Goal: Task Accomplishment & Management: Manage account settings

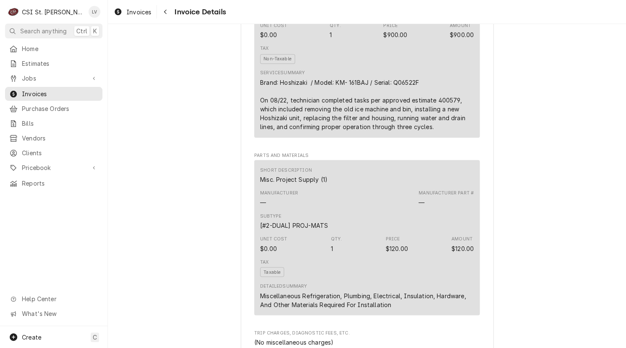
scroll to position [393, 0]
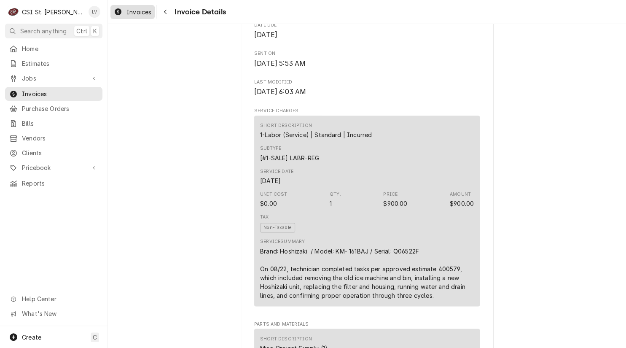
click at [119, 7] on div "Dynamic Content Wrapper" at bounding box center [118, 12] width 8 height 10
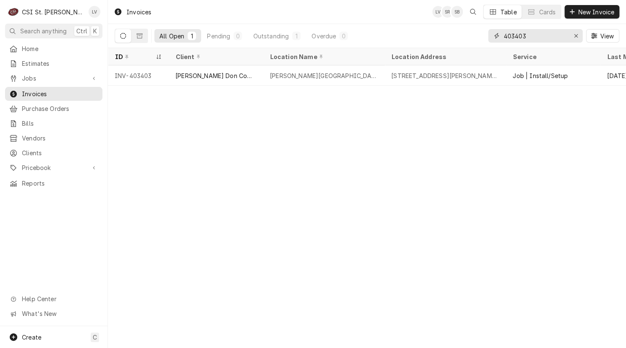
click at [535, 36] on input "403403" at bounding box center [535, 35] width 63 height 13
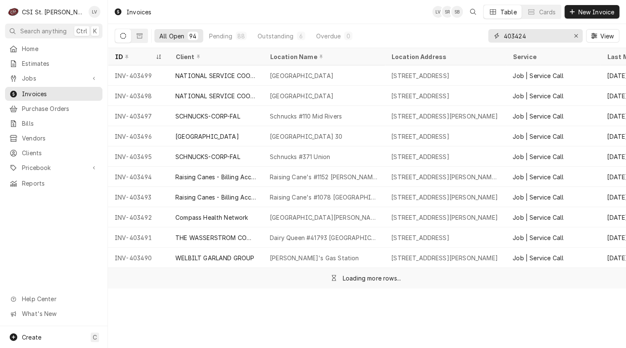
type input "403424"
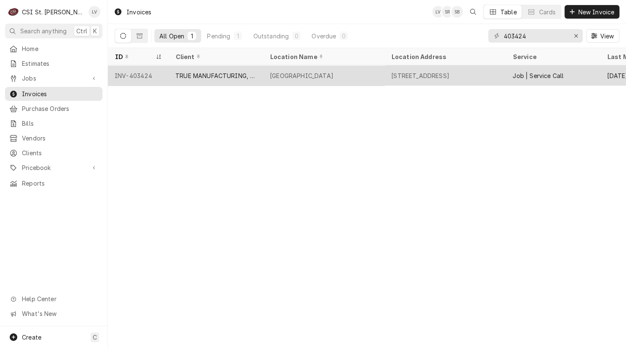
click at [209, 82] on div "TRUE MANUFACTURING, INC." at bounding box center [216, 75] width 94 height 20
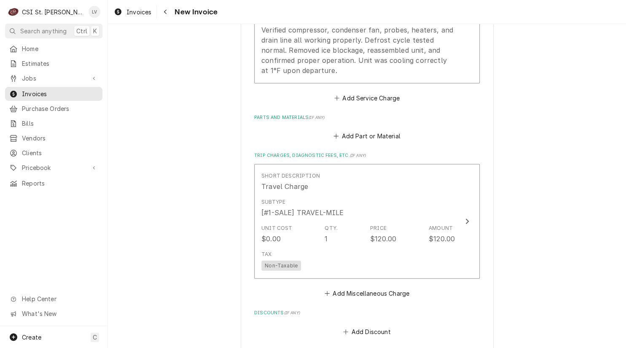
scroll to position [886, 0]
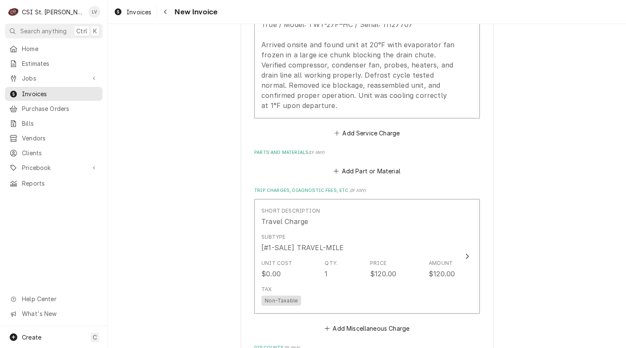
click at [133, 11] on span "Invoices" at bounding box center [139, 12] width 25 height 9
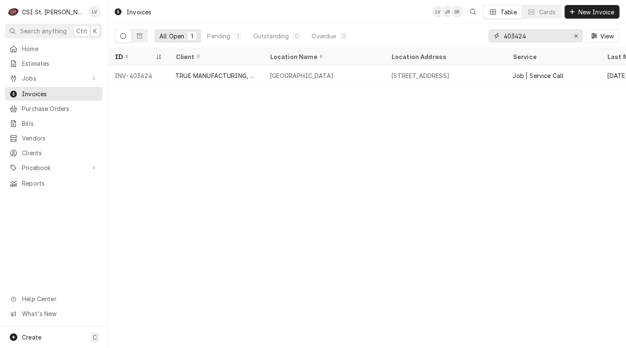
click at [540, 38] on input "403424" at bounding box center [535, 35] width 63 height 13
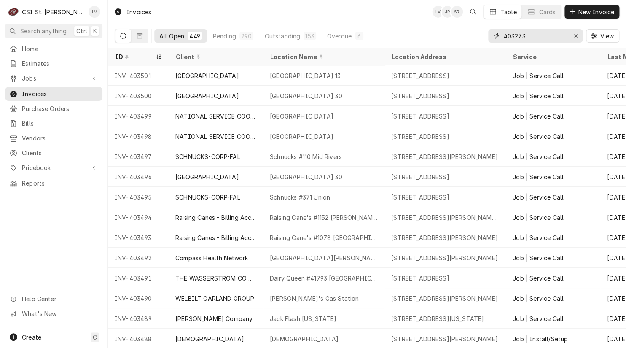
type input "403273"
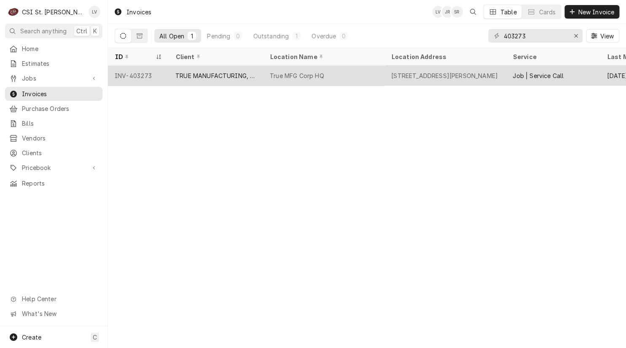
click at [245, 76] on div "TRUE MANUFACTURING, INC." at bounding box center [215, 75] width 81 height 9
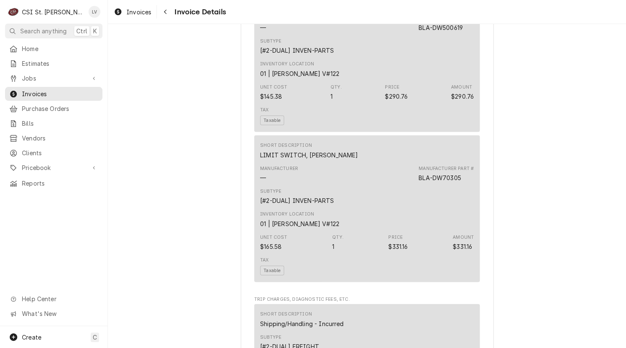
scroll to position [928, 0]
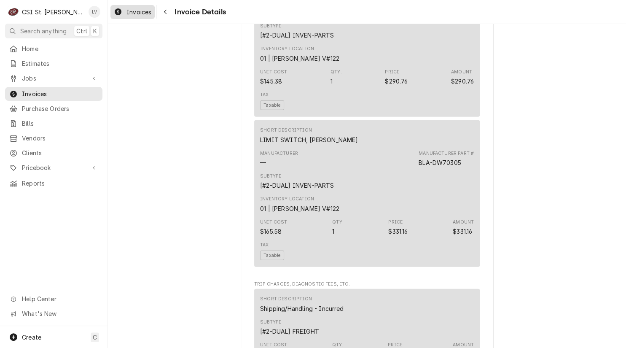
click at [135, 10] on span "Invoices" at bounding box center [139, 12] width 25 height 9
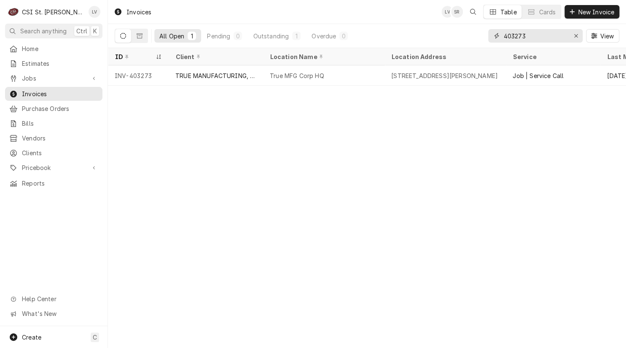
drag, startPoint x: 534, startPoint y: 38, endPoint x: 483, endPoint y: 37, distance: 50.6
click at [483, 37] on div "All Open 1 Pending 0 Outstanding 1 Overdue 0 403273 View" at bounding box center [367, 36] width 505 height 24
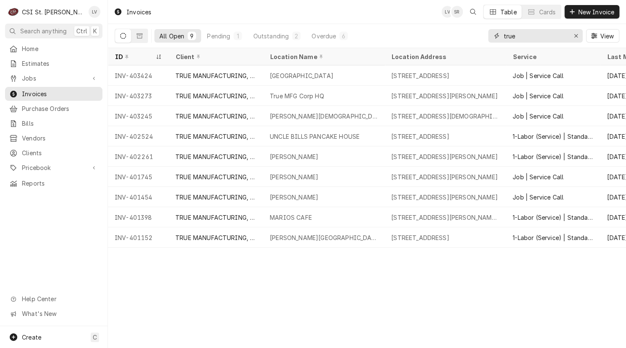
type input "true"
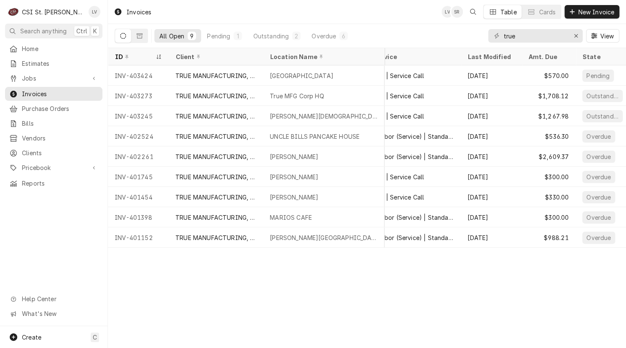
scroll to position [0, 143]
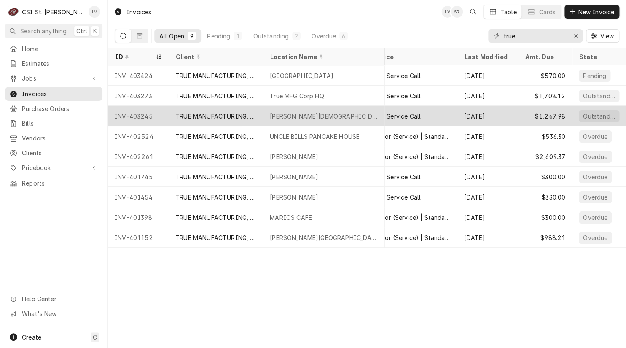
click at [238, 115] on div "TRUE MANUFACTURING, INC." at bounding box center [215, 116] width 81 height 9
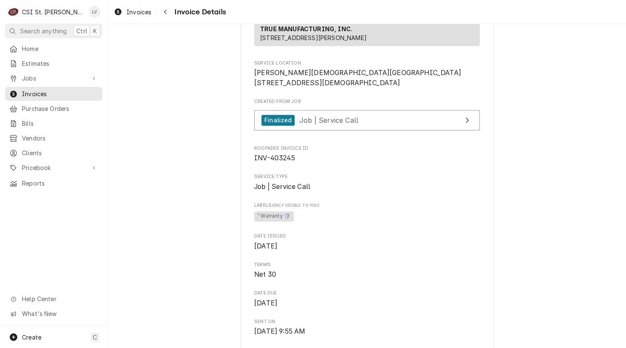
scroll to position [84, 0]
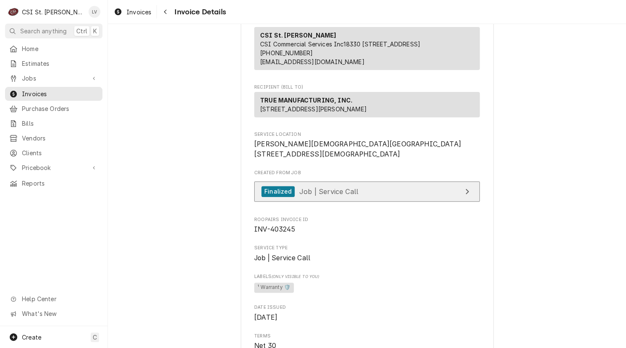
click at [360, 202] on link "Finalized Job | Service Call" at bounding box center [367, 191] width 226 height 21
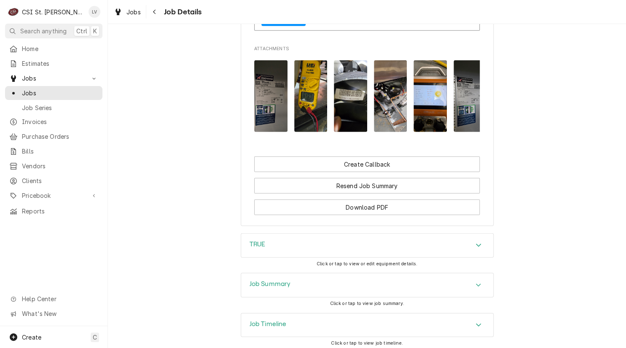
scroll to position [1007, 0]
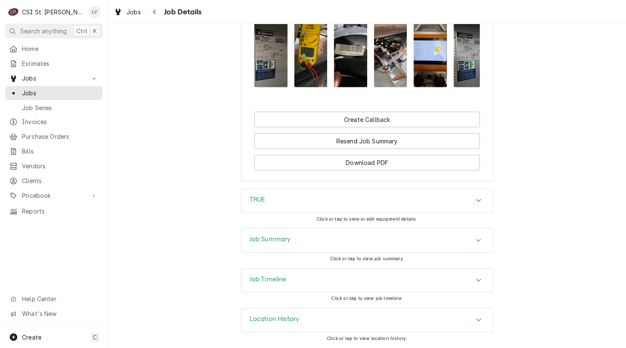
click at [278, 282] on h3 "Job Timeline" at bounding box center [268, 279] width 37 height 8
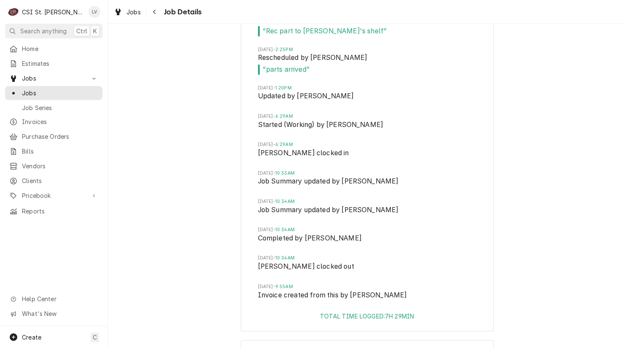
scroll to position [1640, 0]
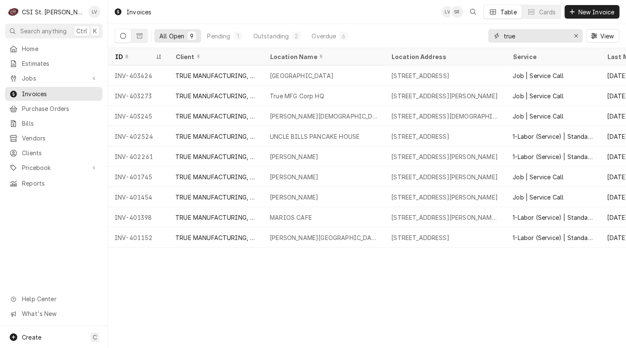
drag, startPoint x: 493, startPoint y: 35, endPoint x: 479, endPoint y: 34, distance: 13.9
click at [479, 34] on div "All Open 9 Pending 1 Outstanding 2 Overdue 6 true View" at bounding box center [367, 36] width 505 height 24
type input "403405"
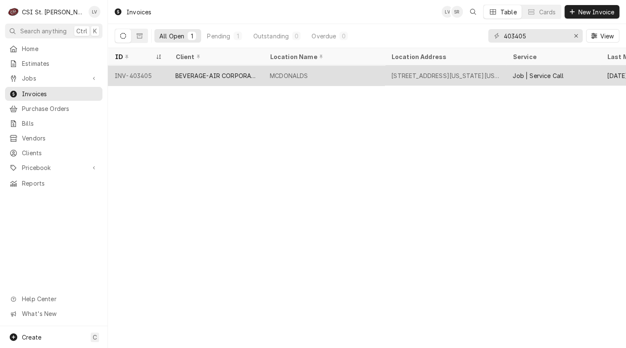
click at [447, 71] on div "[STREET_ADDRESS][US_STATE][US_STATE]" at bounding box center [445, 75] width 108 height 9
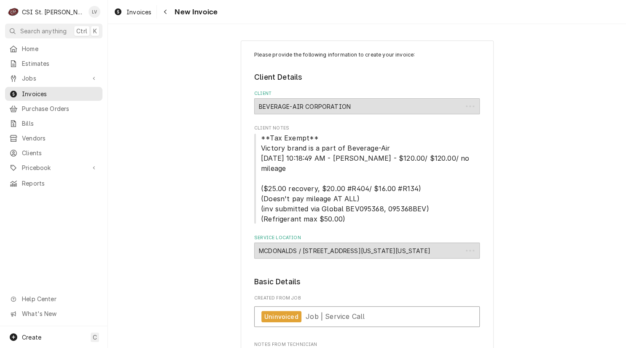
type textarea "x"
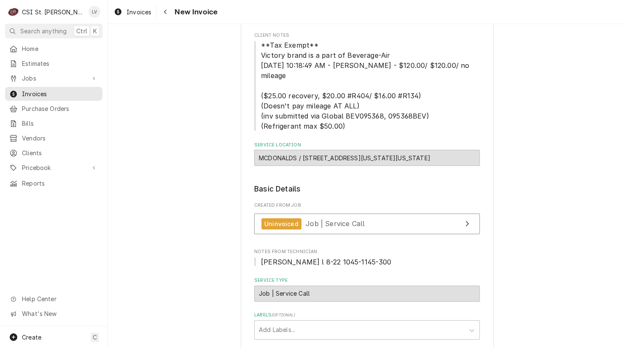
scroll to position [84, 0]
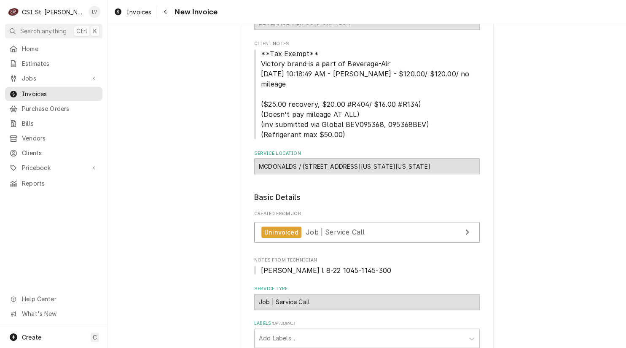
click at [333, 158] on div "MCDONALDS / 1110 Washington Square Center, Washington, MO 63090" at bounding box center [367, 166] width 226 height 16
drag, startPoint x: 300, startPoint y: 157, endPoint x: 390, endPoint y: 158, distance: 90.3
click at [390, 158] on div "MCDONALDS / 1110 Washington Square Center, Washington, MO 63090" at bounding box center [367, 166] width 226 height 16
copy div "1110 Washington Square Center"
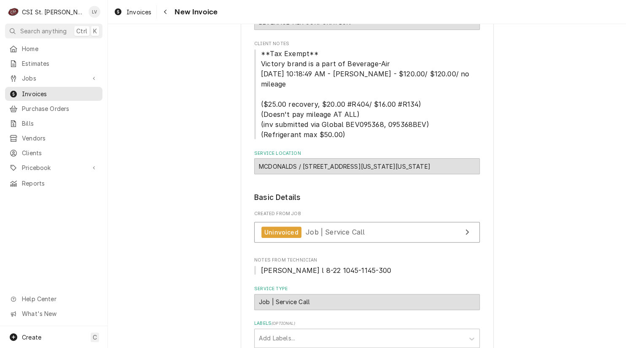
click at [127, 13] on span "Invoices" at bounding box center [139, 12] width 25 height 9
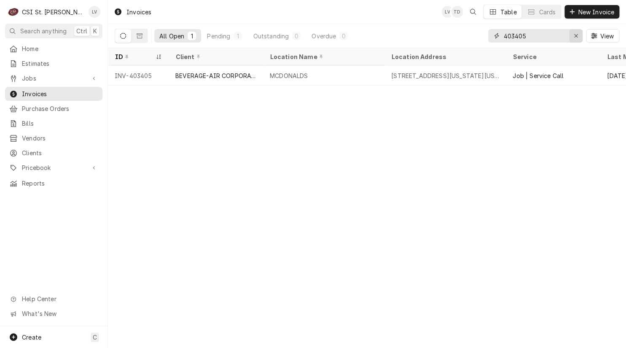
click at [575, 38] on icon "Erase input" at bounding box center [576, 36] width 5 height 6
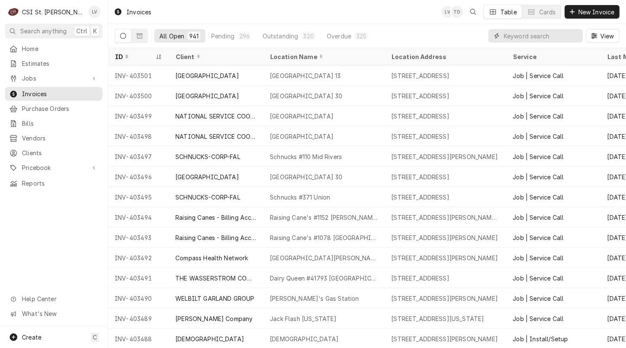
click at [528, 35] on input "Dynamic Content Wrapper" at bounding box center [541, 35] width 75 height 13
type input "403405"
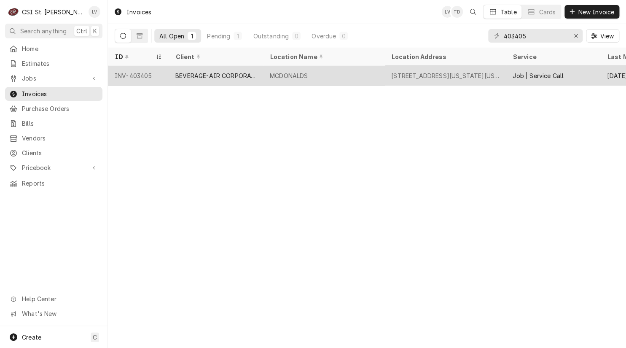
click at [355, 81] on div "MCDONALDS" at bounding box center [323, 75] width 121 height 20
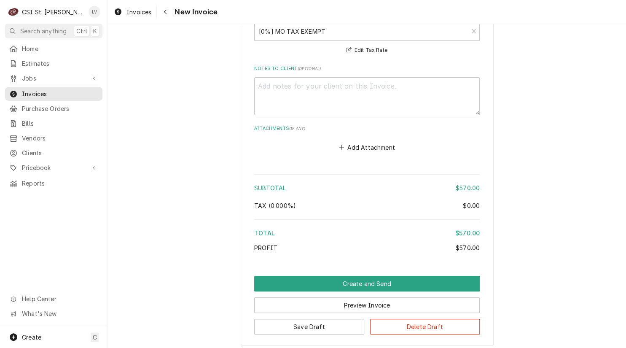
scroll to position [1384, 0]
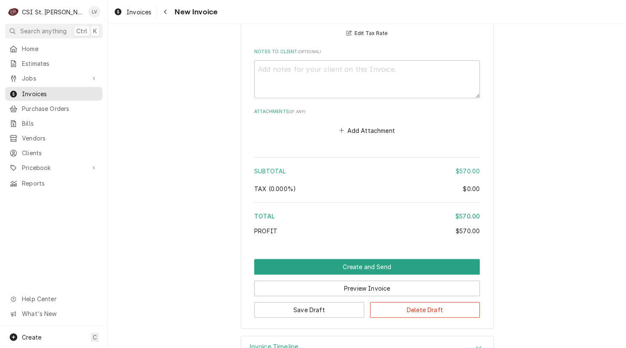
click at [253, 343] on h3 "Invoice Timeline" at bounding box center [274, 347] width 49 height 8
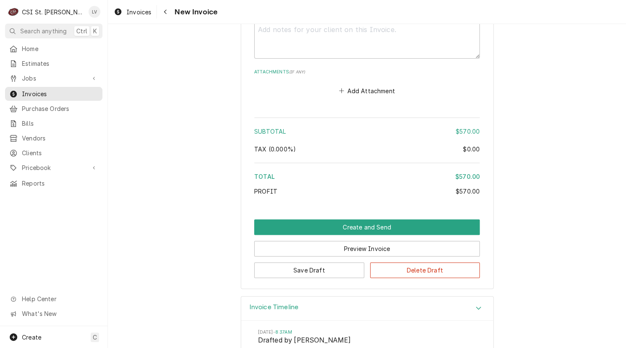
scroll to position [1466, 0]
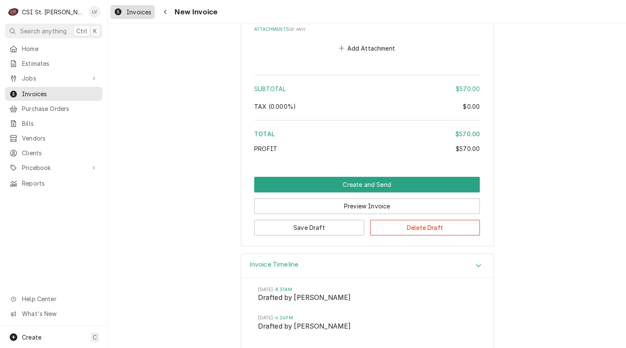
click at [135, 15] on span "Invoices" at bounding box center [139, 12] width 25 height 9
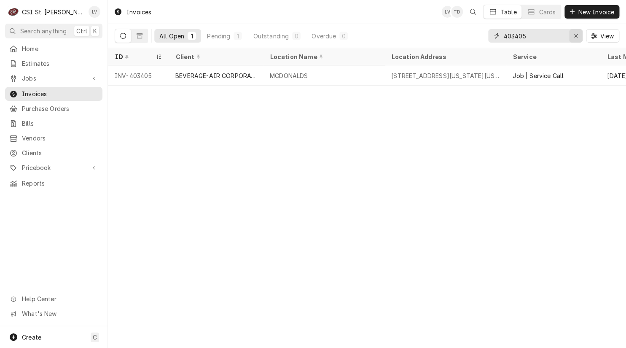
click at [576, 35] on icon "Erase input" at bounding box center [576, 35] width 3 height 3
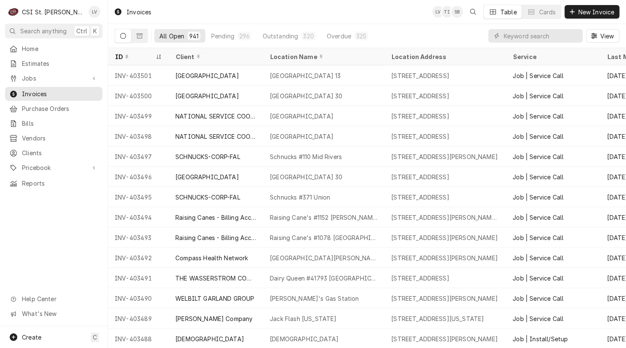
click at [48, 211] on div "Home Estimates Jobs Jobs Job Series Invoices Purchase Orders Bills Vendors Clie…" at bounding box center [54, 184] width 108 height 284
click at [514, 35] on input "Dynamic Content Wrapper" at bounding box center [541, 35] width 75 height 13
type input "403453"
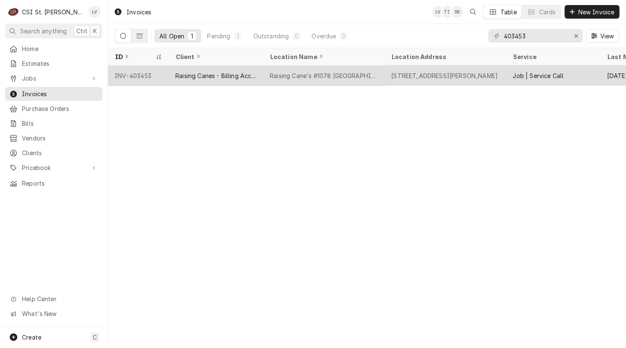
click at [321, 78] on div "Raising Cane's #1078 Edwardsville" at bounding box center [324, 75] width 108 height 9
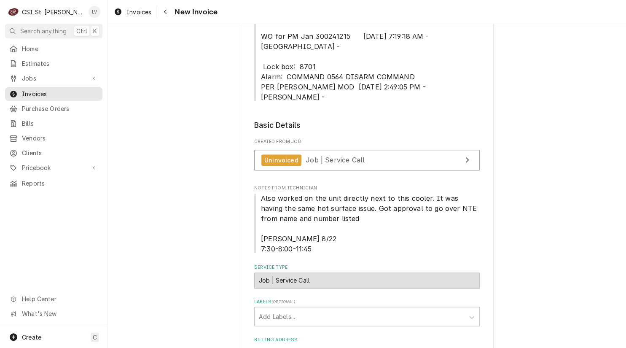
scroll to position [295, 0]
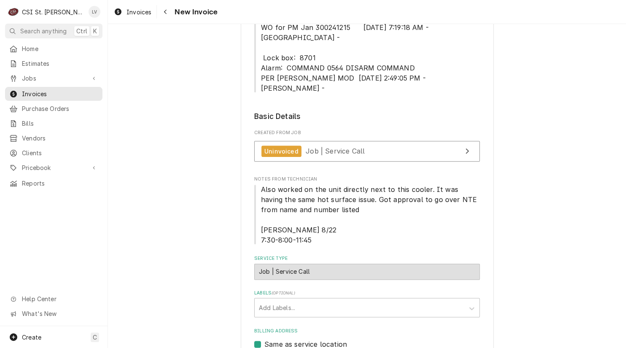
click at [258, 184] on span "Also worked on the unit directly next to this cooler. It was having the same ho…" at bounding box center [367, 214] width 226 height 61
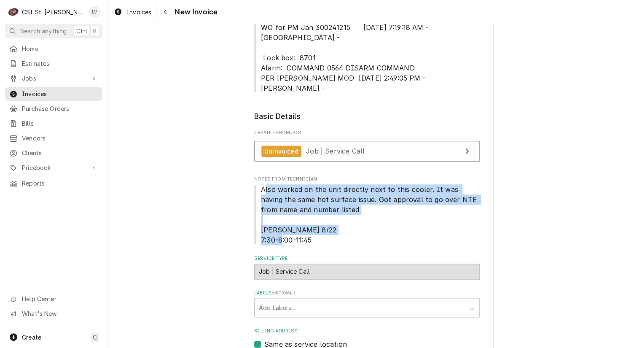
drag, startPoint x: 274, startPoint y: 164, endPoint x: 315, endPoint y: 209, distance: 60.9
click at [315, 209] on span "Also worked on the unit directly next to this cooler. It was having the same ho…" at bounding box center [367, 214] width 226 height 61
drag, startPoint x: 256, startPoint y: 159, endPoint x: 319, endPoint y: 207, distance: 79.2
click at [319, 207] on span "Also worked on the unit directly next to this cooler. It was having the same ho…" at bounding box center [367, 214] width 226 height 61
copy span "Also worked on the unit directly next to this cooler. It was having the same ho…"
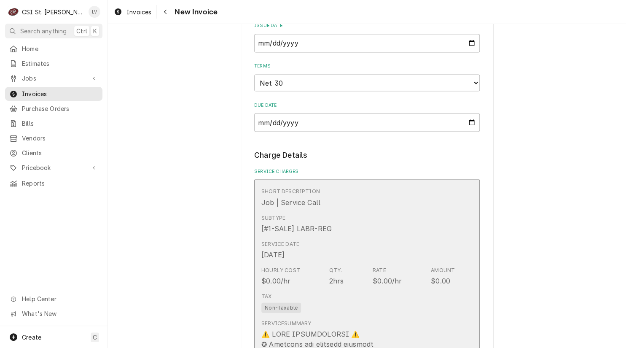
scroll to position [759, 0]
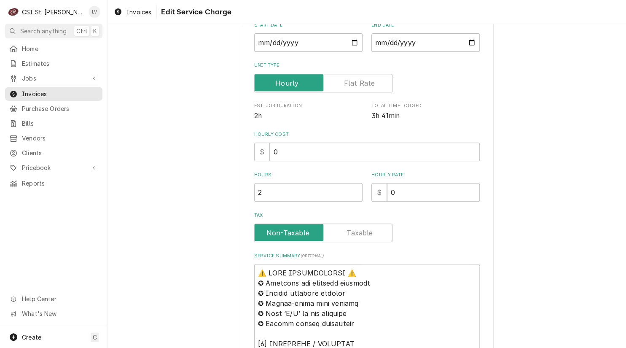
scroll to position [211, 0]
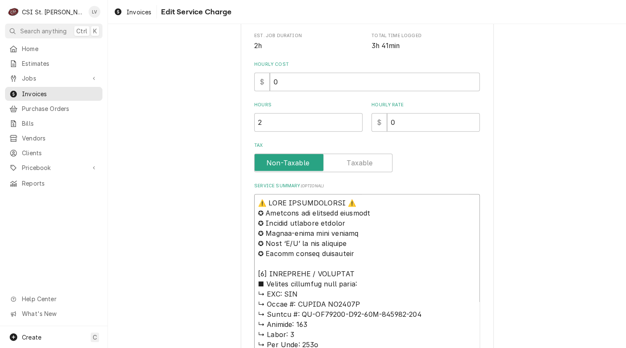
drag, startPoint x: 254, startPoint y: 201, endPoint x: 383, endPoint y: 265, distance: 143.8
paste textarea "Also worked on the unit directly next to this cooler. It was having the same ho…"
type textarea "x"
type textarea "Also worked on the unit directly next to this cooler. It was having the same ho…"
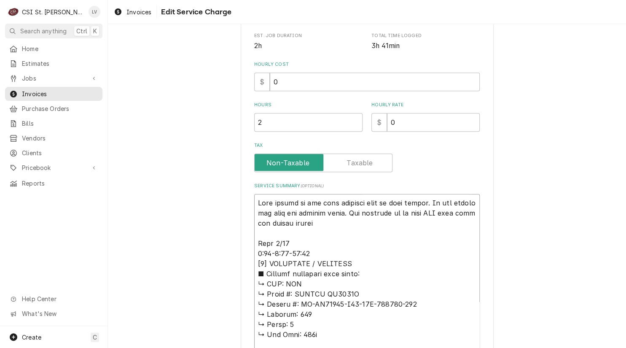
type textarea "x"
type textarea "Also worked on the unit directly next to this cooler. It was having the same ho…"
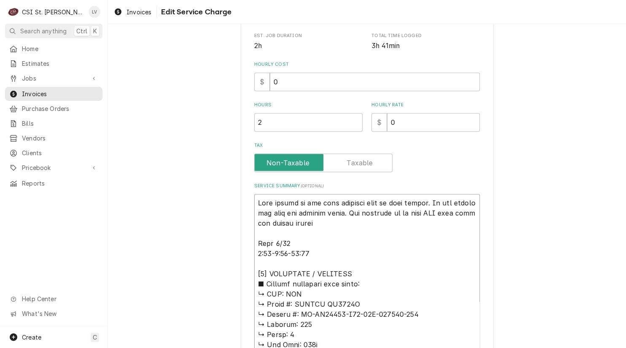
type textarea "x"
type textarea "Also worked on the unit directly next to this cooler. It was having the same ho…"
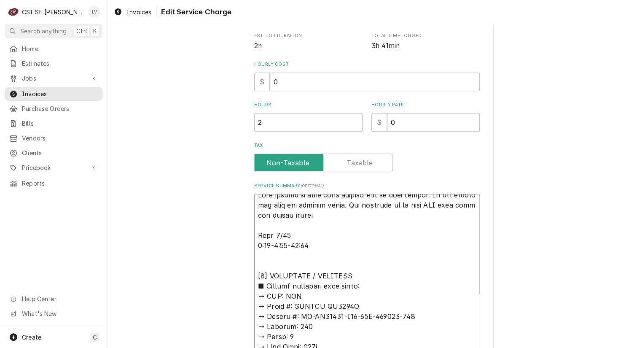
scroll to position [9, 0]
drag, startPoint x: 254, startPoint y: 273, endPoint x: 377, endPoint y: 283, distance: 122.8
type textarea "x"
type textarea "Also worked on the unit directly next to this cooler. It was having the same ho…"
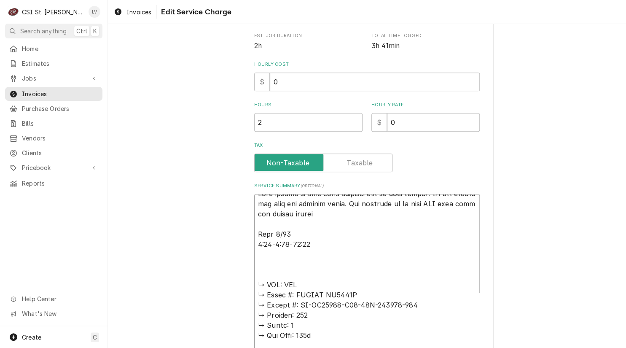
scroll to position [0, 0]
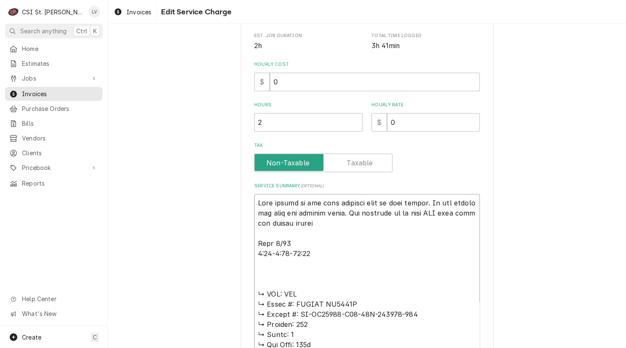
type textarea "x"
type textarea "Also worked on the unit directly next to this cooler. It was having the same ho…"
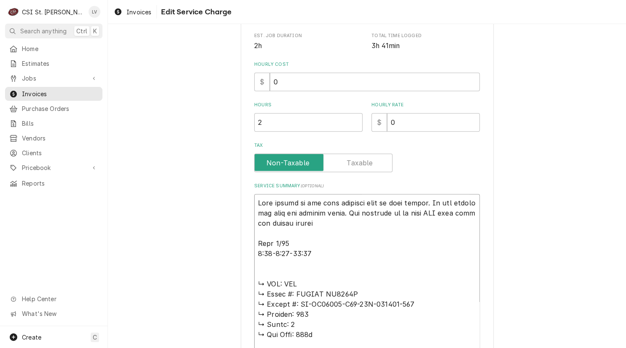
type textarea "x"
type textarea "Also worked on the unit directly next to this cooler. It was having the same ho…"
type textarea "x"
type textarea "Also worked on the unit directly next to this cooler. It was having the same ho…"
type textarea "x"
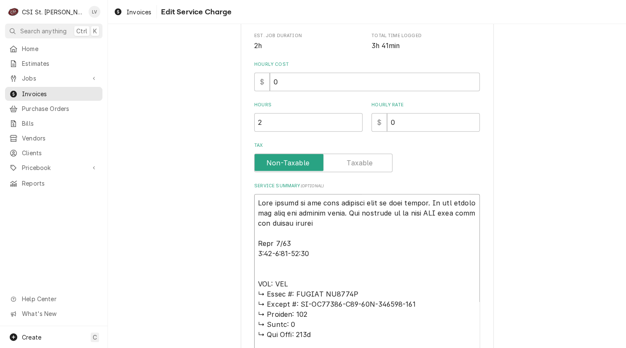
type textarea "Also worked on the unit directly next to this cooler. It was having the same ho…"
type textarea "x"
type textarea "Also worked on the unit directly next to this cooler. It was having the same ho…"
type textarea "x"
type textarea "Also worked on the unit directly next to this cooler. It was having the same ho…"
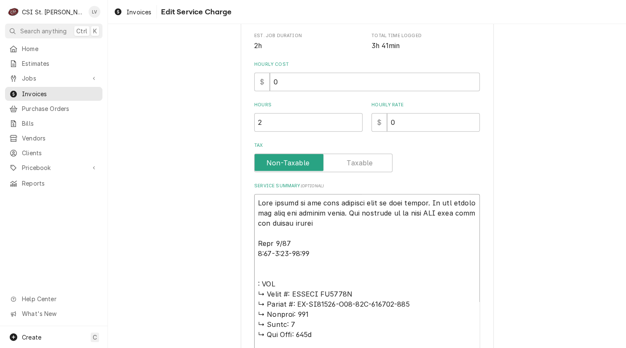
type textarea "x"
type textarea "Also worked on the unit directly next to this cooler. It was having the same ho…"
type textarea "x"
type textarea "Also worked on the unit directly next to this cooler. It was having the same ho…"
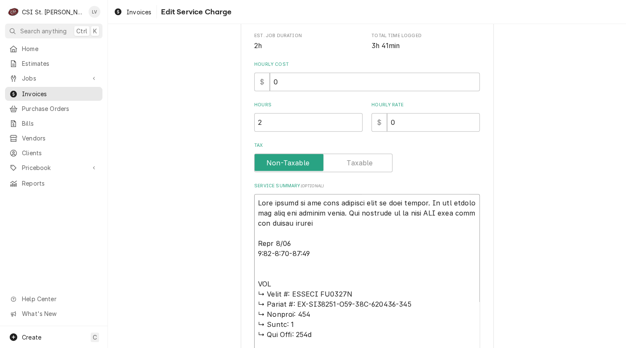
type textarea "x"
type textarea "Also worked on the unit directly next to this cooler. It was having the same ho…"
type textarea "x"
type textarea "Also worked on the unit directly next to this cooler. It was having the same ho…"
type textarea "x"
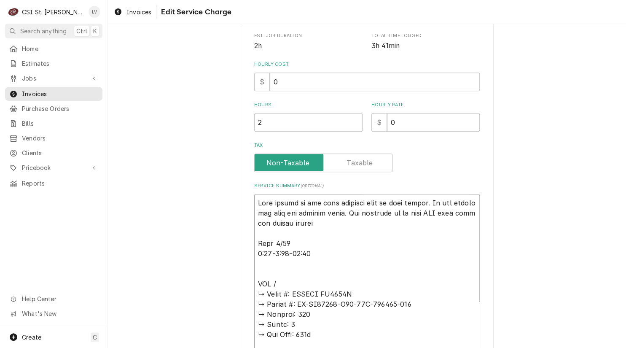
type textarea "Also worked on the unit directly next to this cooler. It was having the same ho…"
type textarea "x"
type textarea "Also worked on the unit directly next to this cooler. It was having the same ho…"
type textarea "x"
type textarea "Also worked on the unit directly next to this cooler. It was having the same ho…"
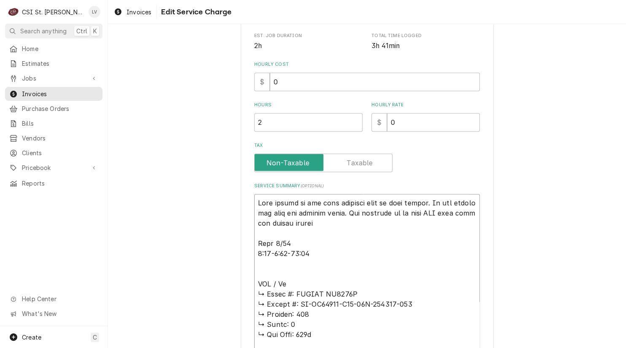
type textarea "x"
type textarea "Also worked on the unit directly next to this cooler. It was having the same ho…"
type textarea "x"
type textarea "Also worked on the unit directly next to this cooler. It was having the same ho…"
type textarea "x"
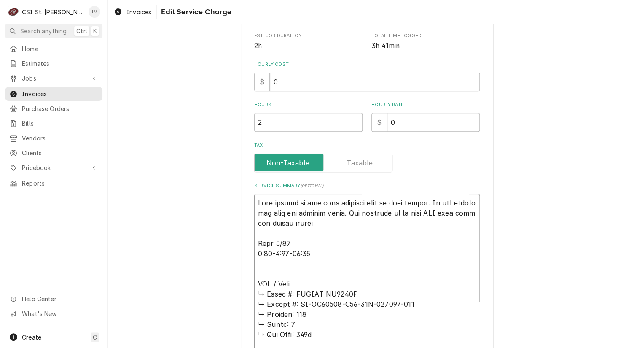
type textarea "Also worked on the unit directly next to this cooler. It was having the same ho…"
type textarea "x"
type textarea "Also worked on the unit directly next to this cooler. It was having the same ho…"
type textarea "x"
type textarea "Also worked on the unit directly next to this cooler. It was having the same ho…"
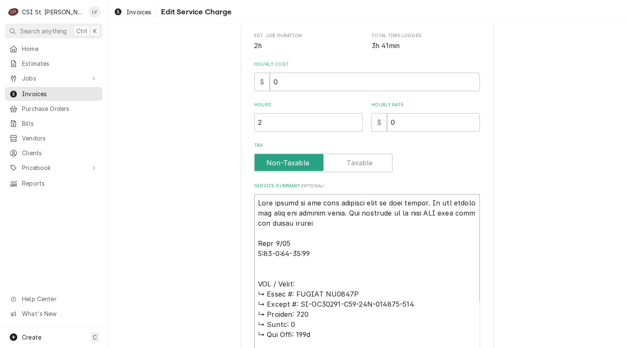
type textarea "x"
type textarea "Also worked on the unit directly next to this cooler. It was having the same ho…"
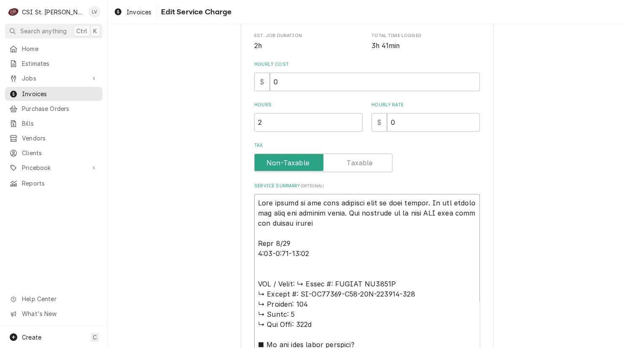
type textarea "x"
type textarea "Also worked on the unit directly next to this cooler. It was having the same ho…"
type textarea "x"
type textarea "Also worked on the unit directly next to this cooler. It was having the same ho…"
type textarea "x"
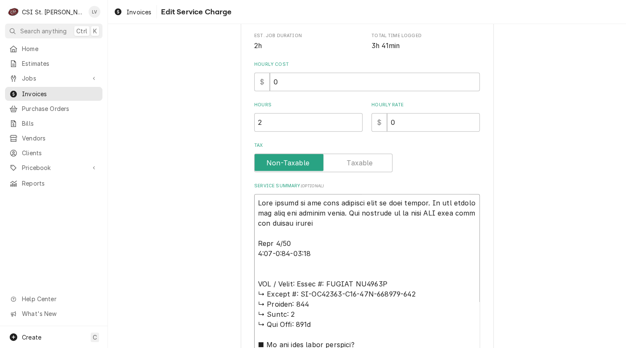
type textarea "Also worked on the unit directly next to this cooler. It was having the same ho…"
type textarea "x"
type textarea "Also worked on the unit directly next to this cooler. It was having the same ho…"
type textarea "x"
type textarea "Also worked on the unit directly next to this cooler. It was having the same ho…"
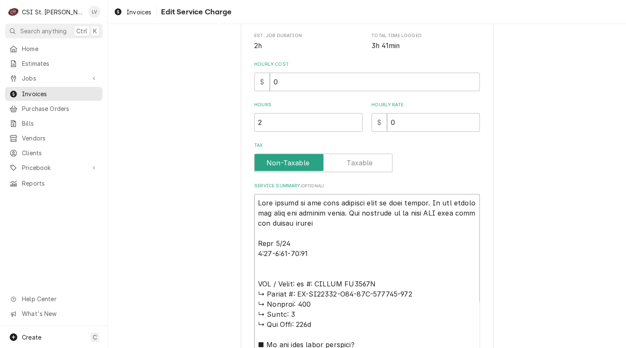
type textarea "x"
type textarea "Also worked on the unit directly next to this cooler. It was having the same ho…"
type textarea "x"
type textarea "Also worked on the unit directly next to this cooler. It was having the same ho…"
type textarea "x"
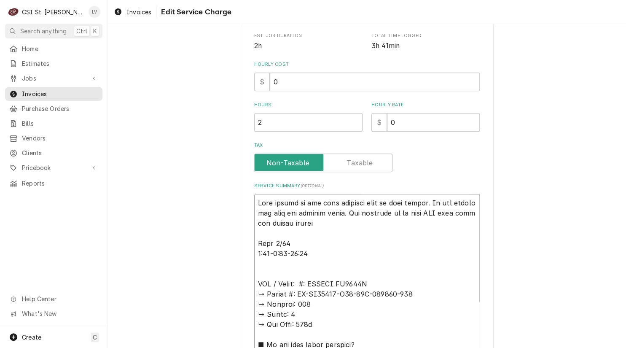
type textarea "Also worked on the unit directly next to this cooler. It was having the same ho…"
type textarea "x"
type textarea "Also worked on the unit directly next to this cooler. It was having the same ho…"
type textarea "x"
type textarea "Also worked on the unit directly next to this cooler. It was having the same ho…"
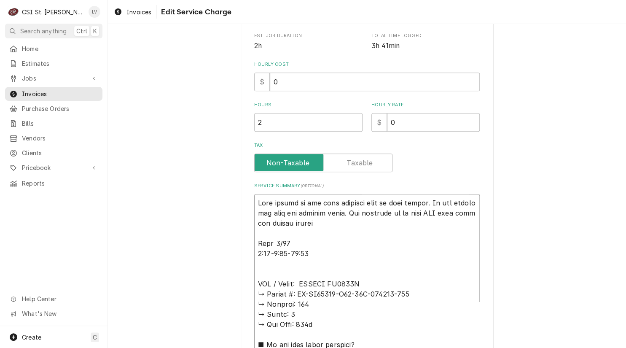
type textarea "x"
type textarea "Also worked on the unit directly next to this cooler. It was having the same ho…"
type textarea "x"
type textarea "Also worked on the unit directly next to this cooler. It was having the same ho…"
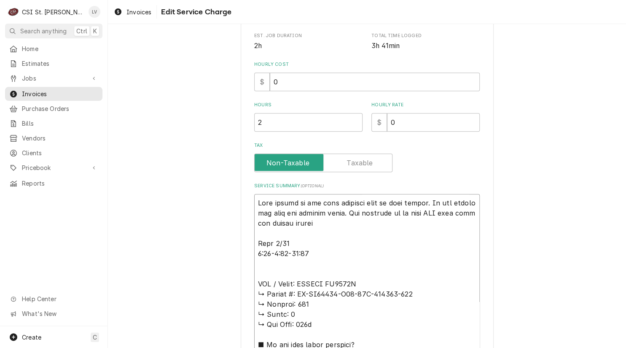
type textarea "x"
type textarea "Also worked on the unit directly next to this cooler. It was having the same ho…"
type textarea "x"
type textarea "Also worked on the unit directly next to this cooler. It was having the same ho…"
type textarea "x"
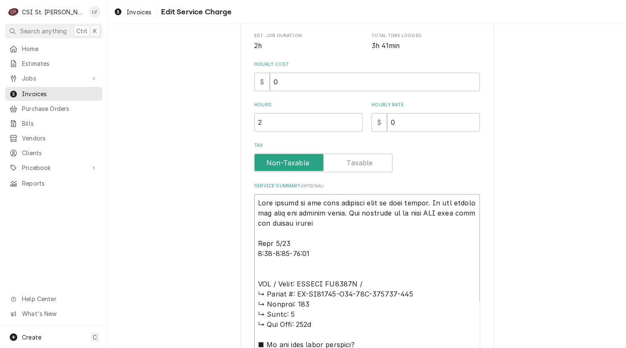
type textarea "Also worked on the unit directly next to this cooler. It was having the same ho…"
type textarea "x"
type textarea "Also worked on the unit directly next to this cooler. It was having the same ho…"
type textarea "x"
type textarea "Also worked on the unit directly next to this cooler. It was having the same ho…"
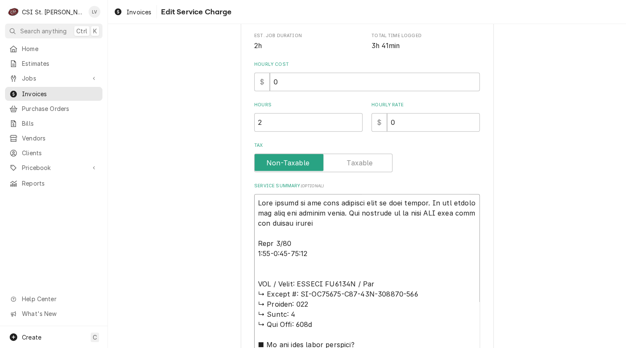
type textarea "x"
type textarea "Also worked on the unit directly next to this cooler. It was having the same ho…"
type textarea "x"
type textarea "Also worked on the unit directly next to this cooler. It was having the same ho…"
type textarea "x"
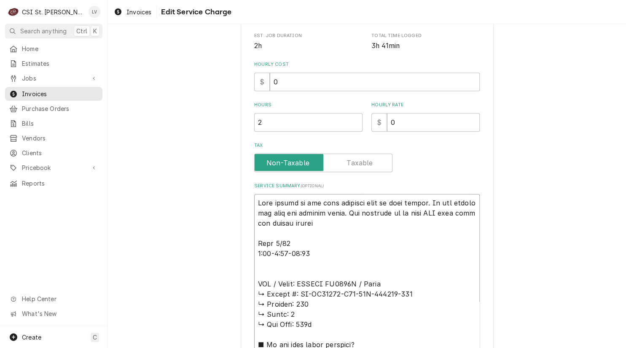
type textarea "Also worked on the unit directly next to this cooler. It was having the same ho…"
type textarea "x"
type textarea "Also worked on the unit directly next to this cooler. It was having the same ho…"
type textarea "x"
type textarea "Also worked on the unit directly next to this cooler. It was having the same ho…"
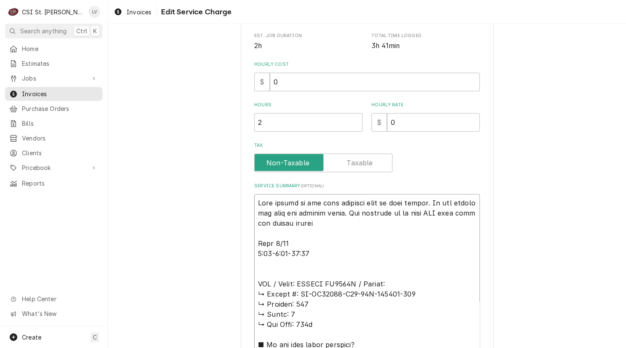
type textarea "x"
type textarea "Also worked on the unit directly next to this cooler. It was having the same ho…"
type textarea "x"
type textarea "Also worked on the unit directly next to this cooler. It was having the same ho…"
type textarea "x"
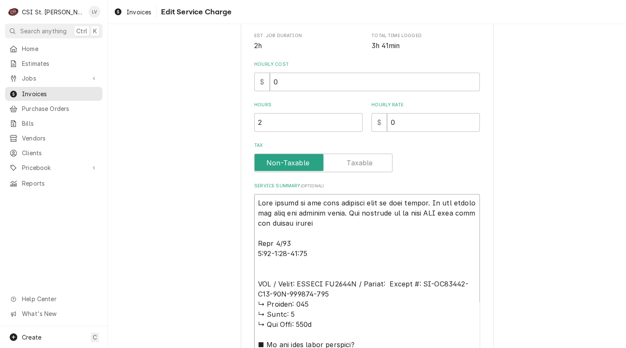
type textarea "Also worked on the unit directly next to this cooler. It was having the same ho…"
type textarea "x"
type textarea "Also worked on the unit directly next to this cooler. It was having the same ho…"
type textarea "x"
type textarea "Also worked on the unit directly next to this cooler. It was having the same ho…"
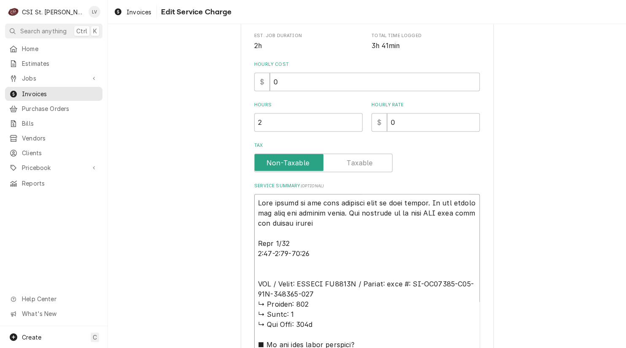
type textarea "x"
type textarea "Also worked on the unit directly next to this cooler. It was having the same ho…"
type textarea "x"
type textarea "Also worked on the unit directly next to this cooler. It was having the same ho…"
type textarea "x"
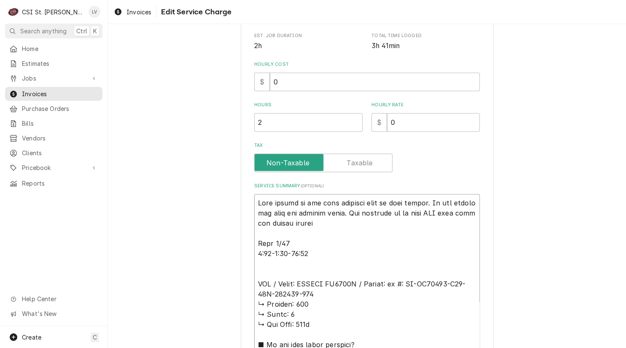
type textarea "Also worked on the unit directly next to this cooler. It was having the same ho…"
type textarea "x"
type textarea "Also worked on the unit directly next to this cooler. It was having the same ho…"
type textarea "x"
type textarea "Also worked on the unit directly next to this cooler. It was having the same ho…"
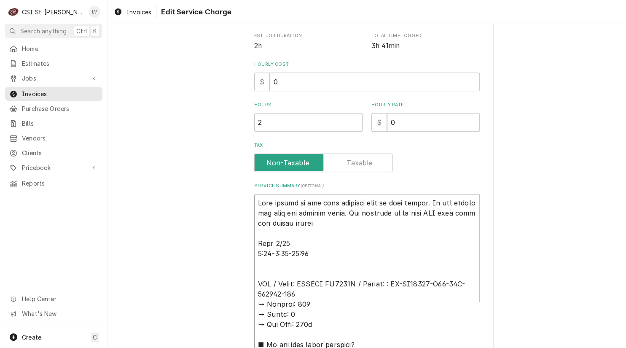
type textarea "x"
type textarea "Also worked on the unit directly next to this cooler. It was having the same ho…"
type textarea "x"
type textarea "Also worked on the unit directly next to this cooler. It was having the same ho…"
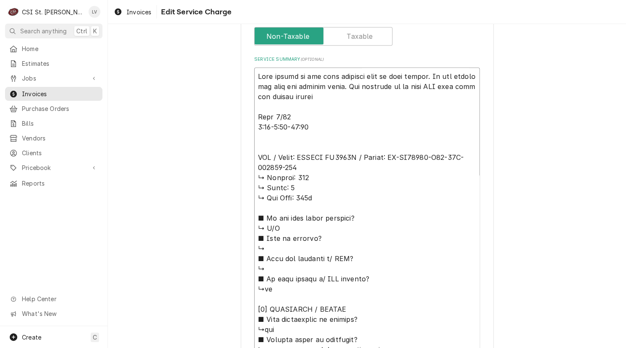
scroll to position [464, 0]
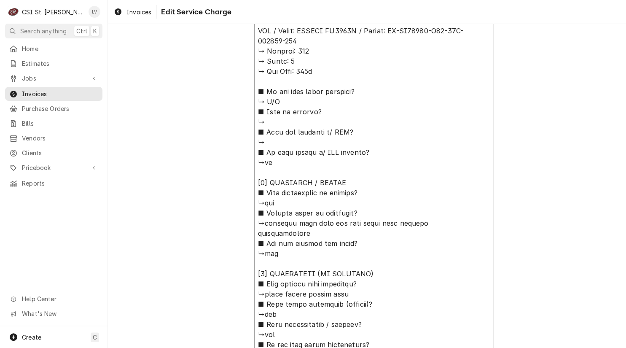
drag, startPoint x: 253, startPoint y: 51, endPoint x: 408, endPoint y: 212, distance: 223.8
click at [408, 212] on textarea "Service Summary ( optional )" at bounding box center [367, 258] width 226 height 635
type textarea "x"
type textarea "Also worked on the unit directly next to this cooler. It was having the same ho…"
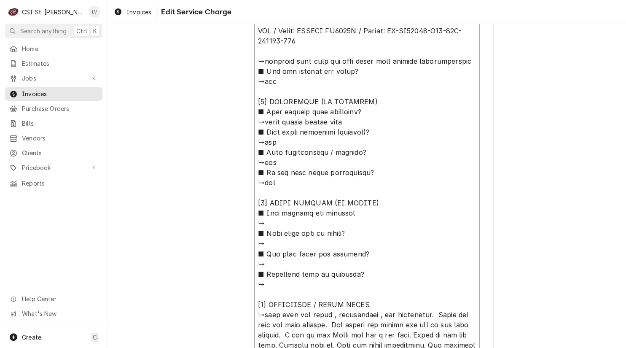
drag, startPoint x: 253, startPoint y: 151, endPoint x: 412, endPoint y: 304, distance: 221.1
click at [412, 304] on textarea "Service Summary ( optional )" at bounding box center [367, 177] width 226 height 473
type textarea "x"
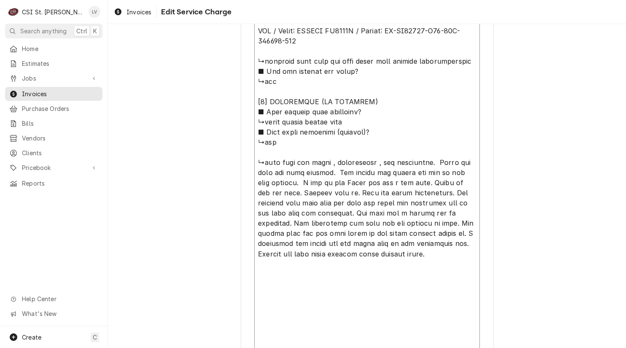
scroll to position [450, 0]
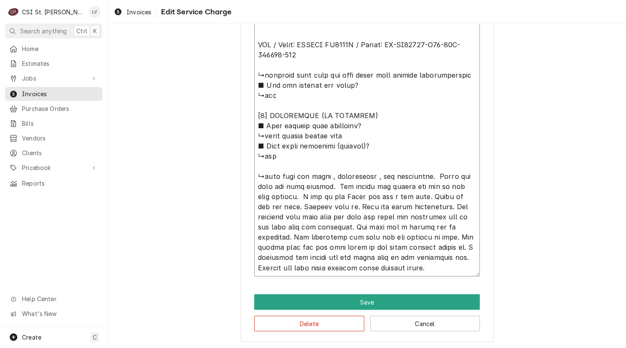
drag, startPoint x: 435, startPoint y: 175, endPoint x: 456, endPoint y: 269, distance: 96.5
click at [456, 269] on textarea "Service Summary ( optional )" at bounding box center [367, 115] width 226 height 321
type textarea "Also worked on the unit directly next to this cooler. It was having the same ho…"
drag, startPoint x: 253, startPoint y: 174, endPoint x: 396, endPoint y: 272, distance: 173.5
click at [396, 272] on textarea "Service Summary ( optional )" at bounding box center [367, 115] width 226 height 321
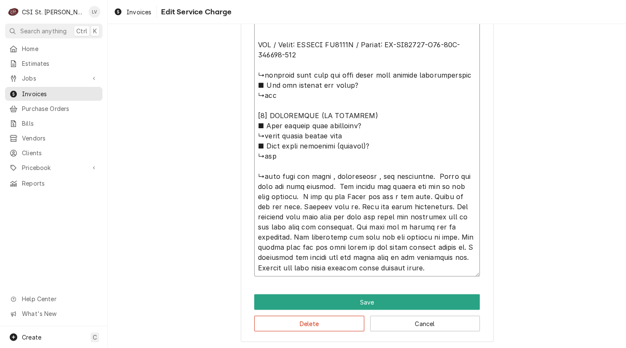
paste textarea "Found plug damaged with broken ground; replaced with new plug from Depot and un…"
type textarea "x"
type textarea "Also worked on the unit directly next to this cooler. It was having the same ho…"
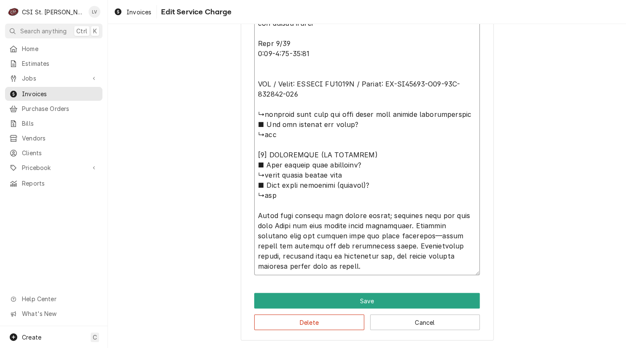
scroll to position [409, 0]
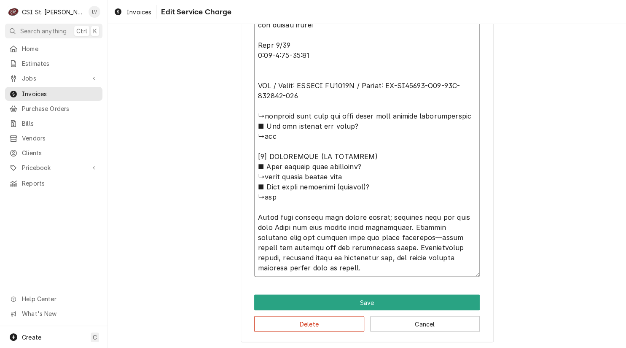
type textarea "x"
type textarea "Also worked on the unit directly next to this cooler. It was having the same ho…"
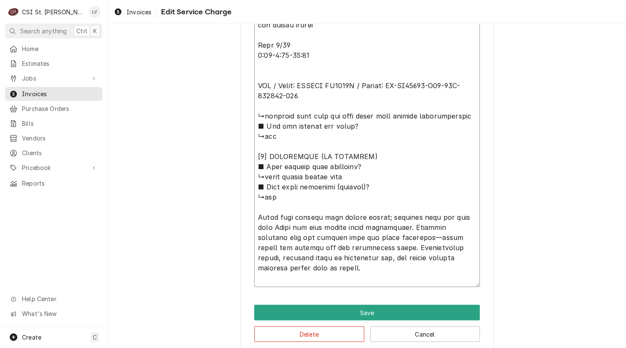
click at [304, 269] on textarea "Service Summary ( optional )" at bounding box center [367, 141] width 226 height 291
drag, startPoint x: 286, startPoint y: 196, endPoint x: 232, endPoint y: 112, distance: 100.0
type textarea "x"
type textarea "Also worked on the unit directly next to this cooler. It was having the same ho…"
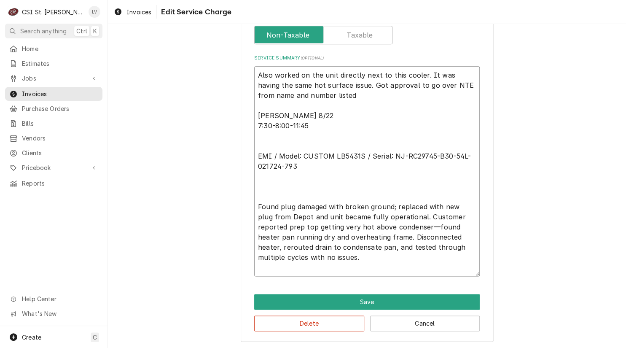
type textarea "x"
type textarea "Also worked on the unit directly next to this cooler. It was having the same ho…"
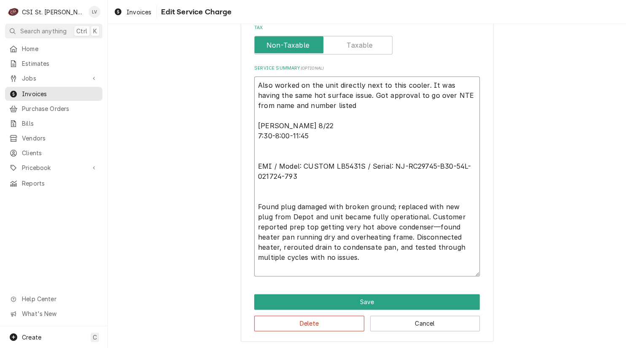
type textarea "x"
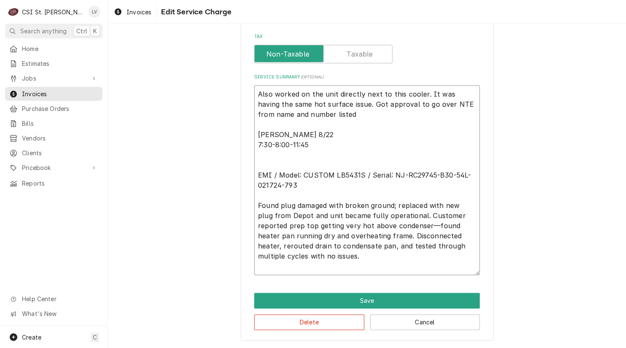
scroll to position [319, 0]
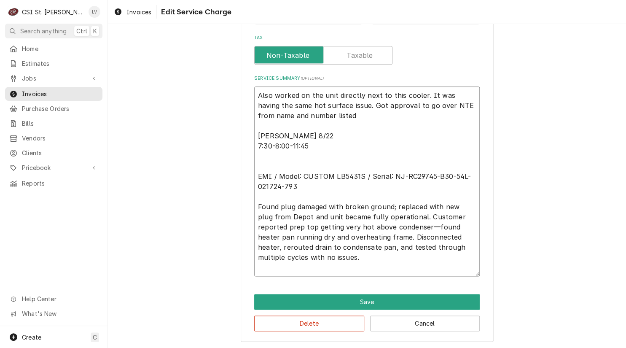
drag, startPoint x: 253, startPoint y: 175, endPoint x: 361, endPoint y: 255, distance: 134.2
click at [361, 255] on textarea "Also worked on the unit directly next to this cooler. It was having the same ho…" at bounding box center [367, 181] width 226 height 190
type textarea "Also worked on the unit directly next to this cooler. It was having the same ho…"
click at [308, 300] on button "Save" at bounding box center [367, 302] width 226 height 16
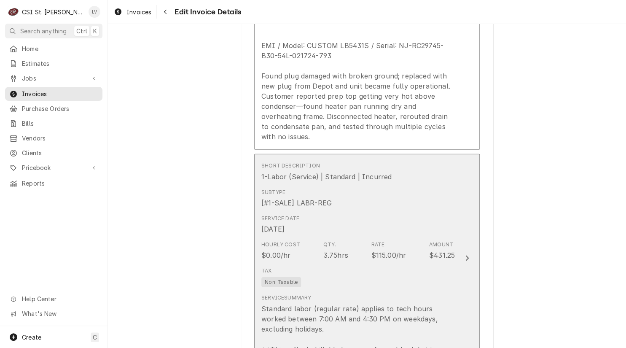
click at [314, 304] on div "Standard labor (regular rate) applies to tech hours worked between 7:00 AM and …" at bounding box center [359, 329] width 194 height 51
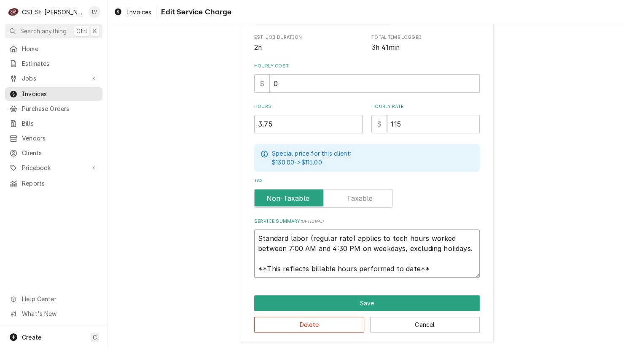
scroll to position [10, 0]
drag, startPoint x: 255, startPoint y: 236, endPoint x: 455, endPoint y: 274, distance: 203.9
click at [455, 274] on textarea "Standard labor (regular rate) applies to tech hours worked between 7:00 AM and …" at bounding box center [367, 253] width 226 height 48
paste textarea "EMI / Model: CUSTOM LB5431S / Serial: NJ-RC29745-B30-54L-021724-793 Found plug …"
type textarea "x"
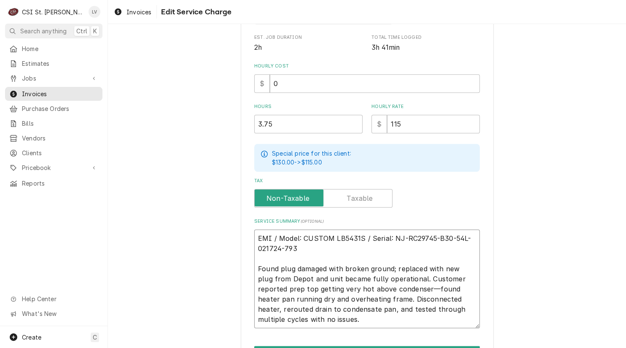
scroll to position [260, 0]
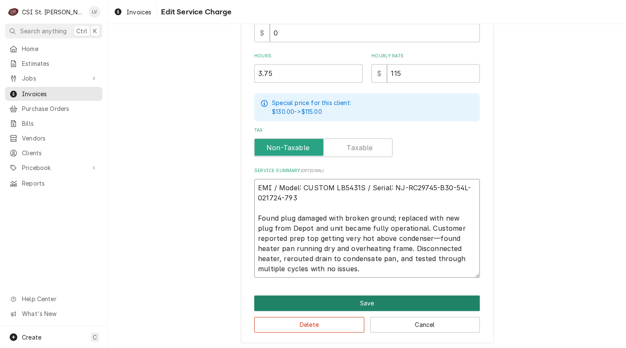
type textarea "EMI / Model: CUSTOM LB5431S / Serial: NJ-RC29745-B30-54L-021724-793 Found plug …"
click at [382, 299] on button "Save" at bounding box center [367, 303] width 226 height 16
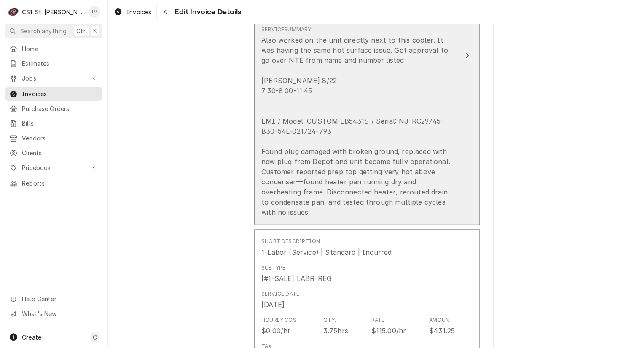
scroll to position [1012, 0]
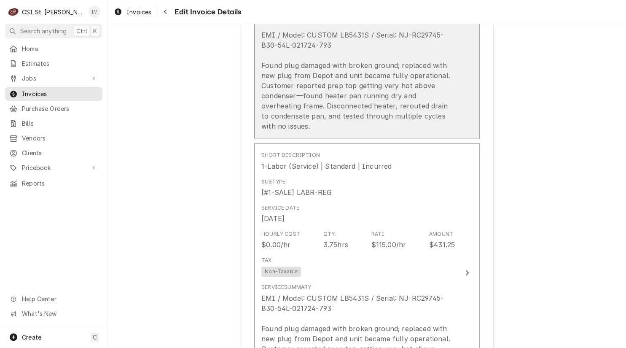
click at [320, 84] on div "Also worked on the unit directly next to this cooler. It was having the same ho…" at bounding box center [359, 40] width 194 height 182
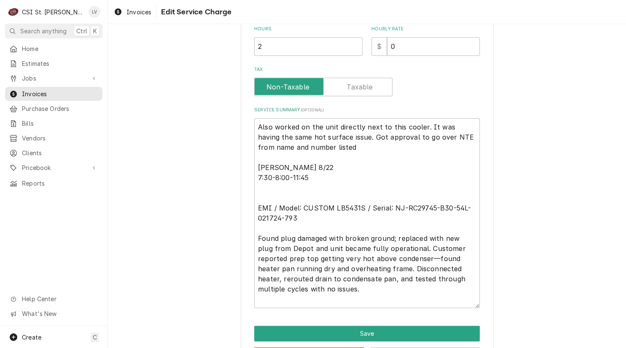
scroll to position [318, 0]
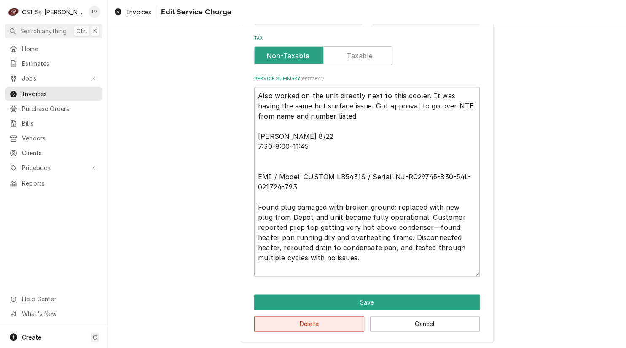
click at [327, 327] on button "Delete" at bounding box center [309, 324] width 110 height 16
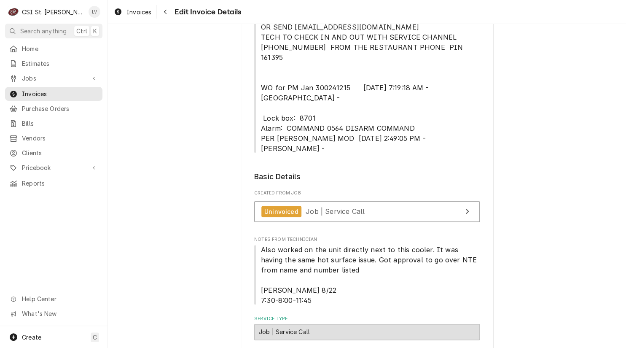
scroll to position [227, 0]
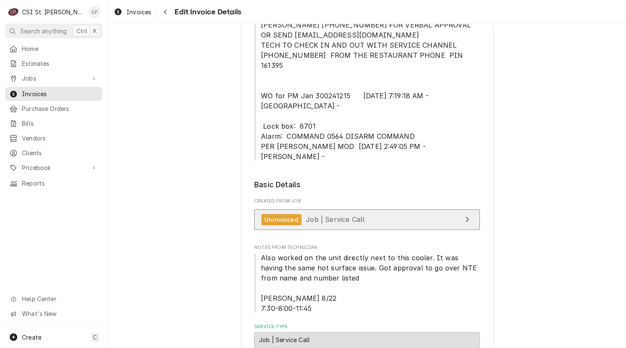
click at [354, 215] on span "Job | Service Call" at bounding box center [335, 219] width 59 height 8
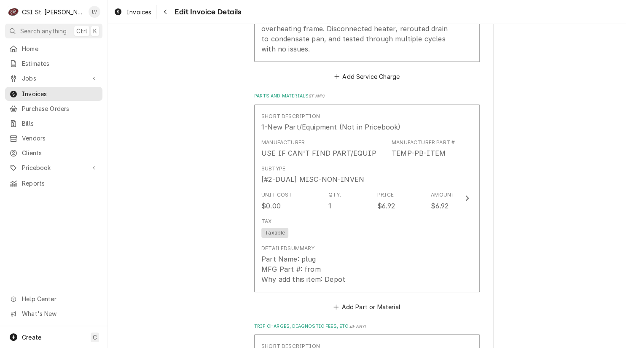
scroll to position [1028, 0]
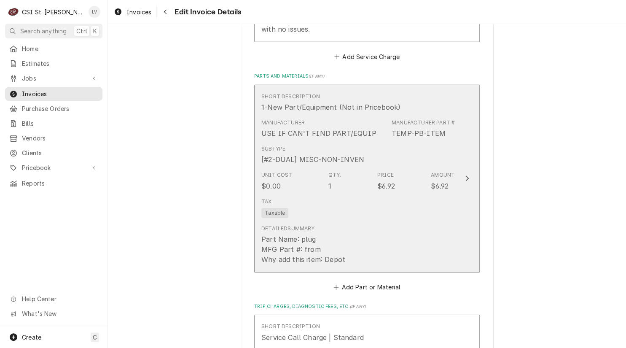
click at [372, 221] on div "Detailed Summary Part Name: plug MFG Part #: from Why add this item: Depot" at bounding box center [359, 244] width 194 height 46
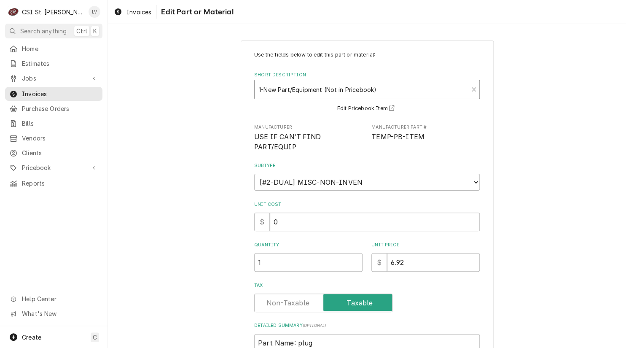
type textarea "x"
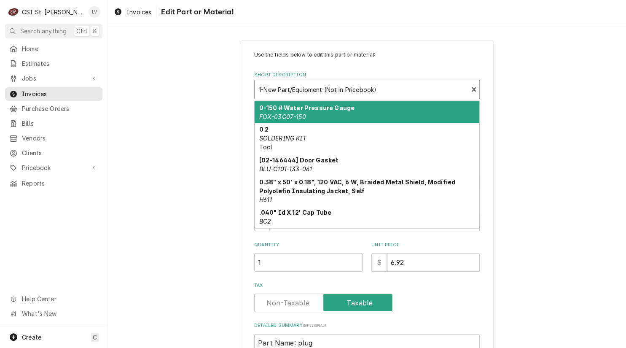
click at [332, 96] on div "Short Description" at bounding box center [361, 89] width 205 height 15
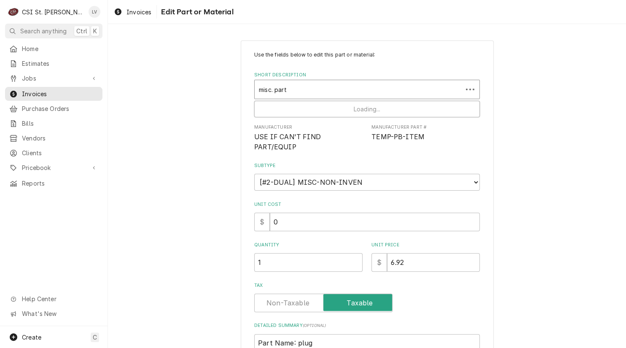
type input "misc. parts"
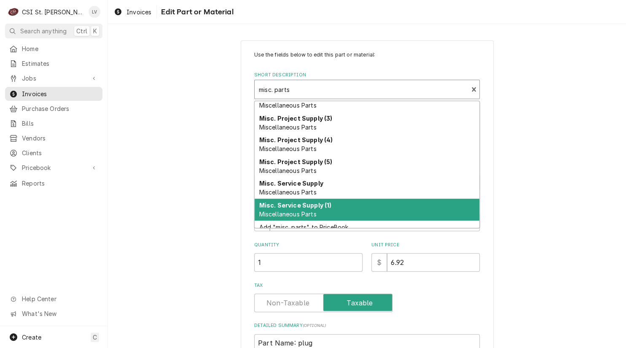
scroll to position [60, 0]
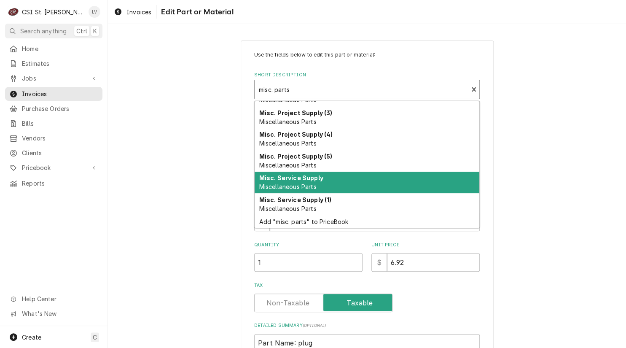
click at [292, 181] on div "Misc. Service Supply Miscellaneous Parts" at bounding box center [367, 183] width 225 height 22
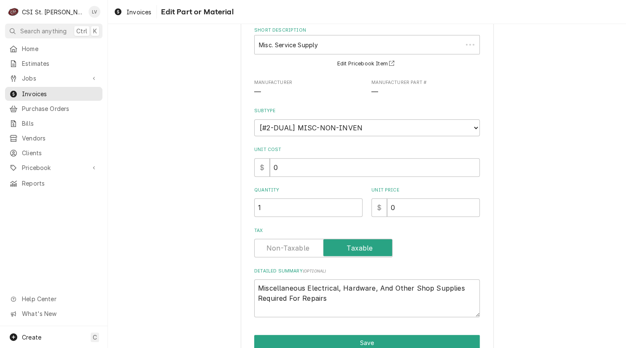
scroll to position [85, 0]
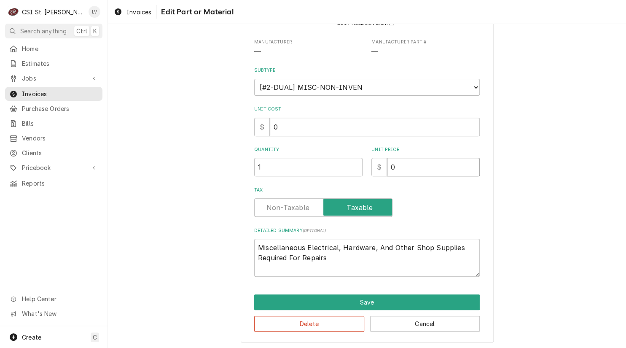
drag, startPoint x: 398, startPoint y: 169, endPoint x: 366, endPoint y: 168, distance: 32.5
click at [366, 168] on div "Quantity 1 Unit Price $ 0" at bounding box center [367, 161] width 226 height 30
type textarea "x"
type input "6"
type textarea "x"
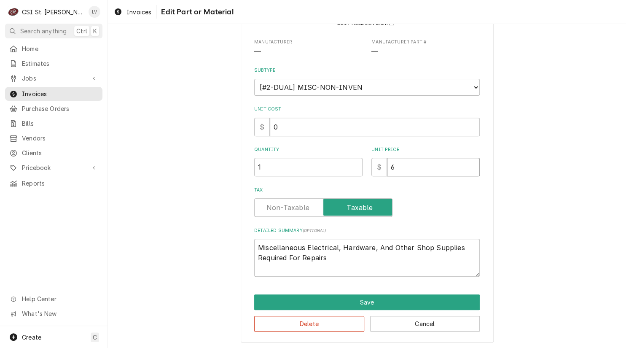
type input "6.9"
type textarea "x"
type input "6.92"
click at [363, 298] on button "Save" at bounding box center [367, 302] width 226 height 16
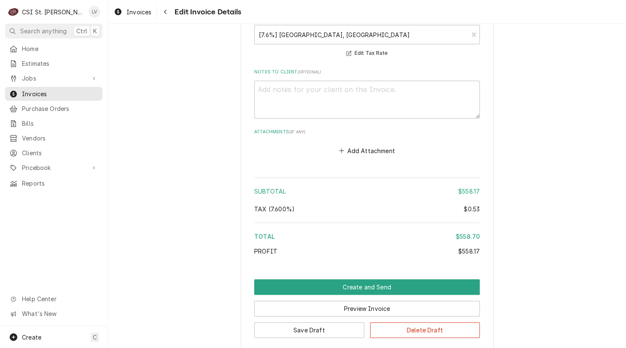
scroll to position [1531, 0]
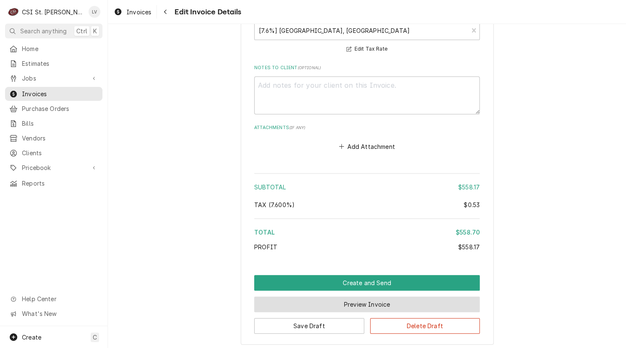
click at [399, 297] on button "Preview Invoice" at bounding box center [367, 305] width 226 height 16
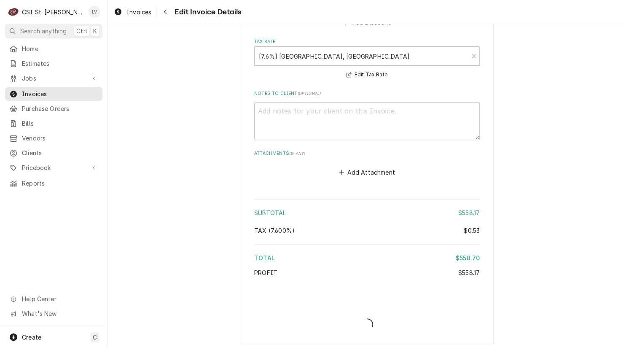
type textarea "x"
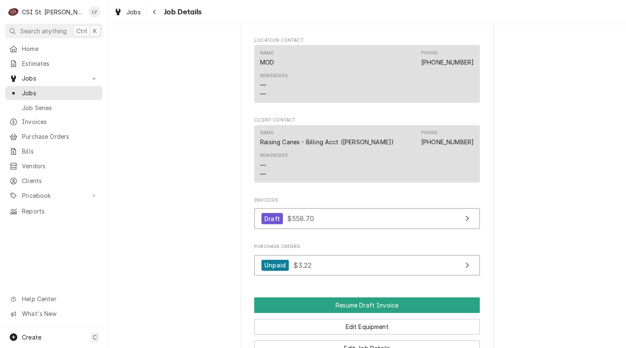
scroll to position [1055, 0]
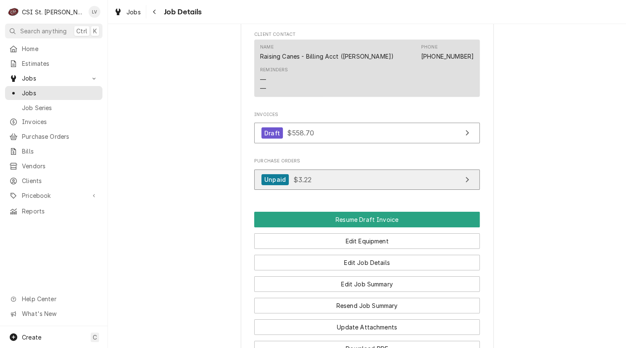
click at [308, 185] on link "Unpaid $3.22" at bounding box center [367, 180] width 226 height 21
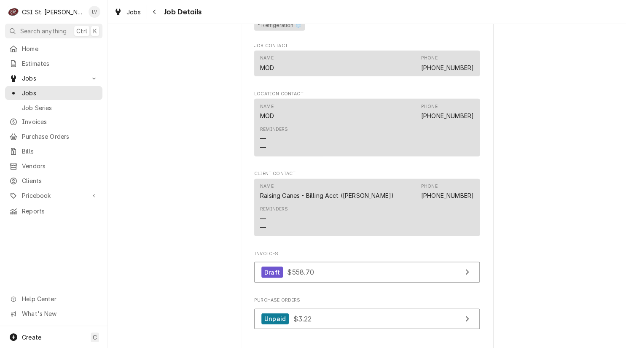
scroll to position [844, 0]
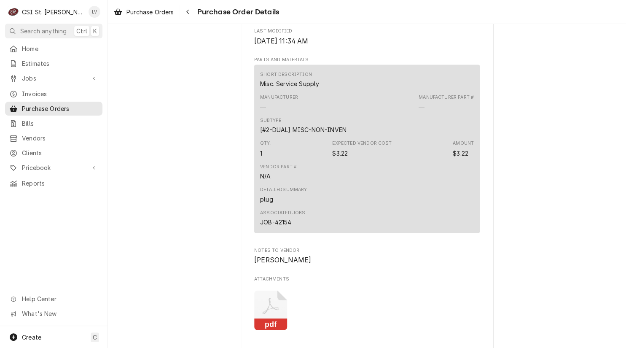
scroll to position [675, 0]
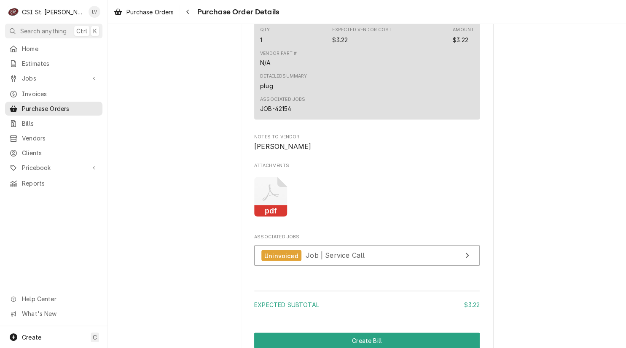
click at [267, 217] on rect "Attachments" at bounding box center [270, 211] width 33 height 12
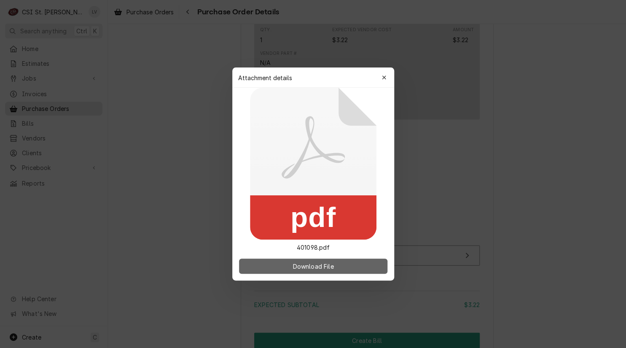
click at [304, 264] on span "Download File" at bounding box center [313, 266] width 44 height 9
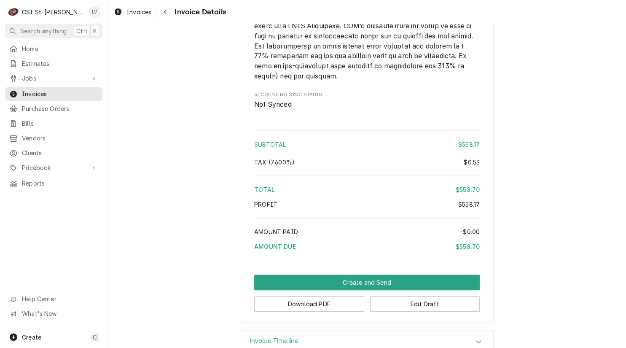
scroll to position [1442, 0]
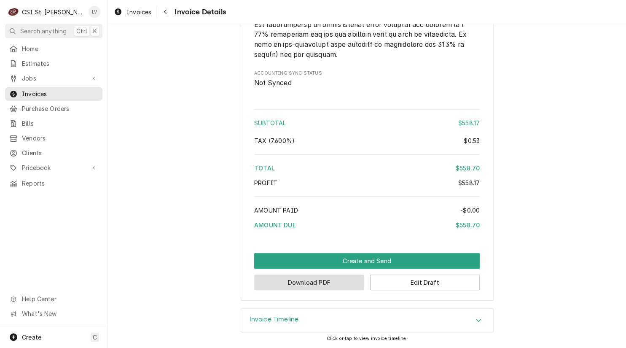
click at [300, 286] on button "Download PDF" at bounding box center [309, 283] width 110 height 16
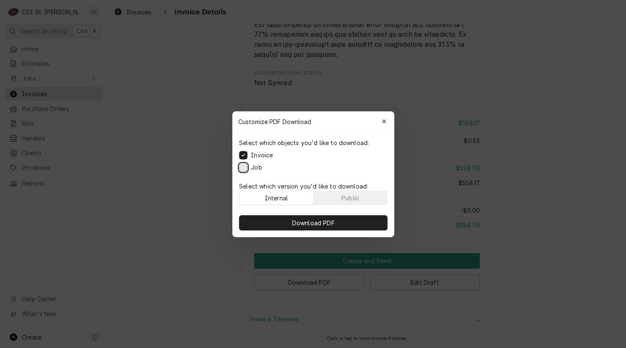
click at [242, 167] on button "Job" at bounding box center [243, 167] width 8 height 8
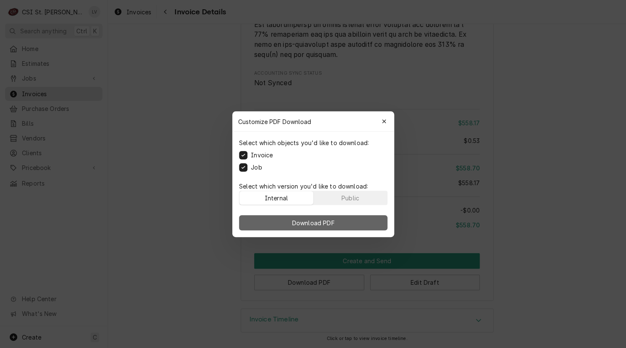
click at [306, 221] on span "Download PDF" at bounding box center [313, 222] width 46 height 9
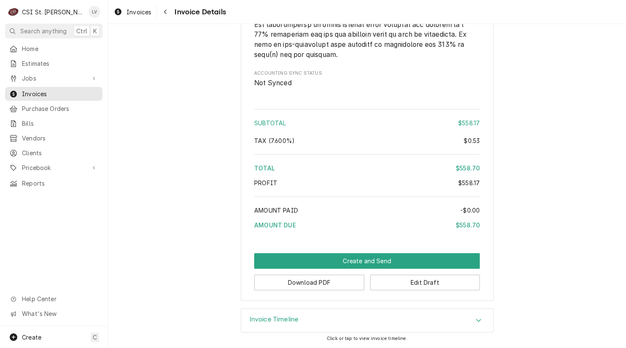
click at [126, 11] on div "Invoices" at bounding box center [132, 12] width 41 height 11
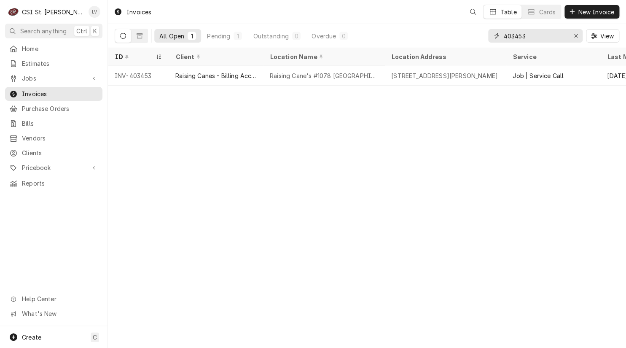
click at [538, 36] on input "403453" at bounding box center [535, 35] width 63 height 13
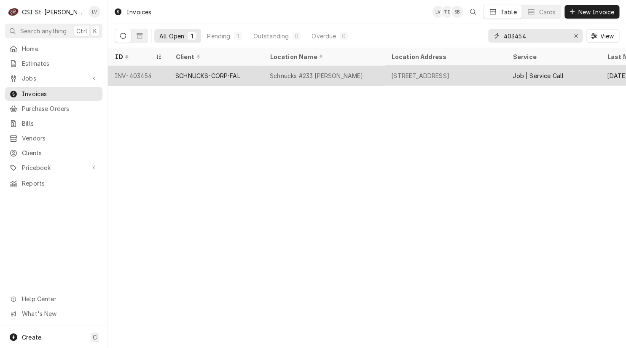
type input "403454"
click at [213, 71] on div "SCHNUCKS-CORP-FAL" at bounding box center [207, 75] width 65 height 9
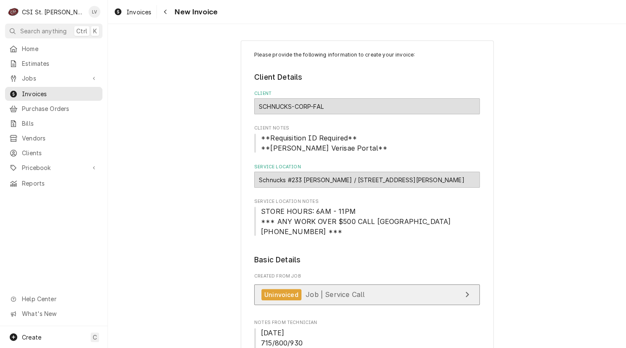
click at [375, 294] on link "Uninvoiced Job | Service Call" at bounding box center [367, 294] width 226 height 21
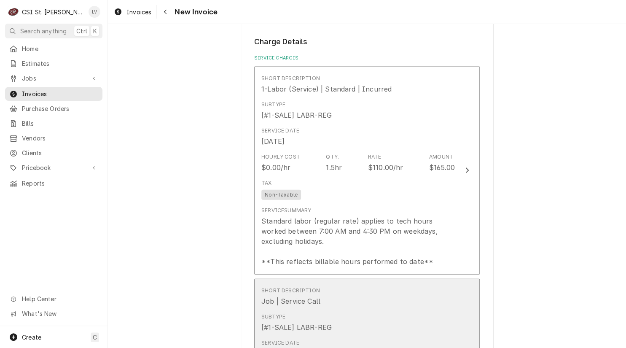
scroll to position [802, 0]
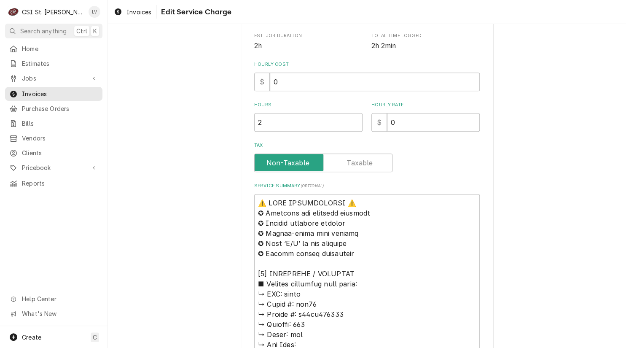
scroll to position [380, 0]
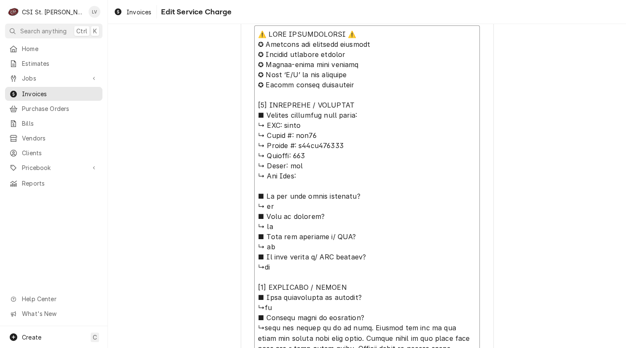
drag, startPoint x: 253, startPoint y: 33, endPoint x: 390, endPoint y: 116, distance: 160.1
click at [389, 116] on textarea "Service Summary ( optional )" at bounding box center [367, 353] width 226 height 656
type textarea "x"
type textarea "↳ 𝗠𝗙𝗚: pitco ↳ 𝗠𝗼𝗱𝗲𝗹 #: ssh75 ↳ 𝗦𝗲𝗿𝗶𝗮𝗹 #: g17cc016967 ↳ 𝗩𝗼𝗹𝘁𝗮𝗴𝗲: 115 ↳ 𝗣𝗵𝗮𝘀𝗲: n…"
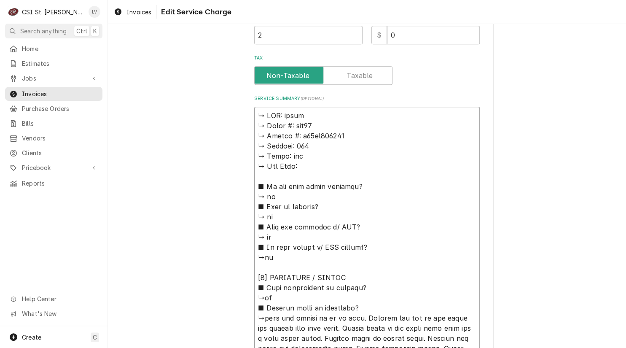
type textarea "x"
type textarea "↳ 𝗠𝗙𝗚: pitco ↳ 𝗠𝗼𝗱𝗲𝗹 #: ssh75 ↳ 𝗦𝗲𝗿𝗶𝗮𝗹 #: g17cc016967 ↳ 𝗩𝗼𝗹𝘁𝗮𝗴𝗲: 115 ↳ 𝗣𝗵𝗮𝘀𝗲: n…"
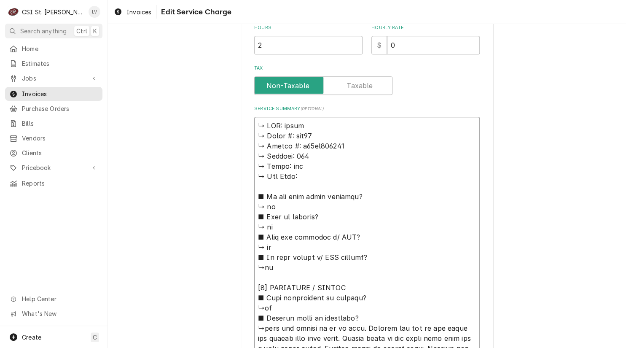
type textarea "x"
type textarea "𝗠𝗙𝗚: pitco ↳ 𝗠𝗼𝗱𝗲𝗹 #: ssh75 ↳ 𝗦𝗲𝗿𝗶𝗮𝗹 #: g17cc016967 ↳ 𝗩𝗼𝗹𝘁𝗮𝗴𝗲: 115 ↳ 𝗣𝗵𝗮𝘀𝗲: nat…"
type textarea "x"
type textarea "𝗠𝗙𝗚: pitco ↳ 𝗠𝗼𝗱𝗲𝗹 #: ssh75 ↳ 𝗦𝗲𝗿𝗶𝗮𝗹 #: g17cc016967 ↳ 𝗩𝗼𝗹𝘁𝗮𝗴𝗲: 115 ↳ 𝗣𝗵𝗮𝘀𝗲: nat…"
type textarea "x"
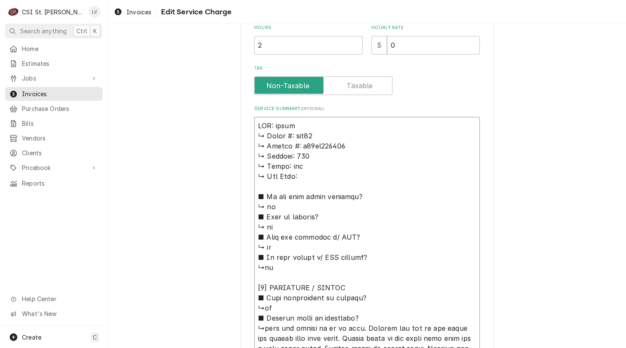
type textarea "𝗙𝗚: pitco ↳ 𝗠𝗼𝗱𝗲𝗹 #: ssh75 ↳ 𝗦𝗲𝗿𝗶𝗮𝗹 #: g17cc016967 ↳ 𝗩𝗼𝗹𝘁𝗮𝗴𝗲: 115 ↳ 𝗣𝗵𝗮𝘀𝗲: nat …"
type textarea "x"
type textarea "𝗚: pitco ↳ 𝗠𝗼𝗱𝗲𝗹 #: ssh75 ↳ 𝗦𝗲𝗿𝗶𝗮𝗹 #: g17cc016967 ↳ 𝗩𝗼𝗹𝘁𝗮𝗴𝗲: 115 ↳ 𝗣𝗵𝗮𝘀𝗲: nat ↳…"
type textarea "x"
type textarea ": pitco ↳ 𝗠𝗼𝗱𝗲𝗹 #: ssh75 ↳ 𝗦𝗲𝗿𝗶𝗮𝗹 #: g17cc016967 ↳ 𝗩𝗼𝗹𝘁𝗮𝗴𝗲: 115 ↳ 𝗣𝗵𝗮𝘀𝗲: nat ↳ …"
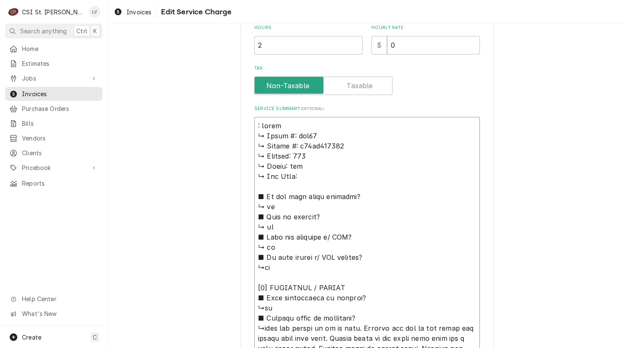
type textarea "x"
type textarea "pitco ↳ 𝗠𝗼𝗱𝗲𝗹 #: ssh75 ↳ 𝗦𝗲𝗿𝗶𝗮𝗹 #: g17cc016967 ↳ 𝗩𝗼𝗹𝘁𝗮𝗴𝗲: 115 ↳ 𝗣𝗵𝗮𝘀𝗲: nat ↳ 𝗚𝗮…"
type textarea "x"
type textarea "pitco ↳ 𝗠𝗼𝗱𝗲𝗹 #: ssh75 ↳ 𝗦𝗲𝗿𝗶𝗮𝗹 #: g17cc016967 ↳ 𝗩𝗼𝗹𝘁𝗮𝗴𝗲: 115 ↳ 𝗣𝗵𝗮𝘀𝗲: nat ↳ 𝗚𝗮…"
type textarea "x"
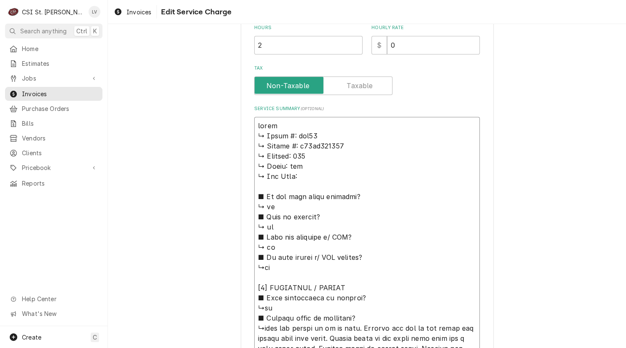
type textarea "itco ↳ 𝗠𝗼𝗱𝗲𝗹 #: ssh75 ↳ 𝗦𝗲𝗿𝗶𝗮𝗹 #: g17cc016967 ↳ 𝗩𝗼𝗹𝘁𝗮𝗴𝗲: 115 ↳ 𝗣𝗵𝗮𝘀𝗲: nat ↳ 𝗚𝗮𝘀…"
type textarea "x"
type textarea "Pitco ↳ 𝗠𝗼𝗱𝗲𝗹 #: ssh75 ↳ 𝗦𝗲𝗿𝗶𝗮𝗹 #: g17cc016967 ↳ 𝗩𝗼𝗹𝘁𝗮𝗴𝗲: 115 ↳ 𝗣𝗵𝗮𝘀𝗲: nat ↳ 𝗚𝗮…"
type textarea "x"
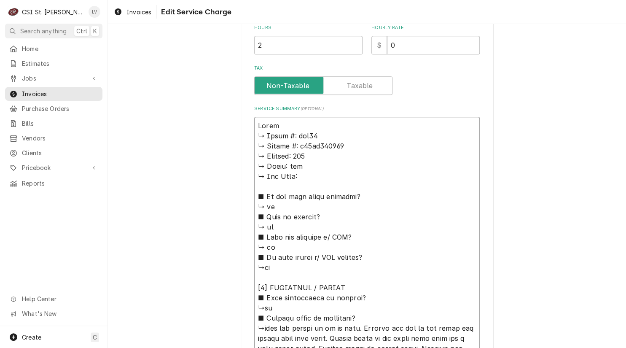
type textarea "Pitco ↳ 𝗠𝗼𝗱𝗲𝗹 #: ssh75 ↳ 𝗦𝗲𝗿𝗶𝗮𝗹 #: g17cc016967 ↳ 𝗩𝗼𝗹𝘁𝗮𝗴𝗲: 115 ↳ 𝗣𝗵𝗮𝘀𝗲: nat ↳ 𝗚𝗮…"
type textarea "x"
type textarea "Pitco / ↳ 𝗠𝗼𝗱𝗲𝗹 #: ssh75 ↳ 𝗦𝗲𝗿𝗶𝗮𝗹 #: g17cc016967 ↳ 𝗩𝗼𝗹𝘁𝗮𝗴𝗲: 115 ↳ 𝗣𝗵𝗮𝘀𝗲: nat ↳ …"
type textarea "x"
type textarea "Pitco / ↳ 𝗠𝗼𝗱𝗲𝗹 #: ssh75 ↳ 𝗦𝗲𝗿𝗶𝗮𝗹 #: g17cc016967 ↳ 𝗩𝗼𝗹𝘁𝗮𝗴𝗲: 115 ↳ 𝗣𝗵𝗮𝘀𝗲: nat ↳ …"
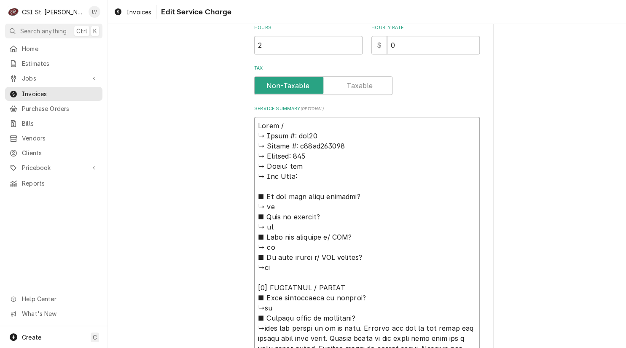
type textarea "x"
type textarea "Pitco / M ↳ 𝗠𝗼𝗱𝗲𝗹 #: ssh75 ↳ 𝗦𝗲𝗿𝗶𝗮𝗹 #: g17cc016967 ↳ 𝗩𝗼𝗹𝘁𝗮𝗴𝗲: 115 ↳ 𝗣𝗵𝗮𝘀𝗲: nat …"
type textarea "x"
type textarea "Pitco / Mo ↳ 𝗠𝗼𝗱𝗲𝗹 #: ssh75 ↳ 𝗦𝗲𝗿𝗶𝗮𝗹 #: g17cc016967 ↳ 𝗩𝗼𝗹𝘁𝗮𝗴𝗲: 115 ↳ 𝗣𝗵𝗮𝘀𝗲: nat…"
type textarea "x"
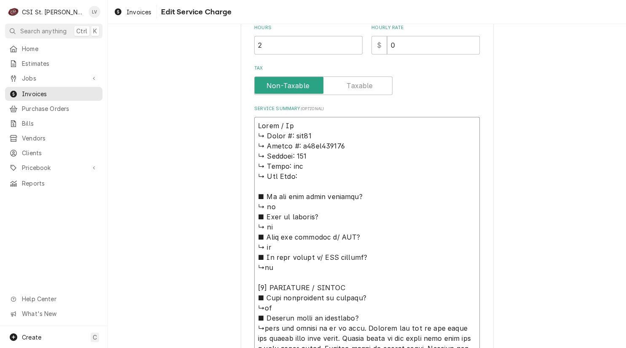
type textarea "Pitco / Mod ↳ 𝗠𝗼𝗱𝗲𝗹 #: ssh75 ↳ 𝗦𝗲𝗿𝗶𝗮𝗹 #: g17cc016967 ↳ 𝗩𝗼𝗹𝘁𝗮𝗴𝗲: 115 ↳ 𝗣𝗵𝗮𝘀𝗲: na…"
type textarea "x"
type textarea "Pitco / Mode ↳ 𝗠𝗼𝗱𝗲𝗹 #: ssh75 ↳ 𝗦𝗲𝗿𝗶𝗮𝗹 #: g17cc016967 ↳ 𝗩𝗼𝗹𝘁𝗮𝗴𝗲: 115 ↳ 𝗣𝗵𝗮𝘀𝗲: n…"
type textarea "x"
type textarea "Pitco / Model ↳ 𝗠𝗼𝗱𝗲𝗹 #: ssh75 ↳ 𝗦𝗲𝗿𝗶𝗮𝗹 #: g17cc016967 ↳ 𝗩𝗼𝗹𝘁𝗮𝗴𝗲: 115 ↳ 𝗣𝗵𝗮𝘀𝗲: …"
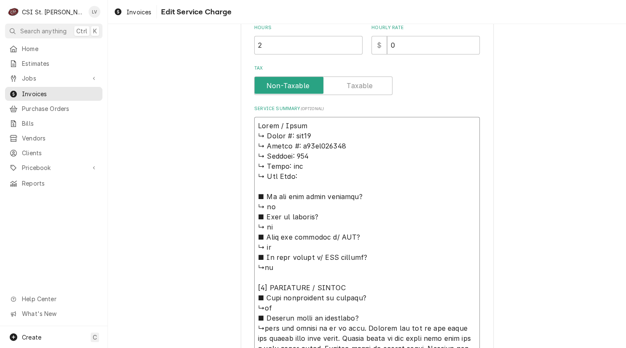
type textarea "x"
type textarea "Pitco / Model: ↳ 𝗠𝗼𝗱𝗲𝗹 #: ssh75 ↳ 𝗦𝗲𝗿𝗶𝗮𝗹 #: g17cc016967 ↳ 𝗩𝗼𝗹𝘁𝗮𝗴𝗲: 115 ↳ 𝗣𝗵𝗮𝘀𝗲:…"
type textarea "x"
type textarea "Pitco / Model: ↳ 𝗠𝗼𝗱𝗲𝗹 #: ssh75 ↳ 𝗦𝗲𝗿𝗶𝗮𝗹 #: g17cc016967 ↳ 𝗩𝗼𝗹𝘁𝗮𝗴𝗲: 115 ↳ 𝗣𝗵𝗮𝘀𝗲:…"
type textarea "x"
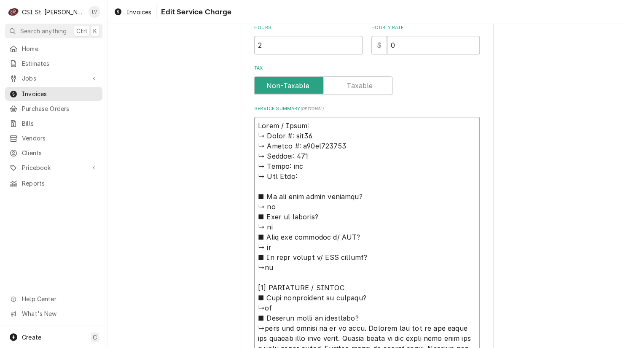
type textarea "Pitco / Model: ↳ 𝗠𝗼𝗱𝗲𝗹 #: ssh75 ↳ 𝗦𝗲𝗿𝗶𝗮𝗹 #: g17cc016967 ↳ 𝗩𝗼𝗹𝘁𝗮𝗴𝗲: 115 ↳ 𝗣𝗵𝗮𝘀𝗲:…"
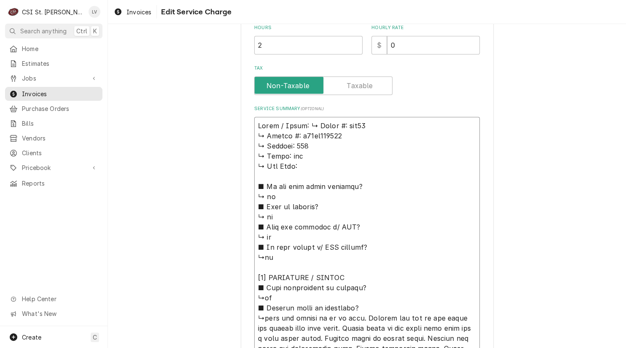
type textarea "x"
type textarea "Pitco / Model: 𝗠𝗼𝗱𝗲𝗹 #: ssh75 ↳ 𝗦𝗲𝗿𝗶𝗮𝗹 #: g17cc016967 ↳ 𝗩𝗼𝗹𝘁𝗮𝗴𝗲: 115 ↳ 𝗣𝗵𝗮𝘀𝗲: n…"
type textarea "x"
type textarea "Pitco / Model: 𝗠𝗼𝗱𝗲𝗹 #: ssh75 ↳ 𝗦𝗲𝗿𝗶𝗮𝗹 #: g17cc016967 ↳ 𝗩𝗼𝗹𝘁𝗮𝗴𝗲: 115 ↳ 𝗣𝗵𝗮𝘀𝗲: n…"
type textarea "x"
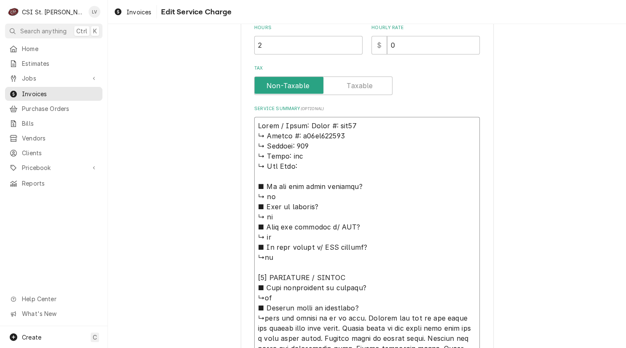
type textarea "Pitco / Model: 𝗼𝗱𝗲𝗹 #: ssh75 ↳ 𝗦𝗲𝗿𝗶𝗮𝗹 #: g17cc016967 ↳ 𝗩𝗼𝗹𝘁𝗮𝗴𝗲: 115 ↳ 𝗣𝗵𝗮𝘀𝗲: na…"
type textarea "x"
type textarea "Pitco / Model: 𝗱𝗲𝗹 #: ssh75 ↳ 𝗦𝗲𝗿𝗶𝗮𝗹 #: g17cc016967 ↳ 𝗩𝗼𝗹𝘁𝗮𝗴𝗲: 115 ↳ 𝗣𝗵𝗮𝘀𝗲: nat…"
type textarea "x"
type textarea "Pitco / Model: 𝗲𝗹 #: ssh75 ↳ 𝗦𝗲𝗿𝗶𝗮𝗹 #: g17cc016967 ↳ 𝗩𝗼𝗹𝘁𝗮𝗴𝗲: 115 ↳ 𝗣𝗵𝗮𝘀𝗲: nat …"
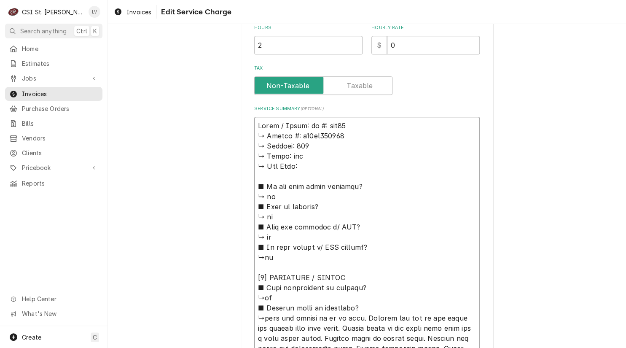
type textarea "x"
type textarea "Pitco / Model: 𝗹 #: ssh75 ↳ 𝗦𝗲𝗿𝗶𝗮𝗹 #: g17cc016967 ↳ 𝗩𝗼𝗹𝘁𝗮𝗴𝗲: 115 ↳ 𝗣𝗵𝗮𝘀𝗲: nat ↳…"
type textarea "x"
type textarea "Pitco / Model: #: ssh75 ↳ 𝗦𝗲𝗿𝗶𝗮𝗹 #: g17cc016967 ↳ 𝗩𝗼𝗹𝘁𝗮𝗴𝗲: 115 ↳ 𝗣𝗵𝗮𝘀𝗲: nat ↳ 𝗚…"
type textarea "x"
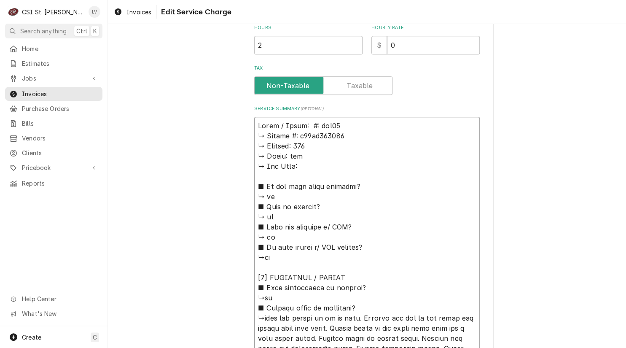
type textarea "Pitco / Model: #: ssh75 ↳ 𝗦𝗲𝗿𝗶𝗮𝗹 #: g17cc016967 ↳ 𝗩𝗼𝗹𝘁𝗮𝗴𝗲: 115 ↳ 𝗣𝗵𝗮𝘀𝗲: nat ↳ 𝗚…"
type textarea "x"
type textarea "Pitco / Model: : ssh75 ↳ 𝗦𝗲𝗿𝗶𝗮𝗹 #: g17cc016967 ↳ 𝗩𝗼𝗹𝘁𝗮𝗴𝗲: 115 ↳ 𝗣𝗵𝗮𝘀𝗲: nat ↳ 𝗚𝗮…"
type textarea "x"
type textarea "Pitco / Model: ssh75 ↳ 𝗦𝗲𝗿𝗶𝗮𝗹 #: g17cc016967 ↳ 𝗩𝗼𝗹𝘁𝗮𝗴𝗲: 115 ↳ 𝗣𝗵𝗮𝘀𝗲: nat ↳ 𝗚𝗮𝘀 …"
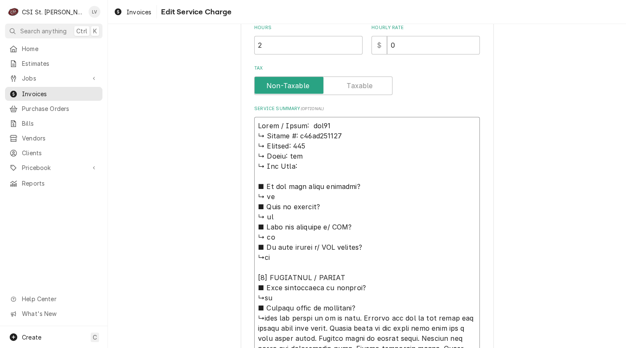
type textarea "x"
type textarea "Pitco / Model: ssh75 ↳ 𝗦𝗲𝗿𝗶𝗮𝗹 #: g17cc016967 ↳ 𝗩𝗼𝗹𝘁𝗮𝗴𝗲: 115 ↳ 𝗣𝗵𝗮𝘀𝗲: nat ↳ 𝗚𝗮𝘀 …"
type textarea "x"
type textarea "Pitco / Model: sh75 ↳ 𝗦𝗲𝗿𝗶𝗮𝗹 #: g17cc016967 ↳ 𝗩𝗼𝗹𝘁𝗮𝗴𝗲: 115 ↳ 𝗣𝗵𝗮𝘀𝗲: nat ↳ 𝗚𝗮𝘀 𝗧…"
type textarea "x"
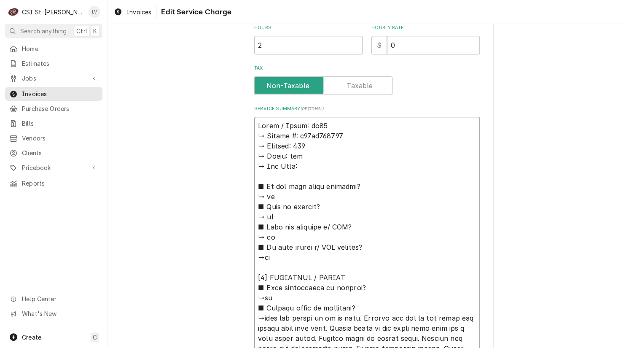
type textarea "Pitco / Model: h75 ↳ 𝗦𝗲𝗿𝗶𝗮𝗹 #: g17cc016967 ↳ 𝗩𝗼𝗹𝘁𝗮𝗴𝗲: 115 ↳ 𝗣𝗵𝗮𝘀𝗲: nat ↳ 𝗚𝗮𝘀 𝗧𝘆…"
type textarea "x"
type textarea "Pitco / Model: 75 ↳ 𝗦𝗲𝗿𝗶𝗮𝗹 #: g17cc016967 ↳ 𝗩𝗼𝗹𝘁𝗮𝗴𝗲: 115 ↳ 𝗣𝗵𝗮𝘀𝗲: nat ↳ 𝗚𝗮𝘀 𝗧𝘆𝗽…"
type textarea "x"
type textarea "Pitco / Model: S75 ↳ 𝗦𝗲𝗿𝗶𝗮𝗹 #: g17cc016967 ↳ 𝗩𝗼𝗹𝘁𝗮𝗴𝗲: 115 ↳ 𝗣𝗵𝗮𝘀𝗲: nat ↳ 𝗚𝗮𝘀 𝗧𝘆…"
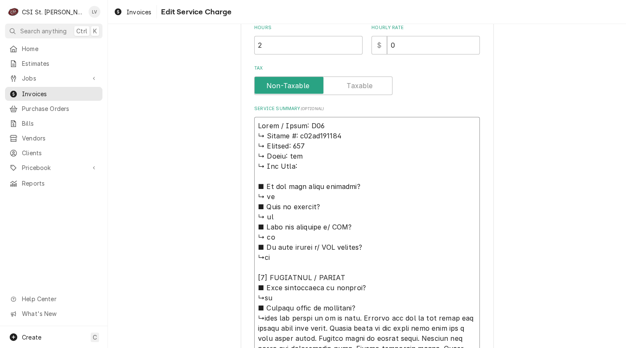
type textarea "x"
type textarea "Pitco / Model: SS75 ↳ 𝗦𝗲𝗿𝗶𝗮𝗹 #: g17cc016967 ↳ 𝗩𝗼𝗹𝘁𝗮𝗴𝗲: 115 ↳ 𝗣𝗵𝗮𝘀𝗲: nat ↳ 𝗚𝗮𝘀 𝗧…"
type textarea "x"
type textarea "Pitco / Model: SSH75 ↳ 𝗦𝗲𝗿𝗶𝗮𝗹 #: g17cc016967 ↳ 𝗩𝗼𝗹𝘁𝗮𝗴𝗲: 115 ↳ 𝗣𝗵𝗮𝘀𝗲: nat ↳ 𝗚𝗮𝘀 …"
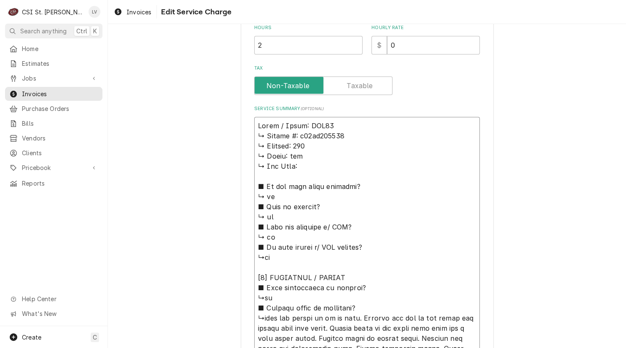
type textarea "x"
type textarea "Pitco / Model: SSH75 / ↳ 𝗦𝗲𝗿𝗶𝗮𝗹 #: g17cc016967 ↳ 𝗩𝗼𝗹𝘁𝗮𝗴𝗲: 115 ↳ 𝗣𝗵𝗮𝘀𝗲: nat ↳ 𝗚𝗮…"
type textarea "x"
type textarea "Pitco / Model: SSH75 / ↳ 𝗦𝗲𝗿𝗶𝗮𝗹 #: g17cc016967 ↳ 𝗩𝗼𝗹𝘁𝗮𝗴𝗲: 115 ↳ 𝗣𝗵𝗮𝘀𝗲: nat ↳ 𝗚𝗮…"
type textarea "x"
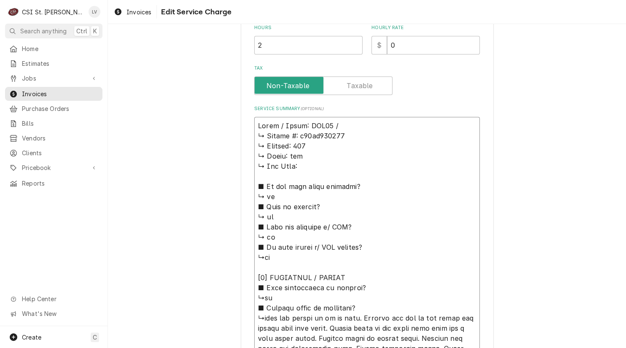
type textarea "Pitco / Model: SSH75 / ↳ 𝗦𝗲𝗿𝗶𝗮𝗹 #: g17cc016967 ↳ 𝗩𝗼𝗹𝘁𝗮𝗴𝗲: 115 ↳ 𝗣𝗵𝗮𝘀𝗲: nat ↳ 𝗚𝗮…"
type textarea "x"
type textarea "Pitco / Model: SSH75 ↳ 𝗦𝗲𝗿𝗶𝗮𝗹 #: g17cc016967 ↳ 𝗩𝗼𝗹𝘁𝗮𝗴𝗲: 115 ↳ 𝗣𝗵𝗮𝘀𝗲: nat ↳ 𝗚𝗮𝘀 …"
type textarea "x"
type textarea "Pitco / Model: SSH75 ↳ 𝗦𝗲𝗿𝗶𝗮𝗹 #: g17cc016967 ↳ 𝗩𝗼𝗹𝘁𝗮𝗴𝗲: 115 ↳ 𝗣𝗵𝗮𝘀𝗲: nat ↳ 𝗚𝗮𝘀 …"
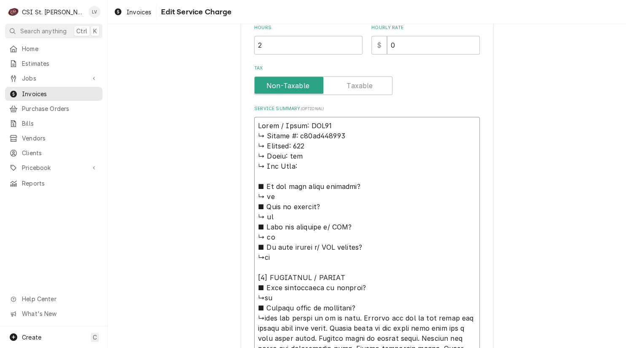
type textarea "x"
type textarea "Pitco / Model: SSH75 ↳ 𝗦𝗲𝗿𝗶𝗮𝗹 #: g17cc016967 ↳ 𝗩𝗼𝗹𝘁𝗮𝗴𝗲: 115 ↳ 𝗣𝗵𝗮𝘀𝗲: nat ↳ 𝗚𝗮𝘀 …"
type textarea "x"
type textarea "Pitco / Model: SSH75 / ↳ 𝗦𝗲𝗿𝗶𝗮𝗹 #: g17cc016967 ↳ 𝗩𝗼𝗹𝘁𝗮𝗴𝗲: 115 ↳ 𝗣𝗵𝗮𝘀𝗲: nat ↳ 𝗚𝗮…"
type textarea "x"
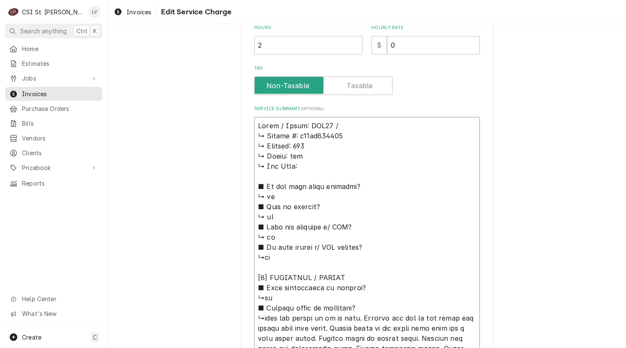
type textarea "Pitco / Model: SSH75 / ↳ 𝗦𝗲𝗿𝗶𝗮𝗹 #: g17cc016967 ↳ 𝗩𝗼𝗹𝘁𝗮𝗴𝗲: 115 ↳ 𝗣𝗵𝗮𝘀𝗲: nat ↳ 𝗚𝗮…"
type textarea "x"
type textarea "Pitco / Model: SSH75 / S ↳ 𝗦𝗲𝗿𝗶𝗮𝗹 #: g17cc016967 ↳ 𝗩𝗼𝗹𝘁𝗮𝗴𝗲: 115 ↳ 𝗣𝗵𝗮𝘀𝗲: nat ↳ …"
type textarea "x"
type textarea "Pitco / Model: SSH75 / Ser ↳ 𝗦𝗲𝗿𝗶𝗮𝗹 #: g17cc016967 ↳ 𝗩𝗼𝗹𝘁𝗮𝗴𝗲: 115 ↳ 𝗣𝗵𝗮𝘀𝗲: nat …"
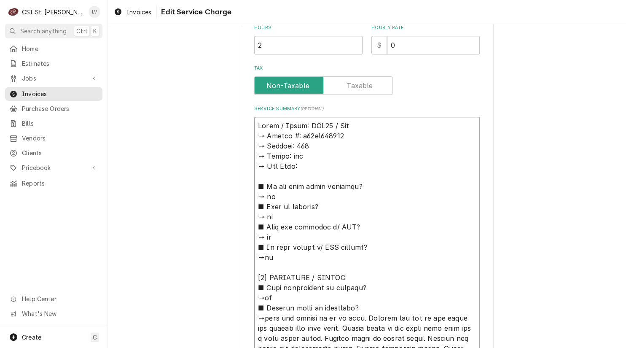
type textarea "x"
type textarea "Pitco / Model: SSH75 / Seri ↳ 𝗦𝗲𝗿𝗶𝗮𝗹 #: g17cc016967 ↳ 𝗩𝗼𝗹𝘁𝗮𝗴𝗲: 115 ↳ 𝗣𝗵𝗮𝘀𝗲: nat…"
type textarea "x"
type textarea "Pitco / Model: SSH75 / Seria ↳ 𝗦𝗲𝗿𝗶𝗮𝗹 #: g17cc016967 ↳ 𝗩𝗼𝗹𝘁𝗮𝗴𝗲: 115 ↳ 𝗣𝗵𝗮𝘀𝗲: na…"
type textarea "x"
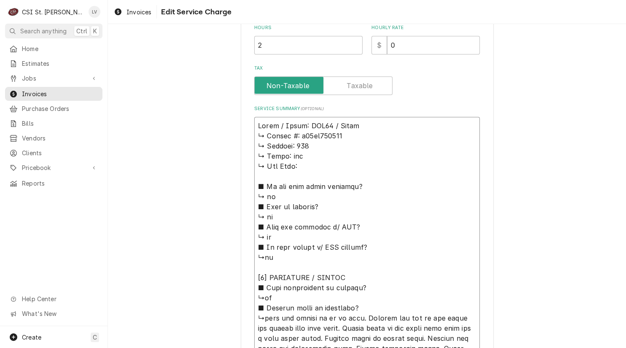
type textarea "Pitco / Model: SSH75 / Serial ↳ 𝗦𝗲𝗿𝗶𝗮𝗹 #: g17cc016967 ↳ 𝗩𝗼𝗹𝘁𝗮𝗴𝗲: 115 ↳ 𝗣𝗵𝗮𝘀𝗲: n…"
type textarea "x"
type textarea "Pitco / Model: SSH75 / Serial: ↳ 𝗦𝗲𝗿𝗶𝗮𝗹 #: g17cc016967 ↳ 𝗩𝗼𝗹𝘁𝗮𝗴𝗲: 115 ↳ 𝗣𝗵𝗮𝘀𝗲: …"
type textarea "x"
type textarea "Pitco / Model: SSH75 / Serial: ↳ 𝗦𝗲𝗿𝗶𝗮𝗹 #: g17cc016967 ↳ 𝗩𝗼𝗹𝘁𝗮𝗴𝗲: 115 ↳ 𝗣𝗵𝗮𝘀𝗲: …"
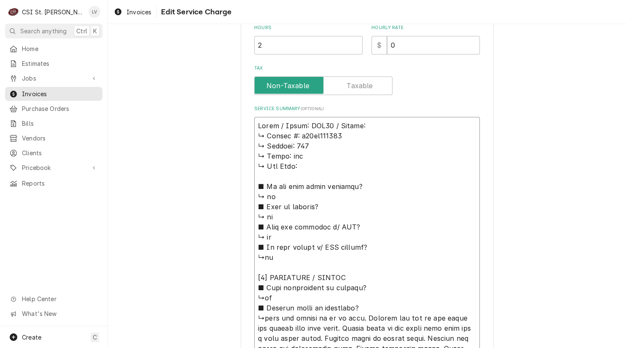
type textarea "x"
type textarea "Pitco / Model: SSH75 / Serial: ↳ 𝗦𝗲𝗿𝗶𝗮𝗹 #: g17cc016967 ↳ 𝗩𝗼𝗹𝘁𝗮𝗴𝗲: 115 ↳ 𝗣𝗵𝗮𝘀𝗲: …"
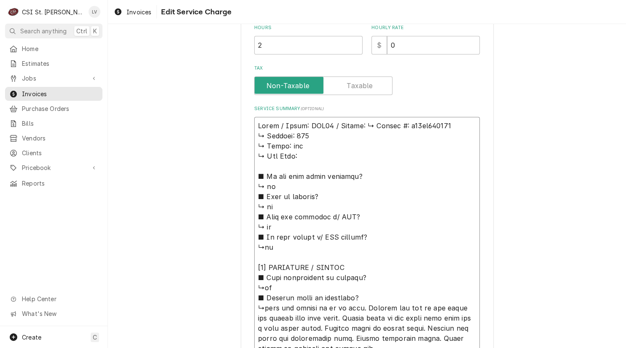
type textarea "x"
type textarea "Pitco / Model: SSH75 / Serial: 𝗦𝗲𝗿𝗶𝗮𝗹 #: g17cc016967 ↳ 𝗩𝗼𝗹𝘁𝗮𝗴𝗲: 115 ↳ 𝗣𝗵𝗮𝘀𝗲: na…"
type textarea "x"
type textarea "Pitco / Model: SSH75 / Serial: 𝗦𝗲𝗿𝗶𝗮𝗹 #: g17cc016967 ↳ 𝗩𝗼𝗹𝘁𝗮𝗴𝗲: 115 ↳ 𝗣𝗵𝗮𝘀𝗲: na…"
type textarea "x"
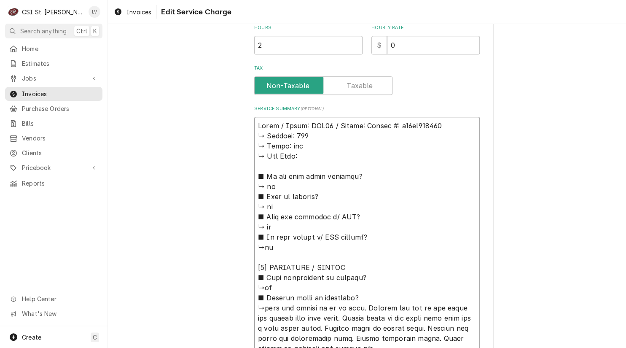
type textarea "Pitco / Model: SSH75 / Serial: 𝗲𝗿𝗶𝗮𝗹 #: g17cc016967 ↳ 𝗩𝗼𝗹𝘁𝗮𝗴𝗲: 115 ↳ 𝗣𝗵𝗮𝘀𝗲: nat…"
type textarea "x"
type textarea "Pitco / Model: SSH75 / Serial: 𝗿𝗶𝗮𝗹 #: g17cc016967 ↳ 𝗩𝗼𝗹𝘁𝗮𝗴𝗲: 115 ↳ 𝗣𝗵𝗮𝘀𝗲: nat …"
type textarea "x"
type textarea "Pitco / Model: SSH75 / Serial: 𝗶𝗮𝗹 #: g17cc016967 ↳ 𝗩𝗼𝗹𝘁𝗮𝗴𝗲: 115 ↳ 𝗣𝗵𝗮𝘀𝗲: nat ↳…"
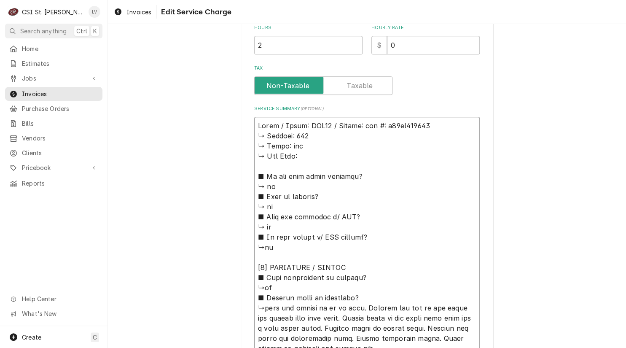
type textarea "x"
type textarea "Pitco / Model: SSH75 / Serial: 𝗮𝗹 #: g17cc016967 ↳ 𝗩𝗼𝗹𝘁𝗮𝗴𝗲: 115 ↳ 𝗣𝗵𝗮𝘀𝗲: nat ↳ …"
type textarea "x"
type textarea "Pitco / Model: SSH75 / Serial: 𝗹 #: g17cc016967 ↳ 𝗩𝗼𝗹𝘁𝗮𝗴𝗲: 115 ↳ 𝗣𝗵𝗮𝘀𝗲: nat ↳ 𝗚…"
type textarea "x"
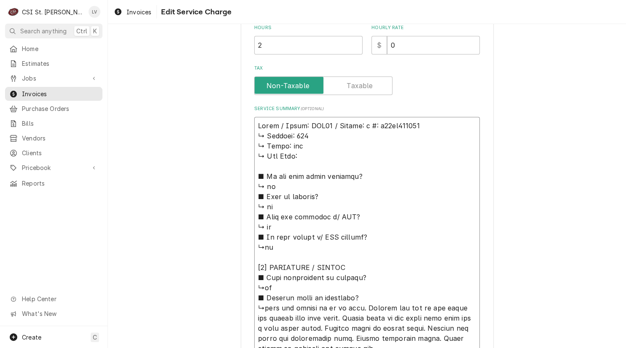
type textarea "Pitco / Model: SSH75 / Serial: #: g17cc016967 ↳ 𝗩𝗼𝗹𝘁𝗮𝗴𝗲: 115 ↳ 𝗣𝗵𝗮𝘀𝗲: nat ↳ 𝗚𝗮𝘀…"
type textarea "x"
type textarea "Pitco / Model: SSH75 / Serial: #: g17cc016967 ↳ 𝗩𝗼𝗹𝘁𝗮𝗴𝗲: 115 ↳ 𝗣𝗵𝗮𝘀𝗲: nat ↳ 𝗚𝗮𝘀…"
type textarea "x"
type textarea "Pitco / Model: SSH75 / Serial: : g17cc016967 ↳ 𝗩𝗼𝗹𝘁𝗮𝗴𝗲: 115 ↳ 𝗣𝗵𝗮𝘀𝗲: nat ↳ 𝗚𝗮𝘀 …"
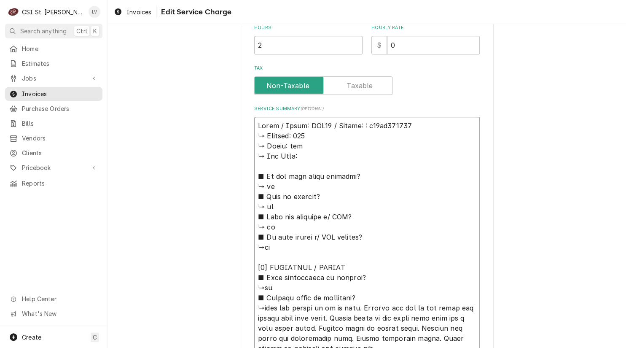
type textarea "x"
type textarea "Pitco / Model: SSH75 / Serial: g17cc016967 ↳ 𝗩𝗼𝗹𝘁𝗮𝗴𝗲: 115 ↳ 𝗣𝗵𝗮𝘀𝗲: nat ↳ 𝗚𝗮𝘀 𝗧𝘆…"
type textarea "x"
type textarea "Pitco / Model: SSH75 / Serial: g17cc016967 ↳ 𝗩𝗼𝗹𝘁𝗮𝗴𝗲: 115 ↳ 𝗣𝗵𝗮𝘀𝗲: nat ↳ 𝗚𝗮𝘀 𝗧𝘆…"
type textarea "x"
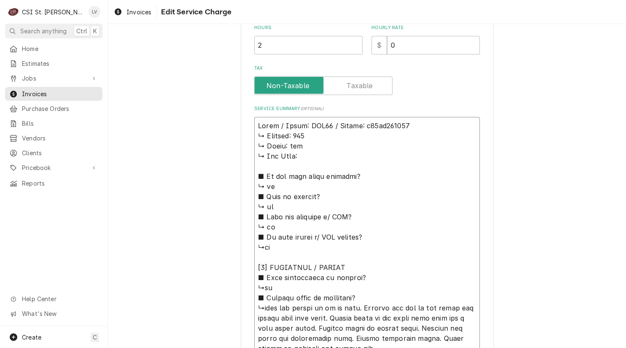
type textarea "Pitco / Model: SSH75 / Serial: Gg17cc016967 ↳ 𝗩𝗼𝗹𝘁𝗮𝗴𝗲: 115 ↳ 𝗣𝗵𝗮𝘀𝗲: nat ↳ 𝗚𝗮𝘀 𝗧…"
type textarea "x"
type textarea "Pitco / Model: SSH75 / Serial: G17cc016967 ↳ 𝗩𝗼𝗹𝘁𝗮𝗴𝗲: 115 ↳ 𝗣𝗵𝗮𝘀𝗲: nat ↳ 𝗚𝗮𝘀 𝗧𝘆…"
type textarea "x"
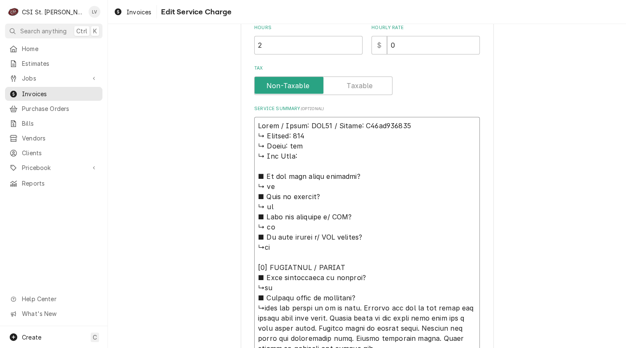
type textarea "Pitco / Model: SSH75 / Serial: G17c016967 ↳ 𝗩𝗼𝗹𝘁𝗮𝗴𝗲: 115 ↳ 𝗣𝗵𝗮𝘀𝗲: nat ↳ 𝗚𝗮𝘀 𝗧𝘆𝗽…"
type textarea "x"
type textarea "Pitco / Model: SSH75 / Serial: G17016967 ↳ 𝗩𝗼𝗹𝘁𝗮𝗴𝗲: 115 ↳ 𝗣𝗵𝗮𝘀𝗲: nat ↳ 𝗚𝗮𝘀 𝗧𝘆𝗽𝗲…"
type textarea "x"
type textarea "Pitco / Model: SSH75 / Serial: G17C016967 ↳ 𝗩𝗼𝗹𝘁𝗮𝗴𝗲: 115 ↳ 𝗣𝗵𝗮𝘀𝗲: nat ↳ 𝗚𝗮𝘀 𝗧𝘆𝗽…"
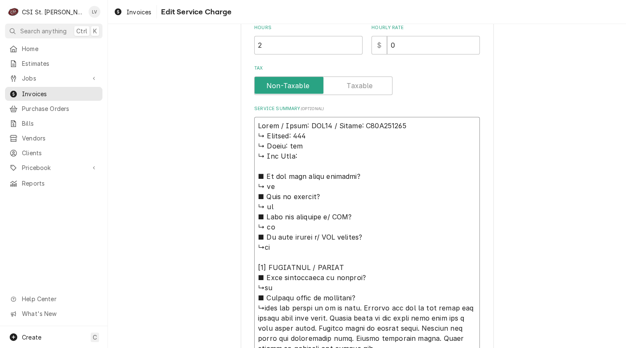
type textarea "x"
type textarea "Pitco / Model: SSH75 / Serial: G17CC016967 ↳ 𝗩𝗼𝗹𝘁𝗮𝗴𝗲: 115 ↳ 𝗣𝗵𝗮𝘀𝗲: nat ↳ 𝗚𝗮𝘀 𝗧𝘆…"
drag, startPoint x: 254, startPoint y: 134, endPoint x: 413, endPoint y: 297, distance: 227.6
type textarea "x"
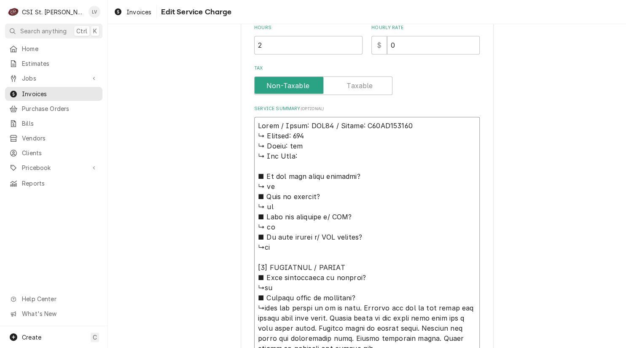
type textarea "Pitco / Model: SSH75 / Serial: G17CC016967 ↳unit had nonoil in it to test. Drai…"
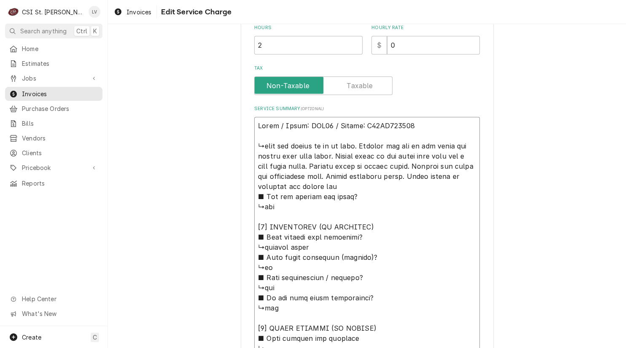
drag, startPoint x: 349, startPoint y: 144, endPoint x: 254, endPoint y: 143, distance: 94.9
click at [254, 143] on textarea "Service Summary ( optional )" at bounding box center [367, 308] width 226 height 382
type textarea "x"
type textarea "Pitco / Model: SSH75 / Serial: G17CC016967 Drained oil out of one fryer and pum…"
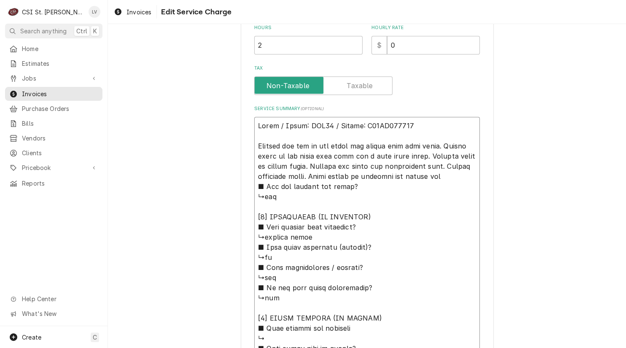
click at [435, 175] on textarea "Service Summary ( optional )" at bounding box center [367, 303] width 226 height 372
type textarea "x"
type textarea "Pitco / Model: SSH75 / Serial: G17CC016967 Drained oil out of one fryer and pum…"
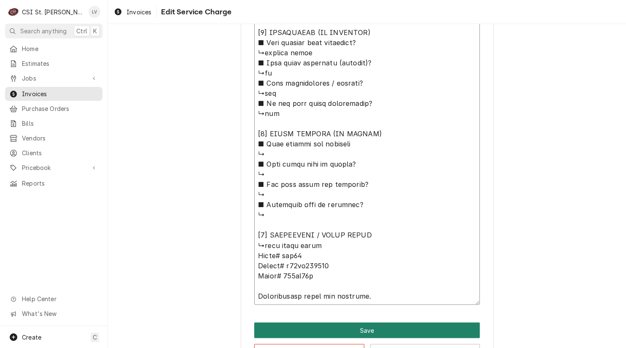
scroll to position [501, 0]
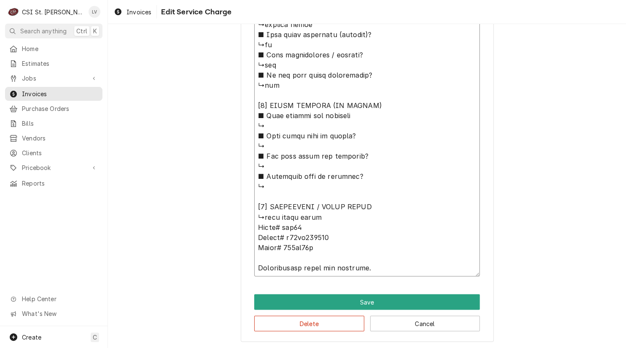
drag, startPoint x: 253, startPoint y: 187, endPoint x: 377, endPoint y: 209, distance: 126.0
click at [377, 209] on textarea "Service Summary ( optional )" at bounding box center [367, 90] width 226 height 372
type textarea "x"
type textarea "Pitco / Model: SSH75 / Serial: G17CC016967 Drained oil out of one fryer and pum…"
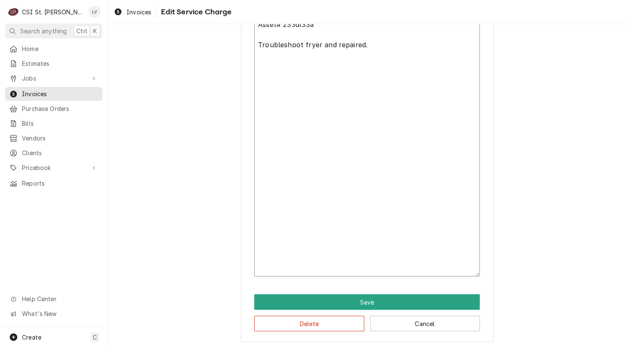
scroll to position [268, 0]
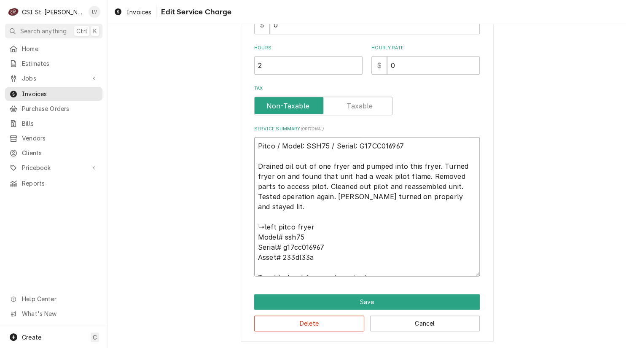
click at [402, 146] on textarea "Pitco / Model: SSH75 / Serial: G17CC016967 Drained oil out of one fryer and pum…" at bounding box center [367, 206] width 226 height 139
type textarea "x"
type textarea "Pitco / Model: SSH75 / Serial: G17CC016967 Drained oil out of one fryer and pum…"
type textarea "x"
type textarea "Pitco / Model: SSH75 / Serial: G17CC016967 ( Drained oil out of one fryer and p…"
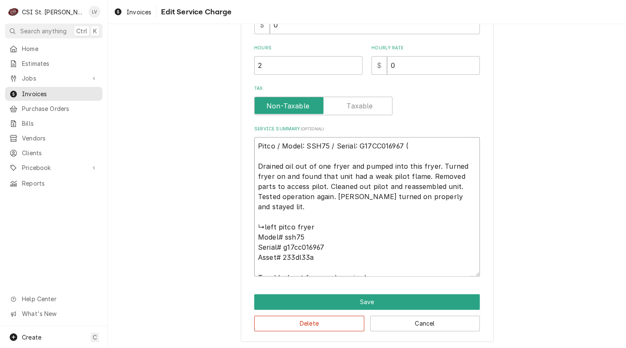
type textarea "x"
type textarea "Pitco / Model: SSH75 / Serial: G17CC016967 (l Drained oil out of one fryer and …"
type textarea "x"
type textarea "Pitco / Model: SSH75 / Serial: G17CC016967 (le Drained oil out of one fryer and…"
type textarea "x"
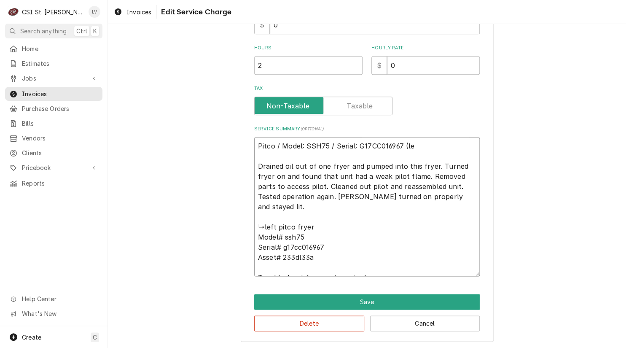
type textarea "Pitco / Model: SSH75 / Serial: G17CC016967 (lef Drained oil out of one fryer an…"
type textarea "x"
type textarea "Pitco / Model: SSH75 / Serial: G17CC016967 (left Drained oil out of one fryer a…"
type textarea "x"
type textarea "Pitco / Model: SSH75 / Serial: G17CC016967 (left Drained oil out of one fryer a…"
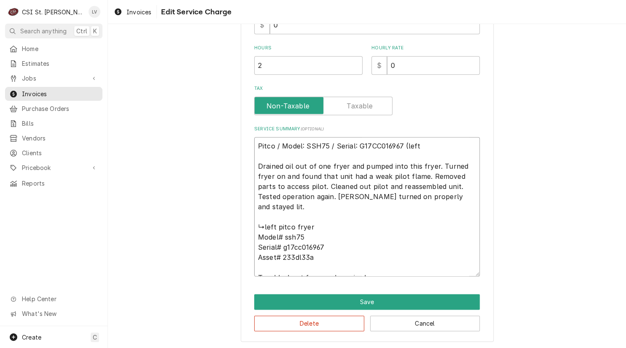
type textarea "x"
type textarea "Pitco / Model: SSH75 / Serial: G17CC016967 (left f Drained oil out of one fryer…"
type textarea "x"
type textarea "Pitco / Model: SSH75 / Serial: G17CC016967 (left fr Drained oil out of one frye…"
type textarea "x"
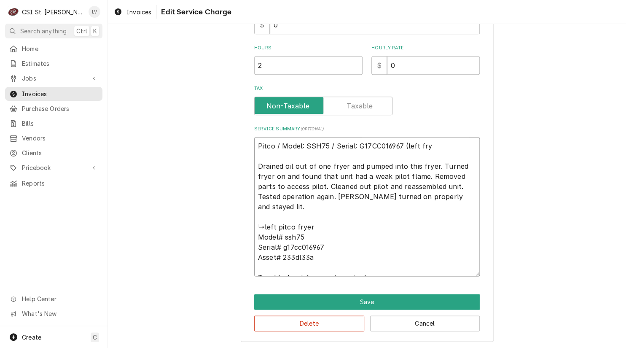
type textarea "Pitco / Model: SSH75 / Serial: G17CC016967 (left frye Drained oil out of one fr…"
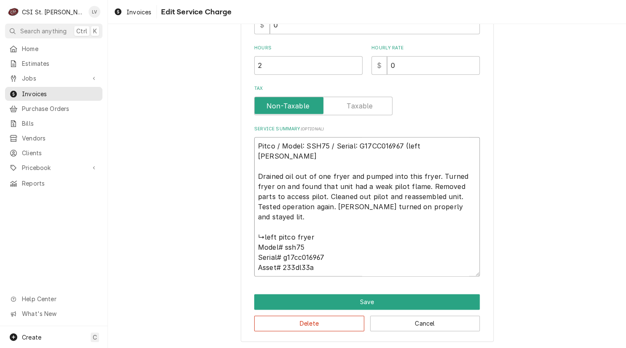
type textarea "x"
type textarea "Pitco / Model: SSH75 / Serial: G17CC016967 (left fryer Drained oil out of one f…"
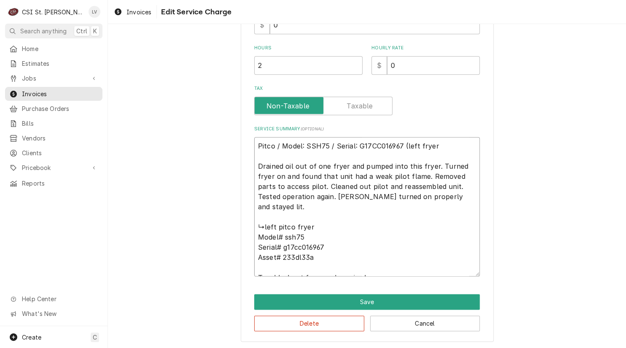
type textarea "x"
type textarea "Pitco / Model: SSH75 / Serial: G17CC016967 (left fryer) Drained oil out of one …"
drag, startPoint x: 252, startPoint y: 211, endPoint x: 429, endPoint y: 282, distance: 191.1
click at [429, 281] on div "Use the fields below to edit this service charge Short Description Job | Servic…" at bounding box center [367, 58] width 253 height 570
type textarea "x"
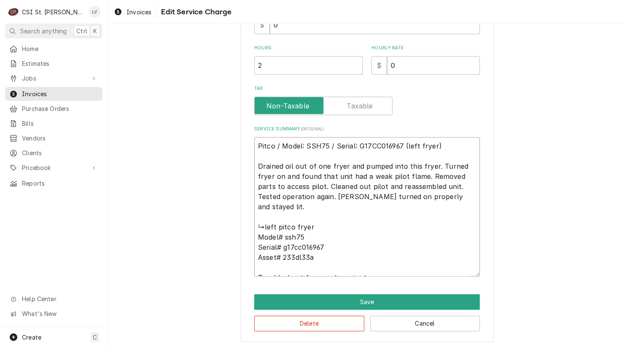
type textarea "Pitco / Model: SSH75 / Serial: G17CC016967 (left fryer) Drained oil out of one …"
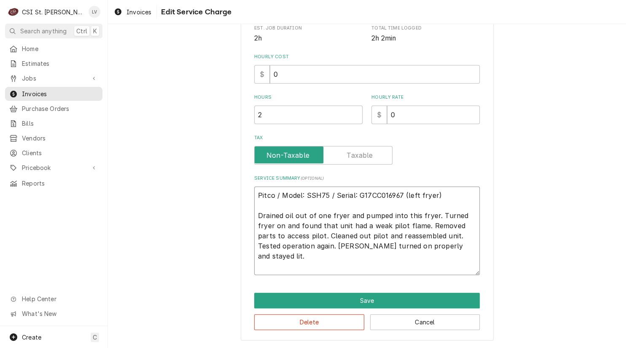
scroll to position [217, 0]
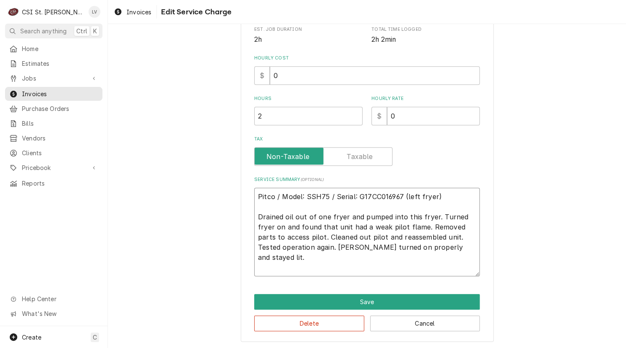
type textarea "x"
type textarea "Pitco / Model: SSH75 / Serial: G17CC016967 (left fryer) Drained oil out of one …"
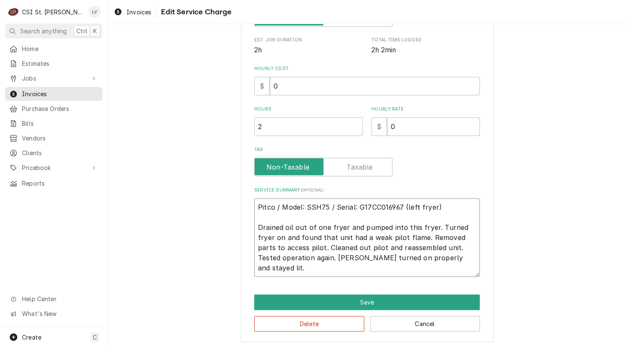
type textarea "x"
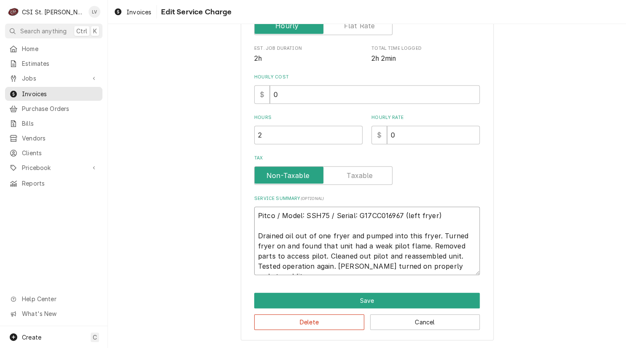
scroll to position [197, 0]
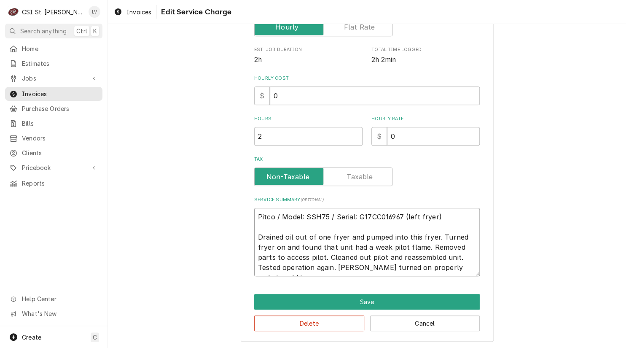
drag, startPoint x: 446, startPoint y: 268, endPoint x: 225, endPoint y: 211, distance: 228.1
click at [225, 211] on div "Use the fields below to edit this service charge Short Description Job | Servic…" at bounding box center [367, 92] width 518 height 513
type textarea "Pitco / Model: SSH75 / Serial: G17CC016967 (left fryer) Drained oil out of one …"
click at [303, 330] on div "Use the fields below to edit this service charge Short Description Job | Servic…" at bounding box center [367, 92] width 253 height 499
click at [304, 320] on button "Delete" at bounding box center [309, 324] width 110 height 16
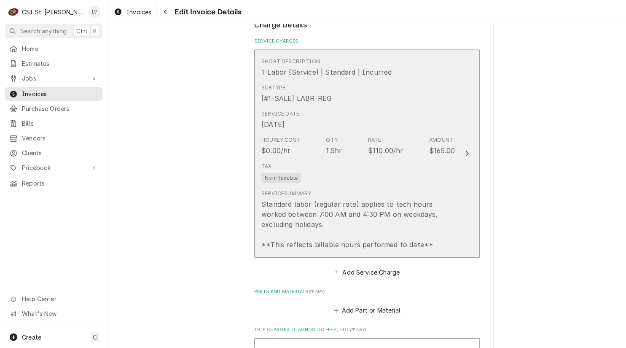
click at [346, 194] on div "Service Summary Standard labor (regular rate) applies to tech hours worked betw…" at bounding box center [359, 220] width 194 height 60
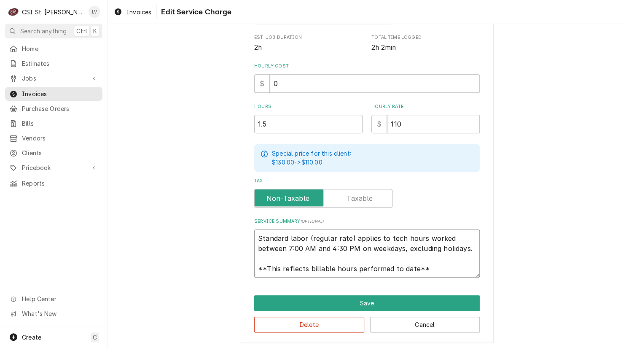
scroll to position [10, 0]
drag, startPoint x: 254, startPoint y: 234, endPoint x: 455, endPoint y: 272, distance: 204.7
click at [455, 272] on textarea "Standard labor (regular rate) applies to tech hours worked between 7:00 AM and …" at bounding box center [367, 253] width 226 height 48
paste textarea "Pitco / Model: SSH75 / Serial: G17CC016967 (left fryer) Drained oil out of one …"
type textarea "x"
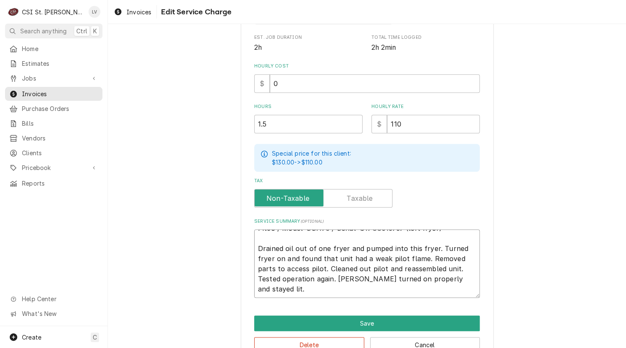
scroll to position [0, 0]
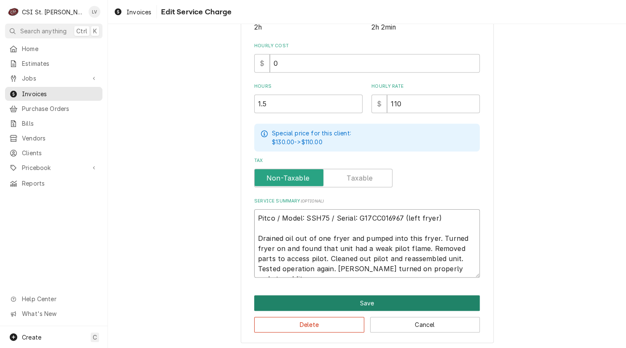
type textarea "Pitco / Model: SSH75 / Serial: G17CC016967 (left fryer) Drained oil out of one …"
click at [381, 296] on button "Save" at bounding box center [367, 303] width 226 height 16
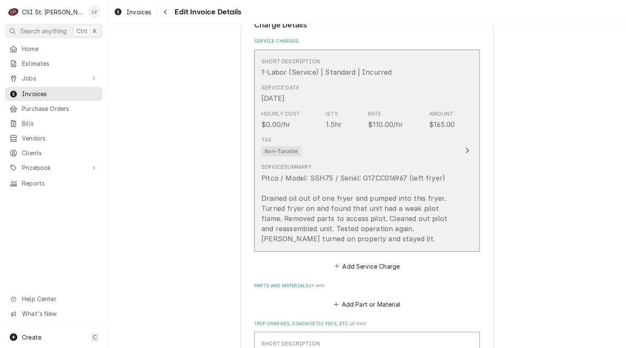
scroll to position [765, 0]
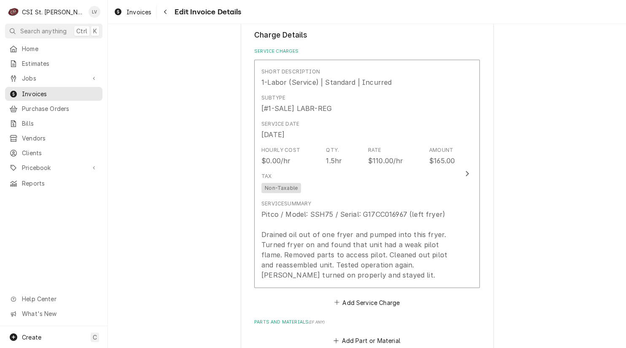
click at [529, 243] on div "Please provide the following information to create your invoice: Client Details…" at bounding box center [367, 93] width 518 height 1650
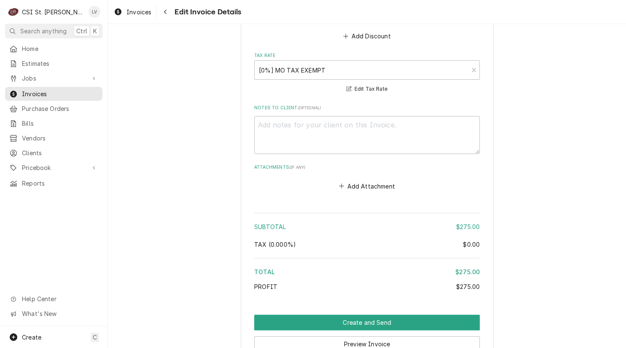
scroll to position [1372, 0]
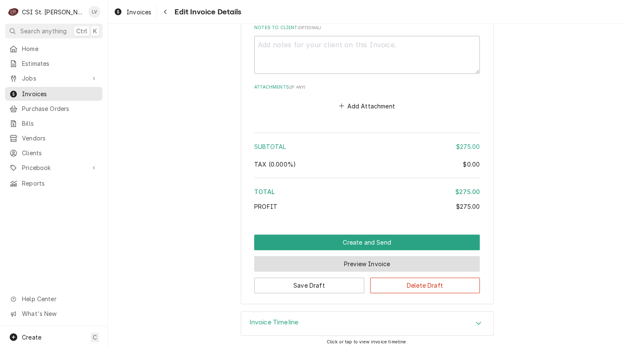
click at [356, 258] on button "Preview Invoice" at bounding box center [367, 264] width 226 height 16
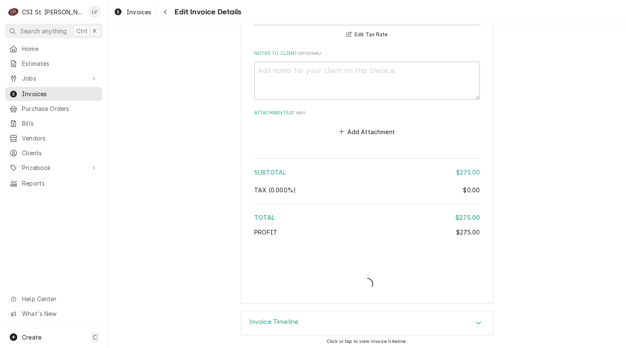
type textarea "x"
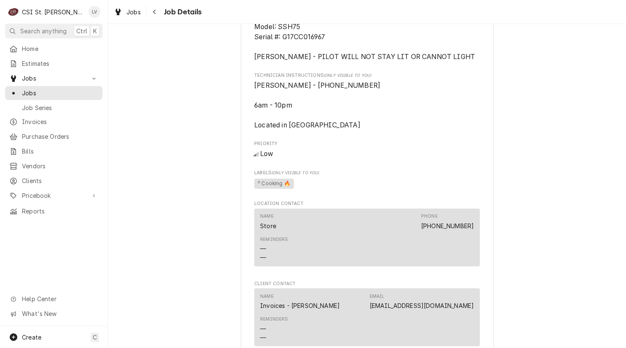
scroll to position [759, 0]
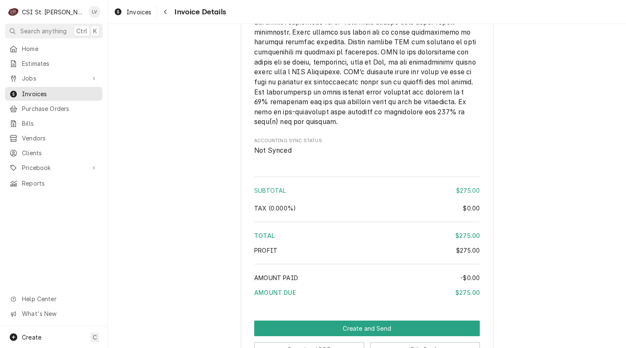
scroll to position [1266, 0]
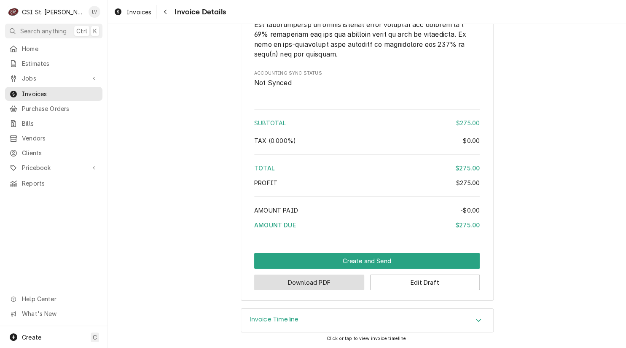
click at [310, 284] on button "Download PDF" at bounding box center [309, 283] width 110 height 16
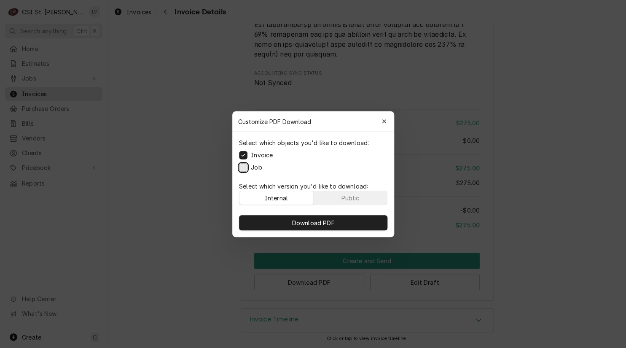
click at [243, 166] on button "Job" at bounding box center [243, 167] width 8 height 8
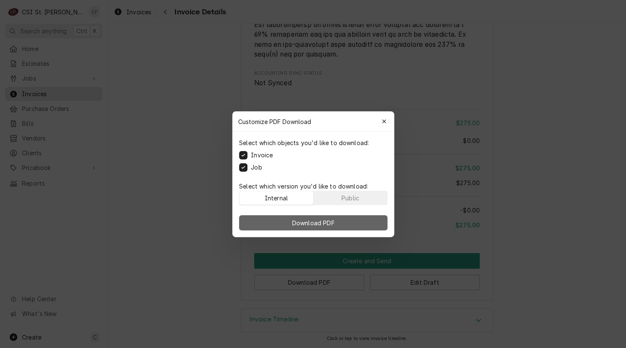
click at [302, 221] on span "Download PDF" at bounding box center [313, 222] width 46 height 9
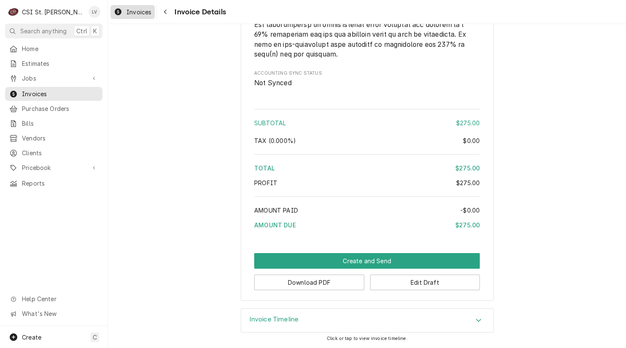
click at [146, 13] on span "Invoices" at bounding box center [139, 12] width 25 height 9
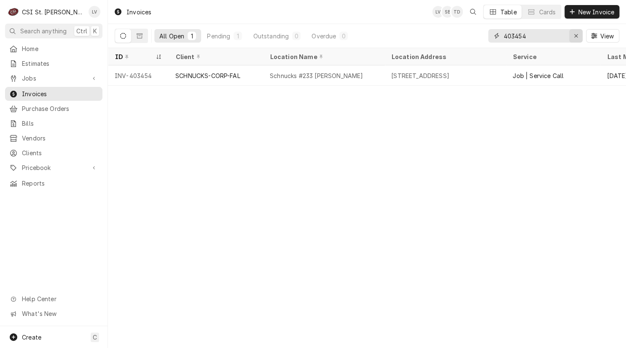
click at [574, 38] on icon "Erase input" at bounding box center [576, 36] width 5 height 6
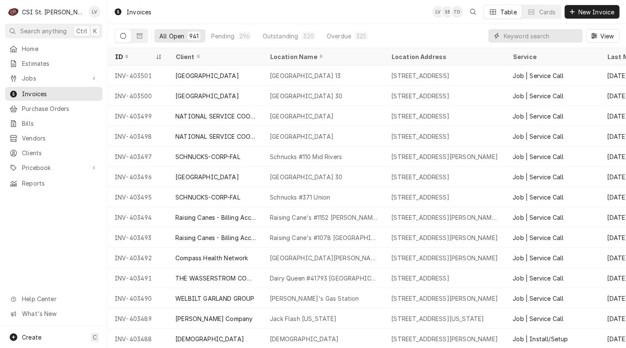
click at [518, 35] on input "Dynamic Content Wrapper" at bounding box center [541, 35] width 75 height 13
type input "403455"
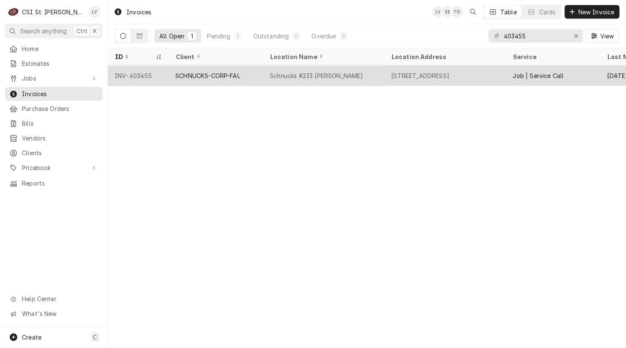
click at [254, 81] on div "SCHNUCKS-CORP-FAL" at bounding box center [216, 75] width 94 height 20
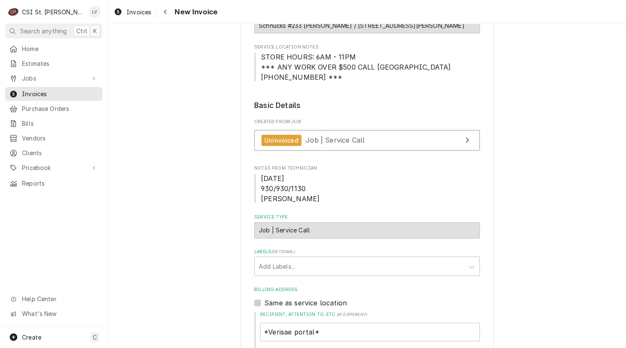
scroll to position [169, 0]
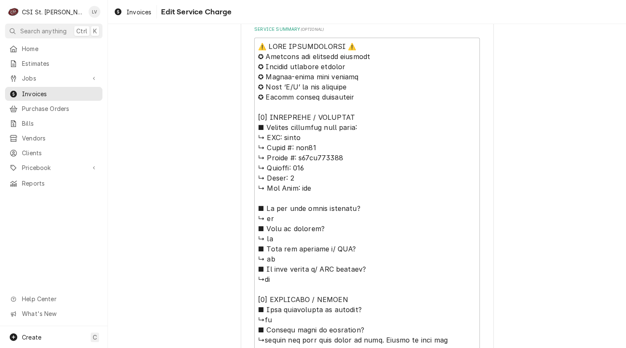
scroll to position [380, 0]
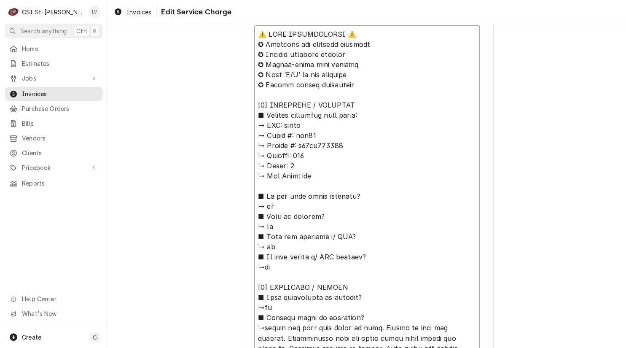
drag, startPoint x: 304, startPoint y: 125, endPoint x: 229, endPoint y: 44, distance: 110.4
click at [229, 44] on div "Use the fields below to edit this service charge Short Description Job | Servic…" at bounding box center [367, 208] width 518 height 1111
type textarea "x"
type textarea "⚠️ 𝗙𝗢𝗥𝗠 𝗜𝗡𝗦𝗧𝗥𝗨𝗖𝗧𝗜𝗢𝗡𝗦 ⚠️ ↳ 𝗠𝗼𝗱𝗲𝗹 #: ssh75 ↳ 𝗦𝗲𝗿𝗶𝗮𝗹 #: g17cc016968 ↳ 𝗩𝗼𝗹𝘁𝗮𝗴𝗲: 115…"
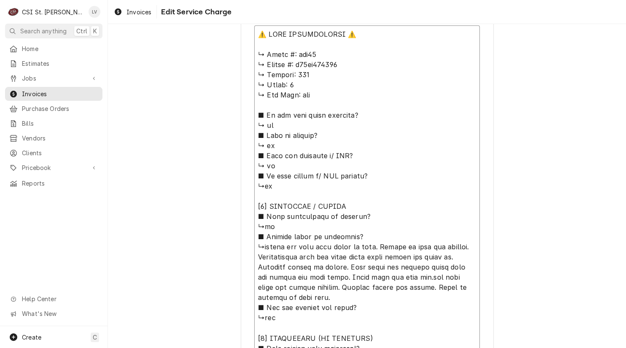
type textarea "x"
type textarea "⚠️ 𝗙𝗢𝗥𝗠 𝗜𝗡𝗦𝗧𝗥𝗨𝗖𝗧𝗜𝗢𝗡𝗦 ⚠️ ↳ 𝗠𝗼𝗱𝗲𝗹 #: ssh75 ↳ 𝗦𝗲𝗿𝗶𝗮𝗹 #: g17cc016968 ↳ 𝗩𝗼𝗹𝘁𝗮𝗴𝗲: 115…"
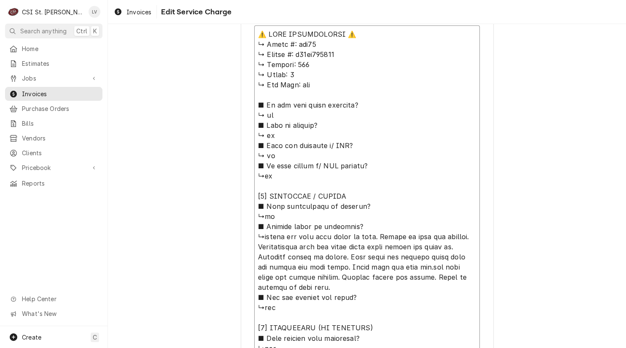
type textarea "x"
type textarea "⚠️ 𝗙𝗢𝗥𝗠 𝗜𝗡𝗦𝗧𝗥𝗨𝗖𝗧𝗜𝗢𝗡𝗦 ⚠️ ↳ 𝗠𝗼𝗱𝗲𝗹 #: ssh75 ↳ 𝗦𝗲𝗿𝗶𝗮𝗹 #: g17cc016968 ↳ 𝗩𝗼𝗹𝘁𝗮𝗴𝗲: 115…"
type textarea "x"
type textarea "⚠️ 𝗙𝗢𝗥𝗠 𝗜𝗡𝗦𝗧𝗥𝗨𝗖𝗧𝗜𝗢𝗡𝗦 ↳ 𝗠𝗼𝗱𝗲𝗹 #: ssh75 ↳ 𝗦𝗲𝗿𝗶𝗮𝗹 #: g17cc016968 ↳ 𝗩𝗼𝗹𝘁𝗮𝗴𝗲: 115 ↳ …"
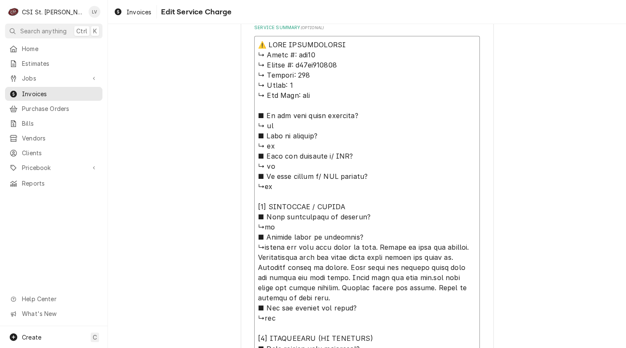
type textarea "x"
type textarea "⚠️ 𝗙𝗢𝗥𝗠 𝗜𝗡𝗦𝗧𝗥𝗨𝗖𝗧𝗜𝗢𝗡𝗦 ↳ 𝗠𝗼𝗱𝗲𝗹 #: ssh75 ↳ 𝗦𝗲𝗿𝗶𝗮𝗹 #: g17cc016968 ↳ 𝗩𝗼𝗹𝘁𝗮𝗴𝗲: 115 ↳ …"
type textarea "x"
type textarea "⚠️ 𝗙𝗢𝗥𝗠 𝗜𝗡𝗦𝗧𝗥𝗨𝗖𝗧𝗜𝗢𝗡 ↳ 𝗠𝗼𝗱𝗲𝗹 #: ssh75 ↳ 𝗦𝗲𝗿𝗶𝗮𝗹 #: g17cc016968 ↳ 𝗩𝗼𝗹𝘁𝗮𝗴𝗲: 115 ↳ 𝗣…"
type textarea "x"
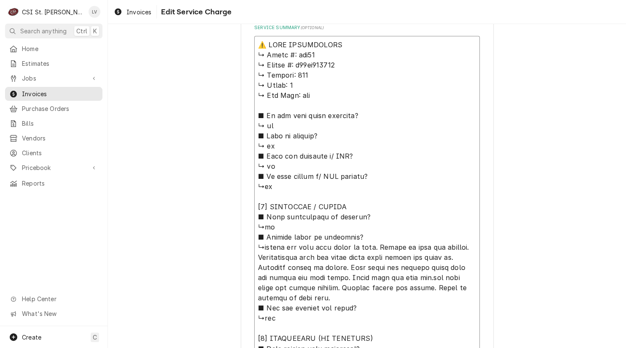
type textarea "⚠️ 𝗙𝗢𝗥𝗠 𝗜𝗡𝗦𝗧𝗥𝗨𝗖𝗧𝗜𝗢 ↳ 𝗠𝗼𝗱𝗲𝗹 #: ssh75 ↳ 𝗦𝗲𝗿𝗶𝗮𝗹 #: g17cc016968 ↳ 𝗩𝗼𝗹𝘁𝗮𝗴𝗲: 115 ↳ 𝗣𝗵…"
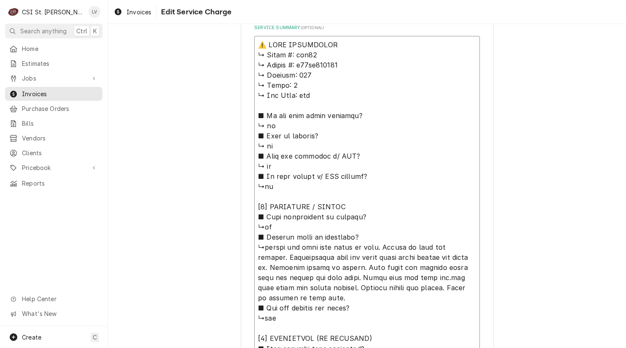
type textarea "x"
type textarea "⚠️ 𝗙𝗢𝗥𝗠 𝗜𝗡𝗦𝗧𝗥𝗨𝗖𝗧𝗜 ↳ 𝗠𝗼𝗱𝗲𝗹 #: ssh75 ↳ 𝗦𝗲𝗿𝗶𝗮𝗹 #: g17cc016968 ↳ 𝗩𝗼𝗹𝘁𝗮𝗴𝗲: 115 ↳ 𝗣𝗵𝗮…"
type textarea "x"
type textarea "⚠️ 𝗙𝗢𝗥𝗠 𝗜𝗡𝗦𝗧𝗥𝗨𝗖𝗧 ↳ 𝗠𝗼𝗱𝗲𝗹 #: ssh75 ↳ 𝗦𝗲𝗿𝗶𝗮𝗹 #: g17cc016968 ↳ 𝗩𝗼𝗹𝘁𝗮𝗴𝗲: 115 ↳ 𝗣𝗵𝗮𝘀…"
type textarea "x"
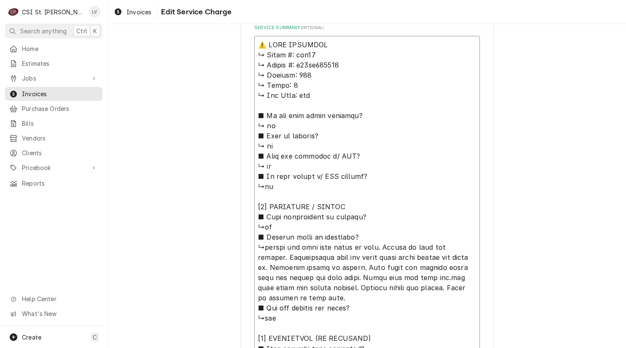
type textarea "⚠️ 𝗙𝗢𝗥𝗠 𝗜𝗡𝗦𝗧𝗥𝗨𝗖 ↳ 𝗠𝗼𝗱𝗲𝗹 #: ssh75 ↳ 𝗦𝗲𝗿𝗶𝗮𝗹 #: g17cc016968 ↳ 𝗩𝗼𝗹𝘁𝗮𝗴𝗲: 115 ↳ 𝗣𝗵𝗮𝘀𝗲…"
type textarea "x"
type textarea "⚠️ 𝗙𝗢𝗥𝗠 𝗜𝗡𝗦𝗧𝗥𝗨 ↳ 𝗠𝗼𝗱𝗲𝗹 #: ssh75 ↳ 𝗦𝗲𝗿𝗶𝗮𝗹 #: g17cc016968 ↳ 𝗩𝗼𝗹𝘁𝗮𝗴𝗲: 115 ↳ 𝗣𝗵𝗮𝘀𝗲:…"
type textarea "x"
type textarea "⚠️ 𝗙𝗢𝗥𝗠 𝗜𝗡𝗦𝗧𝗥 ↳ 𝗠𝗼𝗱𝗲𝗹 #: ssh75 ↳ 𝗦𝗲𝗿𝗶𝗮𝗹 #: g17cc016968 ↳ 𝗩𝗼𝗹𝘁𝗮𝗴𝗲: 115 ↳ 𝗣𝗵𝗮𝘀𝗲: …"
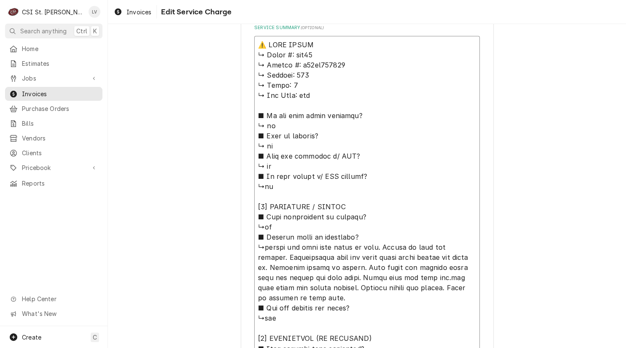
type textarea "x"
type textarea "⚠️ 𝗙𝗢𝗥𝗠 𝗜𝗡𝗦𝗧 ↳ 𝗠𝗼𝗱𝗲𝗹 #: ssh75 ↳ 𝗦𝗲𝗿𝗶𝗮𝗹 #: g17cc016968 ↳ 𝗩𝗼𝗹𝘁𝗮𝗴𝗲: 115 ↳ 𝗣𝗵𝗮𝘀𝗲: 1…"
type textarea "x"
type textarea "⚠️ 𝗙𝗢𝗥𝗠 𝗜𝗡𝗦 ↳ 𝗠𝗼𝗱𝗲𝗹 #: ssh75 ↳ 𝗦𝗲𝗿𝗶𝗮𝗹 #: g17cc016968 ↳ 𝗩𝗼𝗹𝘁𝗮𝗴𝗲: 115 ↳ 𝗣𝗵𝗮𝘀𝗲: 1 …"
type textarea "x"
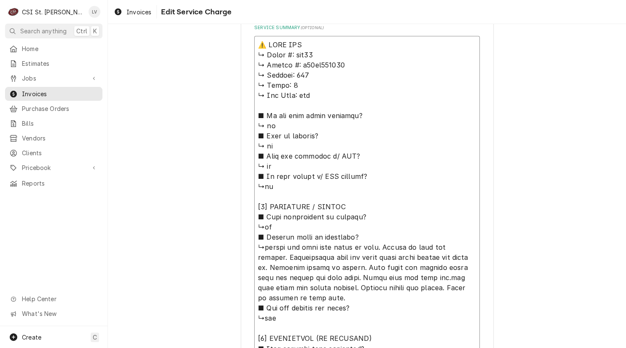
type textarea "⚠️ 𝗙𝗢𝗥𝗠 𝗜𝗡 ↳ 𝗠𝗼𝗱𝗲𝗹 #: ssh75 ↳ 𝗦𝗲𝗿𝗶𝗮𝗹 #: g17cc016968 ↳ 𝗩𝗼𝗹𝘁𝗮𝗴𝗲: 115 ↳ 𝗣𝗵𝗮𝘀𝗲: 1 ↳…"
type textarea "x"
type textarea "⚠️ 𝗙𝗢𝗥𝗠 𝗜 ↳ 𝗠𝗼𝗱𝗲𝗹 #: ssh75 ↳ 𝗦𝗲𝗿𝗶𝗮𝗹 #: g17cc016968 ↳ 𝗩𝗼𝗹𝘁𝗮𝗴𝗲: 115 ↳ 𝗣𝗵𝗮𝘀𝗲: 1 ↳ …"
type textarea "x"
type textarea "⚠️ 𝗙𝗢𝗥𝗠 ↳ 𝗠𝗼𝗱𝗲𝗹 #: ssh75 ↳ 𝗦𝗲𝗿𝗶𝗮𝗹 #: g17cc016968 ↳ 𝗩𝗼𝗹𝘁𝗮𝗴𝗲: 115 ↳ 𝗣𝗵𝗮𝘀𝗲: 1 ↳ 𝗚𝗮…"
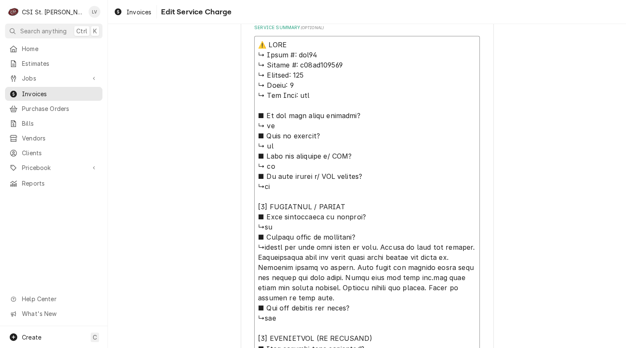
type textarea "x"
type textarea "⚠️ 𝗙𝗢𝗥𝗠 ↳ 𝗠𝗼𝗱𝗲𝗹 #: ssh75 ↳ 𝗦𝗲𝗿𝗶𝗮𝗹 #: g17cc016968 ↳ 𝗩𝗼𝗹𝘁𝗮𝗴𝗲: 115 ↳ 𝗣𝗵𝗮𝘀𝗲: 1 ↳ 𝗚𝗮…"
type textarea "x"
type textarea "⚠️ 𝗙𝗢𝗥 ↳ 𝗠𝗼𝗱𝗲𝗹 #: ssh75 ↳ 𝗦𝗲𝗿𝗶𝗮𝗹 #: g17cc016968 ↳ 𝗩𝗼𝗹𝘁𝗮𝗴𝗲: 115 ↳ 𝗣𝗵𝗮𝘀𝗲: 1 ↳ 𝗚𝗮𝘀…"
type textarea "x"
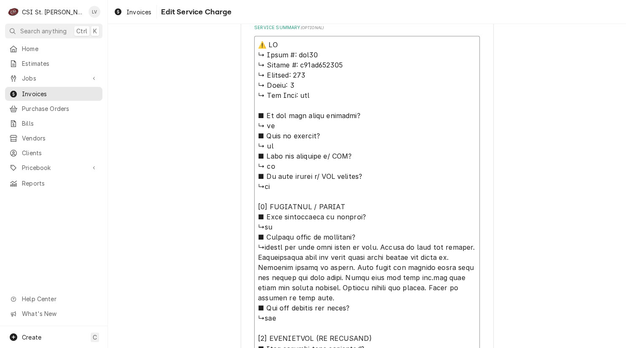
type textarea "⚠️ 𝗙 ↳ 𝗠𝗼𝗱𝗲𝗹 #: ssh75 ↳ 𝗦𝗲𝗿𝗶𝗮𝗹 #: g17cc016968 ↳ 𝗩𝗼𝗹𝘁𝗮𝗴𝗲: 115 ↳ 𝗣𝗵𝗮𝘀𝗲: 1 ↳ 𝗚𝗮𝘀 𝗧…"
type textarea "x"
type textarea "⚠️ ↳ 𝗠𝗼𝗱𝗲𝗹 #: ssh75 ↳ 𝗦𝗲𝗿𝗶𝗮𝗹 #: g17cc016968 ↳ 𝗩𝗼𝗹𝘁𝗮𝗴𝗲: 115 ↳ 𝗣𝗵𝗮𝘀𝗲: 1 ↳ 𝗚𝗮𝘀 𝗧𝘆𝗽…"
type textarea "x"
type textarea "⚠️ ↳ 𝗠𝗼𝗱𝗲𝗹 #: ssh75 ↳ 𝗦𝗲𝗿𝗶𝗮𝗹 #: g17cc016968 ↳ 𝗩𝗼𝗹𝘁𝗮𝗴𝗲: 115 ↳ 𝗣𝗵𝗮𝘀𝗲: 1 ↳ 𝗚𝗮𝘀 𝗧𝘆𝗽…"
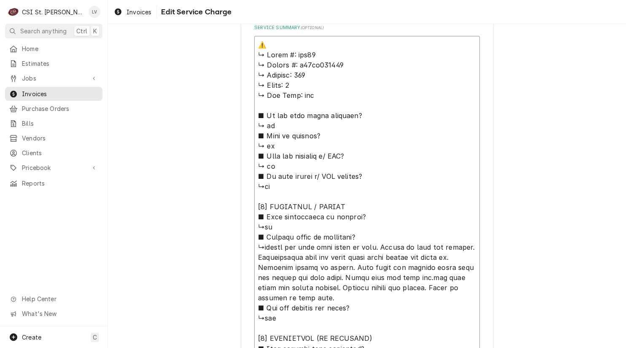
type textarea "x"
type textarea "↳ 𝗠𝗼𝗱𝗲𝗹 #: ssh75 ↳ 𝗦𝗲𝗿𝗶𝗮𝗹 #: g17cc016968 ↳ 𝗩𝗼𝗹𝘁𝗮𝗴𝗲: 115 ↳ 𝗣𝗵𝗮𝘀𝗲: 1 ↳ 𝗚𝗮𝘀 𝗧𝘆𝗽𝗲: …"
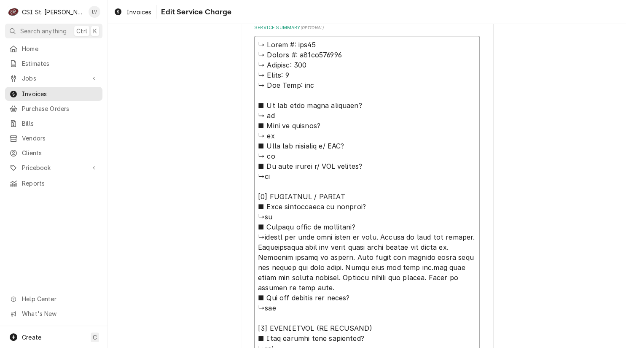
type textarea "x"
type textarea "P ↳ 𝗠𝗼𝗱𝗲𝗹 #: ssh75 ↳ 𝗦𝗲𝗿𝗶𝗮𝗹 #: g17cc016968 ↳ 𝗩𝗼𝗹𝘁𝗮𝗴𝗲: 115 ↳ 𝗣𝗵𝗮𝘀𝗲: 1 ↳ 𝗚𝗮𝘀 𝗧𝘆𝗽𝗲…"
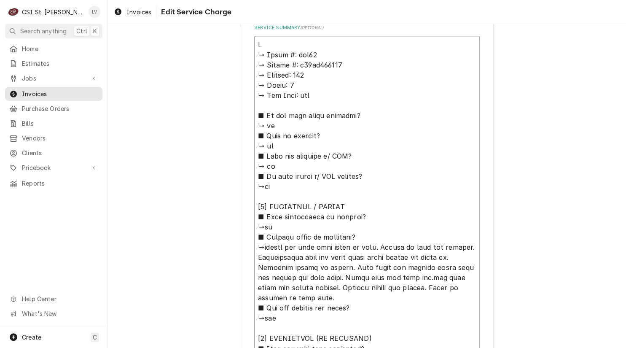
type textarea "x"
type textarea "Pi ↳ 𝗠𝗼𝗱𝗲𝗹 #: ssh75 ↳ 𝗦𝗲𝗿𝗶𝗮𝗹 #: g17cc016968 ↳ 𝗩𝗼𝗹𝘁𝗮𝗴𝗲: 115 ↳ 𝗣𝗵𝗮𝘀𝗲: 1 ↳ 𝗚𝗮𝘀 𝗧𝘆𝗽…"
type textarea "x"
type textarea "Pit ↳ 𝗠𝗼𝗱𝗲𝗹 #: ssh75 ↳ 𝗦𝗲𝗿𝗶𝗮𝗹 #: g17cc016968 ↳ 𝗩𝗼𝗹𝘁𝗮𝗴𝗲: 115 ↳ 𝗣𝗵𝗮𝘀𝗲: 1 ↳ 𝗚𝗮𝘀 𝗧𝘆…"
type textarea "x"
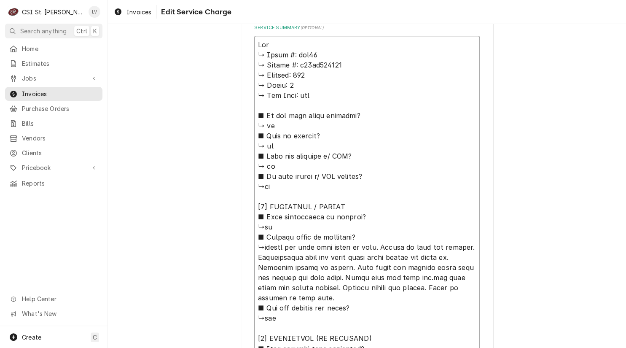
type textarea "Pitc ↳ 𝗠𝗼𝗱𝗲𝗹 #: ssh75 ↳ 𝗦𝗲𝗿𝗶𝗮𝗹 #: g17cc016968 ↳ 𝗩𝗼𝗹𝘁𝗮𝗴𝗲: 115 ↳ 𝗣𝗵𝗮𝘀𝗲: 1 ↳ 𝗚𝗮𝘀 𝗧…"
type textarea "x"
type textarea "Pitco ↳ 𝗠𝗼𝗱𝗲𝗹 #: ssh75 ↳ 𝗦𝗲𝗿𝗶𝗮𝗹 #: g17cc016968 ↳ 𝗩𝗼𝗹𝘁𝗮𝗴𝗲: 115 ↳ 𝗣𝗵𝗮𝘀𝗲: 1 ↳ 𝗚𝗮𝘀 …"
type textarea "x"
type textarea "Pitco ↳ 𝗠𝗼𝗱𝗲𝗹 #: ssh75 ↳ 𝗦𝗲𝗿𝗶𝗮𝗹 #: g17cc016968 ↳ 𝗩𝗼𝗹𝘁𝗮𝗴𝗲: 115 ↳ 𝗣𝗵𝗮𝘀𝗲: 1 ↳ 𝗚𝗮𝘀 …"
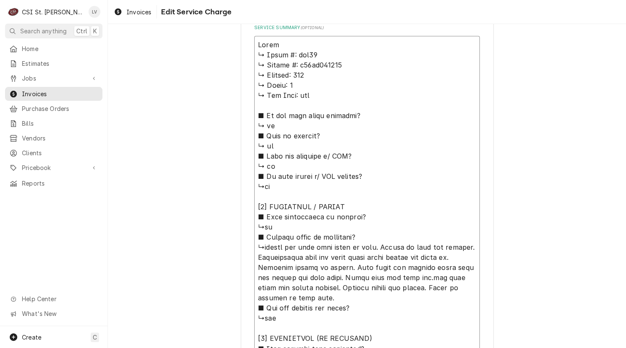
type textarea "x"
type textarea "Pitco / ↳ 𝗠𝗼𝗱𝗲𝗹 #: ssh75 ↳ 𝗦𝗲𝗿𝗶𝗮𝗹 #: g17cc016968 ↳ 𝗩𝗼𝗹𝘁𝗮𝗴𝗲: 115 ↳ 𝗣𝗵𝗮𝘀𝗲: 1 ↳ 𝗚𝗮…"
type textarea "x"
type textarea "Pitco / ↳ 𝗠𝗼𝗱𝗲𝗹 #: ssh75 ↳ 𝗦𝗲𝗿𝗶𝗮𝗹 #: g17cc016968 ↳ 𝗩𝗼𝗹𝘁𝗮𝗴𝗲: 115 ↳ 𝗣𝗵𝗮𝘀𝗲: 1 ↳ 𝗚𝗮…"
type textarea "x"
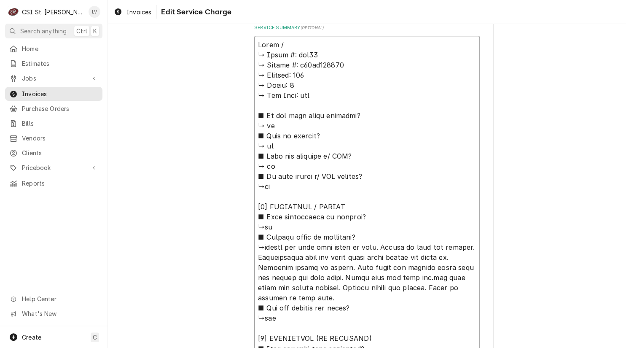
type textarea "Pitco / M ↳ 𝗠𝗼𝗱𝗲𝗹 #: ssh75 ↳ 𝗦𝗲𝗿𝗶𝗮𝗹 #: g17cc016968 ↳ 𝗩𝗼𝗹𝘁𝗮𝗴𝗲: 115 ↳ 𝗣𝗵𝗮𝘀𝗲: 1 ↳ …"
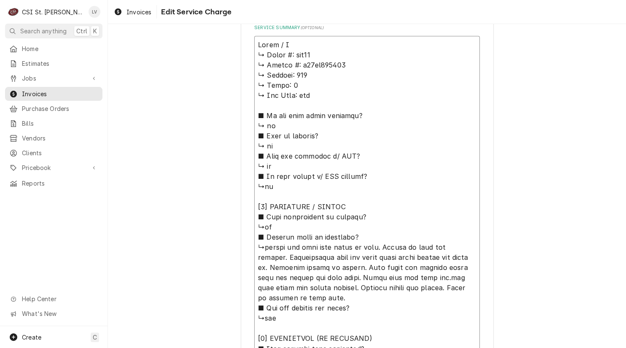
type textarea "x"
type textarea "Pitco / Mo ↳ 𝗠𝗼𝗱𝗲𝗹 #: ssh75 ↳ 𝗦𝗲𝗿𝗶𝗮𝗹 #: g17cc016968 ↳ 𝗩𝗼𝗹𝘁𝗮𝗴𝗲: 115 ↳ 𝗣𝗵𝗮𝘀𝗲: 1 ↳…"
type textarea "x"
type textarea "Pitco / Mod ↳ 𝗠𝗼𝗱𝗲𝗹 #: ssh75 ↳ 𝗦𝗲𝗿𝗶𝗮𝗹 #: g17cc016968 ↳ 𝗩𝗼𝗹𝘁𝗮𝗴𝗲: 115 ↳ 𝗣𝗵𝗮𝘀𝗲: 1 …"
type textarea "x"
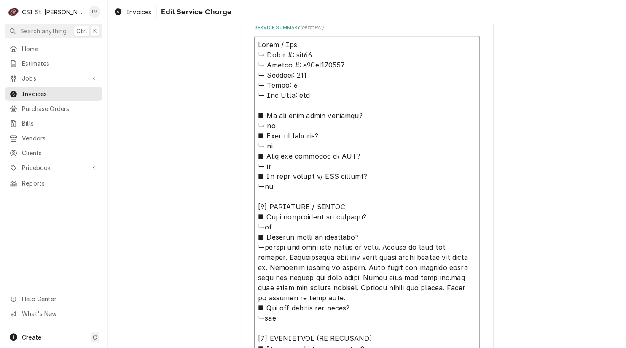
type textarea "Pitco / Mode ↳ 𝗠𝗼𝗱𝗲𝗹 #: ssh75 ↳ 𝗦𝗲𝗿𝗶𝗮𝗹 #: g17cc016968 ↳ 𝗩𝗼𝗹𝘁𝗮𝗴𝗲: 115 ↳ 𝗣𝗵𝗮𝘀𝗲: 1…"
type textarea "x"
type textarea "Pitco / Model ↳ 𝗠𝗼𝗱𝗲𝗹 #: ssh75 ↳ 𝗦𝗲𝗿𝗶𝗮𝗹 #: g17cc016968 ↳ 𝗩𝗼𝗹𝘁𝗮𝗴𝗲: 115 ↳ 𝗣𝗵𝗮𝘀𝗲: …"
type textarea "x"
type textarea "Pitco / Model: ↳ 𝗠𝗼𝗱𝗲𝗹 #: ssh75 ↳ 𝗦𝗲𝗿𝗶𝗮𝗹 #: g17cc016968 ↳ 𝗩𝗼𝗹𝘁𝗮𝗴𝗲: 115 ↳ 𝗣𝗵𝗮𝘀𝗲:…"
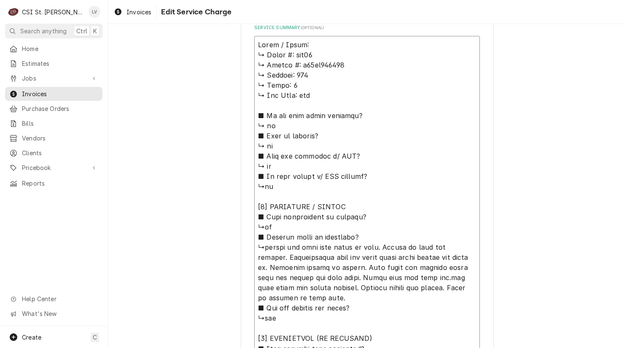
type textarea "x"
type textarea "Pitco / Model: ↳ 𝗠𝗼𝗱𝗲𝗹 #: ssh75 ↳ 𝗦𝗲𝗿𝗶𝗮𝗹 #: g17cc016968 ↳ 𝗩𝗼𝗹𝘁𝗮𝗴𝗲: 115 ↳ 𝗣𝗵𝗮𝘀𝗲:…"
type textarea "x"
type textarea "Pitco / Model: S ↳ 𝗠𝗼𝗱𝗲𝗹 #: ssh75 ↳ 𝗦𝗲𝗿𝗶𝗮𝗹 #: g17cc016968 ↳ 𝗩𝗼𝗹𝘁𝗮𝗴𝗲: 115 ↳ 𝗣𝗵𝗮𝘀…"
type textarea "x"
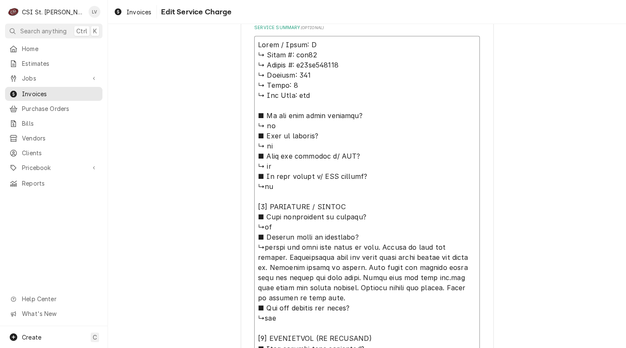
type textarea "Pitco / Model: SS ↳ 𝗠𝗼𝗱𝗲𝗹 #: ssh75 ↳ 𝗦𝗲𝗿𝗶𝗮𝗹 #: g17cc016968 ↳ 𝗩𝗼𝗹𝘁𝗮𝗴𝗲: 115 ↳ 𝗣𝗵𝗮…"
type textarea "x"
type textarea "Pitco / Model: SSH ↳ 𝗠𝗼𝗱𝗲𝗹 #: ssh75 ↳ 𝗦𝗲𝗿𝗶𝗮𝗹 #: g17cc016968 ↳ 𝗩𝗼𝗹𝘁𝗮𝗴𝗲: 115 ↳ 𝗣𝗵…"
type textarea "x"
type textarea "Pitco / Model: SSH7 ↳ 𝗠𝗼𝗱𝗲𝗹 #: ssh75 ↳ 𝗦𝗲𝗿𝗶𝗮𝗹 #: g17cc016968 ↳ 𝗩𝗼𝗹𝘁𝗮𝗴𝗲: 115 ↳ 𝗣…"
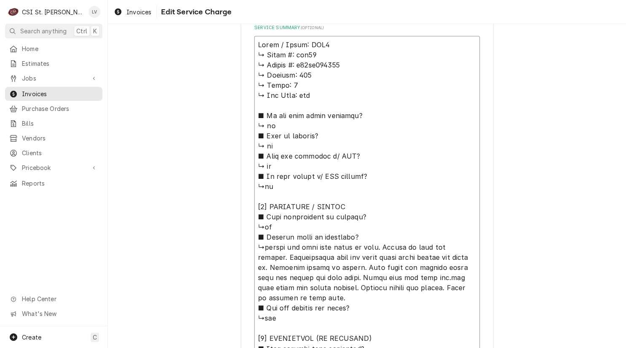
type textarea "x"
type textarea "Pitco / Model: SSH75 ↳ 𝗠𝗼𝗱𝗲𝗹 #: ssh75 ↳ 𝗦𝗲𝗿𝗶𝗮𝗹 #: g17cc016968 ↳ 𝗩𝗼𝗹𝘁𝗮𝗴𝗲: 115 ↳ …"
type textarea "x"
type textarea "Pitco / Model: SSH75 ↳ 𝗠𝗼𝗱𝗲𝗹 #: ssh75 ↳ 𝗦𝗲𝗿𝗶𝗮𝗹 #: g17cc016968 ↳ 𝗩𝗼𝗹𝘁𝗮𝗴𝗲: 115 ↳ …"
type textarea "x"
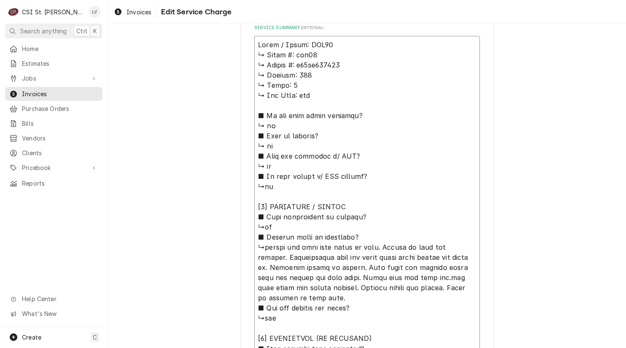
type textarea "Pitco / Model: SSH75 / ↳ 𝗠𝗼𝗱𝗲𝗹 #: ssh75 ↳ 𝗦𝗲𝗿𝗶𝗮𝗹 #: g17cc016968 ↳ 𝗩𝗼𝗹𝘁𝗮𝗴𝗲: 115 …"
type textarea "x"
type textarea "Pitco / Model: SSH75 / ↳ 𝗠𝗼𝗱𝗲𝗹 #: ssh75 ↳ 𝗦𝗲𝗿𝗶𝗮𝗹 #: g17cc016968 ↳ 𝗩𝗼𝗹𝘁𝗮𝗴𝗲: 115 …"
type textarea "x"
type textarea "Pitco / Model: SSH75 / ↳ 𝗠𝗼𝗱𝗲𝗹 #: ssh75 ↳ 𝗦𝗲𝗿𝗶𝗮𝗹 #: g17cc016968 ↳ 𝗩𝗼𝗹𝘁𝗮𝗴𝗲: 115 …"
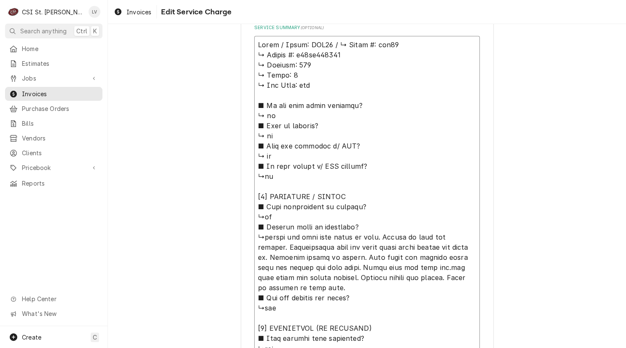
scroll to position [359, 0]
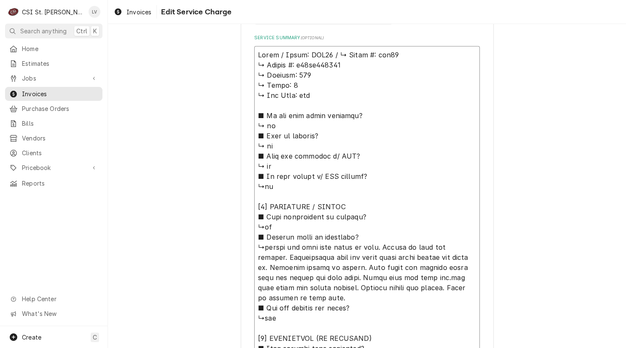
type textarea "x"
type textarea "Pitco / Model: SSH75 / 𝗠𝗼𝗱𝗲𝗹 #: ssh75 ↳ 𝗦𝗲𝗿𝗶𝗮𝗹 #: g17cc016968 ↳ 𝗩𝗼𝗹𝘁𝗮𝗴𝗲: 115 ↳ …"
type textarea "x"
type textarea "Pitco / Model: SSH75 / 𝗠𝗼𝗱𝗲𝗹 #: ssh75 ↳ 𝗦𝗲𝗿𝗶𝗮𝗹 #: g17cc016968 ↳ 𝗩𝗼𝗹𝘁𝗮𝗴𝗲: 115 ↳ …"
type textarea "x"
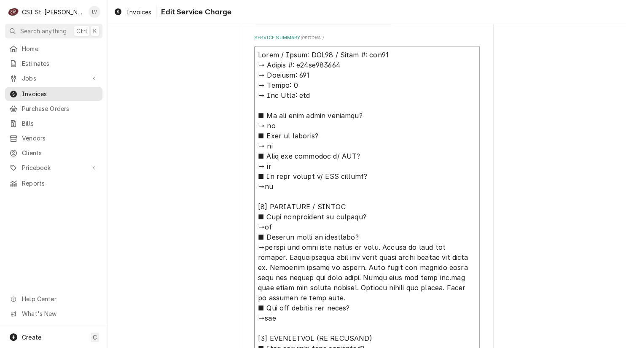
type textarea "Pitco / Model: SSH75 / 𝗼𝗱𝗲𝗹 #: ssh75 ↳ 𝗦𝗲𝗿𝗶𝗮𝗹 #: g17cc016968 ↳ 𝗩𝗼𝗹𝘁𝗮𝗴𝗲: 115 ↳ 𝗣…"
type textarea "x"
type textarea "Pitco / Model: SSH75 / 𝗱𝗲𝗹 #: ssh75 ↳ 𝗦𝗲𝗿𝗶𝗮𝗹 #: g17cc016968 ↳ 𝗩𝗼𝗹𝘁𝗮𝗴𝗲: 115 ↳ 𝗣𝗵…"
type textarea "x"
type textarea "Pitco / Model: SSH75 / 𝗲𝗹 #: ssh75 ↳ 𝗦𝗲𝗿𝗶𝗮𝗹 #: g17cc016968 ↳ 𝗩𝗼𝗹𝘁𝗮𝗴𝗲: 115 ↳ 𝗣𝗵𝗮…"
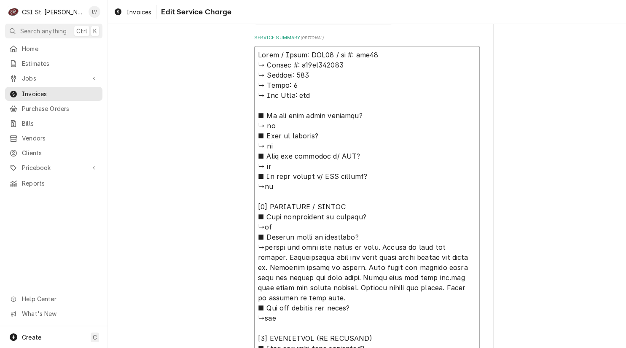
type textarea "x"
type textarea "Pitco / Model: SSH75 / 𝗹 #: ssh75 ↳ 𝗦𝗲𝗿𝗶𝗮𝗹 #: g17cc016968 ↳ 𝗩𝗼𝗹𝘁𝗮𝗴𝗲: 115 ↳ 𝗣𝗵𝗮𝘀…"
type textarea "x"
type textarea "Pitco / Model: SSH75 / #: ssh75 ↳ 𝗦𝗲𝗿𝗶𝗮𝗹 #: g17cc016968 ↳ 𝗩𝗼𝗹𝘁𝗮𝗴𝗲: 115 ↳ 𝗣𝗵𝗮𝘀𝗲:…"
type textarea "x"
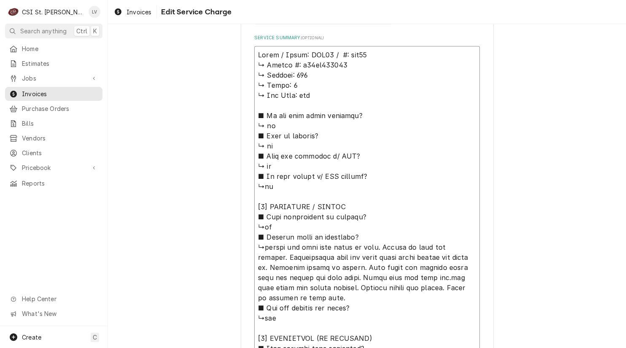
type textarea "Pitco / Model: SSH75 / #: ssh75 ↳ 𝗦𝗲𝗿𝗶𝗮𝗹 #: g17cc016968 ↳ 𝗩𝗼𝗹𝘁𝗮𝗴𝗲: 115 ↳ 𝗣𝗵𝗮𝘀𝗲:…"
type textarea "x"
type textarea "Pitco / Model: SSH75 / : ssh75 ↳ 𝗦𝗲𝗿𝗶𝗮𝗹 #: g17cc016968 ↳ 𝗩𝗼𝗹𝘁𝗮𝗴𝗲: 115 ↳ 𝗣𝗵𝗮𝘀𝗲: …"
type textarea "x"
type textarea "Pitco / Model: SSH75 / ssh75 ↳ 𝗦𝗲𝗿𝗶𝗮𝗹 #: g17cc016968 ↳ 𝗩𝗼𝗹𝘁𝗮𝗴𝗲: 115 ↳ 𝗣𝗵𝗮𝘀𝗲: 1 …"
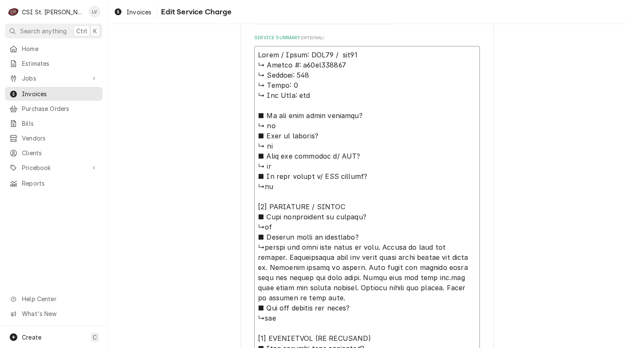
type textarea "x"
type textarea "Pitco / Model: SSH75 / ssh75 ↳ 𝗦𝗲𝗿𝗶𝗮𝗹 #: g17cc016968 ↳ 𝗩𝗼𝗹𝘁𝗮𝗴𝗲: 115 ↳ 𝗣𝗵𝗮𝘀𝗲: 1 …"
type textarea "x"
type textarea "Pitco / Model: SSH75 / sh75 ↳ 𝗦𝗲𝗿𝗶𝗮𝗹 #: g17cc016968 ↳ 𝗩𝗼𝗹𝘁𝗮𝗴𝗲: 115 ↳ 𝗣𝗵𝗮𝘀𝗲: 1 ↳…"
type textarea "x"
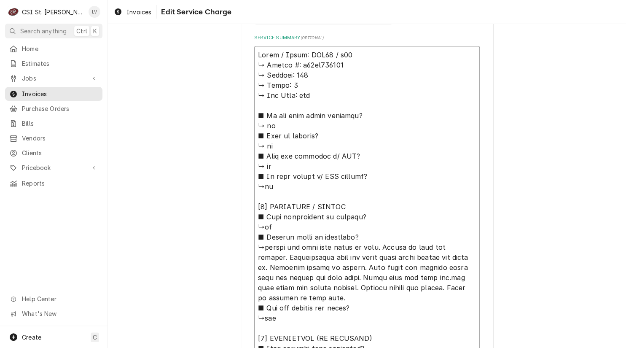
type textarea "Pitco / Model: SSH75 / 75 ↳ 𝗦𝗲𝗿𝗶𝗮𝗹 #: g17cc016968 ↳ 𝗩𝗼𝗹𝘁𝗮𝗴𝗲: 115 ↳ 𝗣𝗵𝗮𝘀𝗲: 1 ↳ 𝗚…"
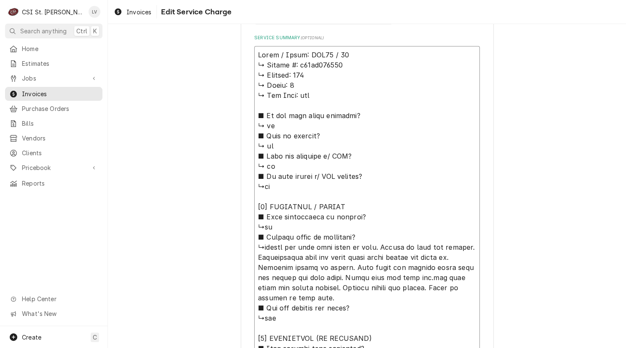
type textarea "x"
type textarea "Pitco / Model: SSH75 / 5 ↳ 𝗦𝗲𝗿𝗶𝗮𝗹 #: g17cc016968 ↳ 𝗩𝗼𝗹𝘁𝗮𝗴𝗲: 115 ↳ 𝗣𝗵𝗮𝘀𝗲: 1 ↳ 𝗚𝗮…"
type textarea "x"
type textarea "Pitco / Model: SSH75 / ↳ 𝗦𝗲𝗿𝗶𝗮𝗹 #: g17cc016968 ↳ 𝗩𝗼𝗹𝘁𝗮𝗴𝗲: 115 ↳ 𝗣𝗵𝗮𝘀𝗲: 1 ↳ 𝗚𝗮𝘀 …"
type textarea "x"
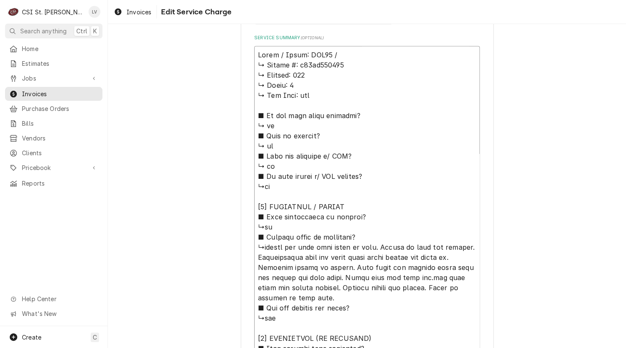
type textarea "Pitco / Model: SSH75 / ↳ 𝗦𝗲𝗿𝗶𝗮𝗹 #: g17cc016968 ↳ 𝗩𝗼𝗹𝘁𝗮𝗴𝗲: 115 ↳ 𝗣𝗵𝗮𝘀𝗲: 1 ↳ 𝗚𝗮𝘀 …"
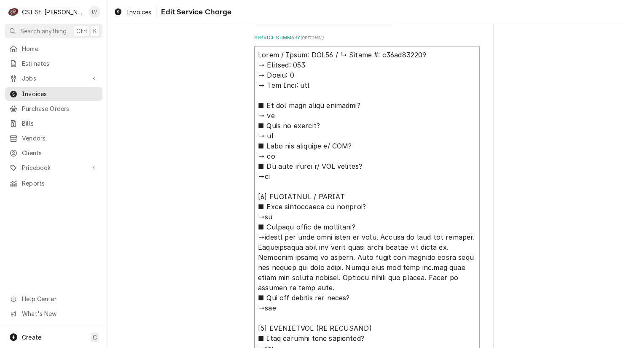
type textarea "x"
type textarea "Pitco / Model: SSH75 / 𝗦𝗲𝗿𝗶𝗮𝗹 #: g17cc016968 ↳ 𝗩𝗼𝗹𝘁𝗮𝗴𝗲: 115 ↳ 𝗣𝗵𝗮𝘀𝗲: 1 ↳ 𝗚𝗮𝘀 𝗧𝘆…"
type textarea "x"
type textarea "Pitco / Model: SSH75 / 𝗦𝗲𝗿𝗶𝗮𝗹 #: g17cc016968 ↳ 𝗩𝗼𝗹𝘁𝗮𝗴𝗲: 115 ↳ 𝗣𝗵𝗮𝘀𝗲: 1 ↳ 𝗚𝗮𝘀 𝗧𝘆…"
type textarea "x"
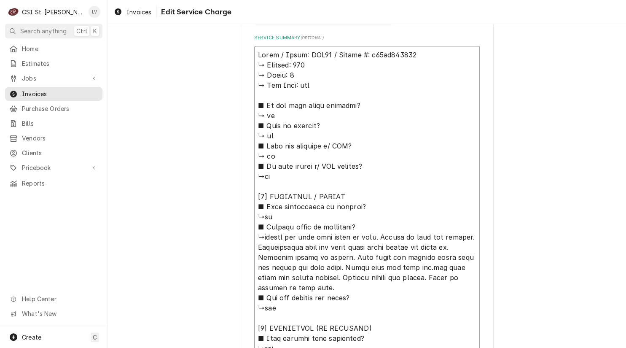
type textarea "Pitco / Model: SSH75 / 𝗲𝗿𝗶𝗮𝗹 #: g17cc016968 ↳ 𝗩𝗼𝗹𝘁𝗮𝗴𝗲: 115 ↳ 𝗣𝗵𝗮𝘀𝗲: 1 ↳ 𝗚𝗮𝘀 𝗧𝘆𝗽…"
type textarea "x"
type textarea "Pitco / Model: SSH75 / 𝗿𝗶𝗮𝗹 #: g17cc016968 ↳ 𝗩𝗼𝗹𝘁𝗮𝗴𝗲: 115 ↳ 𝗣𝗵𝗮𝘀𝗲: 1 ↳ 𝗚𝗮𝘀 𝗧𝘆𝗽𝗲…"
type textarea "x"
type textarea "Pitco / Model: SSH75 / 𝗶𝗮𝗹 #: g17cc016968 ↳ 𝗩𝗼𝗹𝘁𝗮𝗴𝗲: 115 ↳ 𝗣𝗵𝗮𝘀𝗲: 1 ↳ 𝗚𝗮𝘀 𝗧𝘆𝗽𝗲:…"
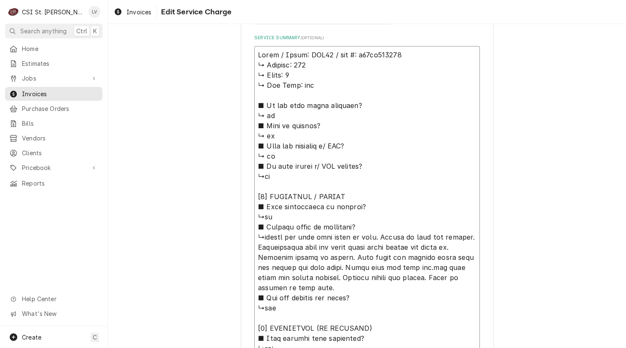
type textarea "x"
type textarea "Pitco / Model: SSH75 / 𝗮𝗹 #: g17cc016968 ↳ 𝗩𝗼𝗹𝘁𝗮𝗴𝗲: 115 ↳ 𝗣𝗵𝗮𝘀𝗲: 1 ↳ 𝗚𝗮𝘀 𝗧𝘆𝗽𝗲: …"
type textarea "x"
type textarea "Pitco / Model: SSH75 / 𝗹 #: g17cc016968 ↳ 𝗩𝗼𝗹𝘁𝗮𝗴𝗲: 115 ↳ 𝗣𝗵𝗮𝘀𝗲: 1 ↳ 𝗚𝗮𝘀 𝗧𝘆𝗽𝗲: n…"
type textarea "x"
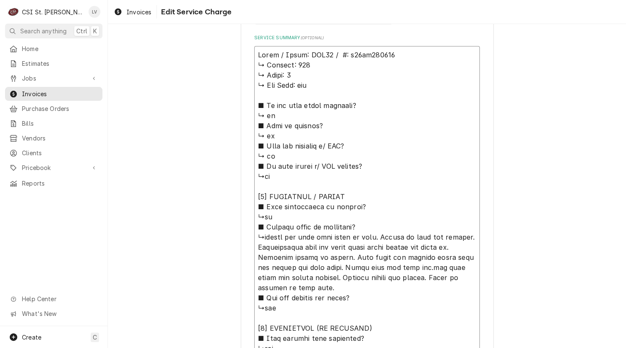
type textarea "Pitco / Model: SSH75 / #: g17cc016968 ↳ 𝗩𝗼𝗹𝘁𝗮𝗴𝗲: 115 ↳ 𝗣𝗵𝗮𝘀𝗲: 1 ↳ 𝗚𝗮𝘀 𝗧𝘆𝗽𝗲: nat…"
type textarea "x"
type textarea "Pitco / Model: SSH75 / : g17cc016968 ↳ 𝗩𝗼𝗹𝘁𝗮𝗴𝗲: 115 ↳ 𝗣𝗵𝗮𝘀𝗲: 1 ↳ 𝗚𝗮𝘀 𝗧𝘆𝗽𝗲: nat …"
type textarea "x"
type textarea "Pitco / Model: SSH75 / g17cc016968 ↳ 𝗩𝗼𝗹𝘁𝗮𝗴𝗲: 115 ↳ 𝗣𝗵𝗮𝘀𝗲: 1 ↳ 𝗚𝗮𝘀 𝗧𝘆𝗽𝗲: nat ■ …"
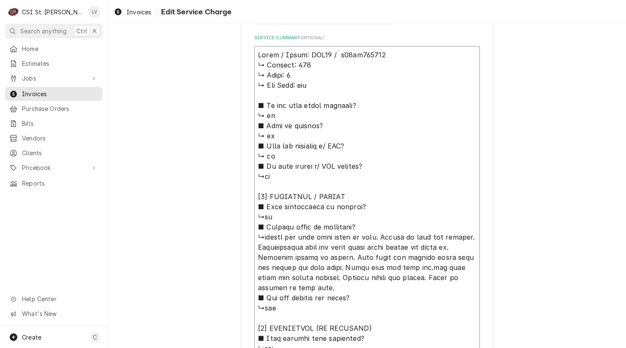
type textarea "x"
type textarea "Pitco / Model: SSH75 / g17cc016968 ↳ 𝗩𝗼𝗹𝘁𝗮𝗴𝗲: 115 ↳ 𝗣𝗵𝗮𝘀𝗲: 1 ↳ 𝗚𝗮𝘀 𝗧𝘆𝗽𝗲: nat ■ …"
type textarea "x"
type textarea "Pitco / Model: SSH75 / Sg17cc016968 ↳ 𝗩𝗼𝗹𝘁𝗮𝗴𝗲: 115 ↳ 𝗣𝗵𝗮𝘀𝗲: 1 ↳ 𝗚𝗮𝘀 𝗧𝘆𝗽𝗲: nat ■…"
type textarea "x"
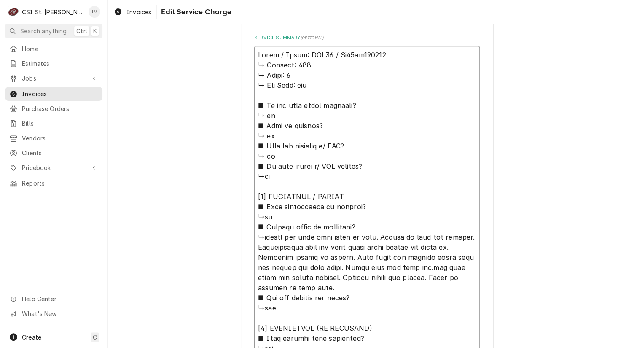
type textarea "Pitco / Model: SSH75 / Seg17cc016968 ↳ 𝗩𝗼𝗹𝘁𝗮𝗴𝗲: 115 ↳ 𝗣𝗵𝗮𝘀𝗲: 1 ↳ 𝗚𝗮𝘀 𝗧𝘆𝗽𝗲: nat …"
type textarea "x"
type textarea "Pitco / Model: SSH75 / Serg17cc016968 ↳ 𝗩𝗼𝗹𝘁𝗮𝗴𝗲: 115 ↳ 𝗣𝗵𝗮𝘀𝗲: 1 ↳ 𝗚𝗮𝘀 𝗧𝘆𝗽𝗲: nat…"
type textarea "x"
type textarea "Pitco / Model: SSH75 / Serig17cc016968 ↳ 𝗩𝗼𝗹𝘁𝗮𝗴𝗲: 115 ↳ 𝗣𝗵𝗮𝘀𝗲: 1 ↳ 𝗚𝗮𝘀 𝗧𝘆𝗽𝗲: na…"
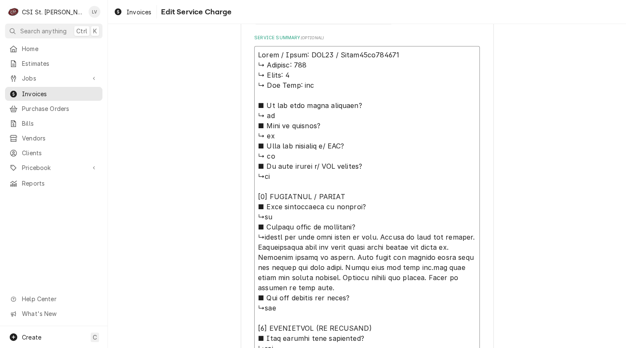
type textarea "x"
type textarea "Pitco / Model: SSH75 / Seriag17cc016968 ↳ 𝗩𝗼𝗹𝘁𝗮𝗴𝗲: 115 ↳ 𝗣𝗵𝗮𝘀𝗲: 1 ↳ 𝗚𝗮𝘀 𝗧𝘆𝗽𝗲: n…"
type textarea "x"
type textarea "Pitco / Model: SSH75 / Serialg17cc016968 ↳ 𝗩𝗼𝗹𝘁𝗮𝗴𝗲: 115 ↳ 𝗣𝗵𝗮𝘀𝗲: 1 ↳ 𝗚𝗮𝘀 𝗧𝘆𝗽𝗲: …"
type textarea "x"
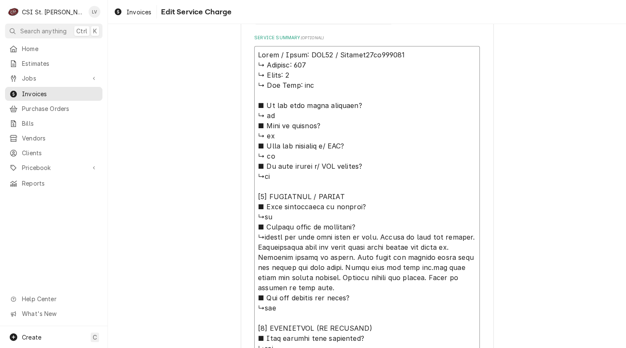
type textarea "Pitco / Model: SSH75 / Serial:g17cc016968 ↳ 𝗩𝗼𝗹𝘁𝗮𝗴𝗲: 115 ↳ 𝗣𝗵𝗮𝘀𝗲: 1 ↳ 𝗚𝗮𝘀 𝗧𝘆𝗽𝗲:…"
type textarea "x"
type textarea "Pitco / Model: SSH75 / Serial: g17cc016968 ↳ 𝗩𝗼𝗹𝘁𝗮𝗴𝗲: 115 ↳ 𝗣𝗵𝗮𝘀𝗲: 1 ↳ 𝗚𝗮𝘀 𝗧𝘆𝗽𝗲…"
type textarea "x"
type textarea "Pitco / Model: SSH75 / Serial: Gg17cc016968 ↳ 𝗩𝗼𝗹𝘁𝗮𝗴𝗲: 115 ↳ 𝗣𝗵𝗮𝘀𝗲: 1 ↳ 𝗚𝗮𝘀 𝗧𝘆𝗽…"
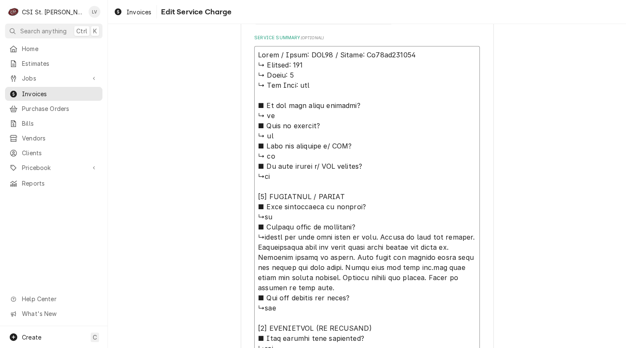
type textarea "x"
type textarea "Pitco / Model: SSH75 / Serial: G17cc016968 ↳ 𝗩𝗼𝗹𝘁𝗮𝗴𝗲: 115 ↳ 𝗣𝗵𝗮𝘀𝗲: 1 ↳ 𝗚𝗮𝘀 𝗧𝘆𝗽𝗲…"
click at [364, 52] on textarea "Service Summary ( optional )" at bounding box center [367, 323] width 226 height 554
type textarea "x"
type textarea "Pitco / Model: SSH75 / Serial: G17c016968 ↳ 𝗩𝗼𝗹𝘁𝗮𝗴𝗲: 115 ↳ 𝗣𝗵𝗮𝘀𝗲: 1 ↳ 𝗚𝗮𝘀 𝗧𝘆𝗽𝗲:…"
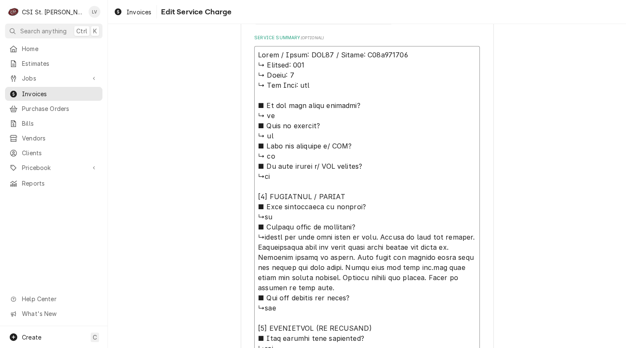
type textarea "x"
type textarea "Pitco / Model: SSH75 / Serial: G17016968 ↳ 𝗩𝗼𝗹𝘁𝗮𝗴𝗲: 115 ↳ 𝗣𝗵𝗮𝘀𝗲: 1 ↳ 𝗚𝗮𝘀 𝗧𝘆𝗽𝗲: …"
type textarea "x"
type textarea "Pitco / Model: SSH75 / Serial: G17C016968 ↳ 𝗩𝗼𝗹𝘁𝗮𝗴𝗲: 115 ↳ 𝗣𝗵𝗮𝘀𝗲: 1 ↳ 𝗚𝗮𝘀 𝗧𝘆𝗽𝗲:…"
type textarea "x"
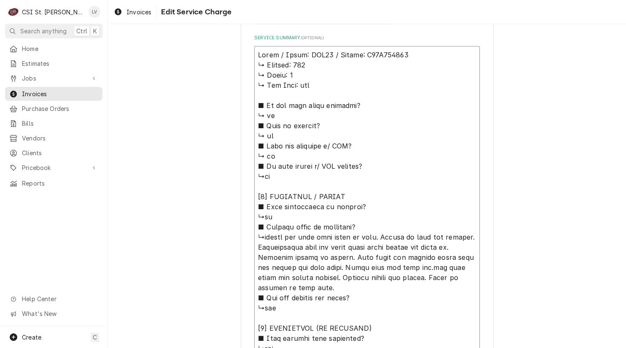
type textarea "Pitco / Model: SSH75 / Serial: G17CC016968 ↳ 𝗩𝗼𝗹𝘁𝗮𝗴𝗲: 115 ↳ 𝗣𝗵𝗮𝘀𝗲: 1 ↳ 𝗚𝗮𝘀 𝗧𝘆𝗽𝗲…"
drag, startPoint x: 255, startPoint y: 63, endPoint x: 432, endPoint y: 222, distance: 237.8
click at [432, 222] on textarea "Service Summary ( optional )" at bounding box center [367, 323] width 226 height 554
type textarea "x"
type textarea "Pitco / Model: SSH75 / Serial: G17CC016968 ↳pumped oil back into fryer to test.…"
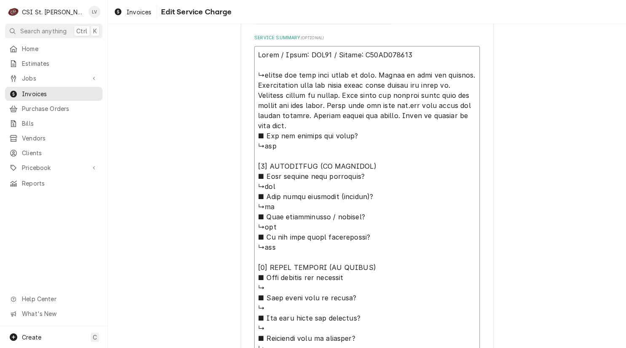
drag, startPoint x: 374, startPoint y: 73, endPoint x: 430, endPoint y: 125, distance: 76.1
click at [430, 125] on textarea "Service Summary ( optional )" at bounding box center [367, 242] width 226 height 392
type textarea "x"
type textarea "Pitco / Model: SSH75 / Serial: G17CC016968 ↳pumped oil back Turned on unit and …"
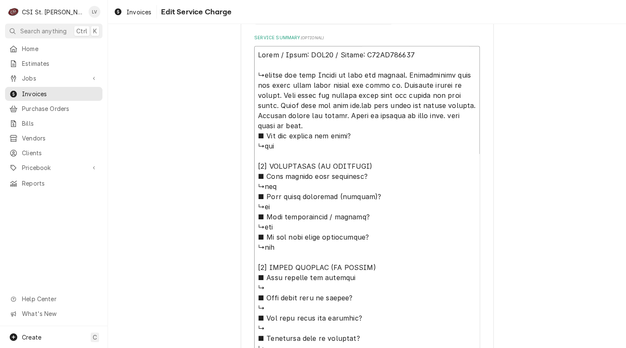
drag, startPoint x: 315, startPoint y: 72, endPoint x: 255, endPoint y: 73, distance: 59.9
click at [255, 73] on textarea "Service Summary ( optional )" at bounding box center [367, 237] width 226 height 382
type textarea "x"
type textarea "Pitco / Model: SSH75 / Serial: G17CC016968 Turned on unit and checked. Troubles…"
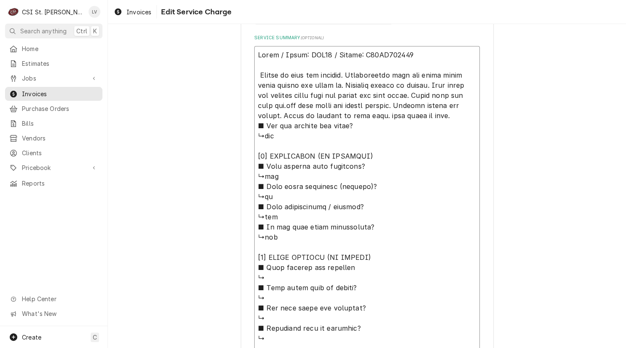
type textarea "x"
type textarea "Pitco / Model: SSH75 / Serial: G17CC016968 Turned on unit and checked. Troubles…"
click at [348, 116] on textarea "Service Summary ( optional )" at bounding box center [367, 237] width 226 height 382
type textarea "x"
type textarea "Pitco / Model: SSH75 / Serial: G17CC016968 Turned on unit and checked. Troubles…"
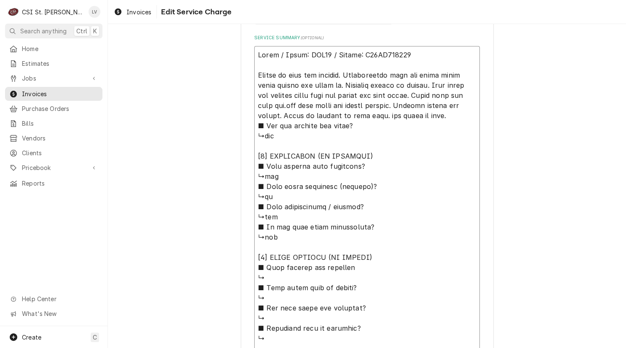
type textarea "x"
type textarea "Pitco / Model: SSH75 / Serial: G17CC016968 Turned on unit and checked. Troubles…"
type textarea "x"
type textarea "Pitco / Model: SSH75 / Serial: G17CC016968 Turned on unit and checked. Troubles…"
type textarea "x"
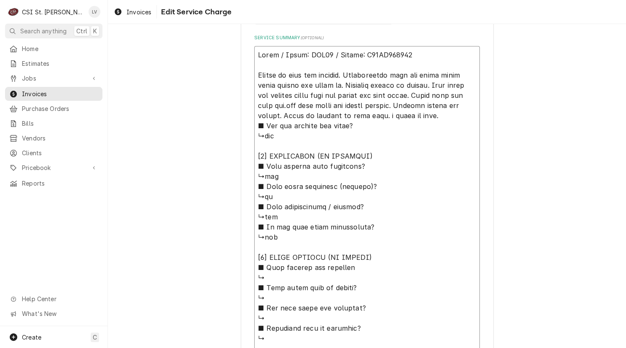
type textarea "Pitco / Model: SSH75 / Serial: G17CC016968 Turned on unit and checked. Troubles…"
type textarea "x"
type textarea "Pitco / Model: SSH75 / Serial: G17CC016968 Turned on unit and checked. Troubles…"
type textarea "x"
type textarea "Pitco / Model: SSH75 / Serial: G17CC016968 Turned on unit and checked. Troubles…"
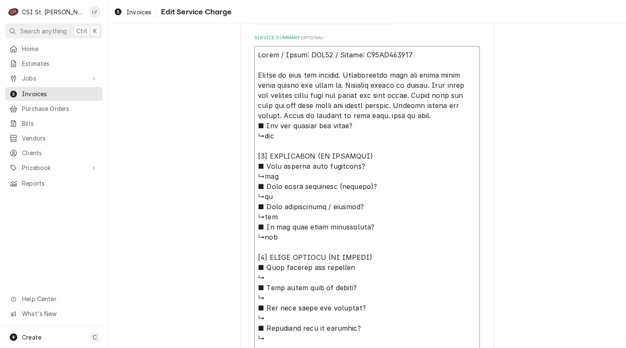
type textarea "x"
type textarea "Pitco / Model: SSH75 / Serial: G17CC016968 Turned on unit and checked. Troubles…"
type textarea "x"
type textarea "Pitco / Model: SSH75 / Serial: G17CC016968 Turned on unit and checked. Troubles…"
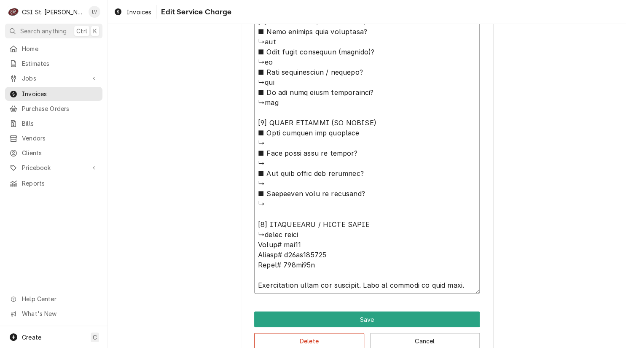
scroll to position [510, 0]
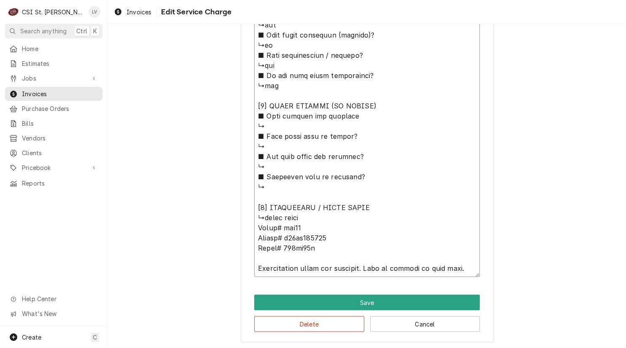
drag, startPoint x: 254, startPoint y: 124, endPoint x: 385, endPoint y: 207, distance: 154.9
click at [386, 207] on textarea "Service Summary ( optional )" at bounding box center [367, 86] width 226 height 382
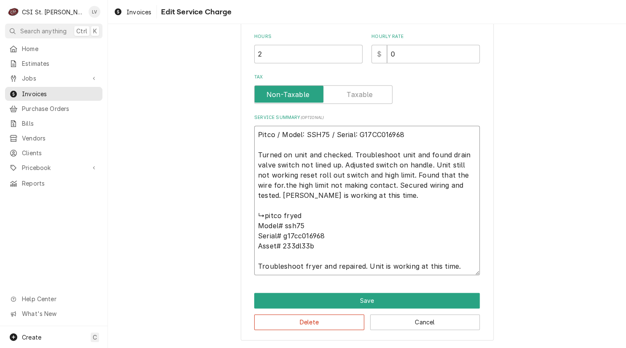
scroll to position [278, 0]
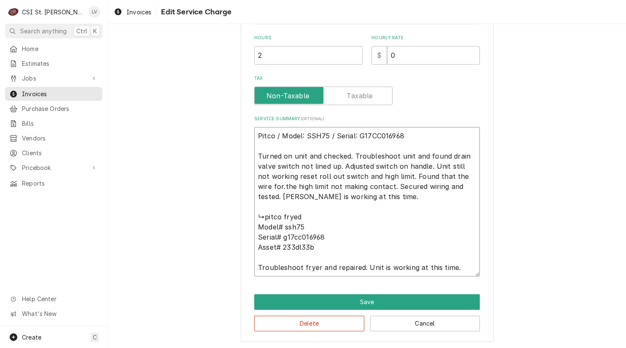
click at [254, 215] on textarea "Pitco / Model: SSH75 / Serial: G17CC016968 Turned on unit and checked. Troubles…" at bounding box center [367, 201] width 226 height 149
drag, startPoint x: 253, startPoint y: 215, endPoint x: 463, endPoint y: 262, distance: 215.0
click at [462, 262] on textarea "Pitco / Model: SSH75 / Serial: G17CC016968 Turned on unit and checked. Troubles…" at bounding box center [367, 201] width 226 height 149
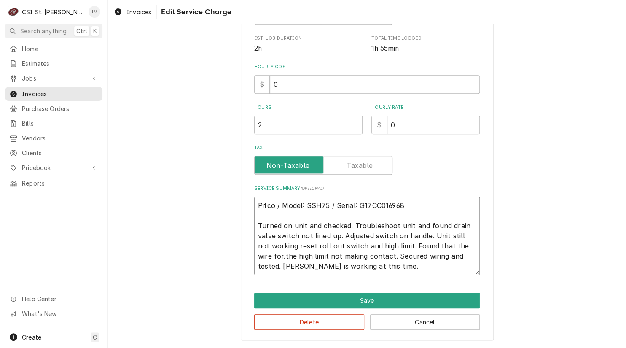
scroll to position [207, 0]
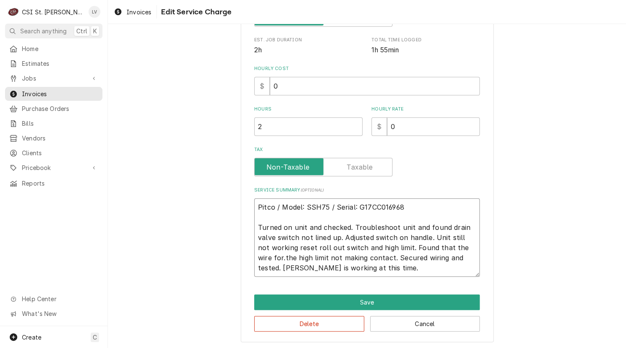
click at [405, 205] on textarea "Pitco / Model: SSH75 / Serial: G17CC016968 Turned on unit and checked. Troubles…" at bounding box center [367, 237] width 226 height 78
drag, startPoint x: 358, startPoint y: 268, endPoint x: 241, endPoint y: 207, distance: 132.3
click at [241, 207] on div "Use the fields below to edit this service charge Short Description Job | Servic…" at bounding box center [367, 88] width 253 height 509
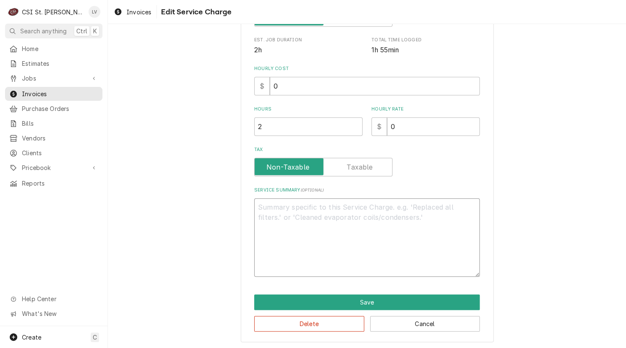
scroll to position [167, 0]
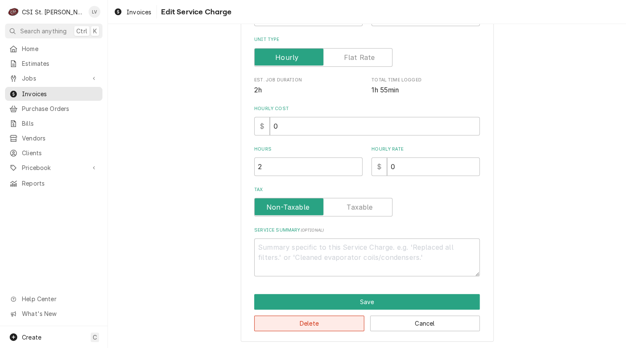
click at [301, 322] on button "Delete" at bounding box center [309, 324] width 110 height 16
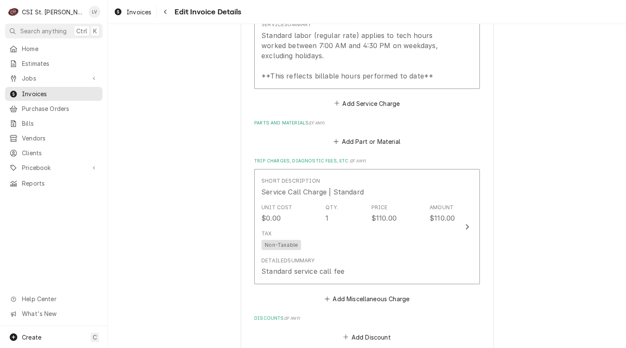
scroll to position [944, 0]
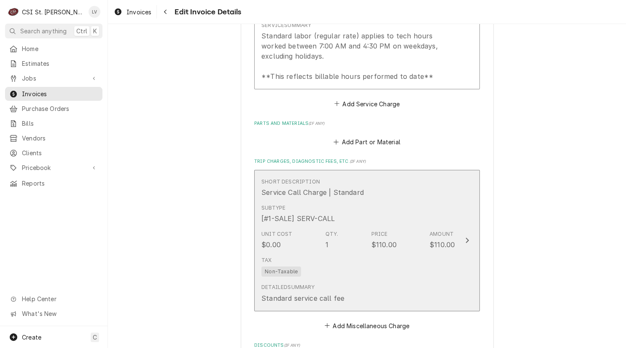
click at [317, 283] on div "Detailed Summary Standard service call fee" at bounding box center [303, 292] width 83 height 19
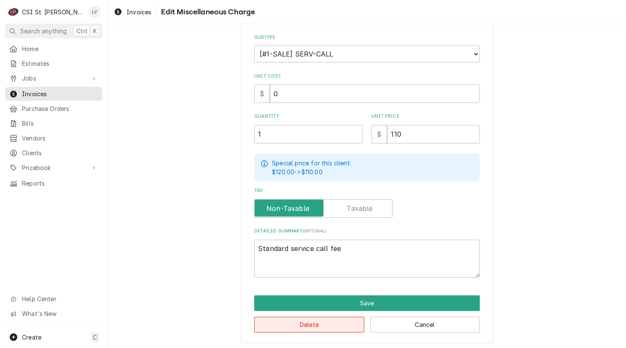
click at [300, 324] on button "Delete" at bounding box center [309, 325] width 110 height 16
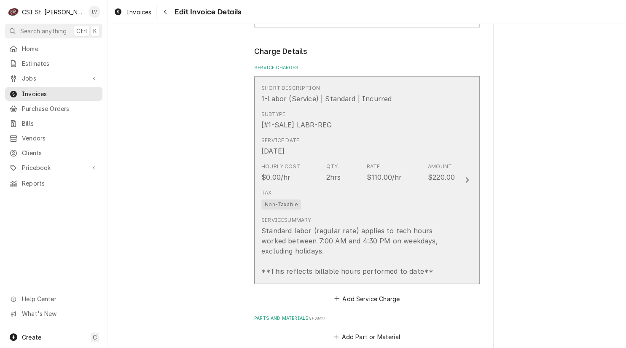
click at [308, 228] on div "Standard labor (regular rate) applies to tech hours worked between 7:00 AM and …" at bounding box center [359, 251] width 194 height 51
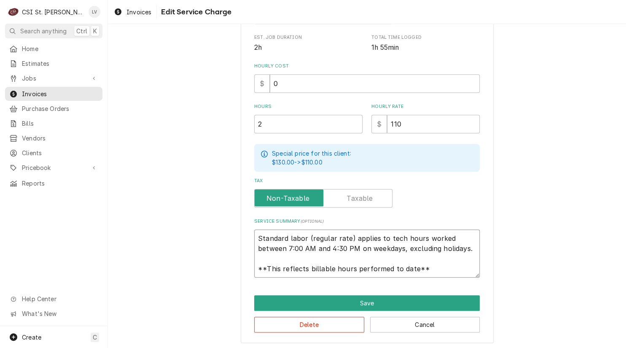
scroll to position [10, 0]
drag, startPoint x: 255, startPoint y: 236, endPoint x: 460, endPoint y: 273, distance: 208.3
click at [460, 273] on textarea "Standard labor (regular rate) applies to tech hours worked between 7:00 AM and …" at bounding box center [367, 253] width 226 height 48
paste textarea "Pitco / Model: SSH75 / Serial: G17CC016968 (fryer) Turned on unit and checked. …"
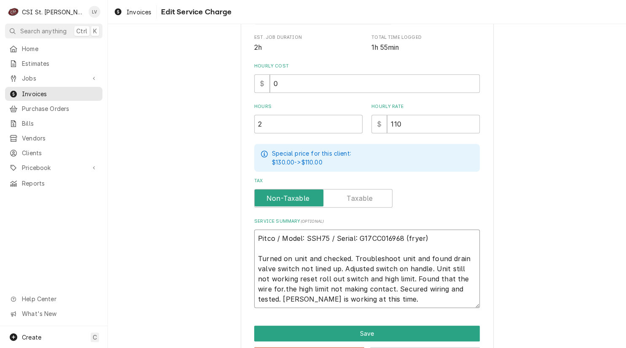
scroll to position [0, 0]
click at [518, 261] on div "Use the fields below to edit this service charge Short Description 1-Labor (Ser…" at bounding box center [367, 102] width 518 height 557
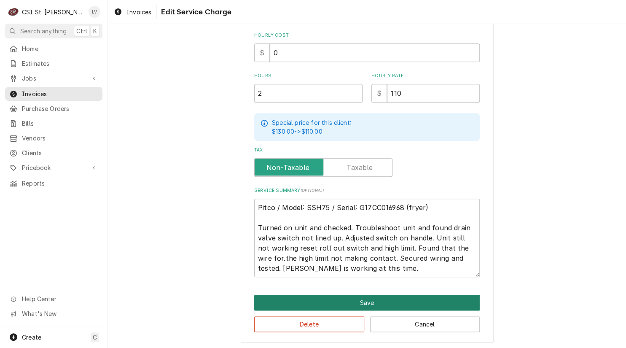
click at [362, 299] on button "Save" at bounding box center [367, 303] width 226 height 16
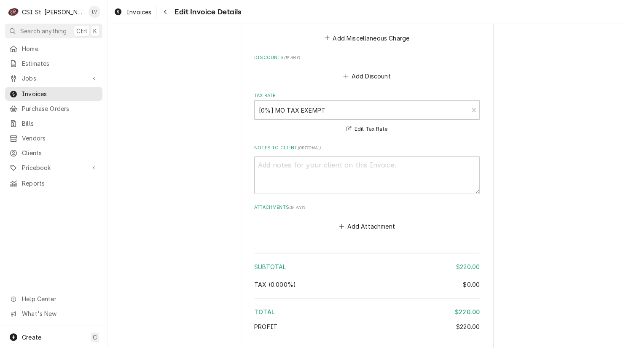
scroll to position [1227, 0]
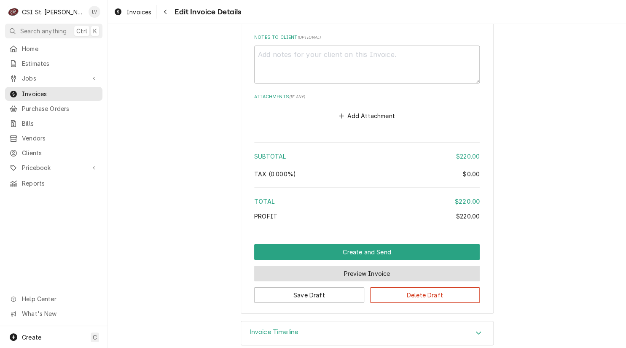
click at [354, 266] on button "Preview Invoice" at bounding box center [367, 274] width 226 height 16
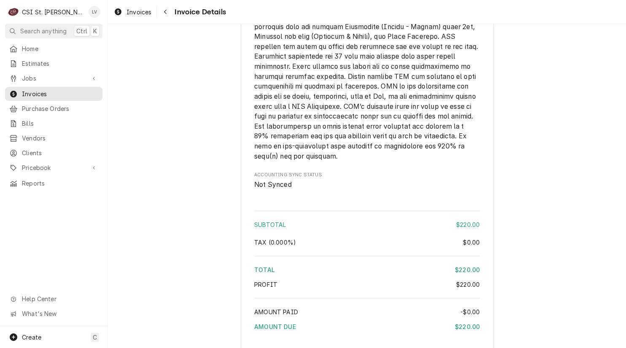
scroll to position [1139, 0]
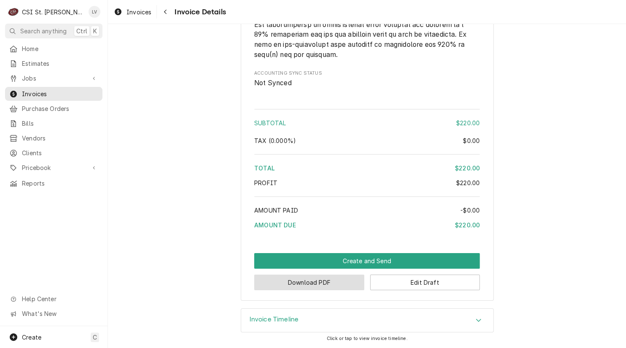
click at [325, 290] on button "Download PDF" at bounding box center [309, 283] width 110 height 16
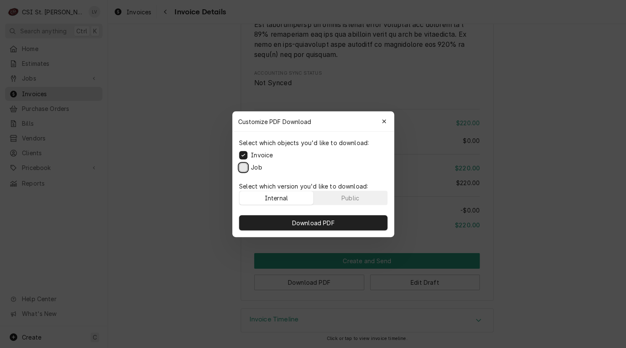
click at [245, 167] on button "Job" at bounding box center [243, 167] width 8 height 8
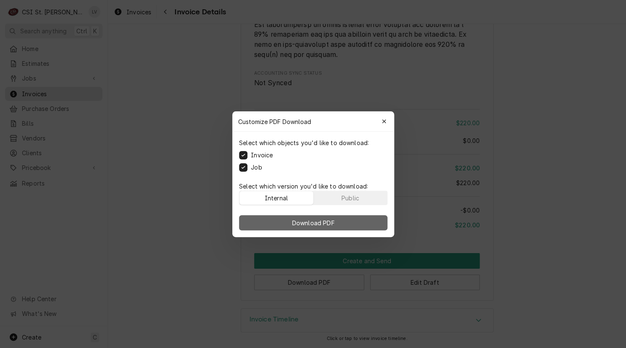
click at [278, 218] on button "Download PDF" at bounding box center [313, 222] width 148 height 15
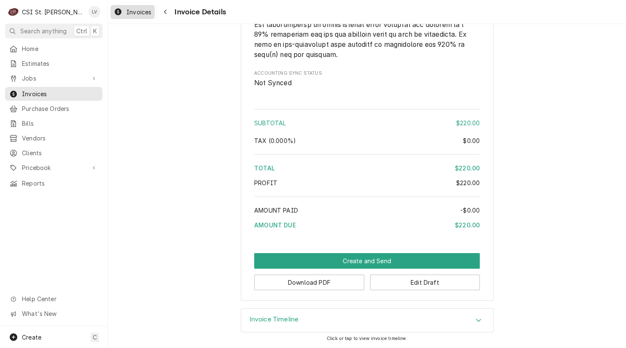
click at [130, 12] on span "Invoices" at bounding box center [139, 12] width 25 height 9
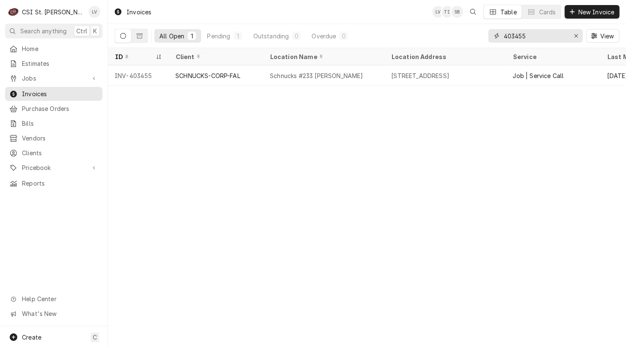
click at [539, 37] on input "403455" at bounding box center [535, 35] width 63 height 13
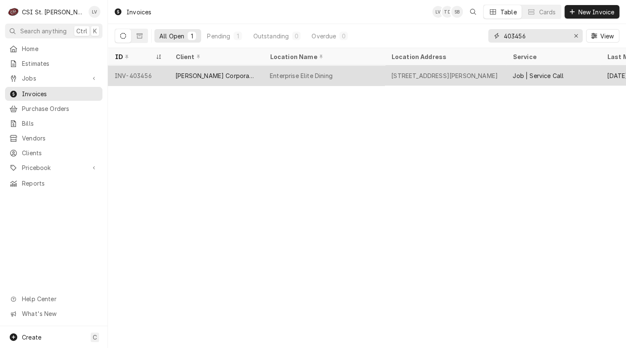
type input "403456"
click at [253, 71] on div "[PERSON_NAME] Corporate Park, LLC" at bounding box center [215, 75] width 81 height 9
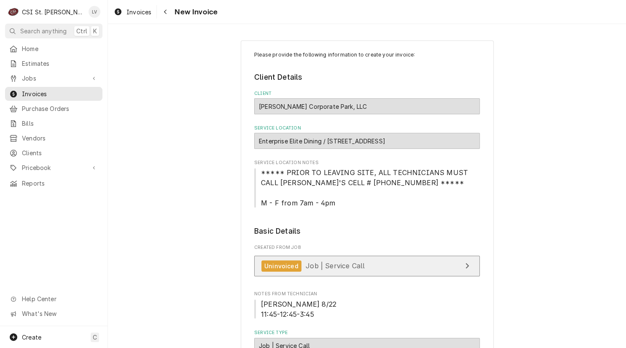
click at [379, 263] on link "Uninvoiced Job | Service Call" at bounding box center [367, 266] width 226 height 21
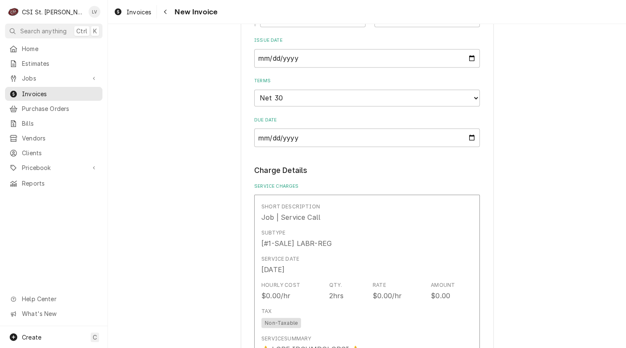
scroll to position [633, 0]
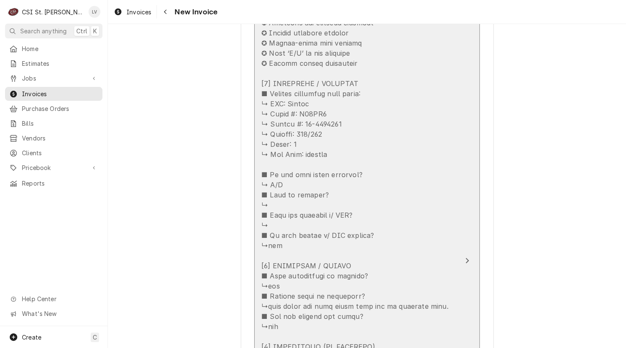
click at [316, 248] on div "Update Line Item" at bounding box center [359, 332] width 194 height 648
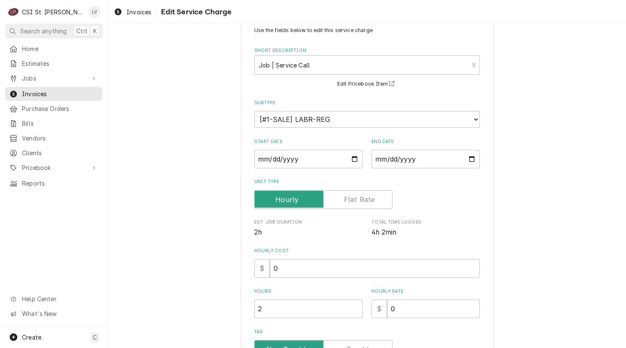
scroll to position [211, 0]
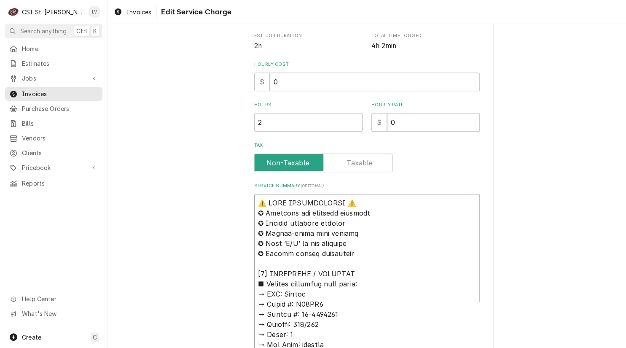
drag, startPoint x: 326, startPoint y: 293, endPoint x: 230, endPoint y: 198, distance: 135.1
type textarea "x"
type textarea "L ↳ Ipsum #: D73SI4 ↳ Ametco #: 44-9939655 ↳ Adipisc: 291/441 ↳ Elits: 1 ↳ Doe …"
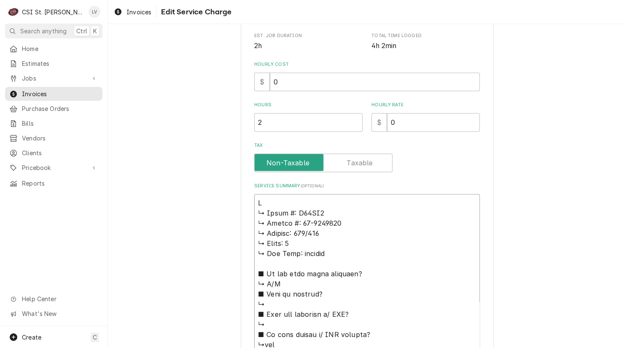
type textarea "x"
type textarea "Lo ↳ Ipsum #: D92SI3 ↳ Ametco #: 13-5599430 ↳ Adipisc: 496/761 ↳ Elits: 0 ↳ Doe…"
type textarea "x"
type textarea "Lor ↳ Ipsum #: D76SI4 ↳ Ametco #: 02-0672499 ↳ Adipisc: 557/491 ↳ Elits: 5 ↳ Do…"
type textarea "x"
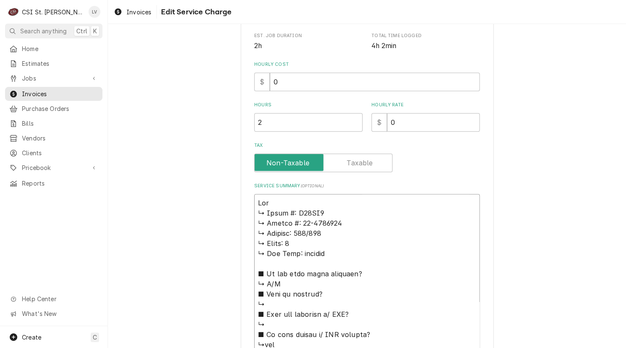
type textarea "Lore ↳ Ipsum #: D50SI6 ↳ Ametco #: 99-2821380 ↳ Adipisc: 779/943 ↳ Elits: 4 ↳ D…"
type textarea "x"
type textarea "Lorem ↳ Ipsum #: D27SI5 ↳ Ametco #: 25-9003058 ↳ Adipisc: 372/000 ↳ Elits: 3 ↳ …"
type textarea "x"
type textarea "Loremi ↳ Dolor #: S50AM5 ↳ Consec #: 64-0197298 ↳ Adipisc: 069/614 ↳ Elits: 3 ↳…"
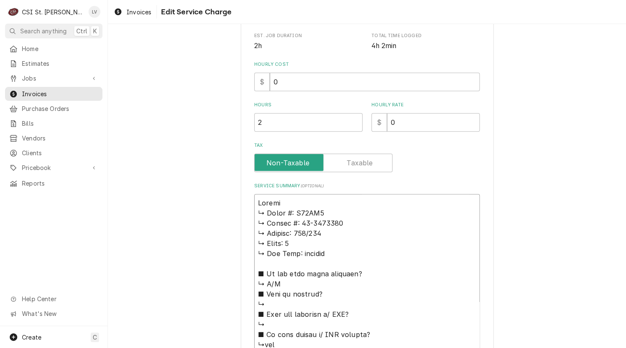
type textarea "x"
type textarea "Loremi ↳ Dolor #: S71AM2 ↳ Consec #: 78-4436570 ↳ Adipisc: 679/670 ↳ Elits: 3 ↳…"
type textarea "x"
type textarea "Loremi D ↳ Sitam #: C36AD3 ↳ Elitse #: 24-6701640 ↳ Doeiusm: 802/053 ↳ Tempo: 4…"
type textarea "x"
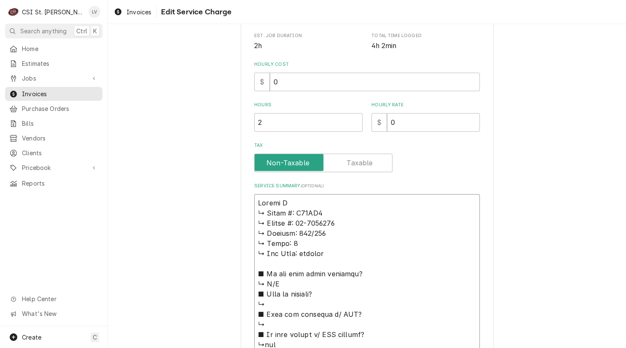
type textarea "Loremi Do ↳ Sitam #: C09AD6 ↳ Elitse #: 85-9201831 ↳ Doeiusm: 815/992 ↳ Tempo: …"
type textarea "x"
type textarea "Loremi Dol ↳ Sitam #: C17AD0 ↳ Elitse #: 08-7460707 ↳ Doeiusm: 170/328 ↳ Tempo:…"
type textarea "x"
type textarea "Loremi Dolo ↳ Sitam #: C66AD2 ↳ Elitse #: 50-1867747 ↳ Doeiusm: 093/498 ↳ Tempo…"
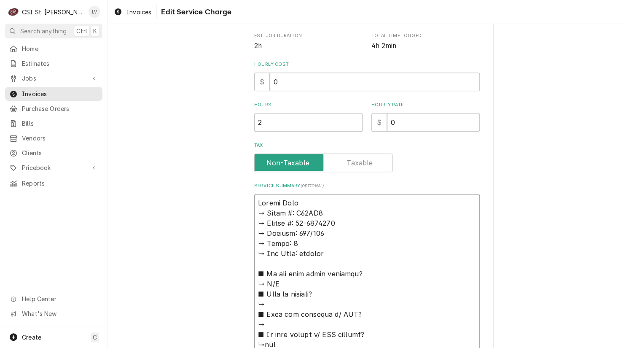
type textarea "x"
type textarea "Loremi Dolo ↳ Sitam #: C12AD4 ↳ Elitse #: 52-7075263 ↳ Doeiusm: 598/509 ↳ Tempo…"
type textarea "x"
type textarea "Loremi Dolo / ↳ Sitam #: C18AD5 ↳ Elitse #: 50-3514736 ↳ Doeiusm: 221/321 ↳ Tem…"
type textarea "x"
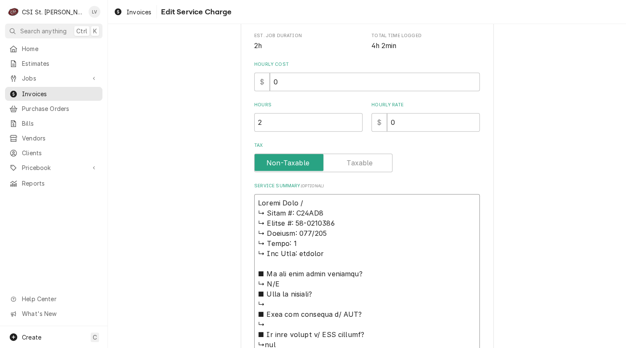
type textarea "Loremi Dolo / ↳ Sitam #: C75AD6 ↳ Elitse #: 84-2128945 ↳ Doeiusm: 485/103 ↳ Tem…"
type textarea "x"
type textarea "Loremi Dolo / S ↳ Ametc #: A04EL6 ↳ Seddoe #: 33-4701340 ↳ Tempori: 015/047 ↳ U…"
type textarea "x"
type textarea "Loremi Dolo / Sit ↳ Ametc #: A31EL9 ↳ Seddoe #: 52-1200735 ↳ Tempori: 894/181 ↳…"
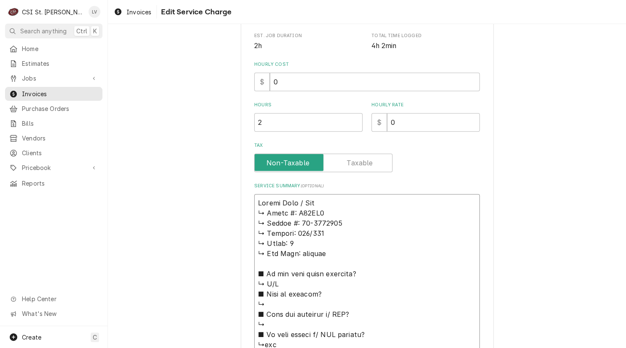
type textarea "x"
type textarea "Loremi Dolo / Sita ↳ Conse #: A65EL4 ↳ Seddoe #: 73-0370662 ↳ Tempori: 216/662 …"
type textarea "x"
type textarea "Loremi Dolo / Sitam ↳ Conse #: A88EL7 ↳ Seddoe #: 76-8827293 ↳ Tempori: 083/706…"
type textarea "x"
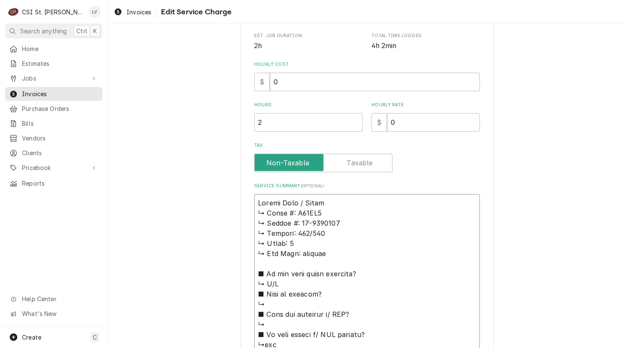
type textarea "Loremi Dolo / Sitam: ↳ Conse #: A41EL2 ↳ Seddoe #: 59-5104038 ↳ Tempori: 400/02…"
type textarea "x"
type textarea "Loremi Dolo / Sitam: ↳ Conse #: A05EL4 ↳ Seddoe #: 27-8613181 ↳ Tempori: 352/62…"
type textarea "x"
type textarea "Loremi Dolo / Sitam: ↳ Conse #: A71EL0 ↳ Seddoe #: 45-7864129 ↳ Tempori: 597/32…"
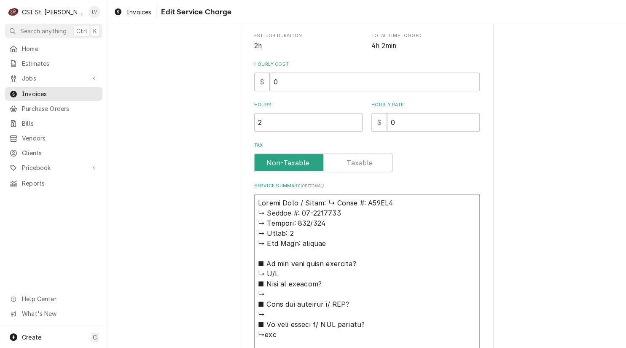
type textarea "x"
type textarea "Loremi Dolo / Sitam: Conse #: A66EL8 ↳ Seddoe #: 31-1975967 ↳ Tempori: 898/118 …"
type textarea "x"
type textarea "Loremi Dolo / Sitam: Conse #: A37EL0 ↳ Seddoe #: 22-7150650 ↳ Tempori: 311/764 …"
type textarea "x"
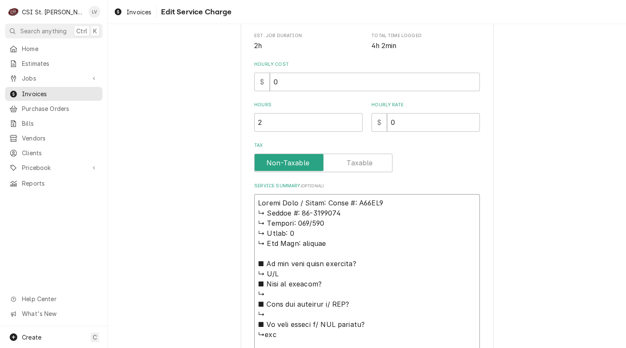
type textarea "Loremi Dolo / Sitam: cons #: A53EL5 ↳ Seddoe #: 70-5474928 ↳ Tempori: 190/725 ↳…"
type textarea "x"
type textarea "Loremi Dolo / Sitam: con #: A69EL3 ↳ Seddoe #: 27-9812695 ↳ Tempori: 732/049 ↳ …"
type textarea "x"
type textarea "Loremi Dolo / Sitam: co #: A19EL1 ↳ Seddoe #: 03-8001239 ↳ Tempori: 561/885 ↳ U…"
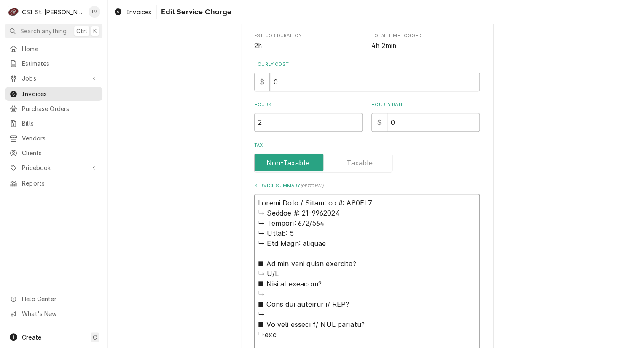
type textarea "x"
type textarea "Loremi Dolo / Sitam: c #: A37EL2 ↳ Seddoe #: 35-2630560 ↳ Tempori: 414/098 ↳ Ut…"
type textarea "x"
type textarea "Loremi Dolo / Sitam: #: C52AD2 ↳ Elitse #: 01-0107305 ↳ Doeiusm: 154/259 ↳ Temp…"
type textarea "x"
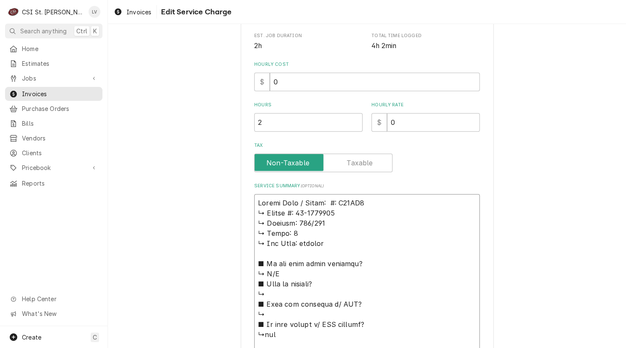
type textarea "Loremi Dolo / Sitam: #: C61AD0 ↳ Elitse #: 95-0188725 ↳ Doeiusm: 440/896 ↳ Temp…"
type textarea "x"
type textarea "Loremi Dolo / Sitam: : C63AD7 ↳ Elitse #: 42-3421998 ↳ Doeiusm: 364/539 ↳ Tempo…"
type textarea "x"
type textarea "Loremi Dolo / Sitam: C01AD9 ↳ Elitse #: 25-5854407 ↳ Doeiusm: 820/196 ↳ Tempo: …"
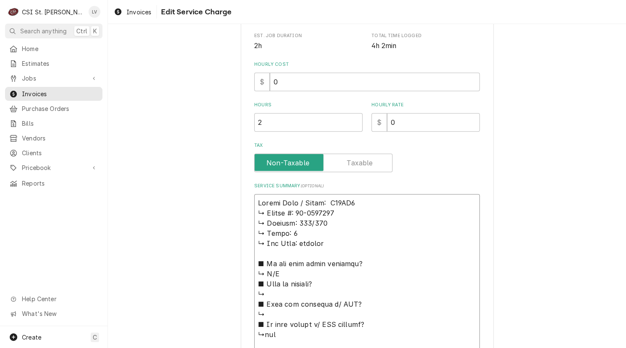
type textarea "x"
type textarea "Loremi Dolo / Sitam: C60AD8 ↳ Elitse #: 92-2505687 ↳ Doeiusm: 103/129 ↳ Tempo: …"
type textarea "x"
type textarea "Loremi Dolo / Sitam: C92AD4 / ↳ Elitse #: 52-9340780 ↳ Doeiusm: 610/217 ↳ Tempo…"
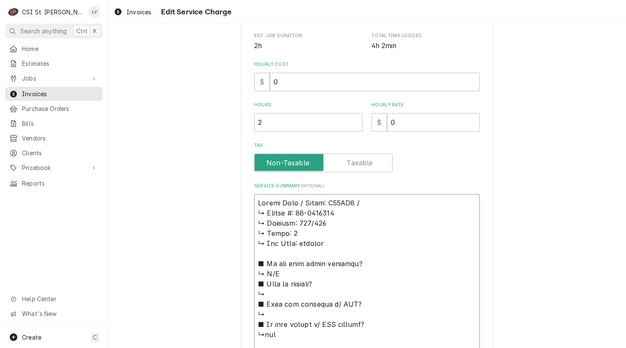
type textarea "x"
type textarea "Loremi Dolo / Sitam: C44AD3 / ↳ Elitse #: 58-7749727 ↳ Doeiusm: 073/563 ↳ Tempo…"
type textarea "x"
type textarea "Loremi Dolo / Sitam: C77AD1 / E ↳ Seddoe #: 50-4415463 ↳ Tempori: 347/399 ↳ Utl…"
type textarea "x"
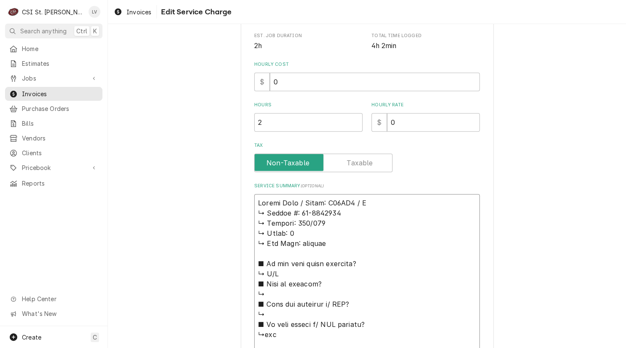
type textarea "Loremi Dolo / Sitam: C80AD6 / El ↳ Seddoe #: 06-1563152 ↳ Tempori: 292/962 ↳ Ut…"
type textarea "x"
type textarea "Loremi Dolo / Sitam: C76AD4 / Eli ↳ Seddoe #: 34-1196528 ↳ Tempori: 316/532 ↳ U…"
type textarea "x"
type textarea "Loremi Dolo / Sitam: C55AD9 / Elit ↳ Seddoe #: 08-2182263 ↳ Tempori: 578/191 ↳ …"
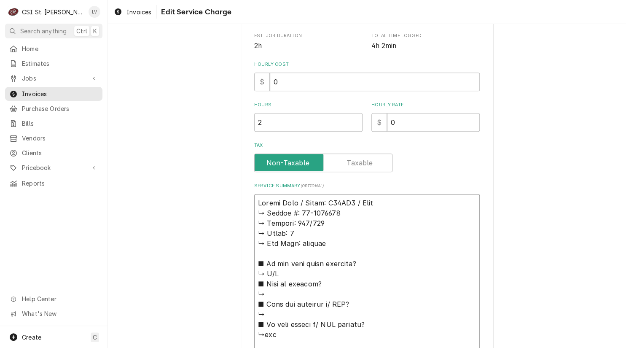
type textarea "x"
type textarea "Loremi Dolo / Sitam: C84AD7 / Elits ↳ Doeius #: 05-9416936 ↳ Tempori: 667/305 ↳…"
type textarea "x"
type textarea "Loremi Dolo / Sitam: C31AD4 / Elitse ↳ Doeius #: 15-4933076 ↳ Tempori: 067/821 …"
type textarea "x"
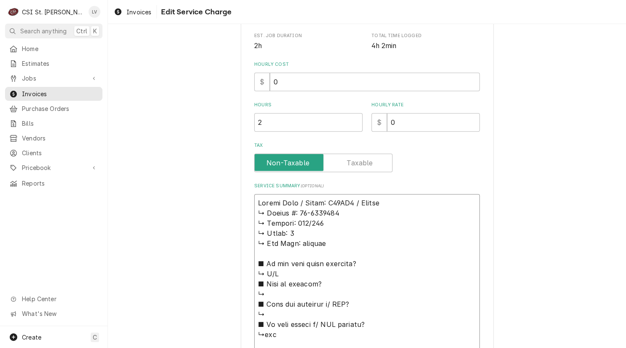
type textarea "Loremi Dolo / Sitam: C84AD7 / Elits ↳ Doeius #: 05-9416936 ↳ Tempori: 667/305 ↳…"
type textarea "x"
type textarea "Loremi Dolo / Sitam: C55AD9 / Elit ↳ Seddoe #: 08-2182263 ↳ Tempori: 578/191 ↳ …"
type textarea "x"
type textarea "Loremi Dolo / Sitam: C76AD4 / Eli ↳ Seddoe #: 34-1196528 ↳ Tempori: 316/532 ↳ U…"
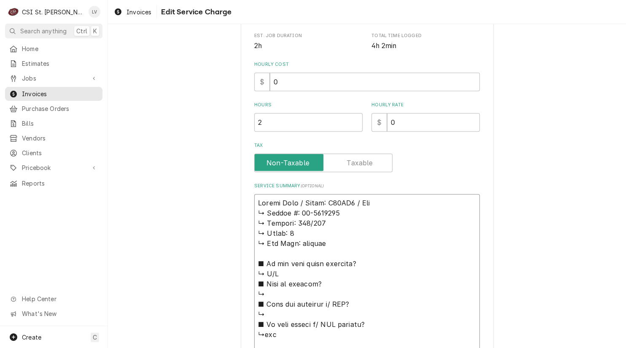
type textarea "x"
type textarea "Loremi Dolo / Sitam: C80AD6 / El ↳ Seddoe #: 06-1563152 ↳ Tempori: 292/962 ↳ Ut…"
type textarea "x"
type textarea "Loremi Dolo / Sitam: C37AD2 / Eli ↳ Seddoe #: 46-5113449 ↳ Tempori: 116/161 ↳ U…"
type textarea "x"
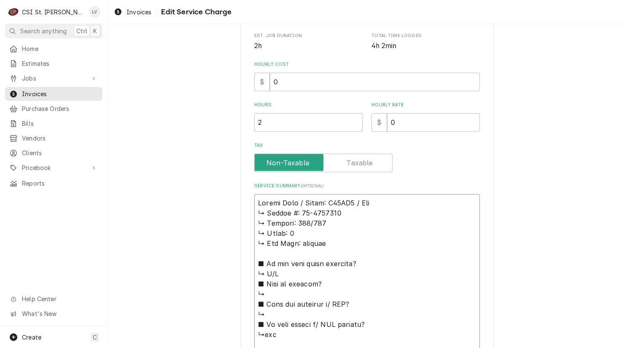
type textarea "Loremi Dolo / Sitam: C39AD7 / Elit ↳ Seddoe #: 78-5714171 ↳ Tempori: 691/245 ↳ …"
type textarea "x"
type textarea "Loremi Dolo / Sitam: C18AD1 / Elits ↳ Doeius #: 46-9069715 ↳ Tempori: 742/441 ↳…"
type textarea "x"
type textarea "Loremi Dolo / Sitam: C73AD4 / Elitse ↳ Doeius #: 55-1893909 ↳ Tempori: 769/920 …"
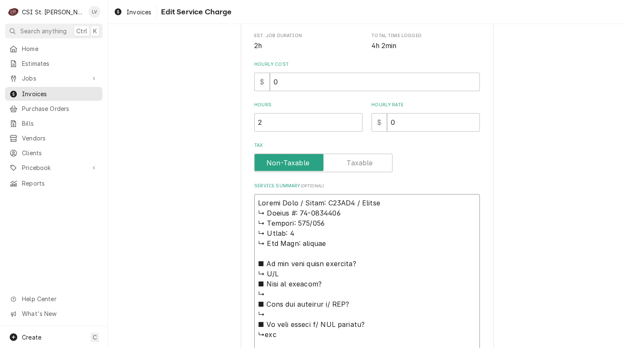
type textarea "x"
type textarea "Loremi Dolo / Sitam: C35AD6 / Elitse: ↳ Doeius #: 31-6471842 ↳ Tempori: 459/605…"
type textarea "x"
type textarea "Loremi Dolo / Sitam: C14AD3 / Elitse: ↳ Doeius #: 54-6118828 ↳ Tempori: 280/896…"
type textarea "x"
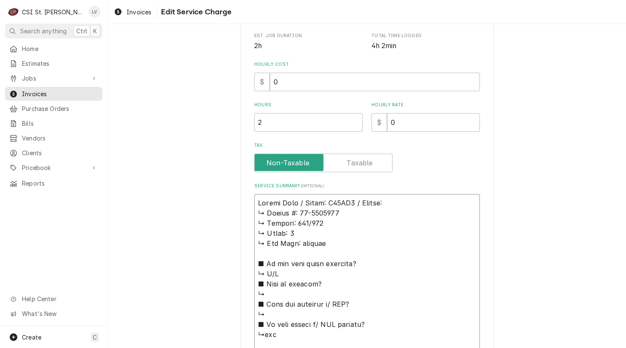
type textarea "Loremi Dolo / Sitam: C55AD1 / Elitse: ↳ Doeius #: 29-4240534 ↳ Tempori: 454/601…"
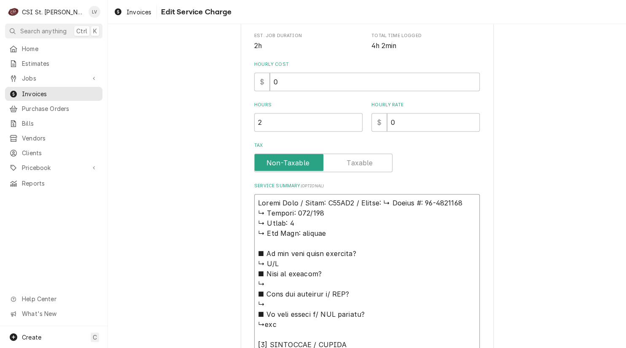
type textarea "x"
type textarea "Loremi Dolo / Sitam: C69AD1 / Elitse: Doeius #: 98-6882907 ↳ Tempori: 606/974 ↳…"
type textarea "x"
type textarea "Loremi Dolo / Sitam: C66AD5 / Elitse: Doeius #: 93-8426344 ↳ Tempori: 624/742 ↳…"
type textarea "x"
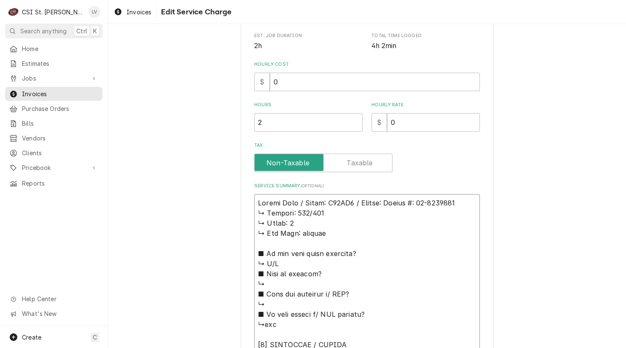
type textarea "Loremi Dolo / Sitam: C59AD4 / Elitse: doeiu #: 97-0501094 ↳ Tempori: 754/374 ↳ …"
type textarea "x"
type textarea "Loremi Dolo / Sitam: C66AD7 / Elitse: doei #: 70-6423432 ↳ Tempori: 417/472 ↳ U…"
type textarea "x"
type textarea "Vulcan Hart / Model: C24EA3 / Serial: 𝗶𝗮𝗹 #: 46-3048202 ↳ 𝗩𝗼𝗹𝘁𝗮𝗴𝗲: 208/230 ↳ 𝗣𝗵…"
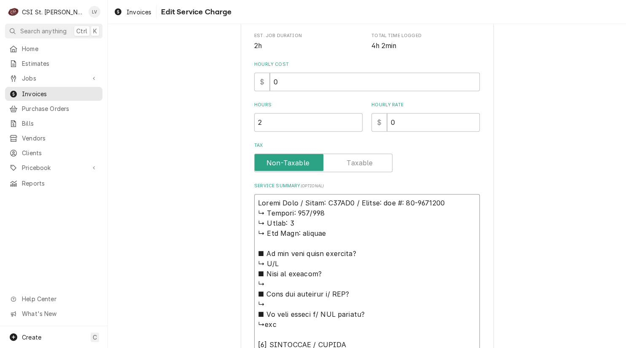
type textarea "x"
type textarea "Vulcan Hart / Model: C24EA3 / Serial: 𝗮𝗹 #: 46-3048202 ↳ 𝗩𝗼𝗹𝘁𝗮𝗴𝗲: 208/230 ↳ 𝗣𝗵𝗮…"
type textarea "x"
type textarea "Vulcan Hart / Model: C24EA3 / Serial: #: 46-3048202 ↳ 𝗩𝗼𝗹𝘁𝗮𝗴𝗲: 208/230 ↳ 𝗣𝗵𝗮𝘀𝗲:…"
type textarea "x"
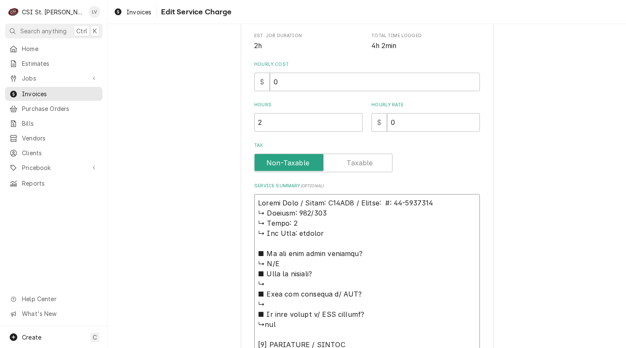
type textarea "Vulcan Hart / Model: C24EA3 / Serial: #: 46-3048202 ↳ 𝗩𝗼𝗹𝘁𝗮𝗴𝗲: 208/230 ↳ 𝗣𝗵𝗮𝘀𝗲:…"
type textarea "x"
type textarea "Vulcan Hart / Model: C24EA3 / Serial: : 46-3048202 ↳ 𝗩𝗼𝗹𝘁𝗮𝗴𝗲: 208/230 ↳ 𝗣𝗵𝗮𝘀𝗲: …"
type textarea "x"
type textarea "Vulcan Hart / Model: C24EA3 / Serial: 46-3048202 ↳ 𝗩𝗼𝗹𝘁𝗮𝗴𝗲: 208/230 ↳ 𝗣𝗵𝗮𝘀𝗲: 1 …"
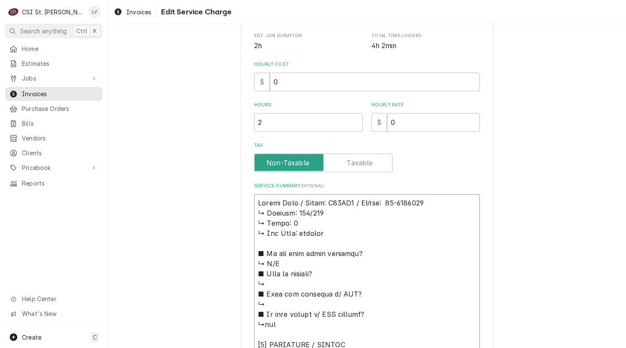
type textarea "x"
type textarea "Vulcan Hart / Model: C24EA3 / Serial: 46-3048202 ↳ 𝗩𝗼𝗹𝘁𝗮𝗴𝗲: 208/230 ↳ 𝗣𝗵𝗮𝘀𝗲: 1 …"
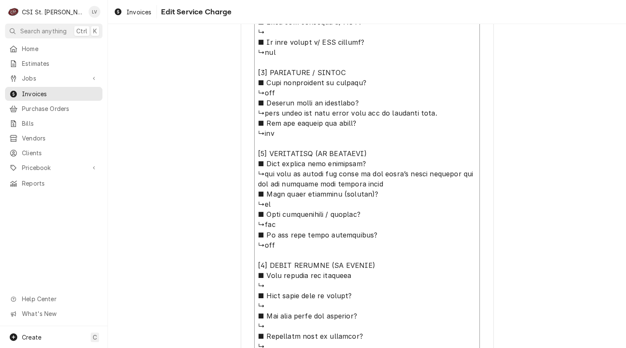
scroll to position [502, 0]
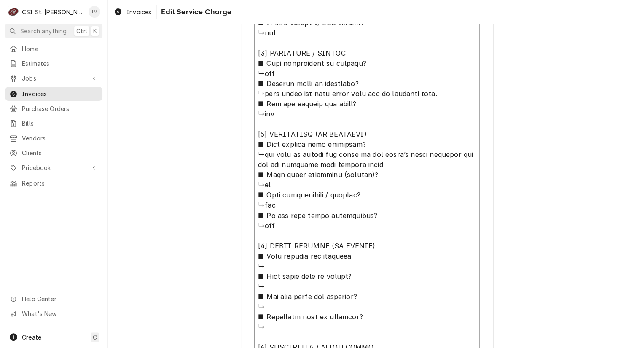
drag, startPoint x: 254, startPoint y: 212, endPoint x: 386, endPoint y: 82, distance: 184.9
click at [386, 82] on textarea "Service Summary ( optional )" at bounding box center [367, 165] width 226 height 524
type textarea "x"
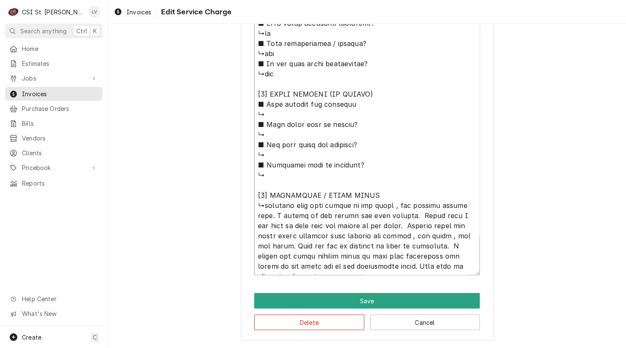
scroll to position [341, 0]
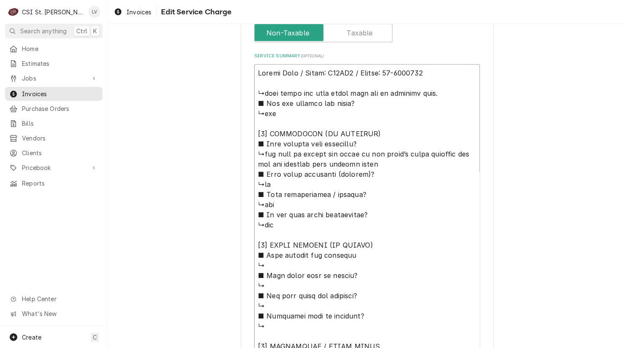
click at [397, 265] on textarea "Service Summary ( optional )" at bounding box center [367, 245] width 226 height 362
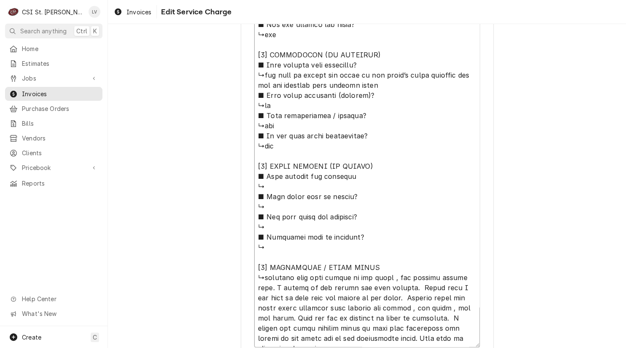
scroll to position [490, 0]
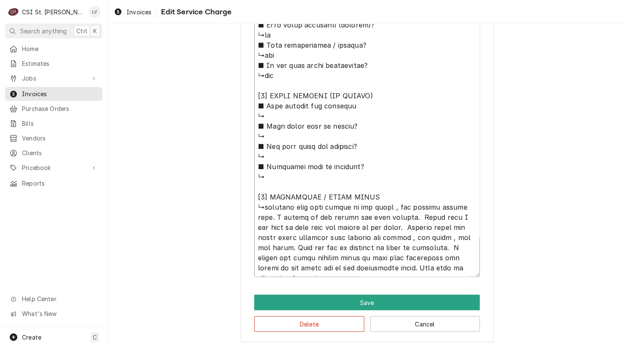
drag, startPoint x: 262, startPoint y: 206, endPoint x: 461, endPoint y: 274, distance: 210.2
click at [461, 274] on textarea "Service Summary ( optional )" at bounding box center [367, 96] width 226 height 362
type textarea "Vulcan Hart / Model: C24EA3 / Serial: 46-3048202 ↳unit would not make steam whe…"
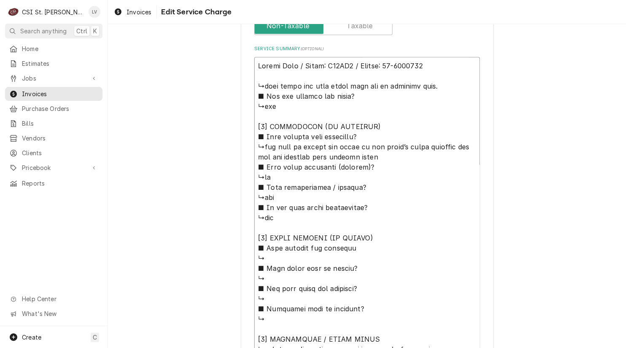
scroll to position [342, 0]
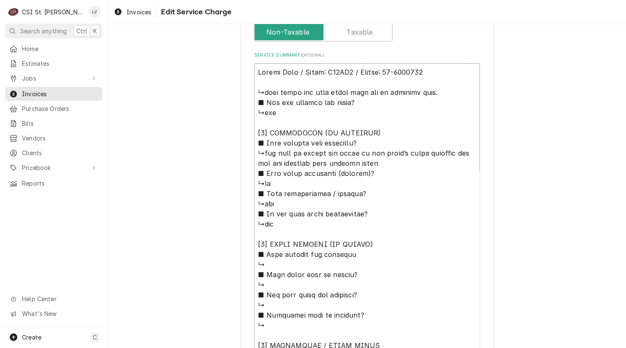
drag, startPoint x: 455, startPoint y: 269, endPoint x: 255, endPoint y: 94, distance: 265.2
click at [255, 94] on textarea "Service Summary ( optional )" at bounding box center [367, 244] width 226 height 362
paste textarea "Customer reported steamer issue after being moved. Reviewed manual and wiring d…"
type textarea "x"
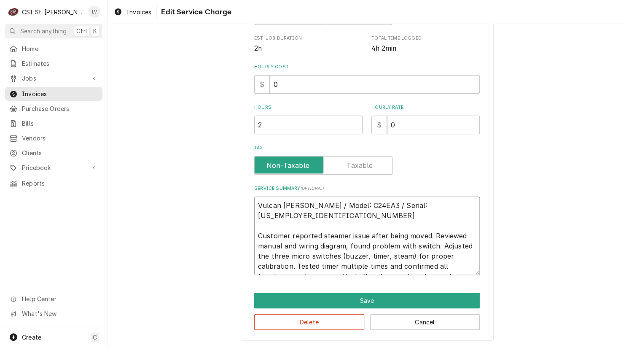
scroll to position [207, 0]
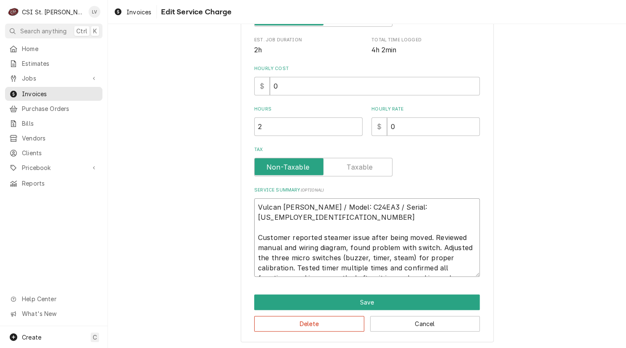
drag, startPoint x: 255, startPoint y: 204, endPoint x: 454, endPoint y: 270, distance: 209.7
click at [454, 270] on textarea "Vulcan Hart / Model: C24EA3 / Serial: 46-3048202 Customer reported steamer issu…" at bounding box center [367, 237] width 226 height 78
type textarea "Vulcan Hart / Model: C24EA3 / Serial: 46-3048202 Customer reported steamer issu…"
click at [332, 328] on button "Delete" at bounding box center [309, 324] width 110 height 16
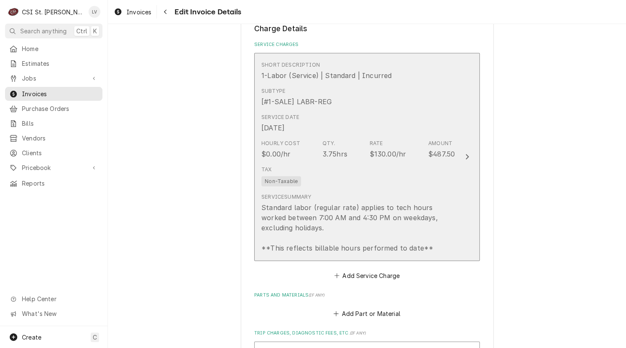
click at [375, 225] on div "Standard labor (regular rate) applies to tech hours worked between 7:00 AM and …" at bounding box center [359, 227] width 194 height 51
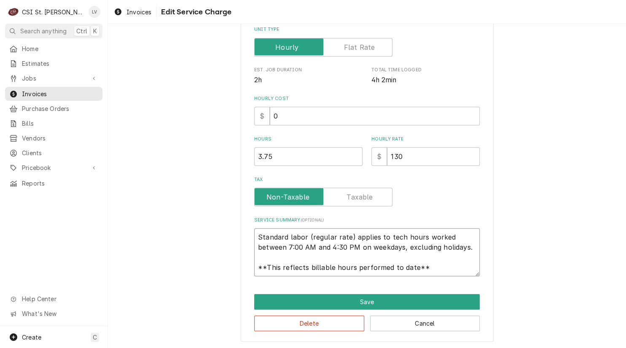
scroll to position [10, 0]
drag, startPoint x: 256, startPoint y: 235, endPoint x: 466, endPoint y: 278, distance: 214.5
click at [466, 278] on div "Use the fields below to edit this service charge Short Description 1-Labor (Ser…" at bounding box center [367, 103] width 253 height 478
paste textarea "Vulcan Hart / Model: C24EA3 / Serial: 46-3048202 Customer reported steamer issu…"
type textarea "x"
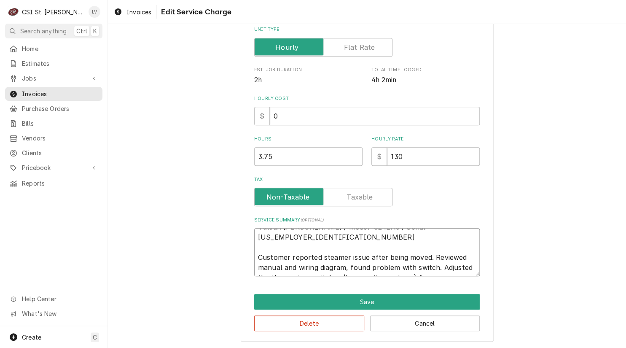
scroll to position [0, 0]
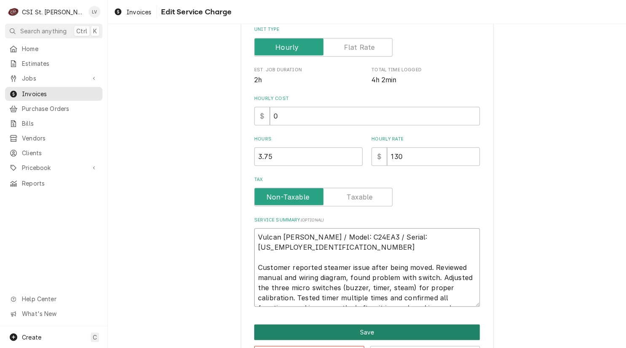
type textarea "Vulcan Hart / Model: C24EA3 / Serial: 46-3048202 Customer reported steamer issu…"
click at [364, 328] on button "Save" at bounding box center [367, 332] width 226 height 16
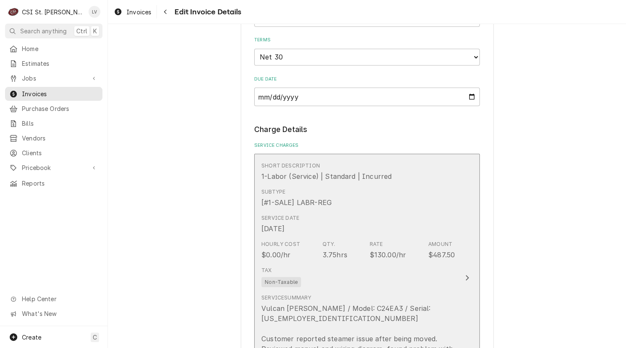
scroll to position [928, 0]
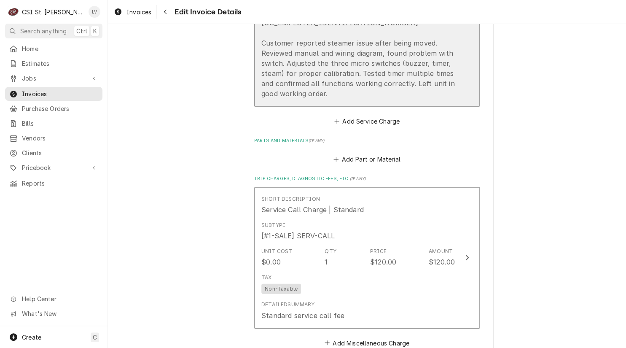
click at [344, 67] on div "Vulcan Hart / Model: C24EA3 / Serial: 46-3048202 Customer reported steamer issu…" at bounding box center [359, 53] width 194 height 91
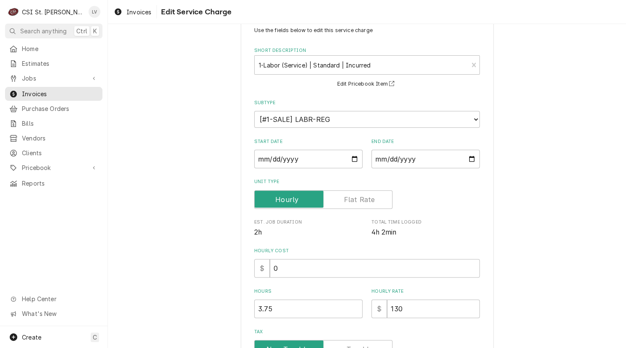
scroll to position [84, 0]
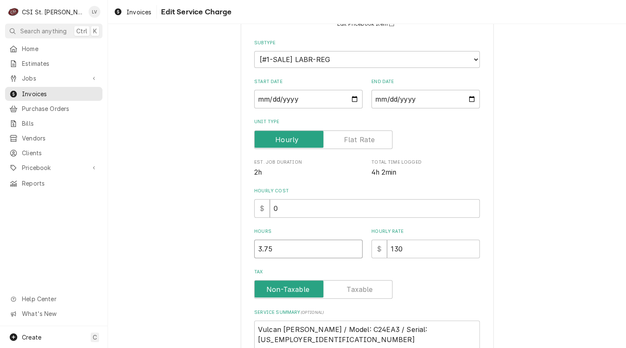
drag, startPoint x: 303, startPoint y: 248, endPoint x: 189, endPoint y: 263, distance: 115.4
click at [189, 263] on div "Use the fields below to edit this service charge Short Description 1-Labor (Ser…" at bounding box center [367, 211] width 518 height 524
type textarea "x"
type input "3"
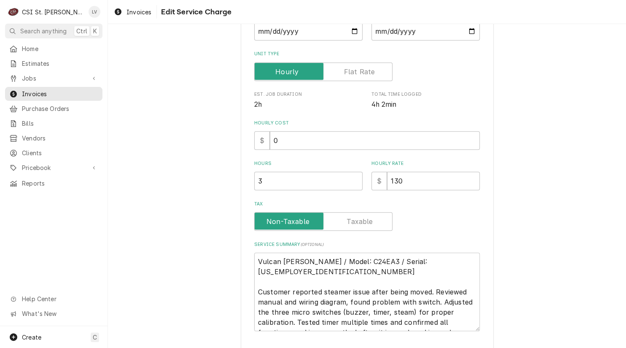
scroll to position [207, 0]
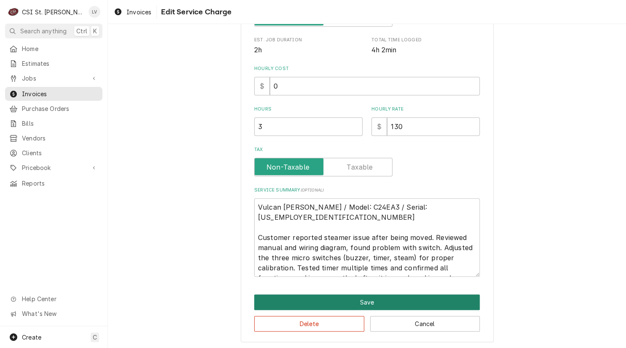
click at [371, 302] on button "Save" at bounding box center [367, 302] width 226 height 16
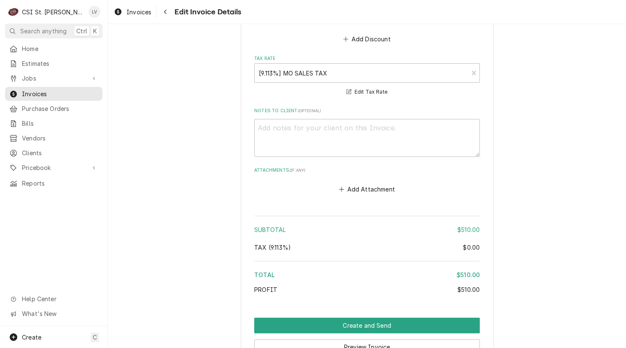
scroll to position [1343, 0]
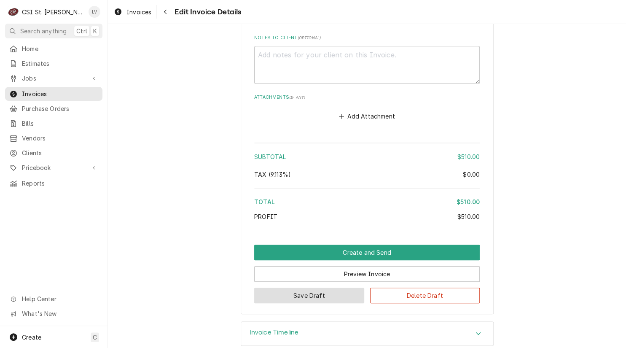
click at [316, 288] on button "Save Draft" at bounding box center [309, 296] width 110 height 16
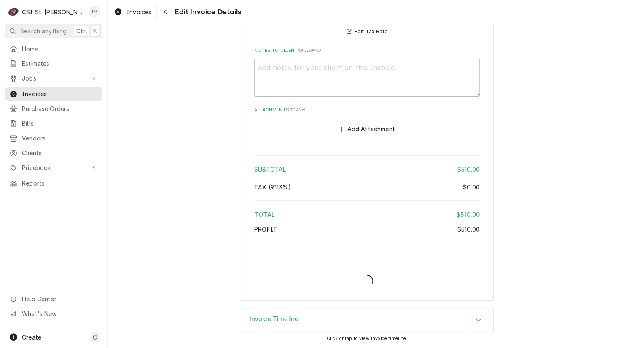
scroll to position [1317, 0]
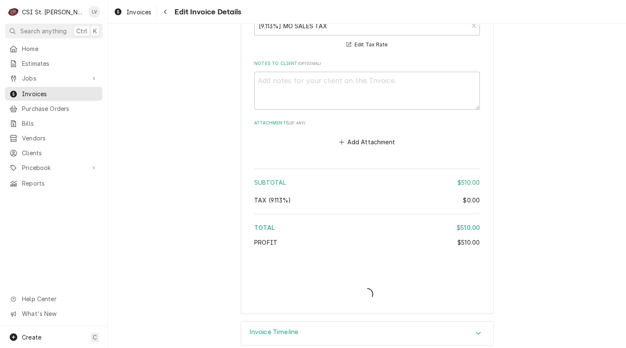
type textarea "x"
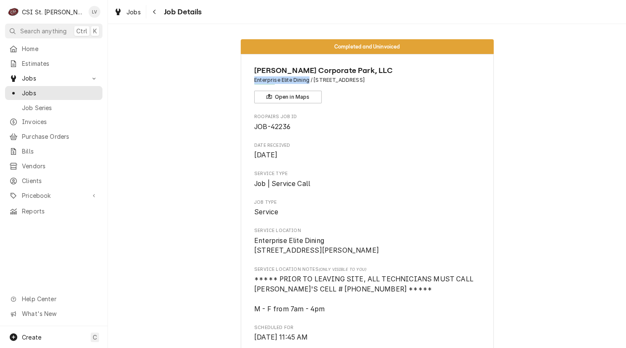
drag, startPoint x: 252, startPoint y: 80, endPoint x: 307, endPoint y: 78, distance: 54.9
click at [307, 78] on span "Enterprise Elite Dining / [STREET_ADDRESS]" at bounding box center [367, 80] width 226 height 8
copy span "Enterprise Elite Dining"
click at [297, 79] on span "Enterprise Elite Dining / [STREET_ADDRESS]" at bounding box center [367, 80] width 226 height 8
drag, startPoint x: 305, startPoint y: 80, endPoint x: 250, endPoint y: 81, distance: 55.7
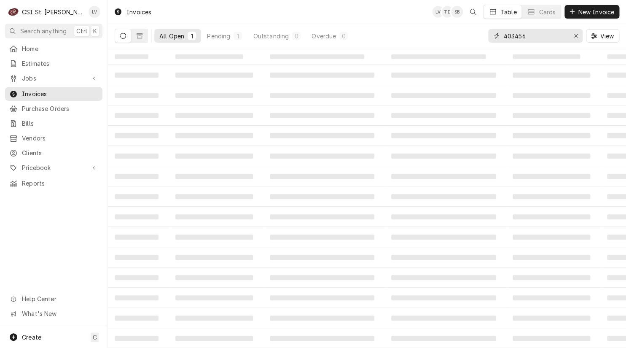
drag, startPoint x: 547, startPoint y: 35, endPoint x: 505, endPoint y: 35, distance: 41.8
click at [505, 35] on input "403456" at bounding box center [535, 35] width 63 height 13
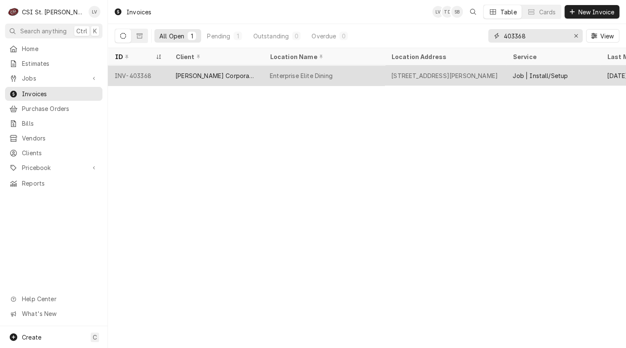
type input "403368"
click at [209, 83] on div "[PERSON_NAME] Corporate Park, LLC" at bounding box center [216, 75] width 94 height 20
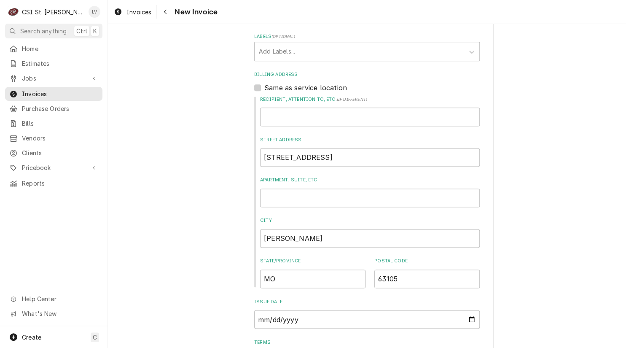
scroll to position [675, 0]
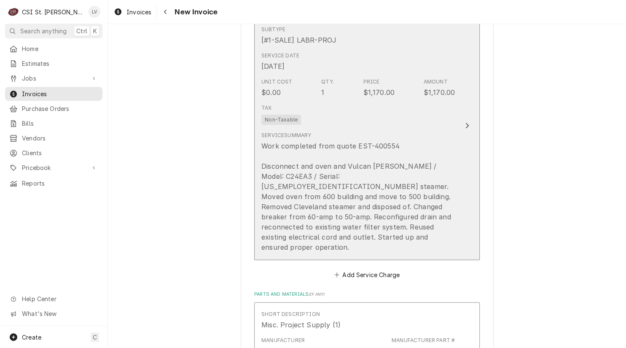
click at [385, 206] on div "Work completed from quote EST-400554 Disconnect and oven and Vulcan [PERSON_NAM…" at bounding box center [359, 196] width 194 height 111
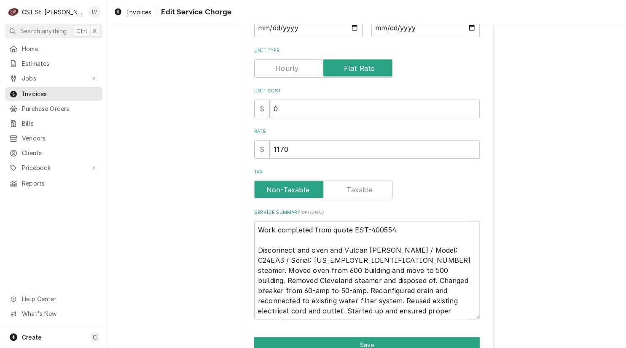
scroll to position [198, 0]
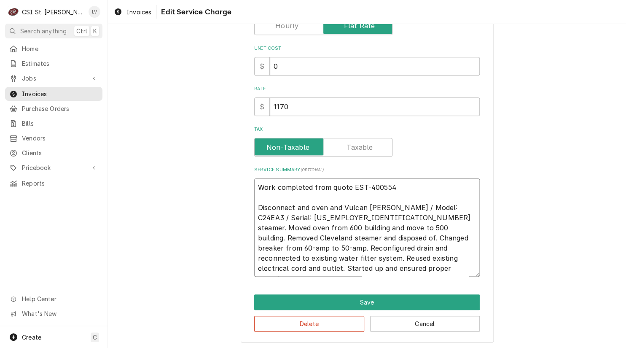
drag, startPoint x: 337, startPoint y: 205, endPoint x: 253, endPoint y: 209, distance: 84.5
click at [254, 209] on textarea "Work completed from quote EST-400554 Disconnect and oven and Vulcan [PERSON_NAM…" at bounding box center [367, 227] width 226 height 99
type textarea "x"
type textarea "Work completed from quote EST-400554 Vulcan [PERSON_NAME] / Model: C24EA3 / Ser…"
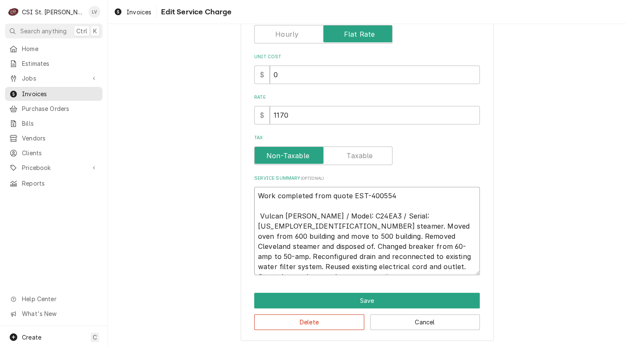
scroll to position [189, 0]
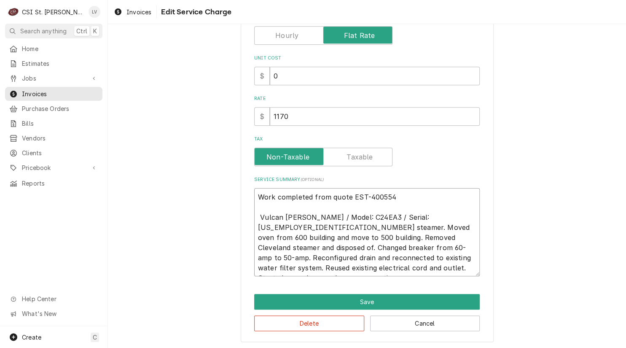
type textarea "x"
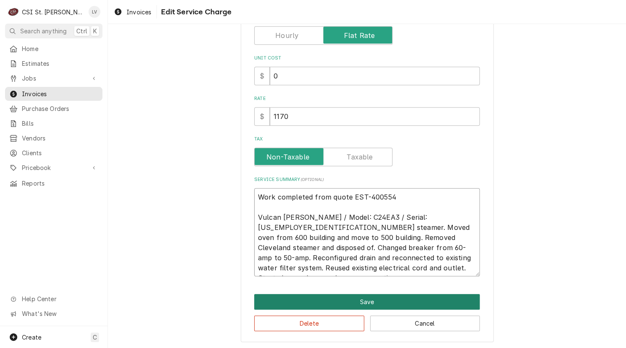
type textarea "Work completed from quote EST-400554 Vulcan [PERSON_NAME] / Model: C24EA3 / Ser…"
click at [341, 301] on button "Save" at bounding box center [367, 302] width 226 height 16
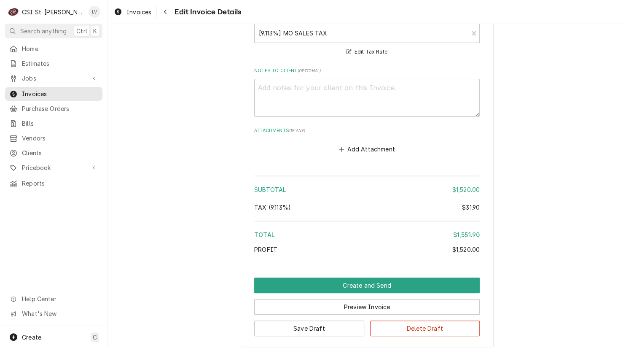
scroll to position [1491, 0]
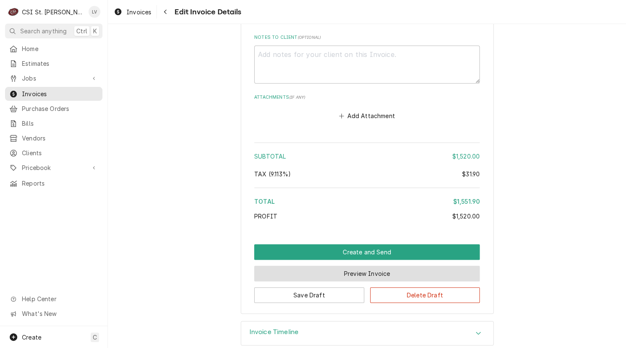
click at [362, 266] on button "Preview Invoice" at bounding box center [367, 274] width 226 height 16
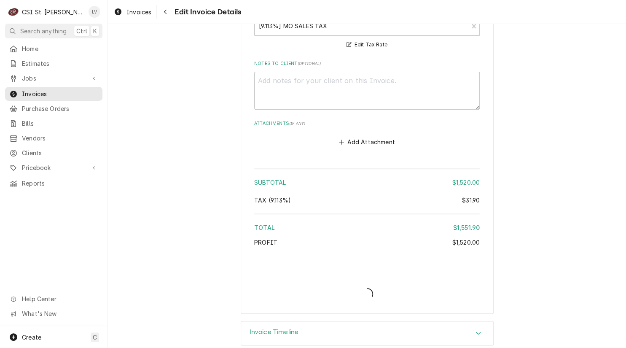
type textarea "x"
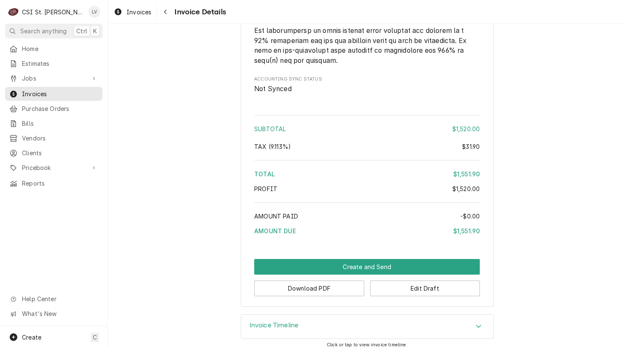
scroll to position [1315, 0]
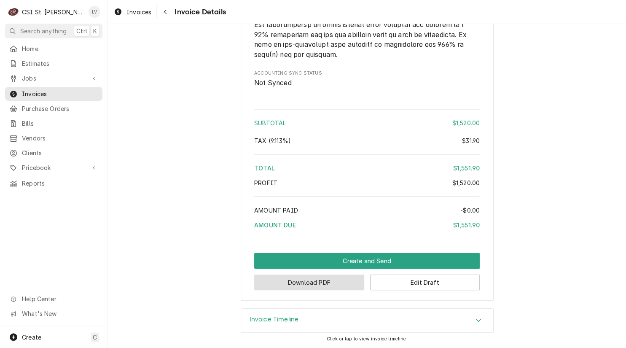
click at [308, 284] on button "Download PDF" at bounding box center [309, 283] width 110 height 16
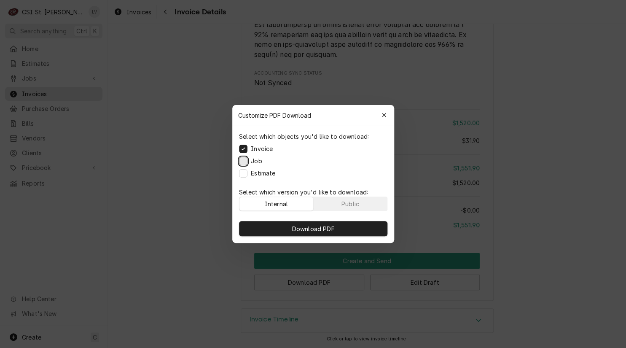
click at [244, 160] on button "Job" at bounding box center [243, 161] width 8 height 8
click at [243, 174] on button "Estimate" at bounding box center [243, 173] width 8 height 8
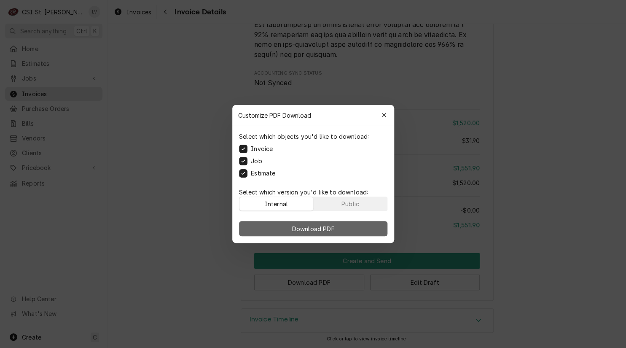
click at [300, 227] on span "Download PDF" at bounding box center [313, 228] width 46 height 9
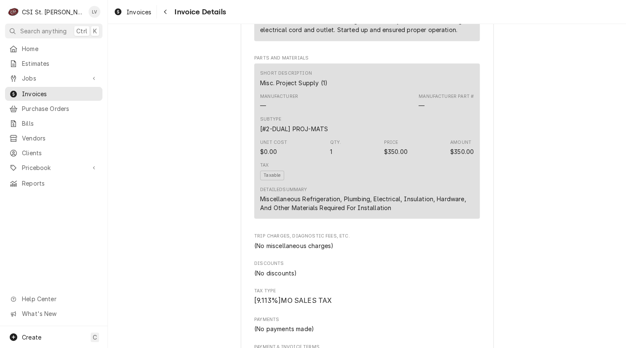
scroll to position [556, 0]
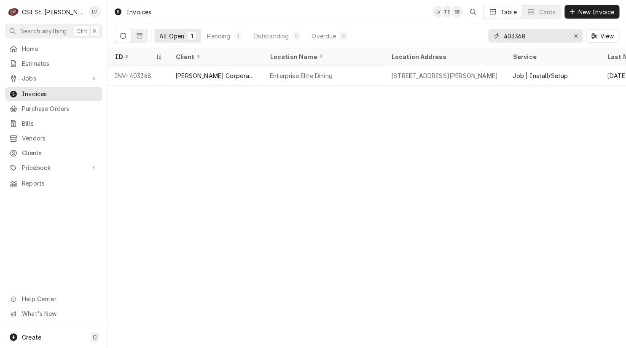
click at [538, 37] on input "403368" at bounding box center [535, 35] width 63 height 13
type input "4"
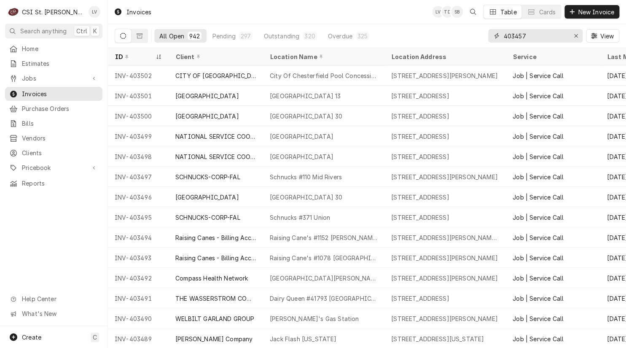
type input "403457"
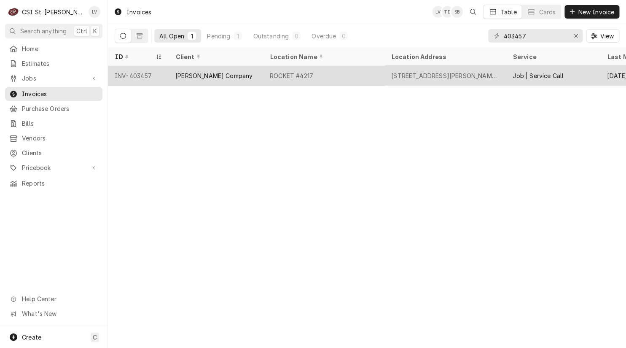
click at [156, 82] on div "INV-403457" at bounding box center [138, 75] width 61 height 20
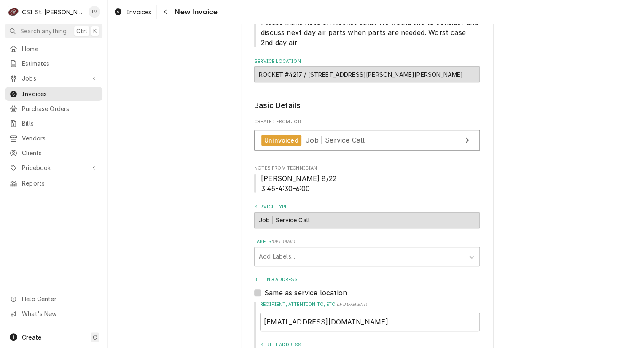
scroll to position [169, 0]
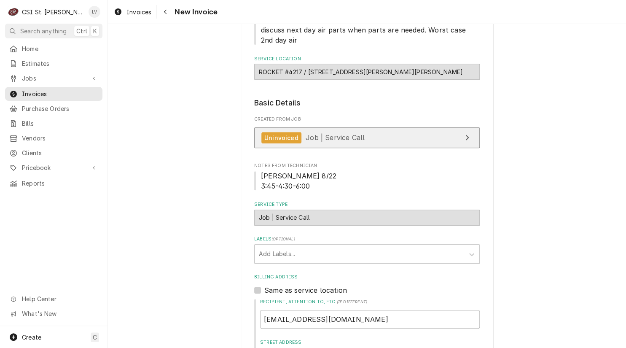
click at [315, 133] on span "Job | Service Call" at bounding box center [335, 137] width 59 height 8
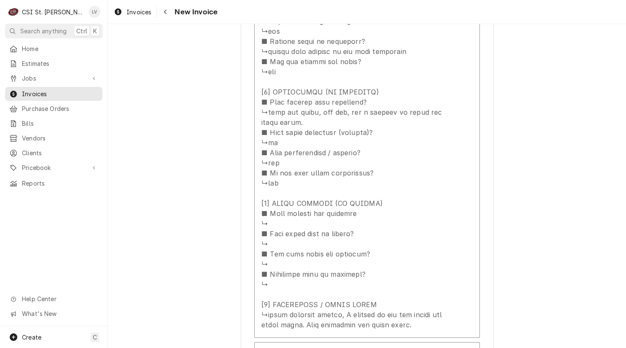
scroll to position [1476, 0]
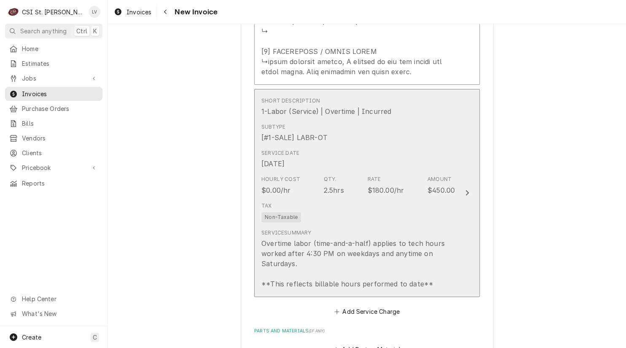
click at [274, 222] on div "Tax Non-Taxable" at bounding box center [359, 212] width 194 height 27
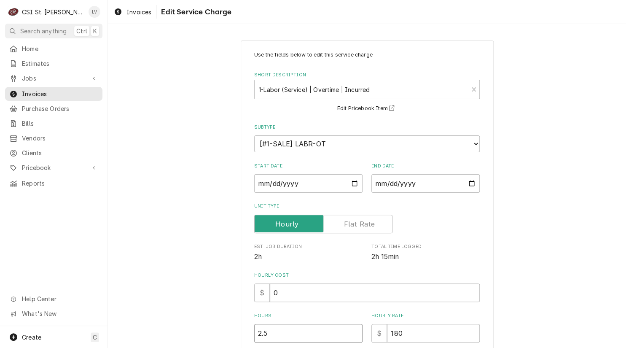
click at [235, 335] on div "Use the fields below to edit this service charge Short Description 1-Labor (Ser…" at bounding box center [367, 296] width 518 height 527
type textarea "x"
type input "2"
type textarea "x"
type input "2.2"
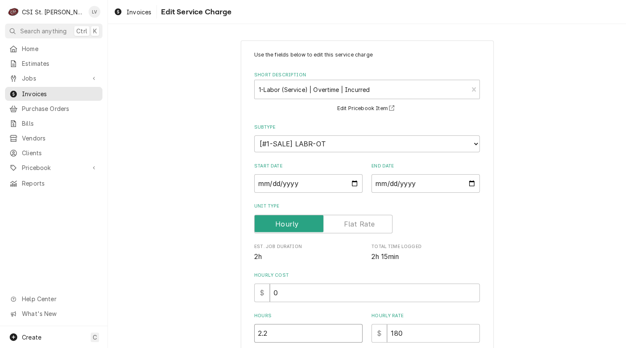
type textarea "x"
type input "2.25"
click at [197, 273] on div "Use the fields below to edit this service charge Short Description 1-Labor (Ser…" at bounding box center [367, 296] width 518 height 527
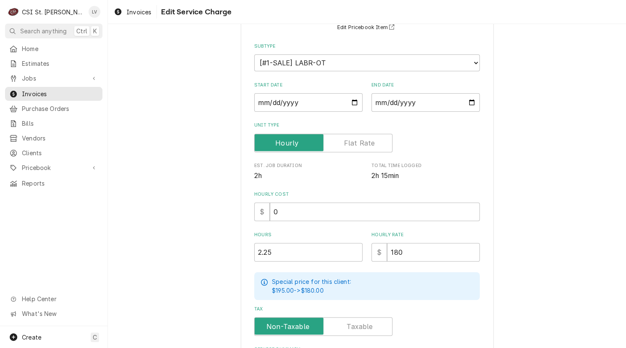
scroll to position [209, 0]
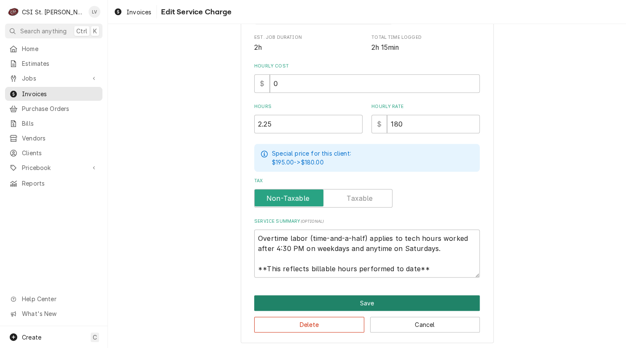
click at [362, 302] on button "Save" at bounding box center [367, 303] width 226 height 16
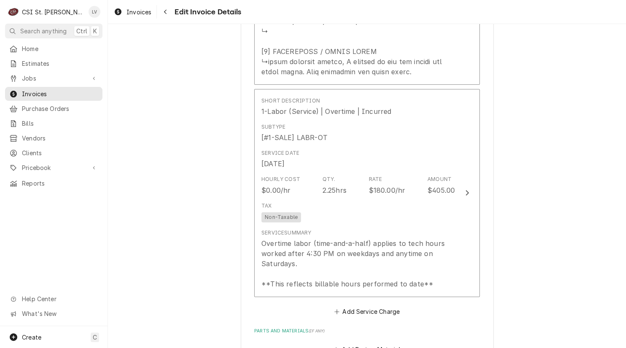
scroll to position [1492, 0]
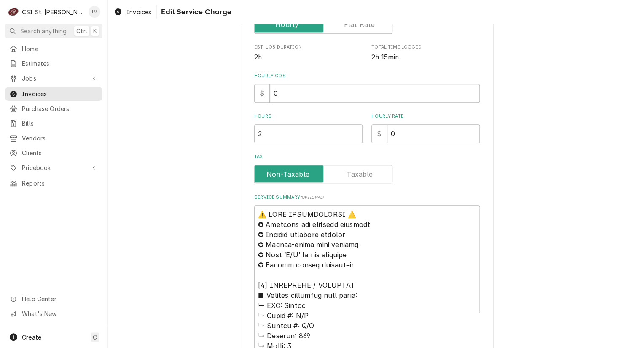
scroll to position [295, 0]
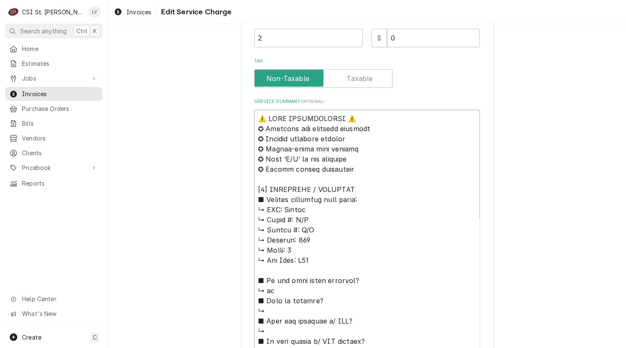
drag, startPoint x: 281, startPoint y: 208, endPoint x: 250, endPoint y: 118, distance: 95.4
click at [250, 118] on div "Use the fields below to edit this service charge Short Description Job | Servic…" at bounding box center [367, 247] width 253 height 1005
type textarea "x"
type textarea "Lancer ↳ 𝗠𝗼𝗱𝗲𝗹 #: N/A ↳ 𝗦𝗲𝗿𝗶𝗮𝗹 #: N/A ↳ 𝗩𝗼𝗹𝘁𝗮𝗴𝗲: 115 ↳ 𝗣𝗵𝗮𝘀𝗲: 1 ↳ 𝗚𝗮𝘀 𝗧𝘆𝗽𝗲: C02…"
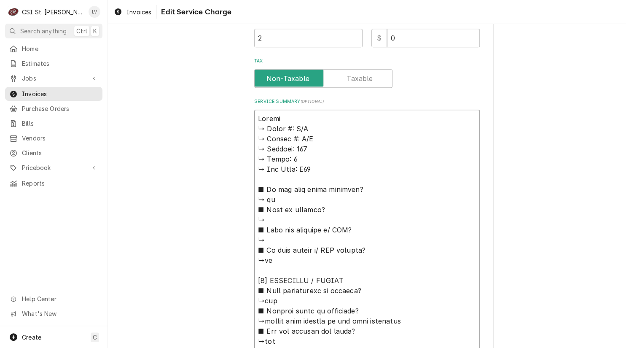
click at [283, 115] on textarea "Service Summary ( optional )" at bounding box center [367, 351] width 226 height 483
type textarea "x"
type textarea "Lancer ↳ 𝗠𝗼𝗱𝗲𝗹 #: N/A ↳ 𝗦𝗲𝗿𝗶𝗮𝗹 #: N/A ↳ 𝗩𝗼𝗹𝘁𝗮𝗴𝗲: 115 ↳ 𝗣𝗵𝗮𝘀𝗲: 1 ↳ 𝗚𝗮𝘀 𝗧𝘆𝗽𝗲: C02…"
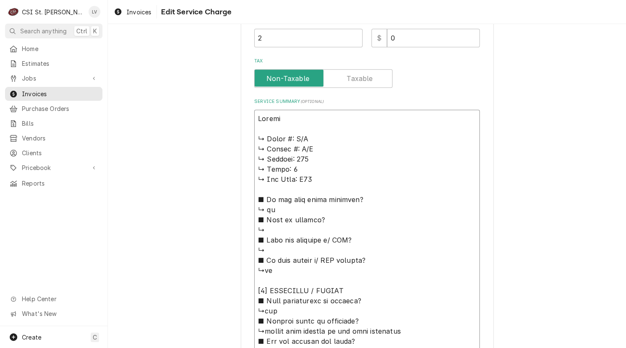
type textarea "x"
type textarea "Lancer ↳ 𝗠𝗼𝗱𝗲𝗹 #: N/A ↳ 𝗦𝗲𝗿𝗶𝗮𝗹 #: N/A ↳ 𝗩𝗼𝗹𝘁𝗮𝗴𝗲: 115 ↳ 𝗣𝗵𝗮𝘀𝗲: 1 ↳ 𝗚𝗮𝘀 𝗧𝘆𝗽𝗲: C02…"
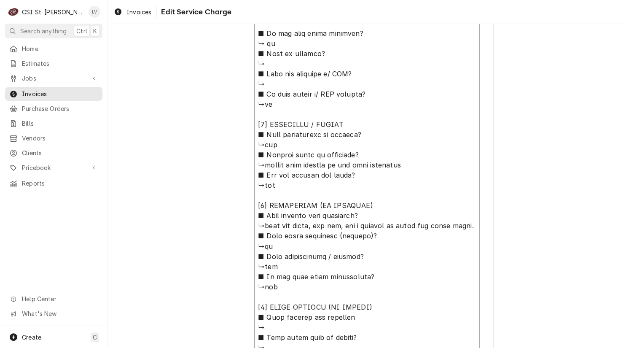
scroll to position [525, 0]
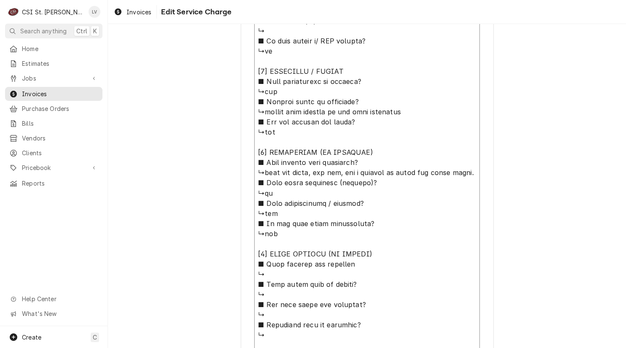
drag, startPoint x: 253, startPoint y: 147, endPoint x: 406, endPoint y: 79, distance: 167.1
click at [406, 79] on textarea "Service Summary ( optional )" at bounding box center [367, 132] width 226 height 504
type textarea "x"
type textarea "Lancer ↳yes ■ 𝗘𝘅𝗽𝗹𝗮𝗶𝗻 𝘀𝘁𝗲𝗽𝘀 𝘁𝗼 𝗱𝗶𝗮𝗴𝗻𝗼𝘀𝗶𝘀? ↳drains were clogged on the soda disp…"
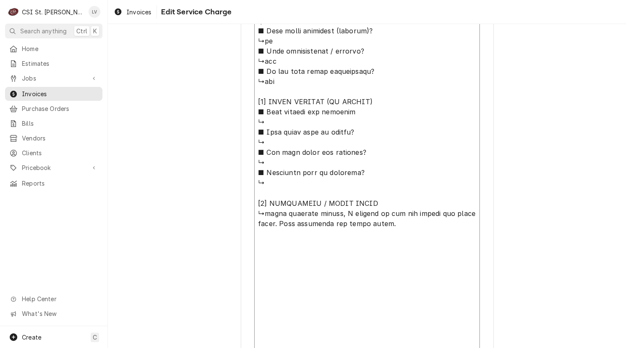
scroll to position [363, 0]
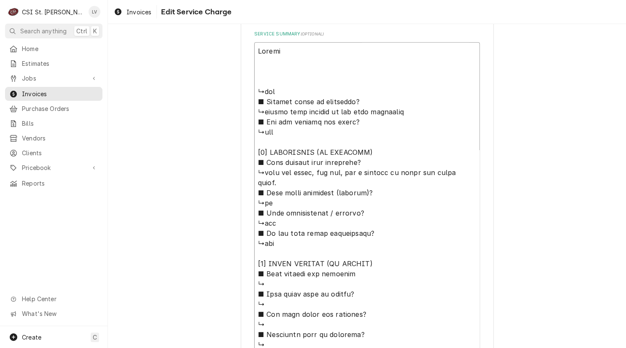
drag, startPoint x: 254, startPoint y: 79, endPoint x: 360, endPoint y: 102, distance: 108.4
click at [360, 102] on textarea "Service Summary ( optional )" at bounding box center [367, 213] width 226 height 342
type textarea "x"
type textarea "Lancer ↳drains were clogged on the soda dispenser ■ 𝗗𝗶𝗱 𝘆𝗼𝘂 𝗰𝗼𝗻𝗳𝗶𝗿𝗺 𝘁𝗵𝗲 𝗶𝘀𝘀𝘂𝗲? …"
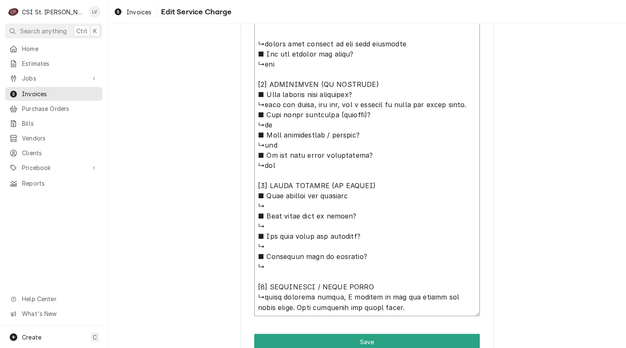
scroll to position [447, 0]
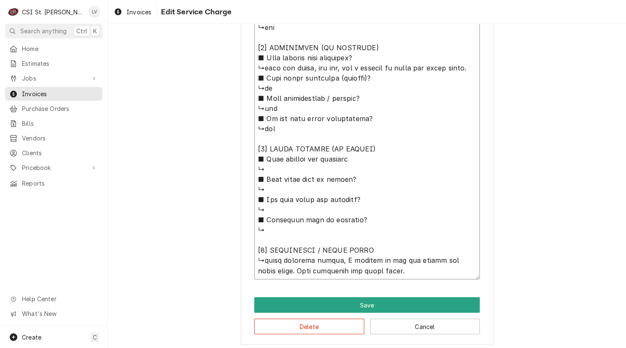
drag, startPoint x: 362, startPoint y: 247, endPoint x: 202, endPoint y: 79, distance: 232.4
type textarea "x"
type textarea "Lancer ↳drains were clogged on the soda dispenser ■ 𝗗𝗶𝗱 𝘆𝗼𝘂 𝗰𝗼𝗻𝗳𝗶𝗿𝗺 𝘁𝗵𝗲 𝗶𝘀𝘀𝘂𝗲? …"
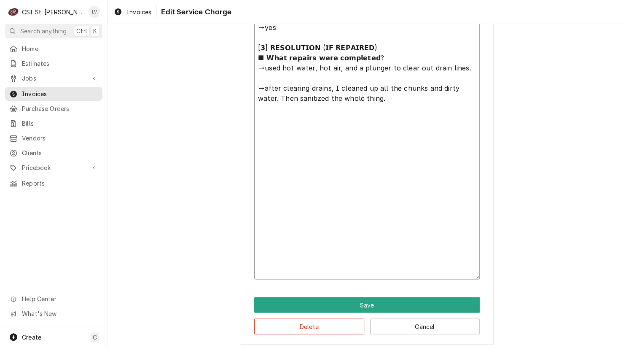
scroll to position [278, 0]
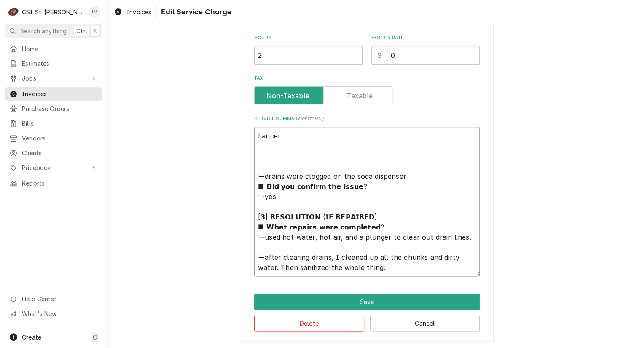
click at [259, 154] on textarea "Lancer ↳drains were clogged on the soda dispenser ■ 𝗗𝗶𝗱 𝘆𝗼𝘂 𝗰𝗼𝗻𝗳𝗶𝗿𝗺 𝘁𝗵𝗲 𝗶𝘀𝘀𝘂𝗲? …" at bounding box center [367, 201] width 226 height 149
drag, startPoint x: 370, startPoint y: 223, endPoint x: 242, endPoint y: 189, distance: 131.9
click at [242, 189] on div "Use the fields below to edit this service charge Short Description Job | Servic…" at bounding box center [367, 52] width 253 height 580
type textarea "x"
type textarea "Lancer ↳drains were clogged on the soda dispenser ↳used hot water, hot air, and…"
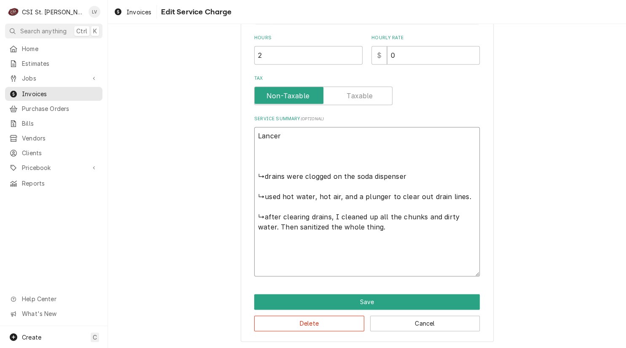
scroll to position [238, 0]
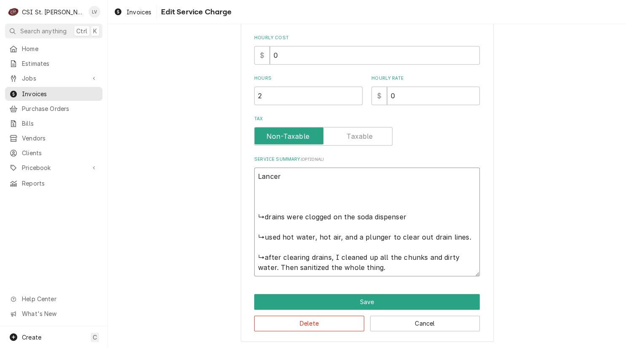
click at [260, 192] on textarea "Lancer ↳drains were clogged on the soda dispenser ↳used hot water, hot air, and…" at bounding box center [367, 221] width 226 height 109
drag, startPoint x: 260, startPoint y: 216, endPoint x: 256, endPoint y: 215, distance: 4.4
click at [256, 215] on textarea "Lancer ↳drains were clogged on the soda dispenser ↳used hot water, hot air, and…" at bounding box center [367, 222] width 226 height 109
type textarea "x"
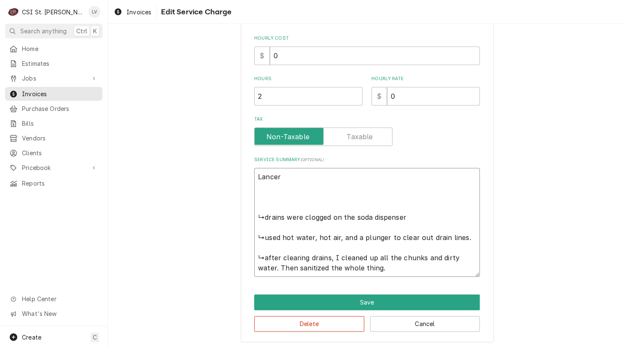
type textarea "Lancer Fdrains were clogged on the soda dispenser ↳used hot water, hot air, and…"
type textarea "x"
type textarea "Lancer Fodrains were clogged on the soda dispenser ↳used hot water, hot air, an…"
type textarea "x"
type textarea "Lancer Foudrains were clogged on the soda dispenser ↳used hot water, hot air, a…"
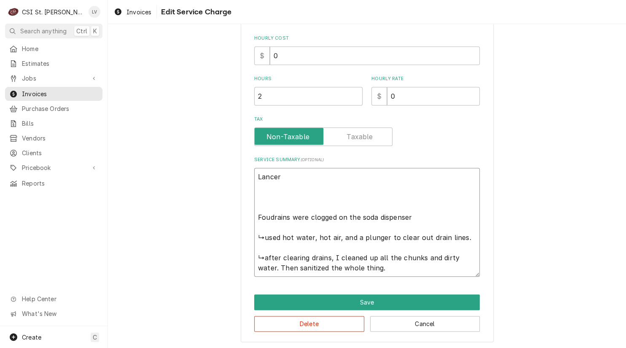
type textarea "x"
type textarea "Lancer Foundrains were clogged on the soda dispenser ↳used hot water, hot air, …"
type textarea "x"
type textarea "Lancer Founddrains were clogged on the soda dispenser ↳used hot water, hot air,…"
type textarea "x"
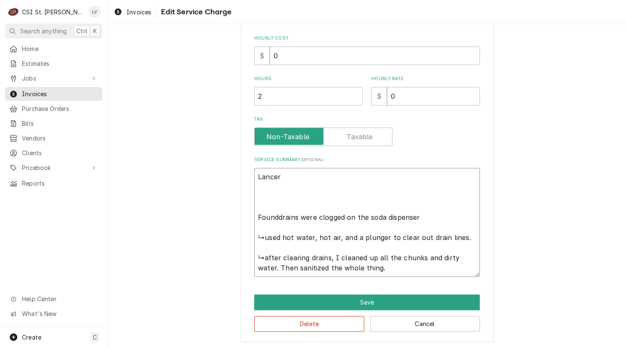
type textarea "Lancer Foundfdrains were clogged on the soda dispenser ↳used hot water, hot air…"
type textarea "x"
type textarea "Lancer Foundf drains were clogged on the soda dispenser ↳used hot water, hot ai…"
type textarea "x"
type textarea "Lancer Foundfdrains were clogged on the soda dispenser ↳used hot water, hot air…"
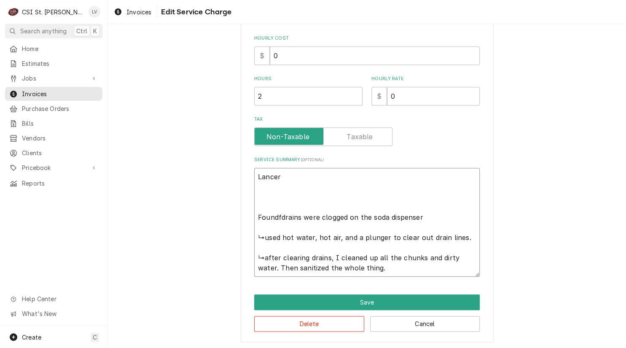
type textarea "x"
type textarea "Lancer Founddrains were clogged on the soda dispenser ↳used hot water, hot air,…"
type textarea "x"
type textarea "Lancer Found drains were clogged on the soda dispenser ↳used hot water, hot air…"
click at [299, 215] on textarea "Lancer Found drains were clogged on the soda dispenser ↳used hot water, hot air…" at bounding box center [367, 222] width 226 height 109
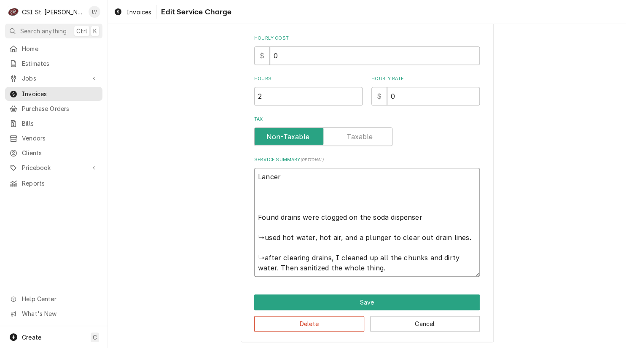
type textarea "x"
type textarea "Lancer Found drains ere clogged on the soda dispenser ↳used hot water, hot air,…"
type textarea "x"
type textarea "Lancer Found drains re clogged on the soda dispenser ↳used hot water, hot air, …"
type textarea "x"
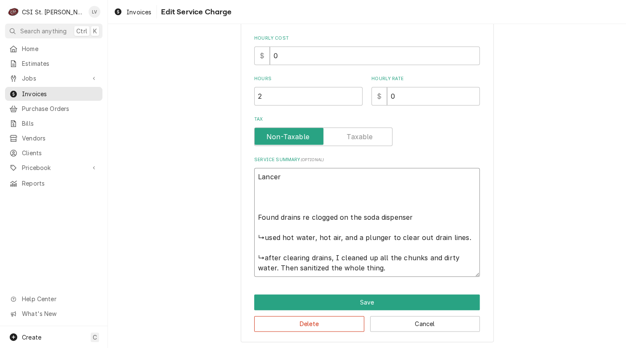
type textarea "Lancer Found drains e clogged on the soda dispenser ↳used hot water, hot air, a…"
type textarea "x"
type textarea "Lancer Found drains clogged on the soda dispenser ↳used hot water, hot air, and…"
type textarea "x"
type textarea "Lancer Found drains clogged on the soda dispenser ↳used hot water, hot air, and…"
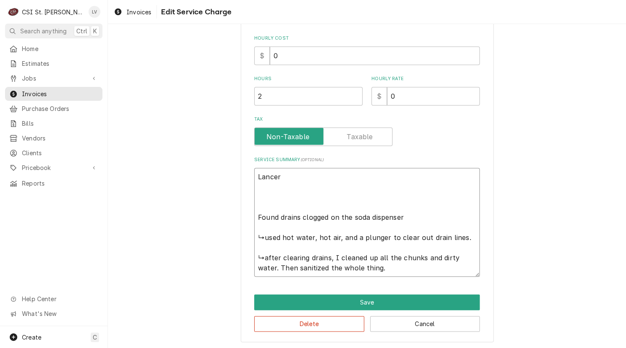
click at [338, 216] on textarea "Lancer Found drains clogged on the soda dispenser ↳used hot water, hot air, and…" at bounding box center [367, 222] width 226 height 109
type textarea "x"
type textarea "Lancer Found drains clogged on he soda dispenser ↳used hot water, hot air, and …"
type textarea "x"
type textarea "Lancer Found drains clogged on e soda dispenser ↳used hot water, hot air, and a…"
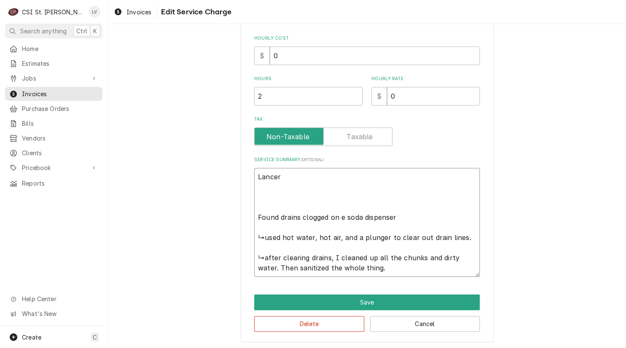
type textarea "x"
type textarea "Lancer Found drains clogged on soda dispenser ↳used hot water, hot air, and a p…"
type textarea "x"
type textarea "Lancer Found drains clogged on soda dispenser ↳used hot water, hot air, and a p…"
type textarea "x"
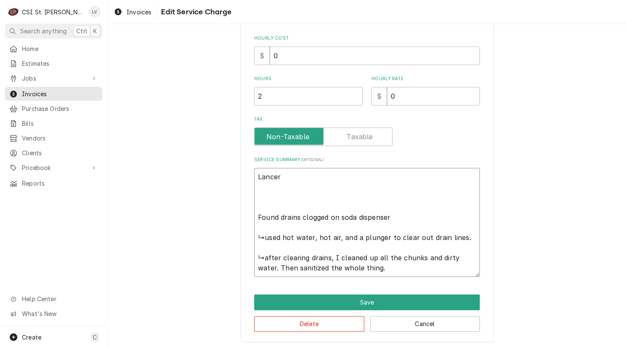
type textarea "Lancer Found drains clogged on oda dispenser ↳used hot water, hot air, and a pl…"
type textarea "x"
type textarea "Lancer Found drains clogged on soda dispenser ↳used hot water, hot air, and a p…"
click at [391, 217] on textarea "Lancer Found drains clogged on soda dispenser ↳used hot water, hot air, and a p…" at bounding box center [367, 222] width 226 height 109
type textarea "x"
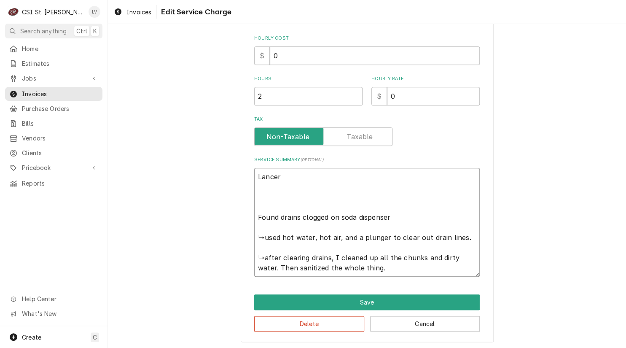
type textarea "Lancer Found drains clogged on soda dispenser ↳used hot water, hot air, and a p…"
type textarea "x"
type textarea "Lancer Found drains clogged on soda dispenser. ↳used hot water, hot air, and a …"
type textarea "x"
type textarea "Lancer Found drains clogged on soda dispenser. ↳used hot water, hot air, and a …"
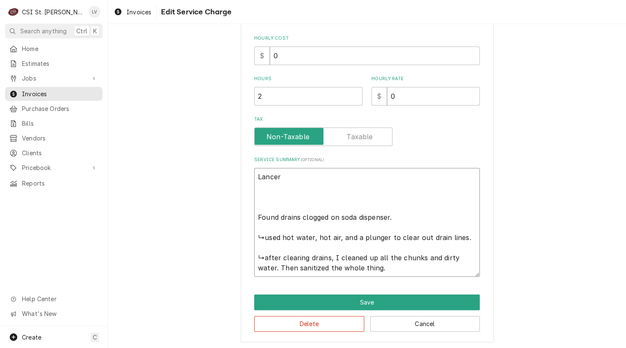
type textarea "x"
type textarea "Lancer Found drains clogged on soda dispenser. ↳used hot water, hot air, and a …"
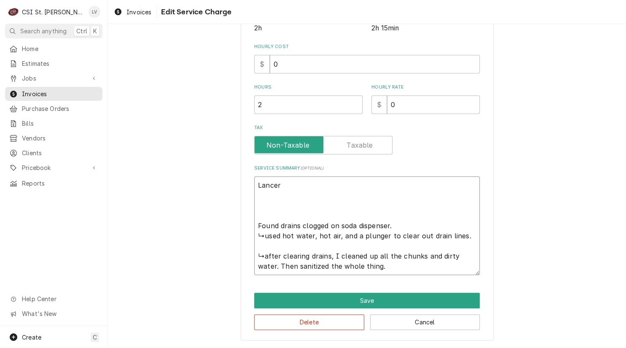
scroll to position [227, 0]
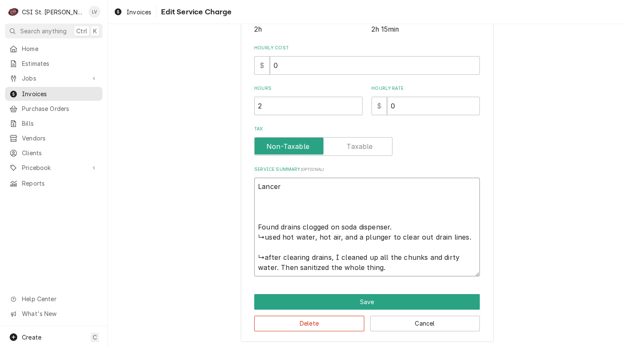
type textarea "x"
type textarea "Lancer Found drains clogged on soda dispenser. ↳used hot water, hot air, and a …"
type textarea "x"
type textarea "Lancer Found drains clogged on soda dispenser. used hot water, hot air, and a p…"
type textarea "x"
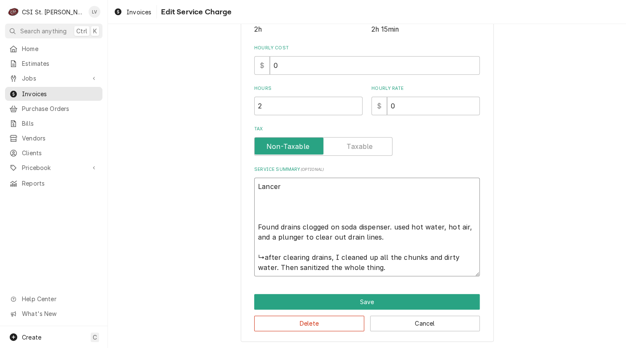
type textarea "Lancer Found drains clogged on soda dispenser. sed hot water, hot air, and a pl…"
type textarea "x"
type textarea "Lancer Found drains clogged on soda dispenser. Used hot water, hot air, and a p…"
click at [381, 236] on textarea "Lancer Found drains clogged on soda dispenser. Used hot water, hot air, and a p…" at bounding box center [367, 227] width 226 height 99
type textarea "x"
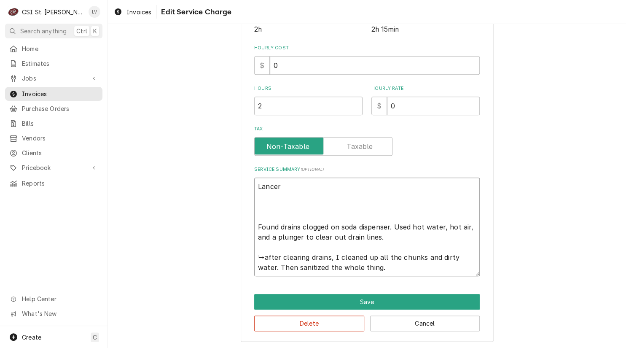
type textarea "Lancer Found drains clogged on soda dispenser. Used hot water, hot air, and a p…"
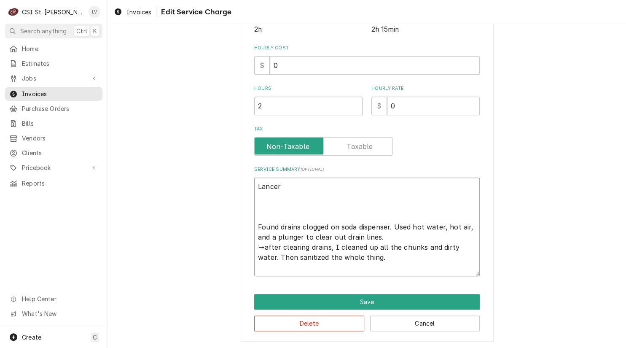
scroll to position [217, 0]
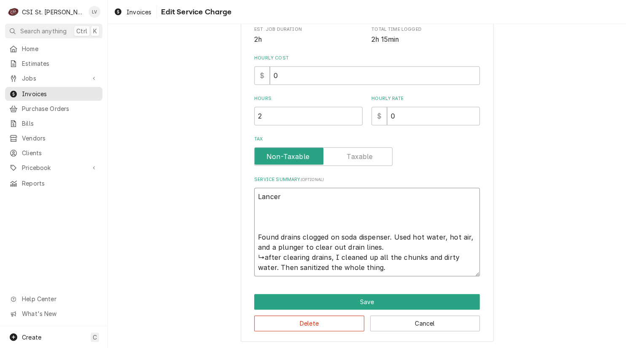
type textarea "x"
type textarea "Lancer Found drains clogged on soda dispenser. Used hot water, hot air, and a p…"
type textarea "x"
type textarea "Lancer Found drains clogged on soda dispenser. Used hot water, hot air, and a p…"
type textarea "x"
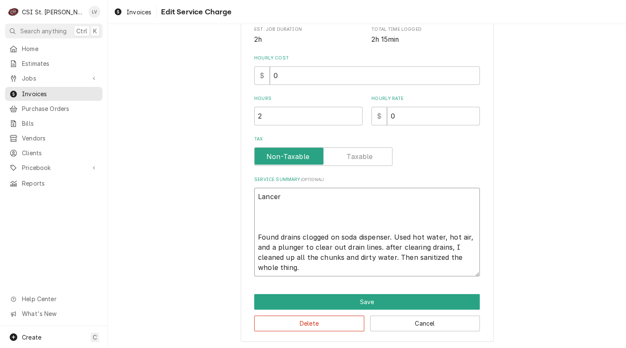
type textarea "Lancer Found drains clogged on soda dispenser. Used hot water, hot air, and a p…"
type textarea "x"
type textarea "Lancer Found drains clogged on soda dispenser. Used hot water, hot air, and a p…"
drag, startPoint x: 449, startPoint y: 247, endPoint x: 492, endPoint y: 250, distance: 43.6
click at [451, 246] on textarea "Lancer Found drains clogged on soda dispenser. Used hot water, hot air, and a p…" at bounding box center [367, 232] width 226 height 89
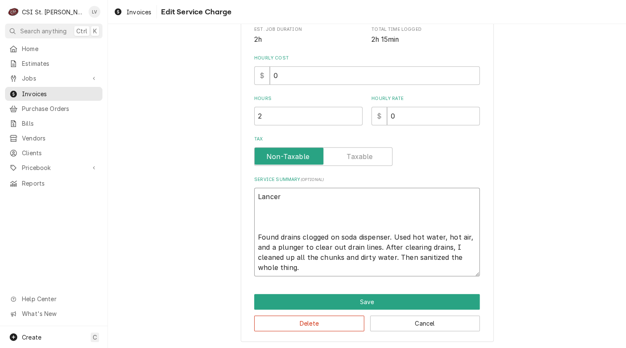
type textarea "x"
type textarea "Lancer Found drains clogged on soda dispenser. Used hot water, hot air, and a p…"
type textarea "x"
type textarea "Lancer Found drains clogged on soda dispenser. Used hot water, hot air, and a p…"
drag, startPoint x: 277, startPoint y: 265, endPoint x: 292, endPoint y: 265, distance: 15.2
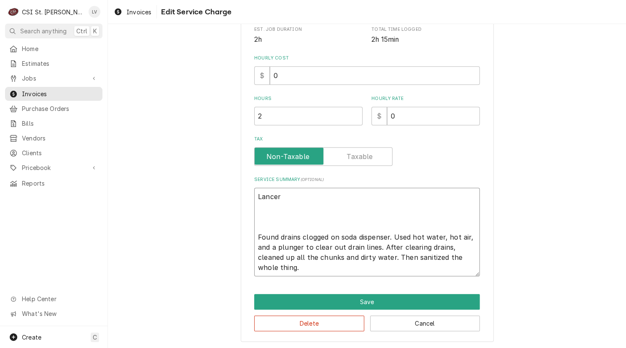
click at [292, 265] on textarea "Lancer Found drains clogged on soda dispenser. Used hot water, hot air, and a p…" at bounding box center [367, 232] width 226 height 89
drag, startPoint x: 295, startPoint y: 267, endPoint x: 253, endPoint y: 238, distance: 51.5
click at [254, 238] on textarea "Lancer Found drains clogged on soda dispenser. Used hot water, hot air, and a p…" at bounding box center [367, 232] width 226 height 89
type textarea "x"
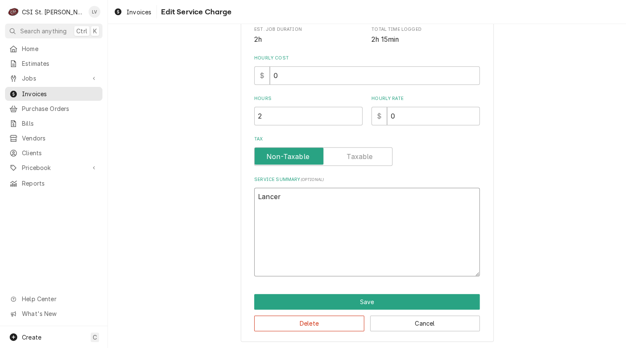
scroll to position [187, 0]
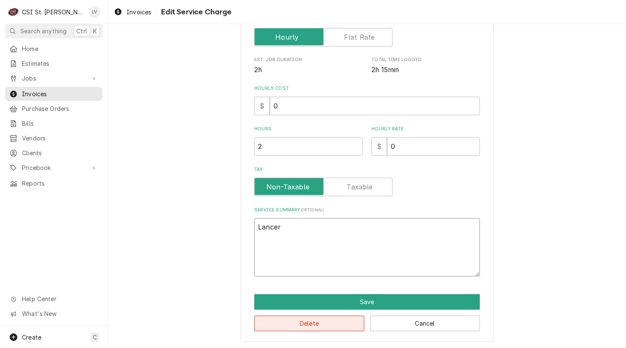
type textarea "Lancer"
click at [300, 319] on button "Delete" at bounding box center [309, 324] width 110 height 16
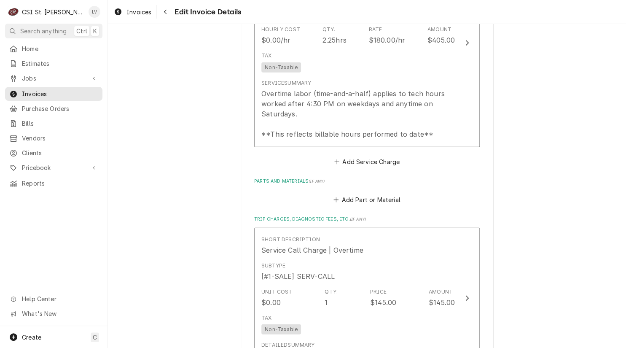
scroll to position [677, 0]
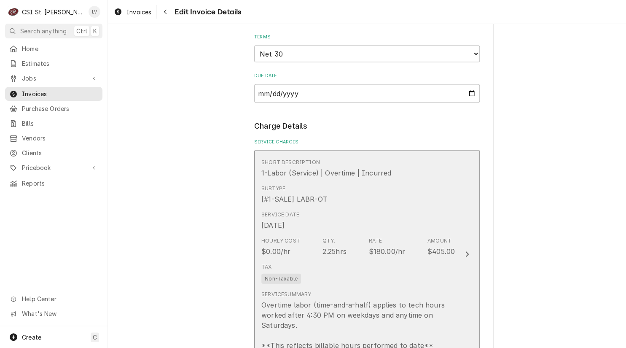
click at [331, 217] on div "Service Date Aug 22, 2025" at bounding box center [359, 220] width 194 height 26
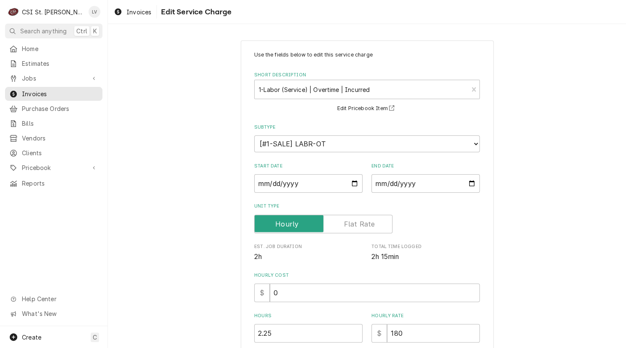
scroll to position [209, 0]
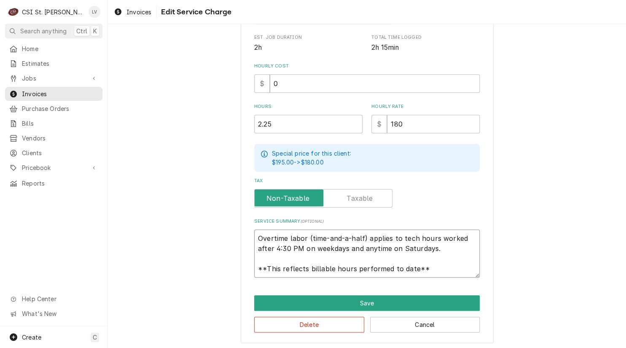
drag, startPoint x: 256, startPoint y: 234, endPoint x: 478, endPoint y: 269, distance: 224.2
click at [478, 269] on div "Use the fields below to edit this service charge Short Description 1-Labor (Ser…" at bounding box center [367, 87] width 253 height 512
paste textarea "Found drains clogged on soda dispenser. Used hot water, hot air, and a plunger …"
type textarea "x"
type textarea "Found drains clogged on soda dispenser. Used hot water, hot air, and a plunger …"
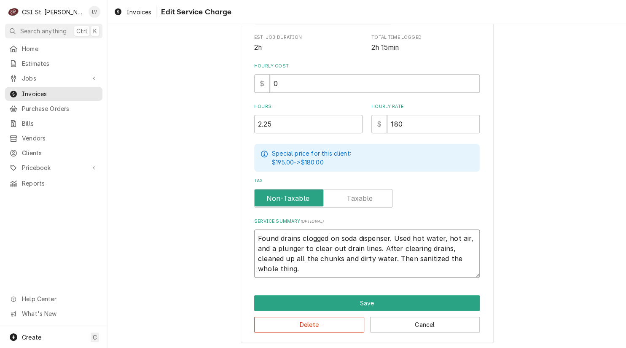
type textarea "x"
type textarea "Found drains clogged on soda dispenser. Used hot water, hot air, and a plunger …"
type textarea "x"
type textarea "Found drains clogged on soda dispenser. Used hot water, hot air, and a plunger …"
type textarea "x"
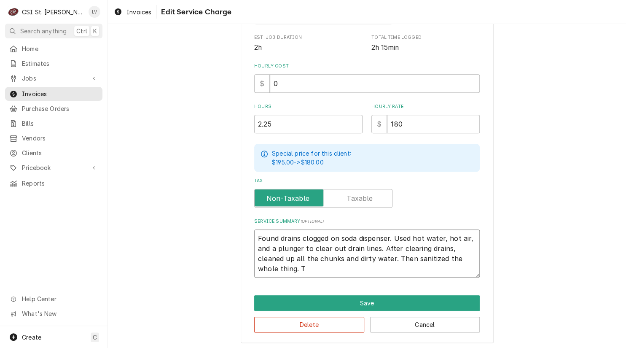
type textarea "Found drains clogged on soda dispenser. Used hot water, hot air, and a plunger …"
type textarea "x"
type textarea "Found drains clogged on soda dispenser. Used hot water, hot air, and a plunger …"
type textarea "x"
type textarea "Found drains clogged on soda dispenser. Used hot water, hot air, and a plunger …"
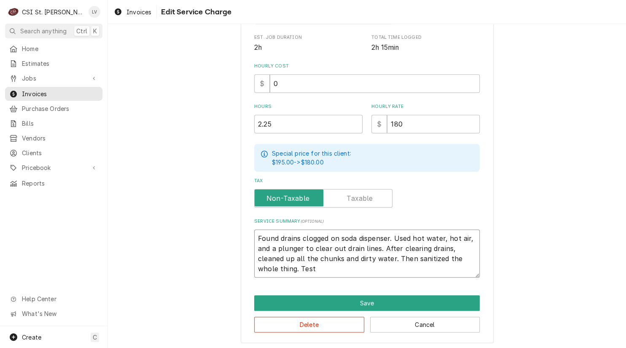
type textarea "x"
type textarea "Found drains clogged on soda dispenser. Used hot water, hot air, and a plunger …"
type textarea "x"
type textarea "Found drains clogged on soda dispenser. Used hot water, hot air, and a plunger …"
type textarea "x"
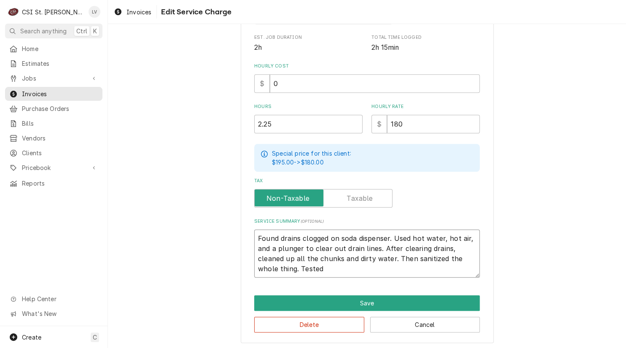
type textarea "Found drains clogged on soda dispenser. Used hot water, hot air, and a plunger …"
type textarea "x"
type textarea "Found drains clogged on soda dispenser. Used hot water, hot air, and a plunger …"
type textarea "x"
type textarea "Found drains clogged on soda dispenser. Used hot water, hot air, and a plunger …"
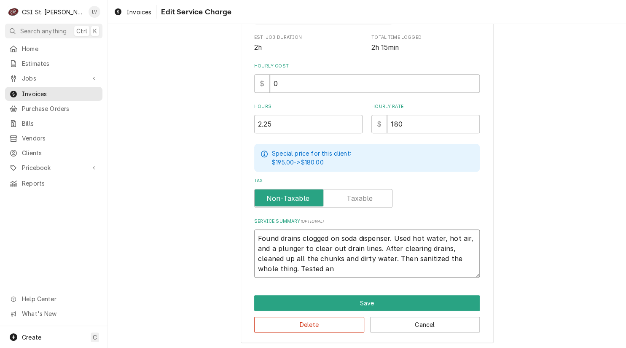
type textarea "x"
type textarea "Found drains clogged on soda dispenser. Used hot water, hot air, and a plunger …"
type textarea "x"
type textarea "Found drains clogged on soda dispenser. Used hot water, hot air, and a plunger …"
type textarea "x"
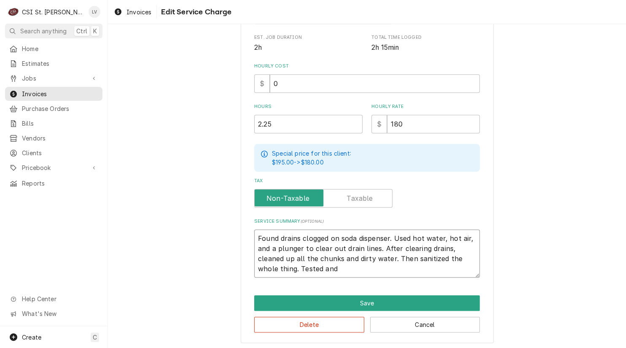
type textarea "Found drains clogged on soda dispenser. Used hot water, hot air, and a plunger …"
type textarea "x"
type textarea "Found drains clogged on soda dispenser. Used hot water, hot air, and a plunger …"
type textarea "x"
type textarea "Found drains clogged on soda dispenser. Used hot water, hot air, and a plunger …"
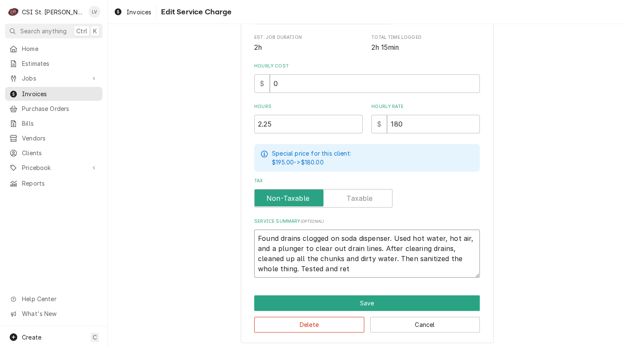
type textarea "x"
type textarea "Found drains clogged on soda dispenser. Used hot water, hot air, and a plunger …"
type textarea "x"
type textarea "Found drains clogged on soda dispenser. Used hot water, hot air, and a plunger …"
type textarea "x"
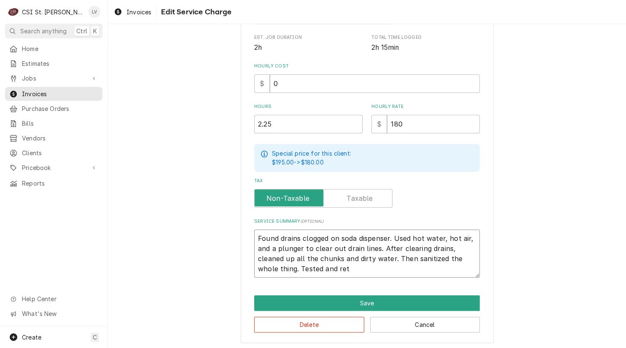
type textarea "Found drains clogged on soda dispenser. Used hot water, hot air, and a plunger …"
type textarea "x"
type textarea "Found drains clogged on soda dispenser. Used hot water, hot air, and a plunger …"
type textarea "x"
type textarea "Found drains clogged on soda dispenser. Used hot water, hot air, and a plunger …"
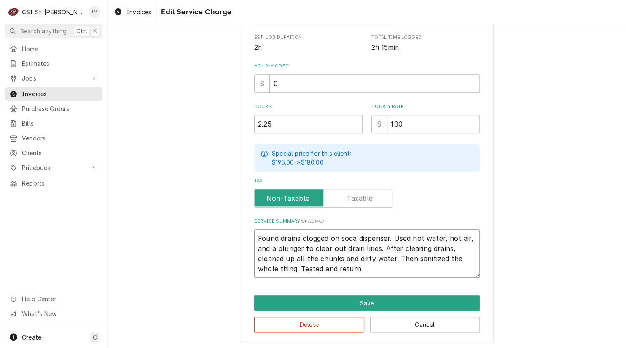
type textarea "x"
type textarea "Found drains clogged on soda dispenser. Used hot water, hot air, and a plunger …"
type textarea "x"
type textarea "Found drains clogged on soda dispenser. Used hot water, hot air, and a plunger …"
type textarea "x"
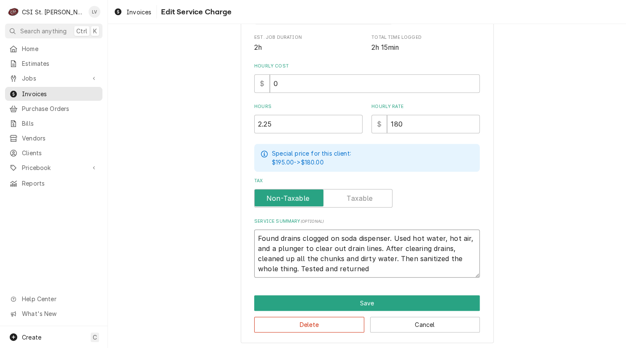
type textarea "Found drains clogged on soda dispenser. Used hot water, hot air, and a plunger …"
type textarea "x"
type textarea "Found drains clogged on soda dispenser. Used hot water, hot air, and a plunger …"
type textarea "x"
type textarea "Found drains clogged on soda dispenser. Used hot water, hot air, and a plunger …"
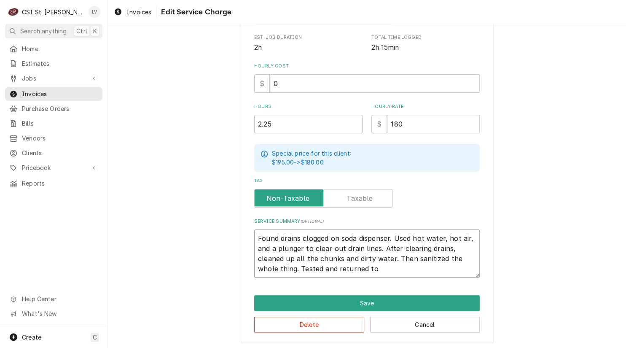
type textarea "x"
type textarea "Found drains clogged on soda dispenser. Used hot water, hot air, and a plunger …"
type textarea "x"
type textarea "Found drains clogged on soda dispenser. Used hot water, hot air, and a plunger …"
type textarea "x"
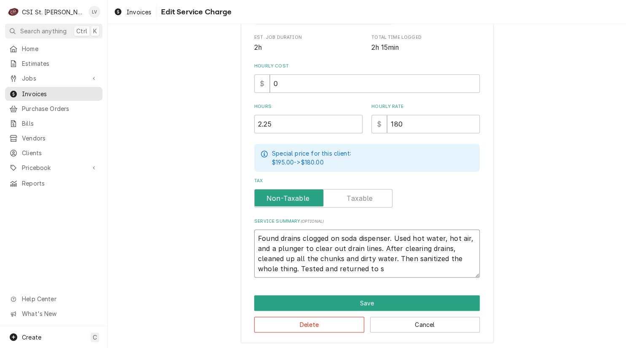
type textarea "Found drains clogged on soda dispenser. Used hot water, hot air, and a plunger …"
type textarea "x"
type textarea "Found drains clogged on soda dispenser. Used hot water, hot air, and a plunger …"
type textarea "x"
type textarea "Found drains clogged on soda dispenser. Used hot water, hot air, and a plunger …"
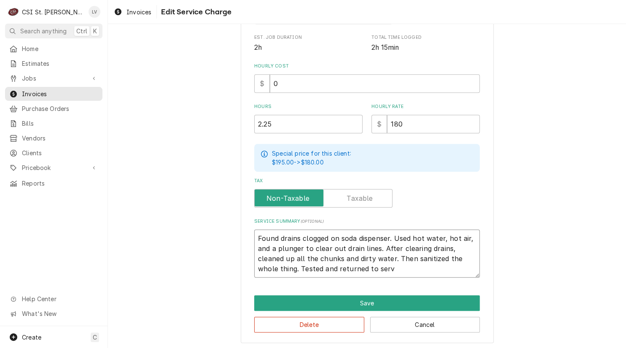
type textarea "x"
type textarea "Found drains clogged on soda dispenser. Used hot water, hot air, and a plunger …"
type textarea "x"
type textarea "Found drains clogged on soda dispenser. Used hot water, hot air, and a plunger …"
type textarea "x"
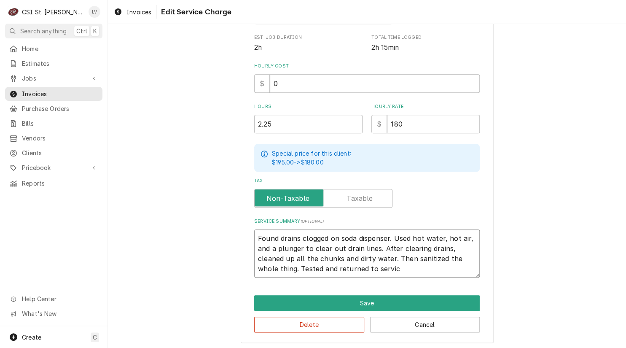
type textarea "Found drains clogged on soda dispenser. Used hot water, hot air, and a plunger …"
type textarea "x"
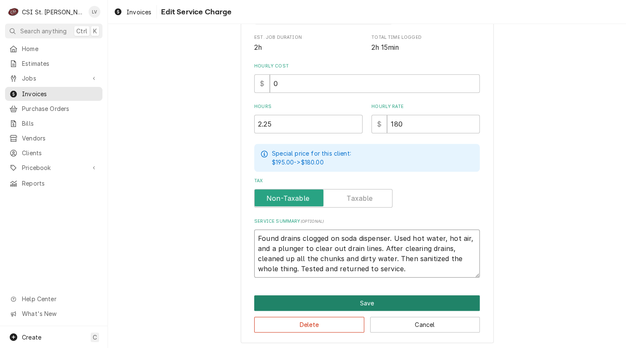
type textarea "Found drains clogged on soda dispenser. Used hot water, hot air, and a plunger …"
click at [348, 302] on button "Save" at bounding box center [367, 303] width 226 height 16
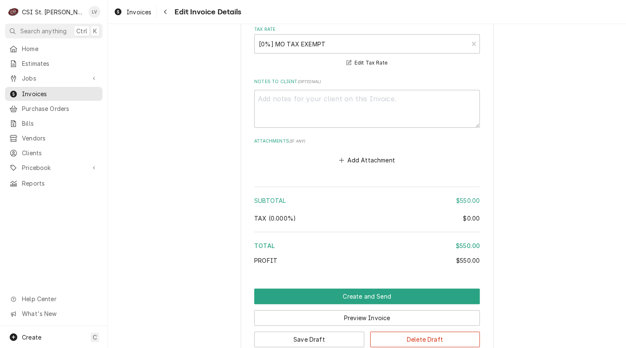
scroll to position [1343, 0]
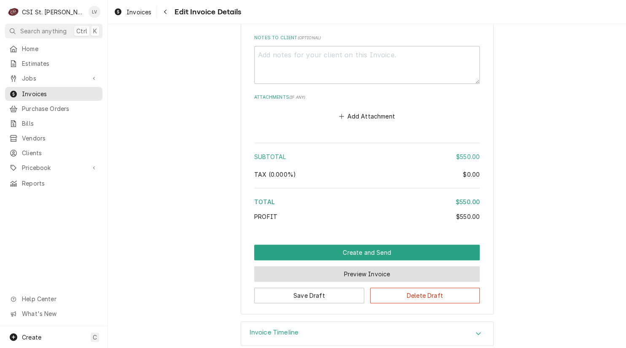
click at [365, 266] on button "Preview Invoice" at bounding box center [367, 274] width 226 height 16
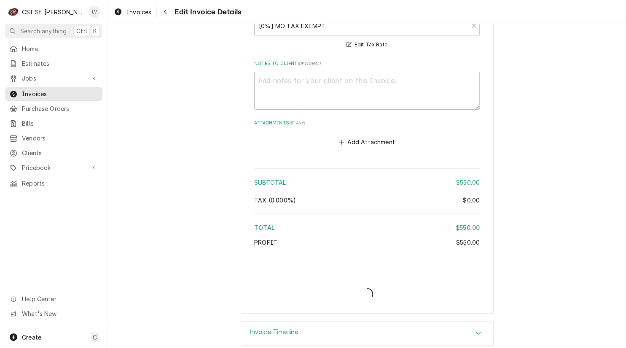
type textarea "x"
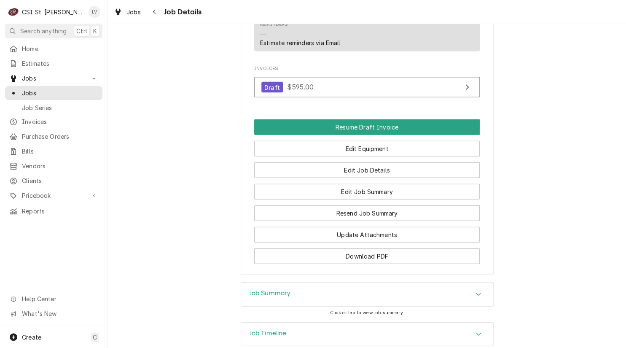
scroll to position [806, 0]
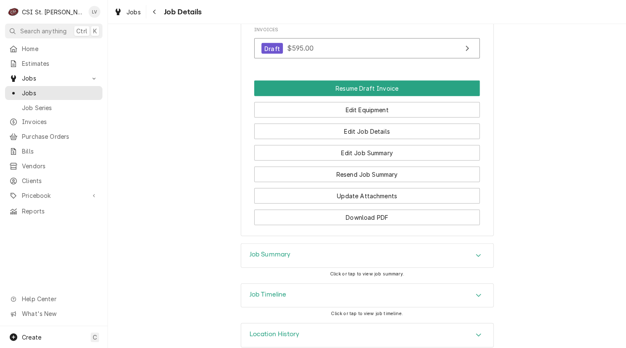
click at [270, 291] on h3 "Job Timeline" at bounding box center [268, 295] width 37 height 8
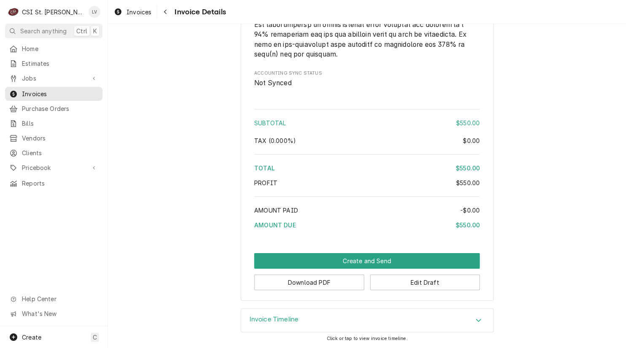
scroll to position [1257, 0]
click at [309, 278] on button "Download PDF" at bounding box center [309, 283] width 110 height 16
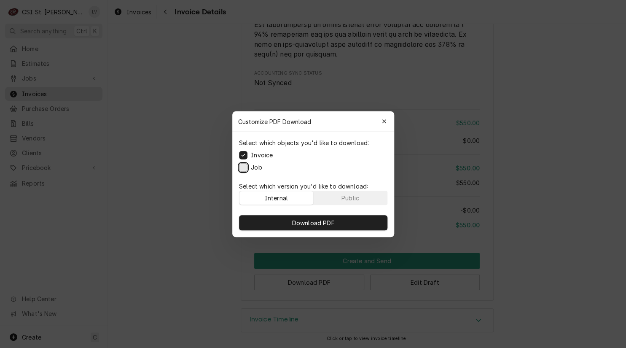
drag, startPoint x: 242, startPoint y: 168, endPoint x: 256, endPoint y: 189, distance: 25.6
click at [243, 168] on button "Job" at bounding box center [243, 167] width 8 height 8
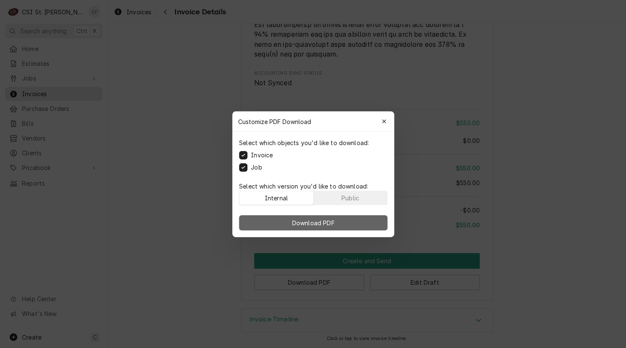
click at [289, 220] on button "Download PDF" at bounding box center [313, 222] width 148 height 15
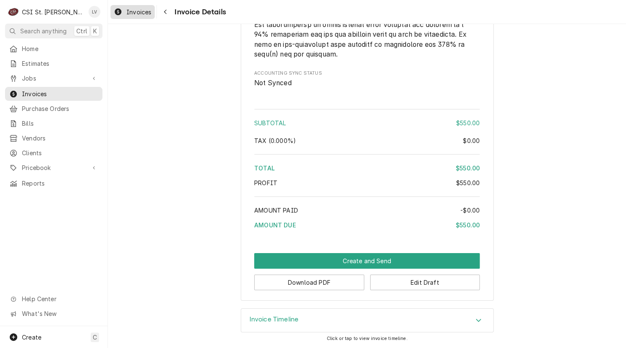
click at [127, 13] on span "Invoices" at bounding box center [139, 12] width 25 height 9
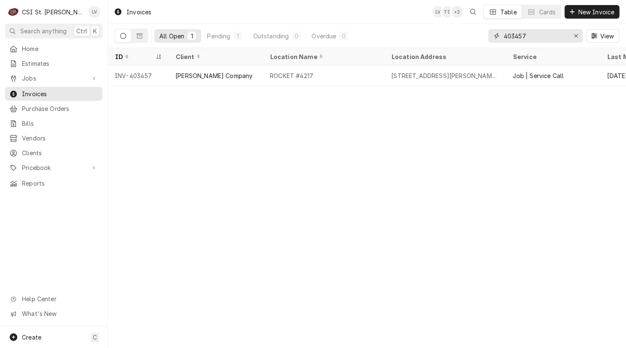
click at [533, 34] on input "403457" at bounding box center [535, 35] width 63 height 13
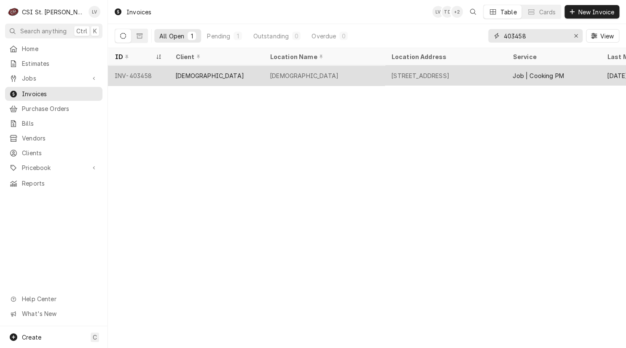
type input "403458"
click at [323, 74] on div "[DEMOGRAPHIC_DATA]" at bounding box center [304, 75] width 69 height 9
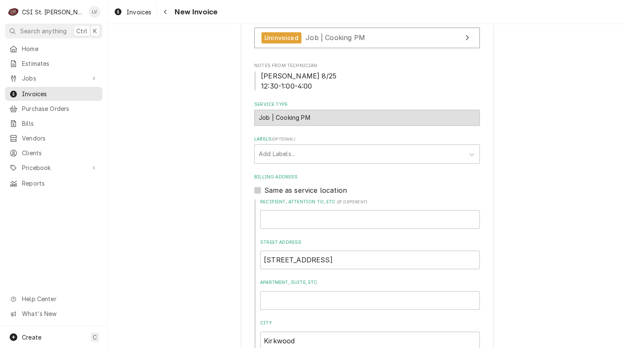
scroll to position [127, 0]
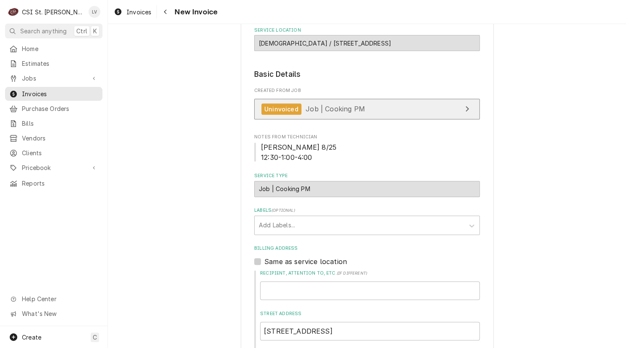
click at [389, 105] on link "Uninvoiced Job | Cooking PM" at bounding box center [367, 109] width 226 height 21
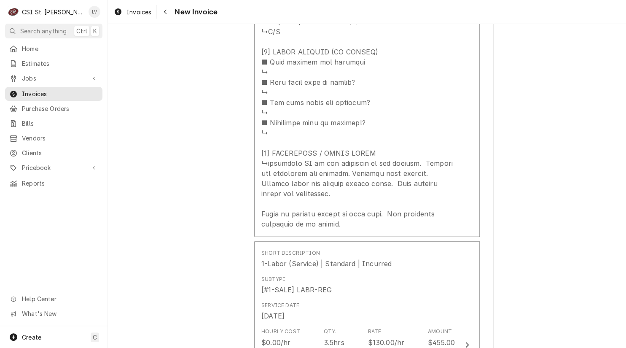
scroll to position [2151, 0]
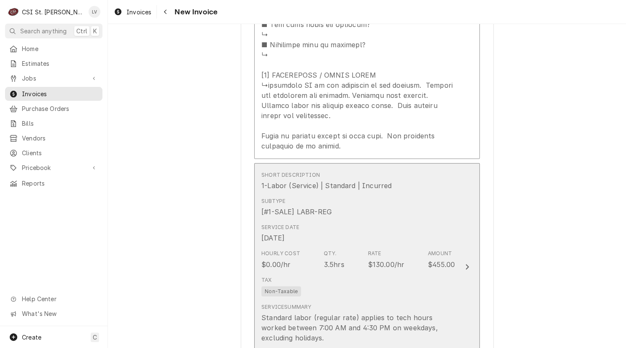
click at [333, 221] on div "Service Date Aug 25, 2025" at bounding box center [359, 233] width 194 height 26
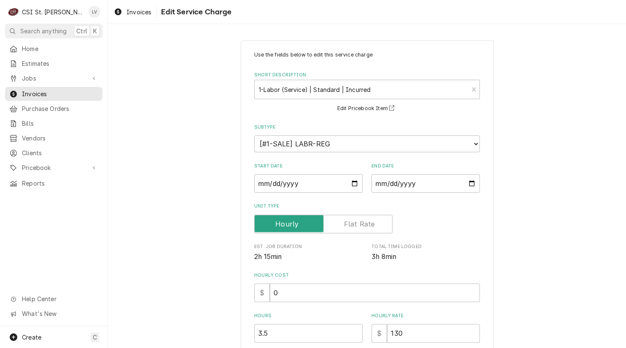
scroll to position [169, 0]
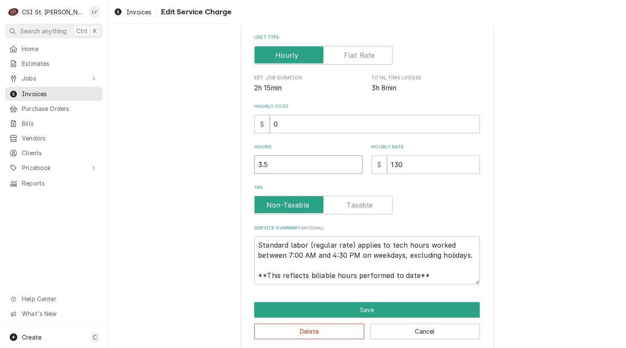
drag, startPoint x: 254, startPoint y: 170, endPoint x: 197, endPoint y: 171, distance: 56.5
click at [197, 171] on div "Use the fields below to edit this service charge Short Description 1-Labor (Ser…" at bounding box center [367, 110] width 518 height 493
type textarea "x"
type input "3"
type textarea "x"
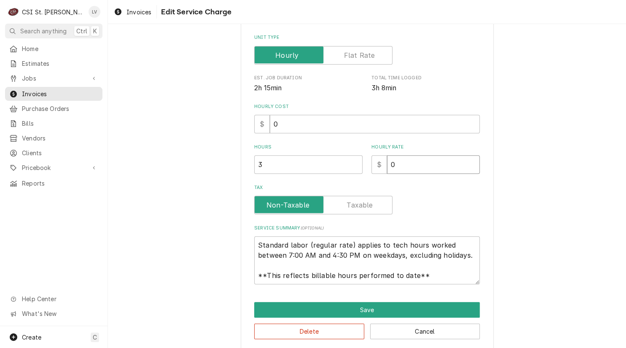
type input "0"
drag, startPoint x: 266, startPoint y: 243, endPoint x: 451, endPoint y: 280, distance: 189.3
click at [451, 280] on textarea "Standard labor (regular rate) applies to tech hours worked between 7:00 AM and …" at bounding box center [367, 260] width 226 height 48
paste textarea "Performed PM service on cooking, refrigeration, and ice machine equipment as pe…"
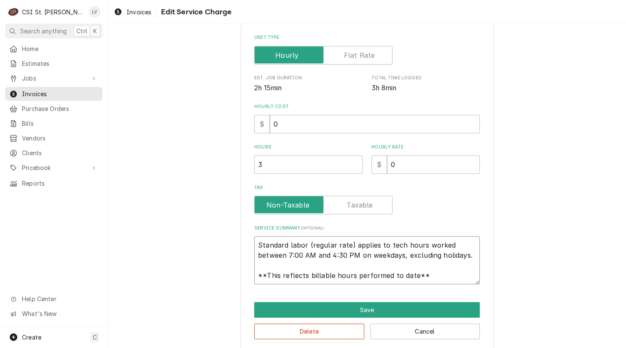
type textarea "x"
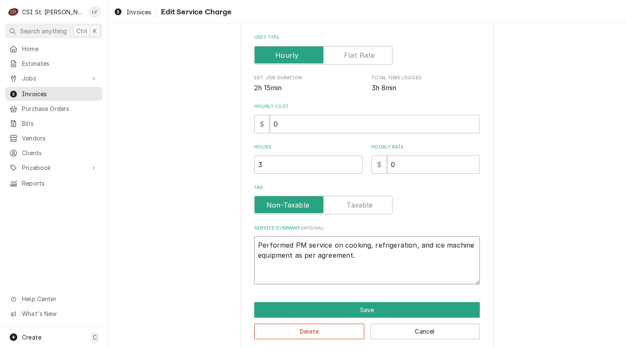
scroll to position [167, 0]
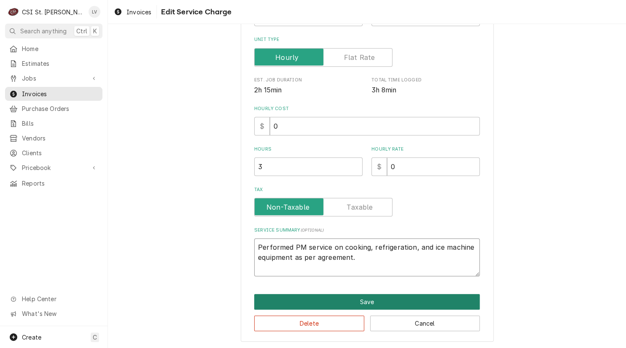
type textarea "Performed PM service on cooking, refrigeration, and ice machine equipment as pe…"
click at [377, 301] on button "Save" at bounding box center [367, 302] width 226 height 16
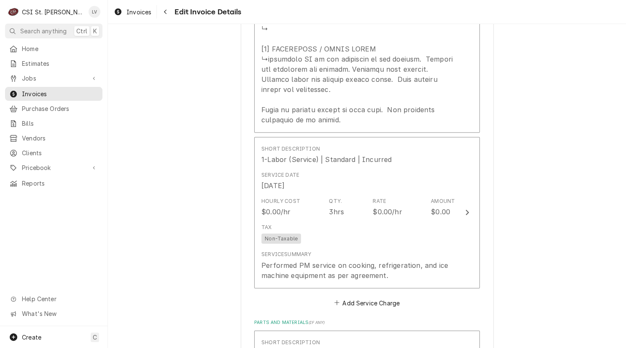
scroll to position [2167, 0]
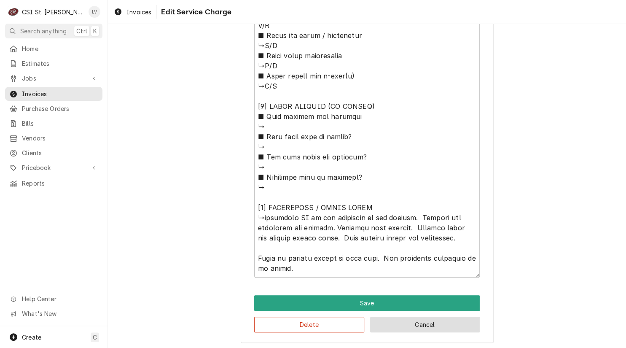
scroll to position [1523, 0]
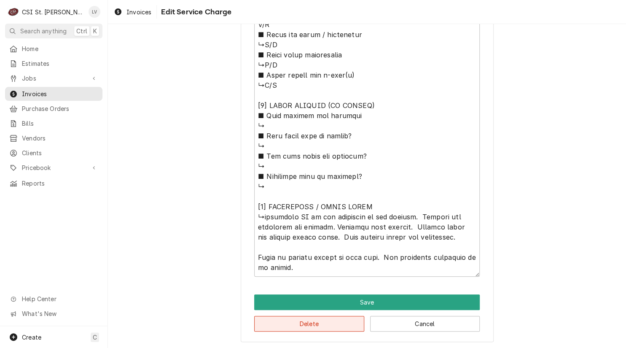
click at [308, 322] on button "Delete" at bounding box center [309, 324] width 110 height 16
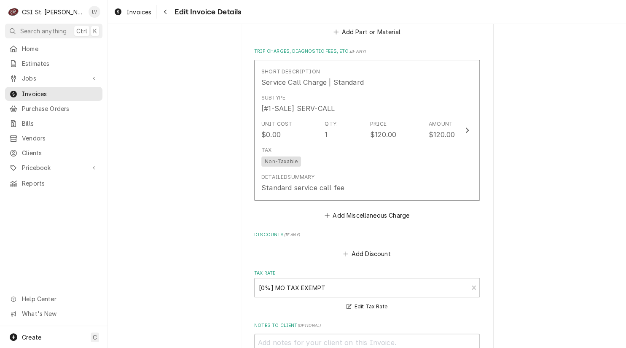
scroll to position [1163, 0]
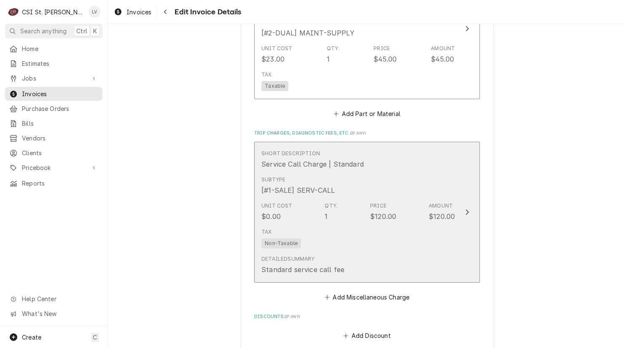
click at [358, 261] on div "Detailed Summary Standard service call fee" at bounding box center [359, 265] width 194 height 26
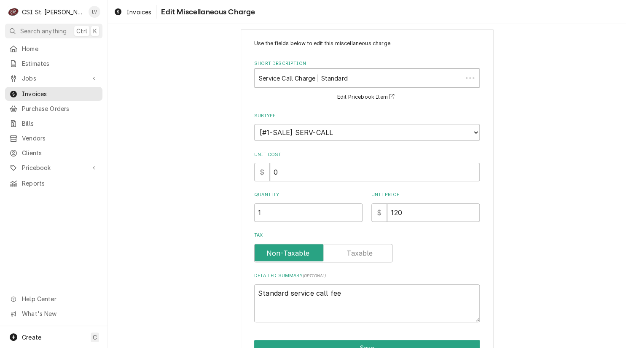
scroll to position [32, 0]
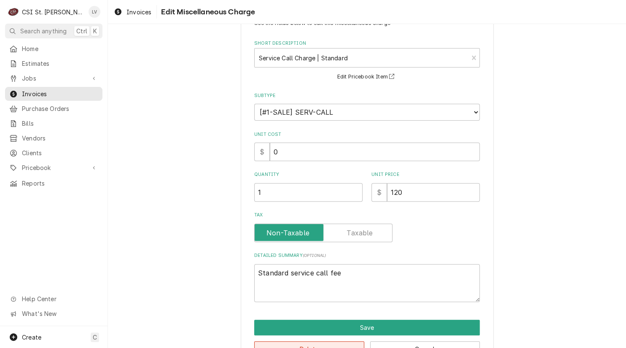
click at [291, 344] on button "Delete" at bounding box center [309, 349] width 110 height 16
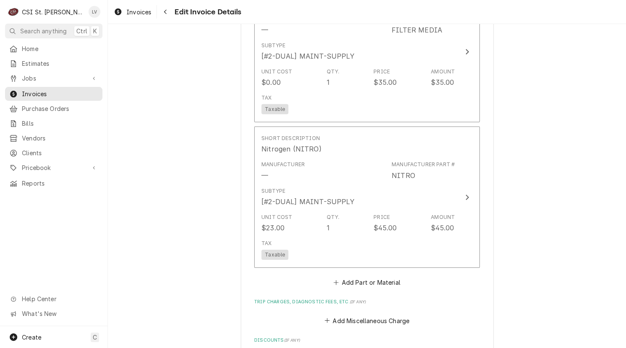
scroll to position [868, 0]
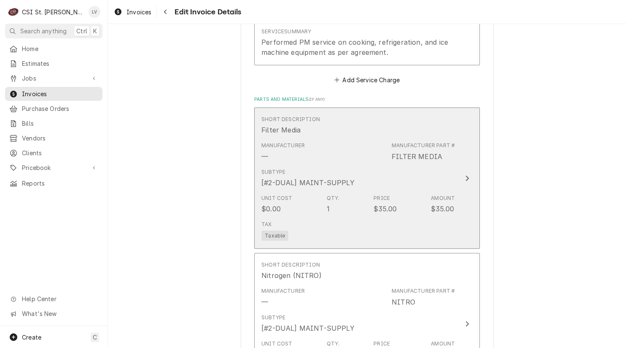
click at [392, 185] on div "Subtype [#2-DUAL] MAINT-SUPPLY" at bounding box center [359, 178] width 194 height 26
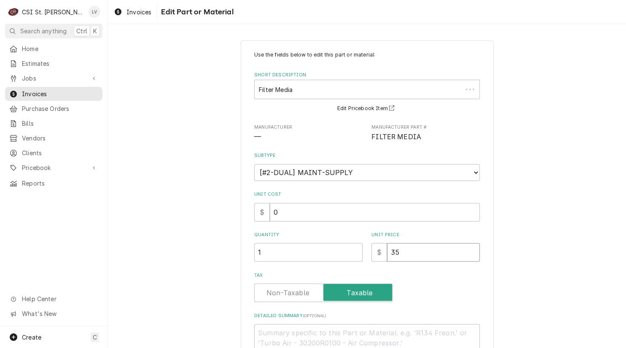
drag, startPoint x: 397, startPoint y: 254, endPoint x: 377, endPoint y: 257, distance: 20.1
click at [379, 258] on div "$ 35" at bounding box center [426, 252] width 108 height 19
type textarea "x"
type input "0"
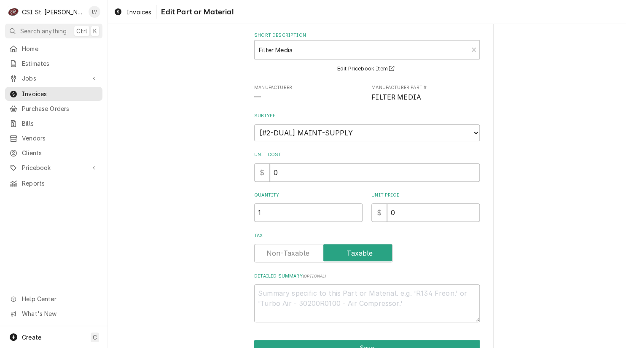
scroll to position [85, 0]
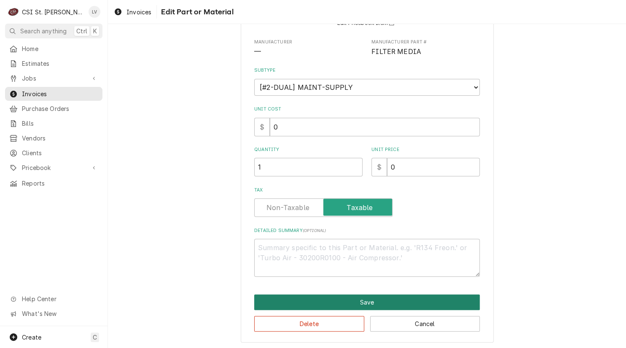
click at [354, 297] on button "Save" at bounding box center [367, 302] width 226 height 16
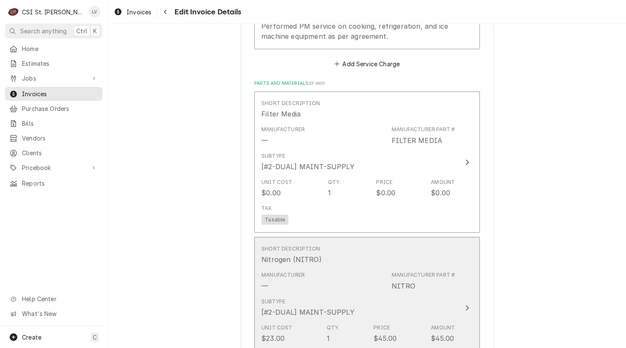
click at [367, 280] on div "Manufacturer — Manufacturer Part # NITRO" at bounding box center [359, 281] width 194 height 26
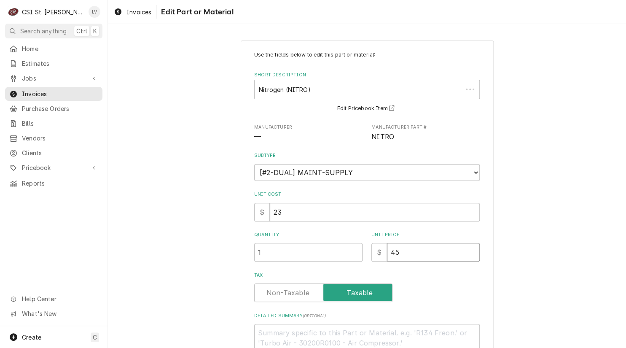
click at [387, 258] on input "45" at bounding box center [433, 252] width 93 height 19
type textarea "x"
type input "0"
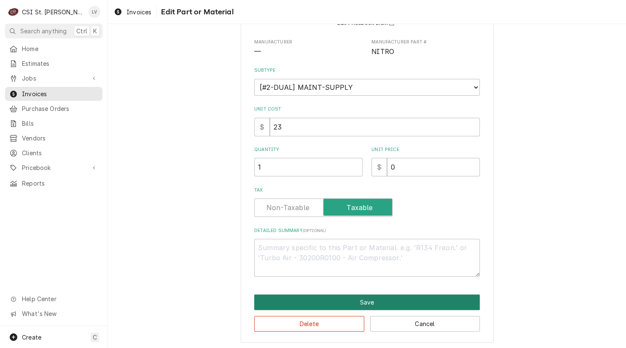
click at [346, 298] on button "Save" at bounding box center [367, 302] width 226 height 16
type textarea "x"
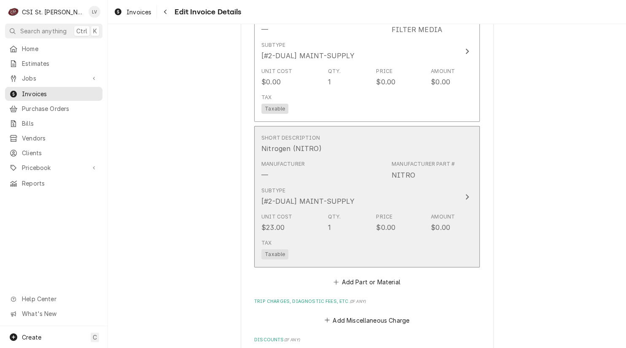
scroll to position [1111, 0]
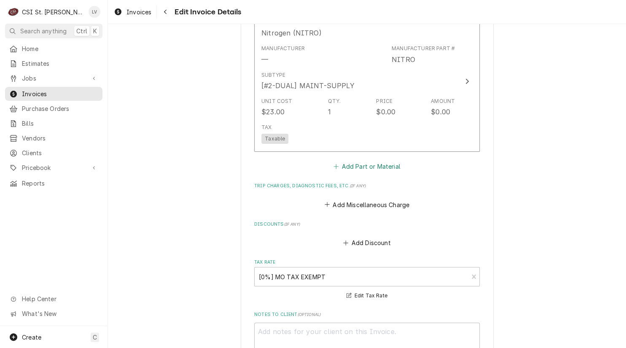
click at [362, 165] on button "Add Part or Material" at bounding box center [367, 167] width 70 height 12
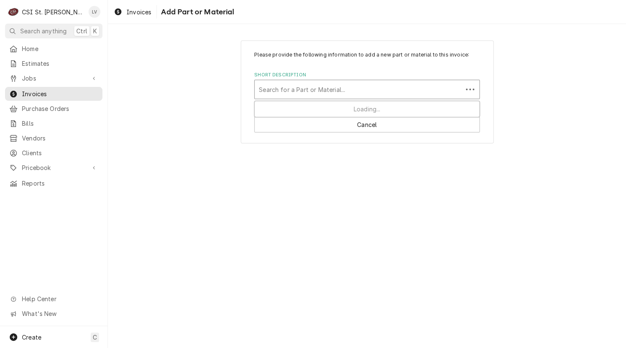
click at [314, 92] on div "Short Description" at bounding box center [359, 89] width 200 height 15
type input "ice clean"
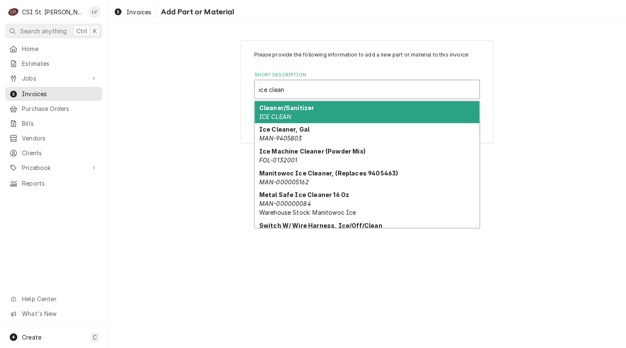
click at [299, 109] on strong "Cleaner/Sanitizer" at bounding box center [286, 107] width 55 height 7
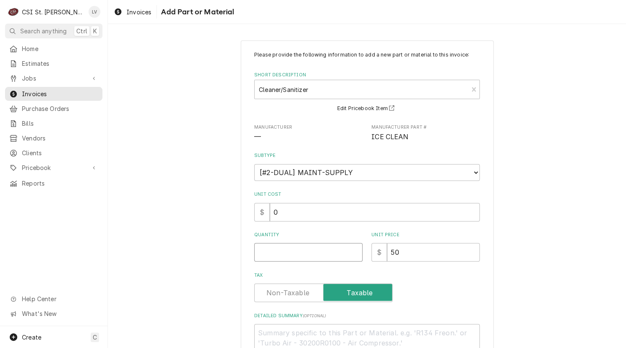
click at [263, 251] on input "Quantity" at bounding box center [308, 252] width 108 height 19
type textarea "x"
type input "1"
type textarea "x"
type input "0"
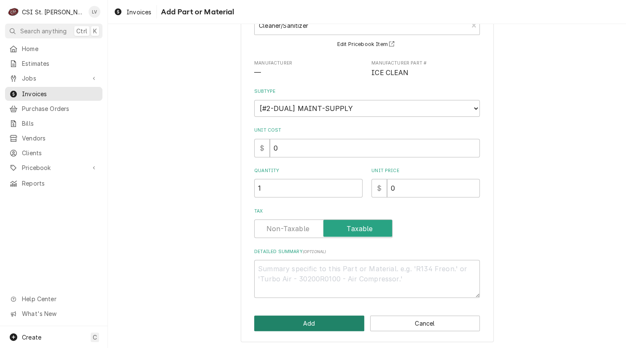
click at [280, 323] on button "Add" at bounding box center [309, 324] width 110 height 16
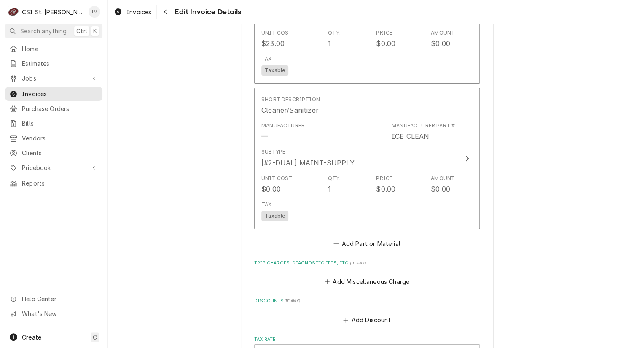
scroll to position [1474, 0]
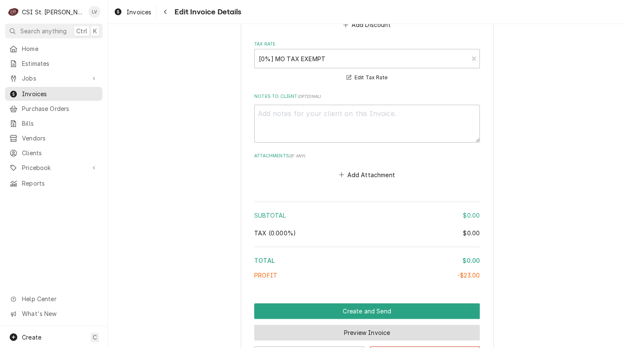
click at [356, 329] on button "Preview Invoice" at bounding box center [367, 333] width 226 height 16
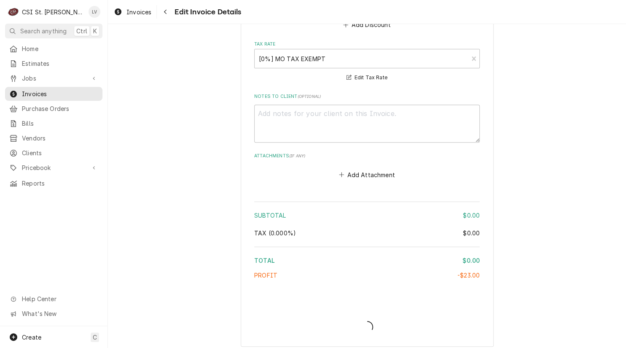
type textarea "x"
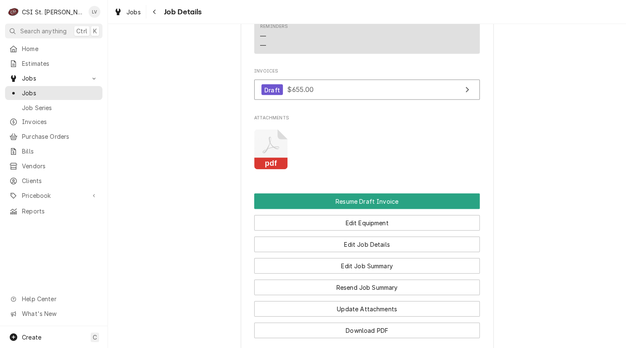
scroll to position [675, 0]
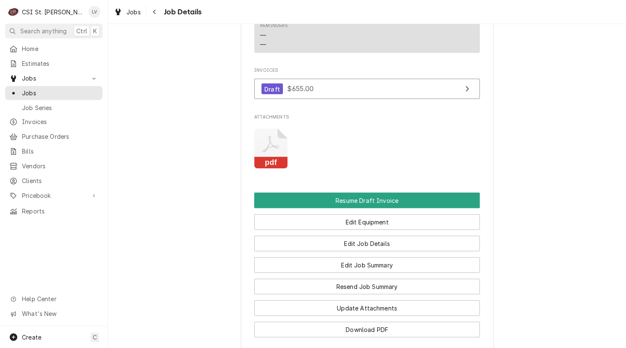
click at [277, 168] on rect "Attachments" at bounding box center [270, 163] width 33 height 12
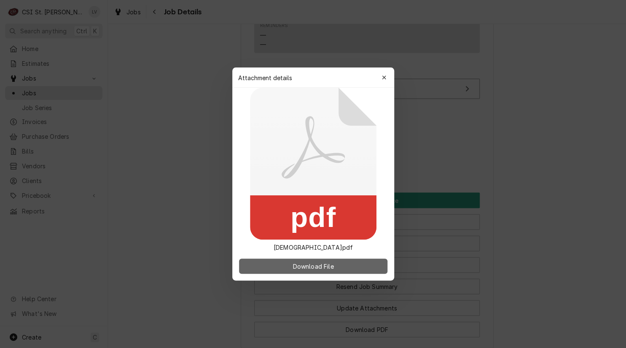
click at [310, 268] on span "Download File" at bounding box center [313, 266] width 44 height 9
click at [127, 188] on div at bounding box center [313, 174] width 626 height 348
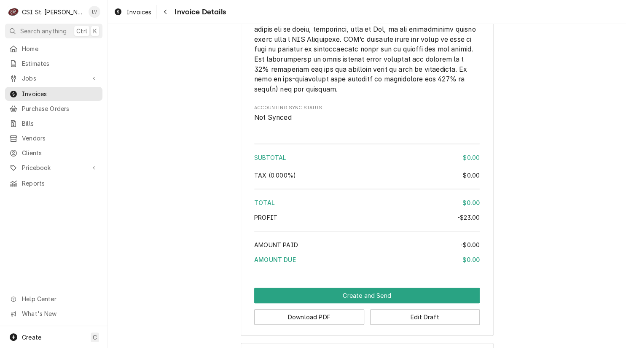
scroll to position [1493, 0]
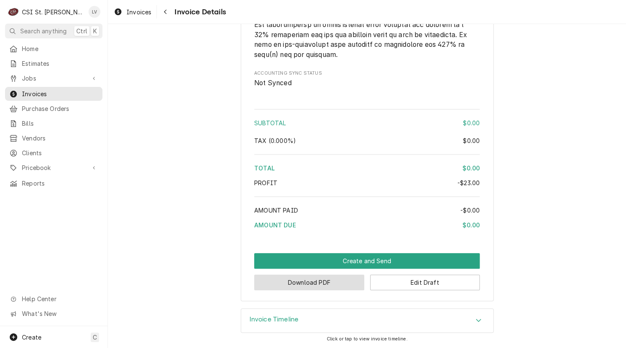
click at [299, 284] on button "Download PDF" at bounding box center [309, 283] width 110 height 16
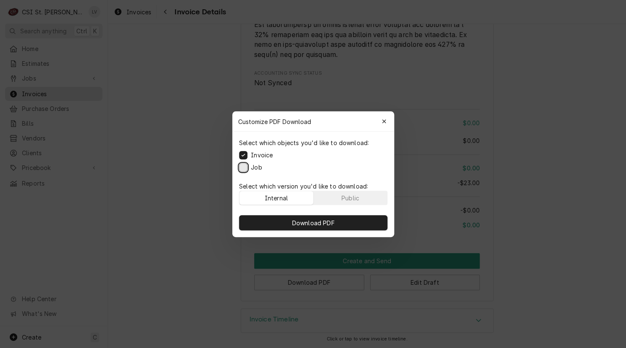
click at [240, 166] on button "Job" at bounding box center [243, 167] width 8 height 8
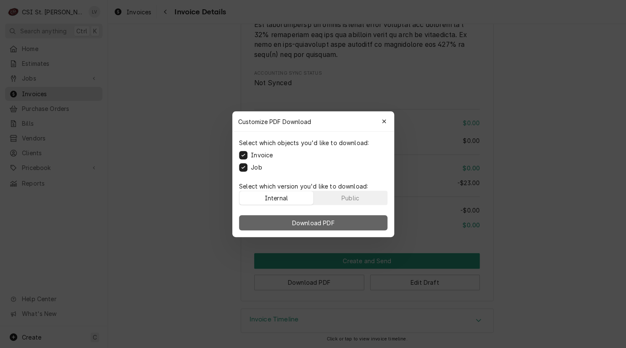
click at [310, 222] on span "Download PDF" at bounding box center [313, 222] width 46 height 9
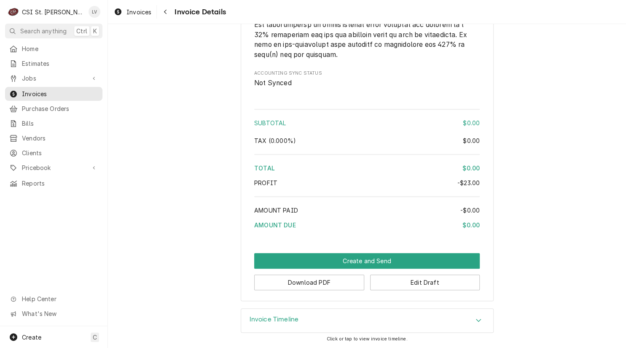
click at [133, 9] on span "Invoices" at bounding box center [139, 12] width 25 height 9
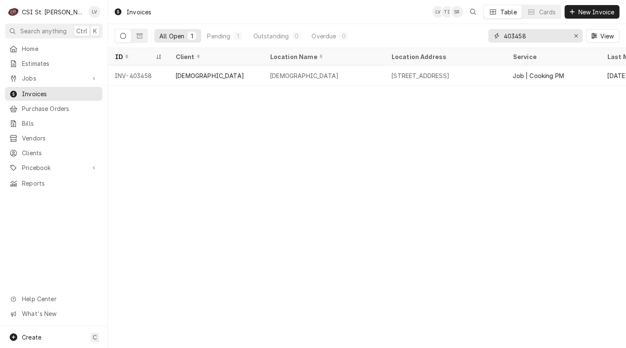
click at [574, 37] on icon "Erase input" at bounding box center [576, 36] width 5 height 6
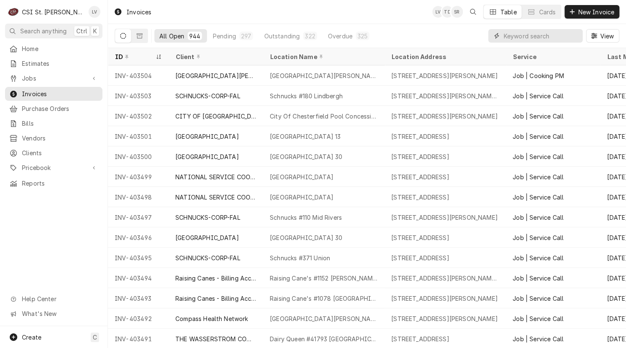
click at [532, 38] on input "Dynamic Content Wrapper" at bounding box center [541, 35] width 75 height 13
type input "403291"
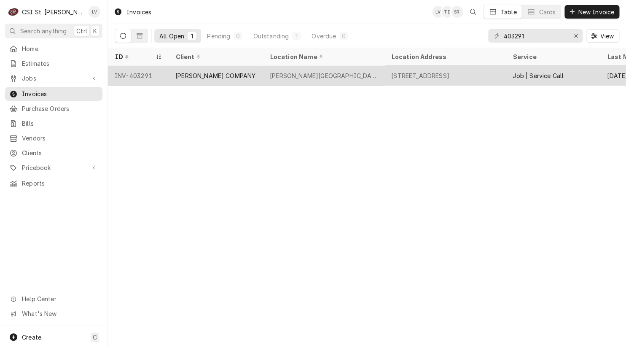
click at [189, 71] on div "[PERSON_NAME] COMPANY" at bounding box center [215, 75] width 80 height 9
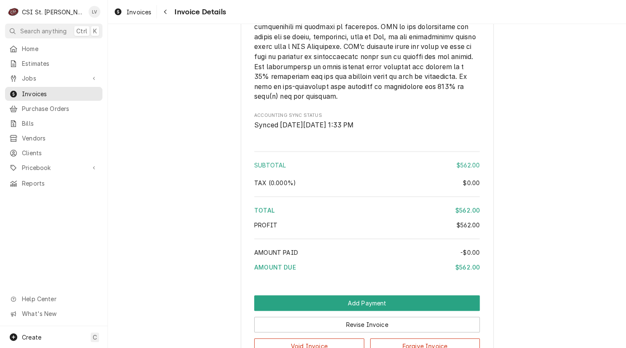
scroll to position [1599, 0]
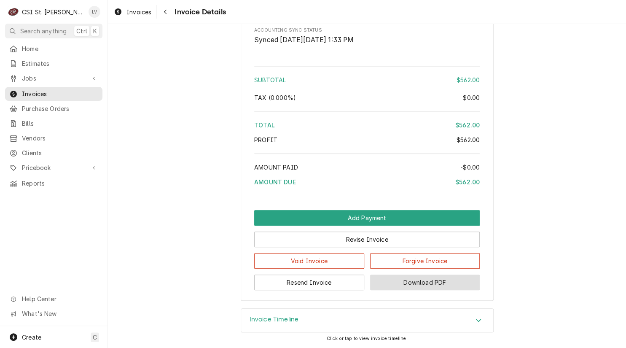
click at [429, 283] on button "Download PDF" at bounding box center [425, 283] width 110 height 16
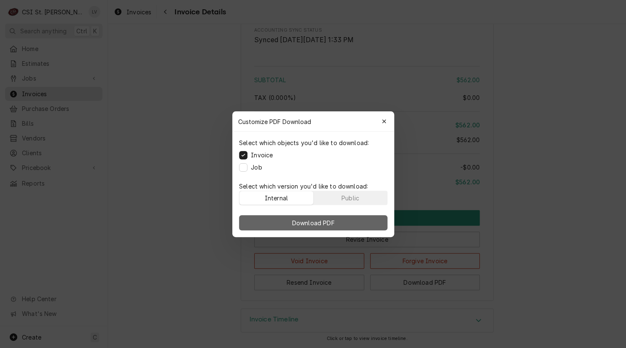
click at [313, 224] on span "Download PDF" at bounding box center [313, 222] width 46 height 9
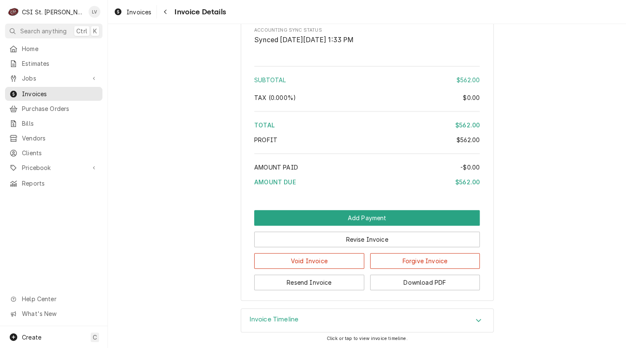
click at [132, 15] on span "Invoices" at bounding box center [139, 12] width 25 height 9
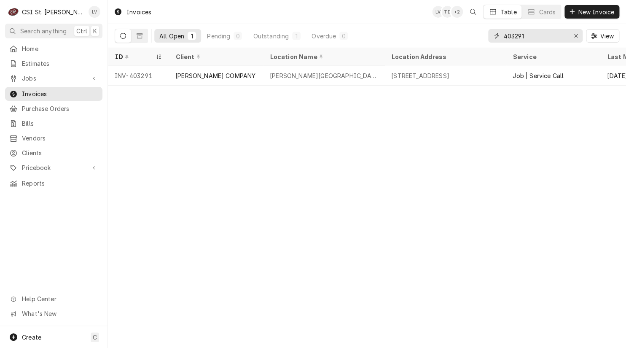
drag, startPoint x: 534, startPoint y: 36, endPoint x: 500, endPoint y: 36, distance: 33.7
click at [501, 36] on div "403291" at bounding box center [536, 35] width 94 height 13
type input "402508"
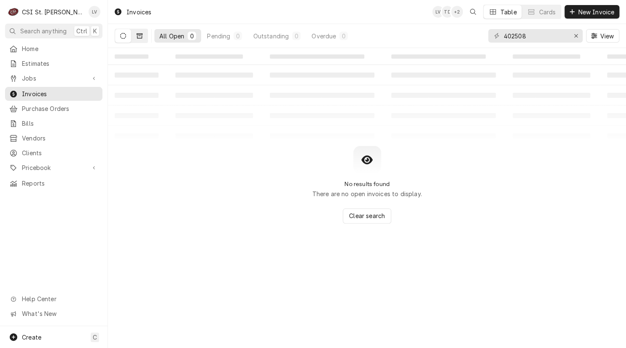
click at [140, 36] on icon "Dynamic Content Wrapper" at bounding box center [140, 36] width 6 height 6
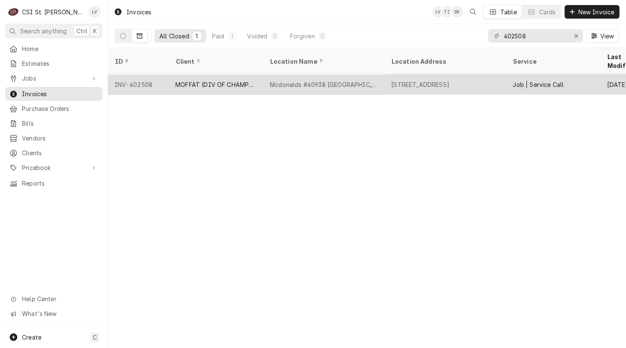
click at [216, 80] on div "MOFFAT (DIV OF CHAMPION)" at bounding box center [215, 84] width 81 height 9
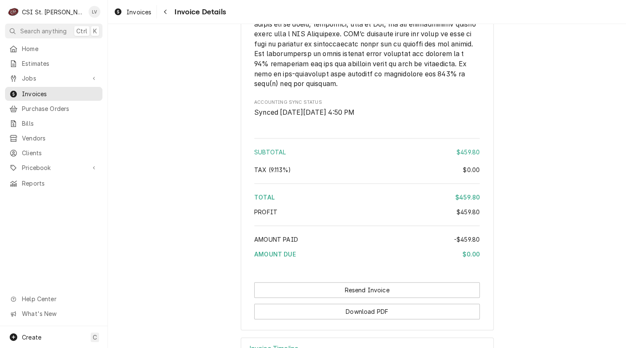
scroll to position [1569, 0]
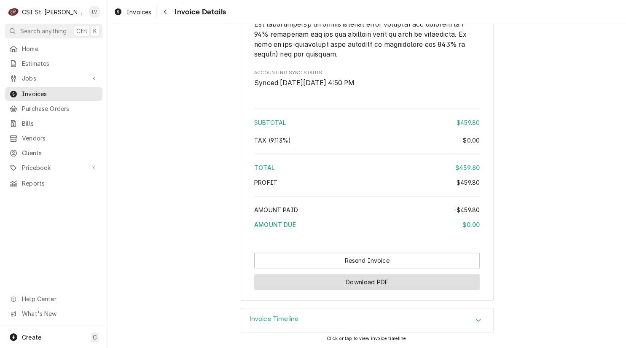
click at [367, 286] on button "Download PDF" at bounding box center [367, 282] width 226 height 16
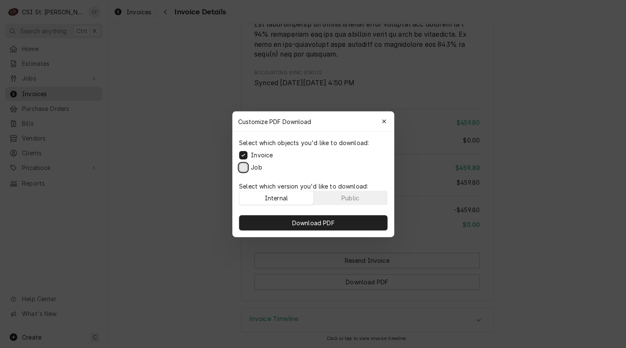
click at [241, 166] on button "Job" at bounding box center [243, 167] width 8 height 8
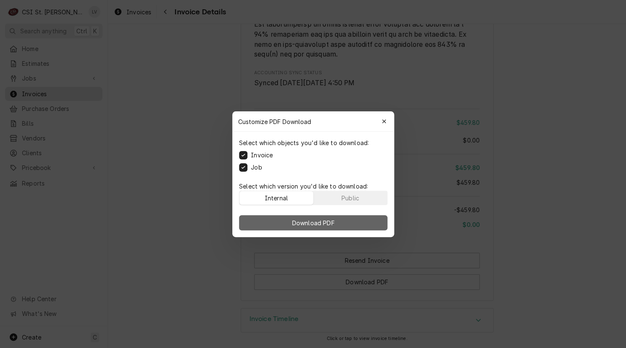
click at [300, 222] on span "Download PDF" at bounding box center [313, 222] width 46 height 9
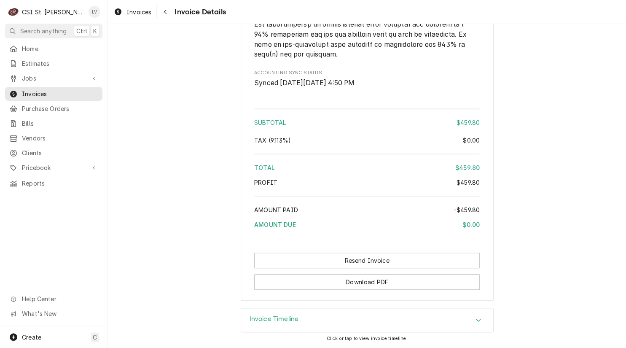
click at [127, 10] on span "Invoices" at bounding box center [139, 12] width 25 height 9
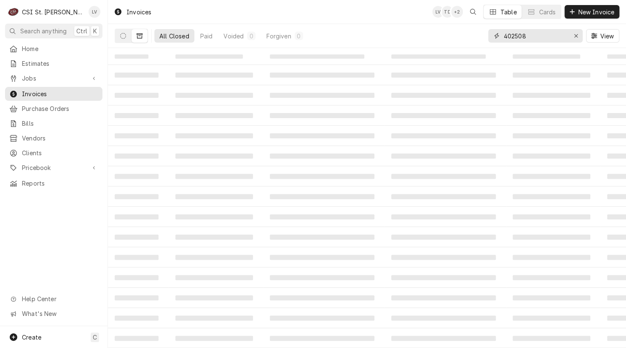
drag, startPoint x: 537, startPoint y: 35, endPoint x: 492, endPoint y: 36, distance: 44.7
click at [492, 36] on div "402508" at bounding box center [536, 35] width 94 height 13
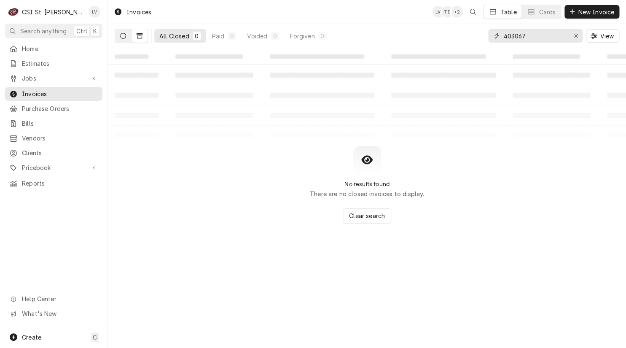
type input "403067"
click at [124, 38] on icon "Dynamic Content Wrapper" at bounding box center [123, 36] width 6 height 6
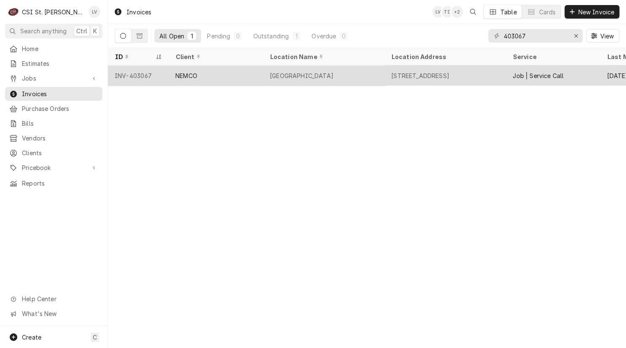
click at [184, 79] on div "NEMCO" at bounding box center [216, 75] width 94 height 20
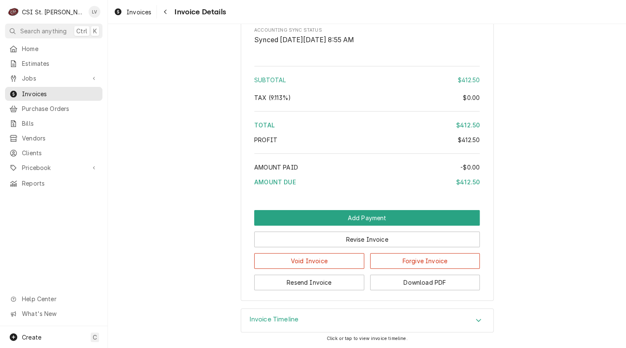
scroll to position [1359, 0]
click at [412, 283] on button "Download PDF" at bounding box center [425, 283] width 110 height 16
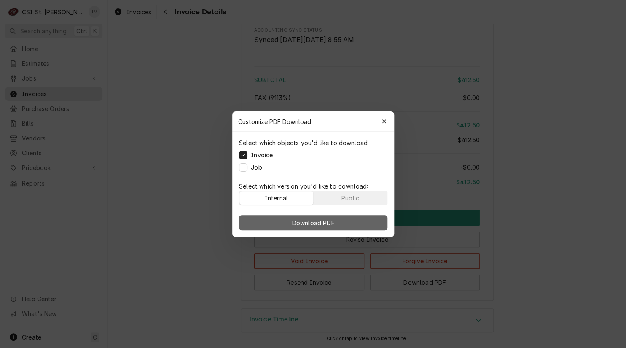
click at [280, 219] on button "Download PDF" at bounding box center [313, 222] width 148 height 15
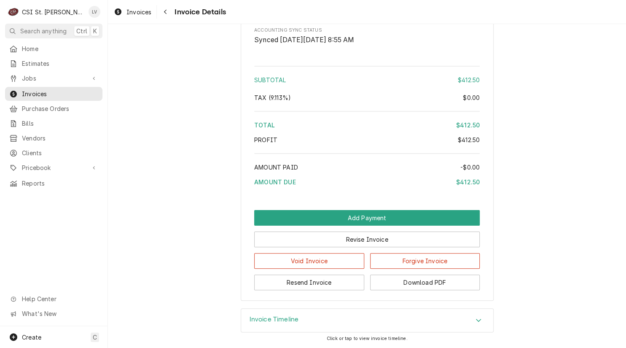
click at [122, 13] on div "Invoices" at bounding box center [132, 12] width 41 height 11
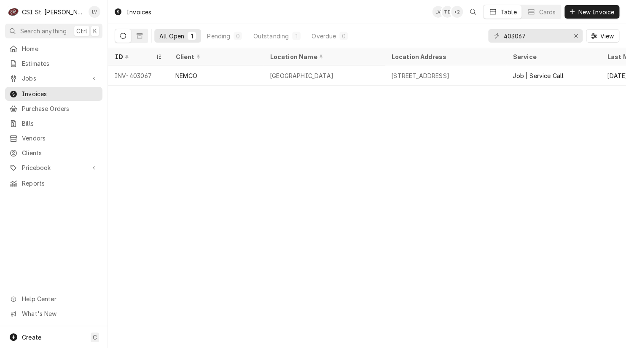
click at [31, 242] on div "Home Estimates Jobs Jobs Job Series Invoices Purchase Orders Bills Vendors Clie…" at bounding box center [54, 184] width 108 height 284
click at [136, 172] on div "Invoices LV TD + 2 Table Cards New Invoice All Open 1 Pending 0 Outstanding 1 O…" at bounding box center [367, 174] width 518 height 348
click at [573, 35] on div "Erase input" at bounding box center [576, 36] width 8 height 8
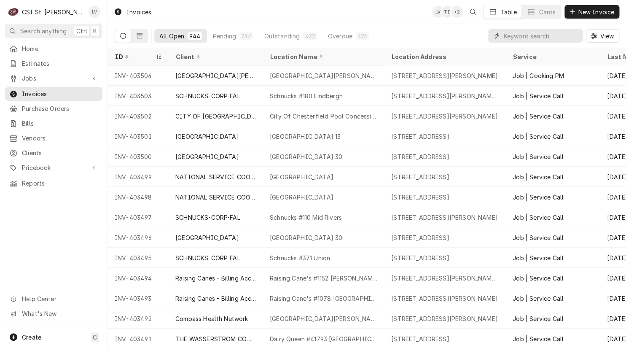
click at [510, 38] on input "Dynamic Content Wrapper" at bounding box center [541, 35] width 75 height 13
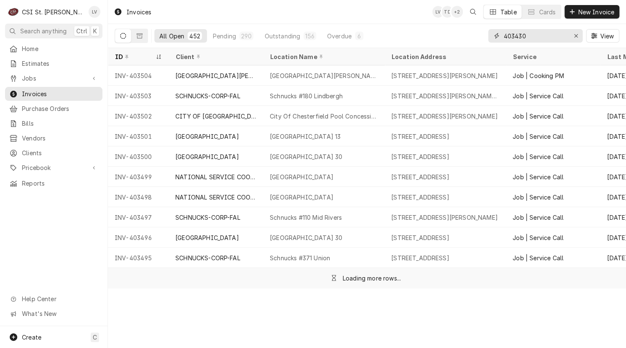
type input "403430"
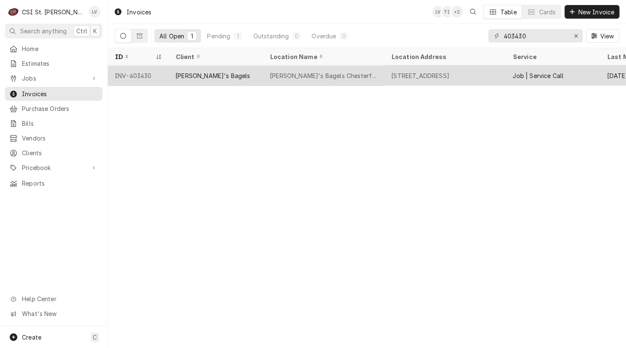
click at [304, 78] on div "[PERSON_NAME]'s Bagels Chesterfield" at bounding box center [324, 75] width 108 height 9
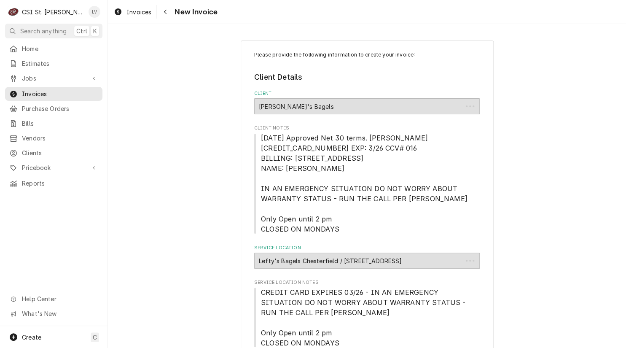
type textarea "x"
click at [121, 9] on icon "Dynamic Content Wrapper" at bounding box center [118, 11] width 7 height 7
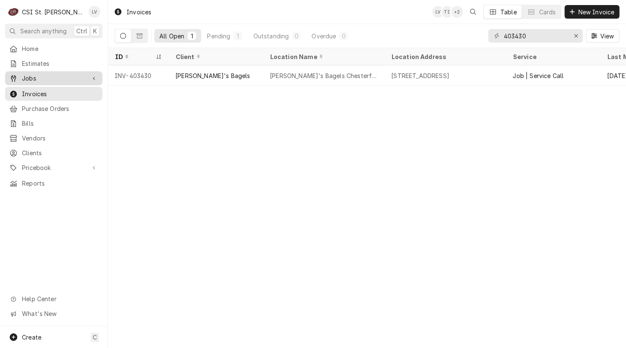
click at [11, 75] on icon "Dynamic Content Wrapper" at bounding box center [13, 78] width 5 height 7
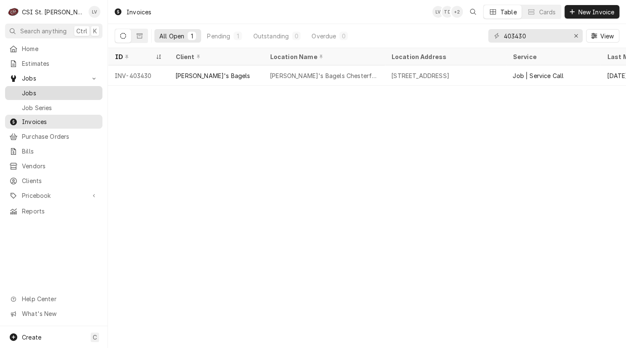
click at [24, 90] on span "Jobs" at bounding box center [60, 93] width 76 height 9
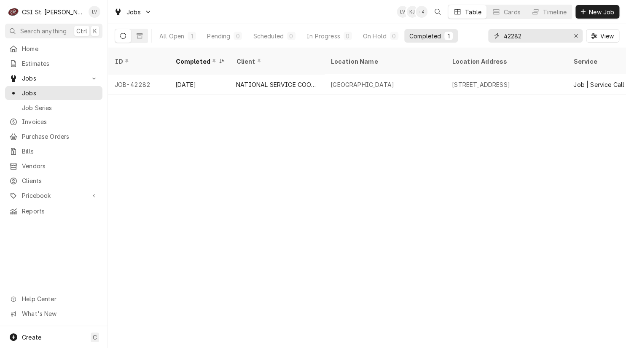
drag, startPoint x: 532, startPoint y: 37, endPoint x: 486, endPoint y: 38, distance: 46.0
click at [486, 38] on div "All Open 1 Pending 0 Scheduled 0 In Progress 0 On Hold 0 Completed 1 42282 View" at bounding box center [367, 36] width 505 height 24
type input "b"
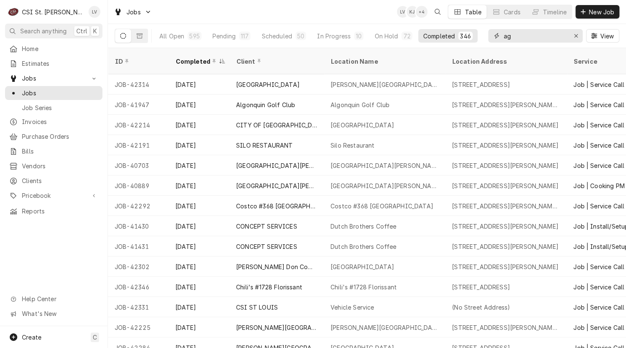
type input "a"
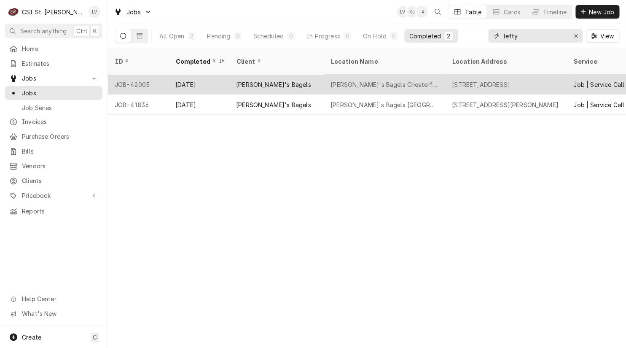
type input "lefty"
click at [129, 74] on div "JOB-42005" at bounding box center [138, 84] width 61 height 20
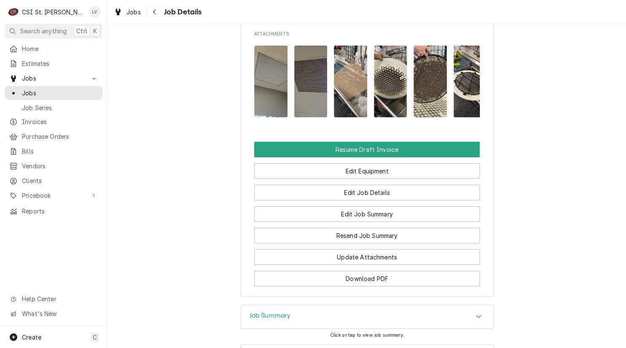
scroll to position [1350, 0]
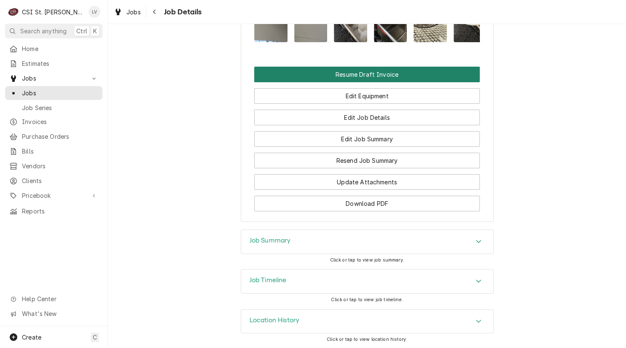
click at [338, 82] on button "Resume Draft Invoice" at bounding box center [367, 75] width 226 height 16
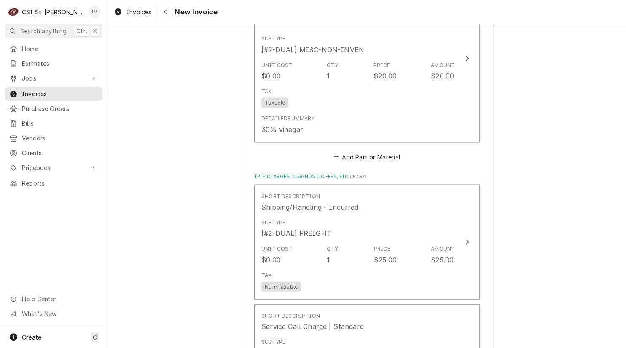
scroll to position [2067, 0]
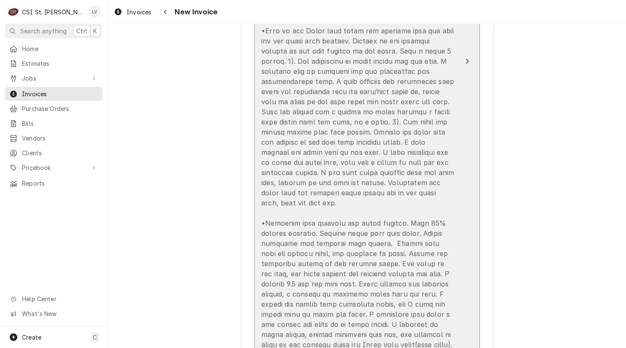
click at [372, 224] on div "Update Line Item" at bounding box center [359, 132] width 194 height 456
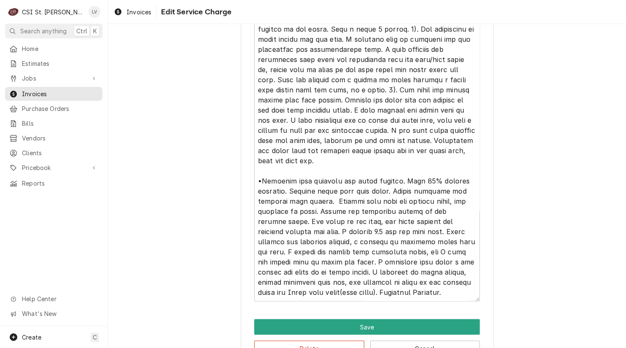
scroll to position [20, 0]
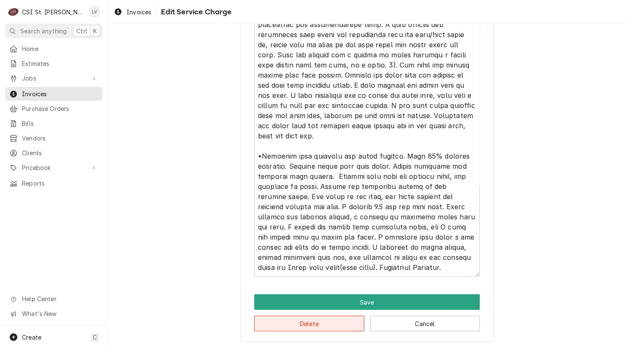
click at [308, 320] on button "Delete" at bounding box center [309, 324] width 110 height 16
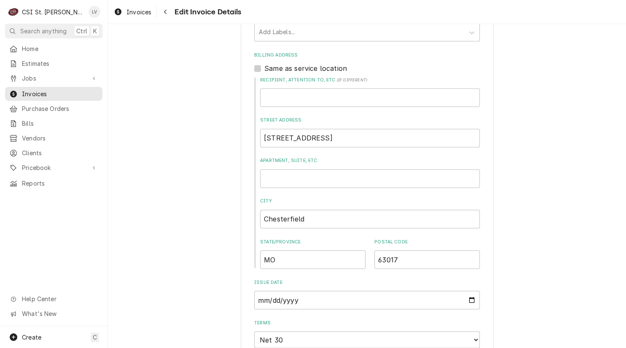
scroll to position [195, 0]
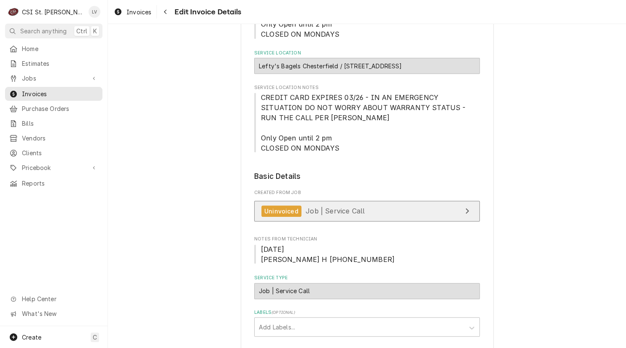
click at [321, 208] on span "Job | Service Call" at bounding box center [335, 211] width 59 height 8
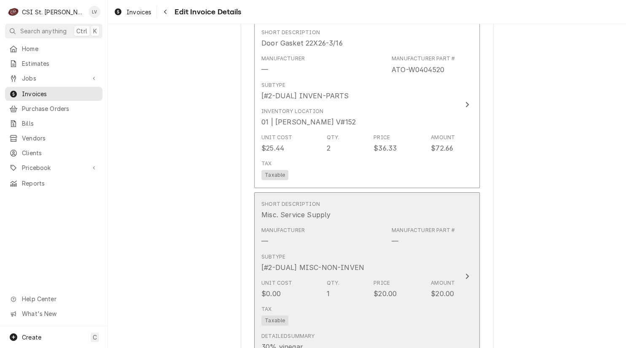
scroll to position [1038, 0]
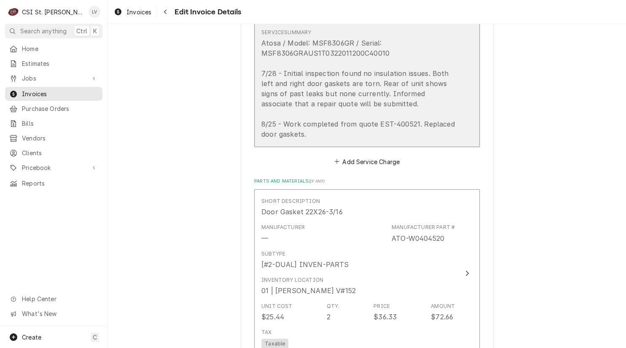
click at [343, 136] on div "Atosa / Model: MSF8306GR / Serial: MSF8306GRAUS1T0322011200C40010 7/28 - Initia…" at bounding box center [359, 88] width 194 height 101
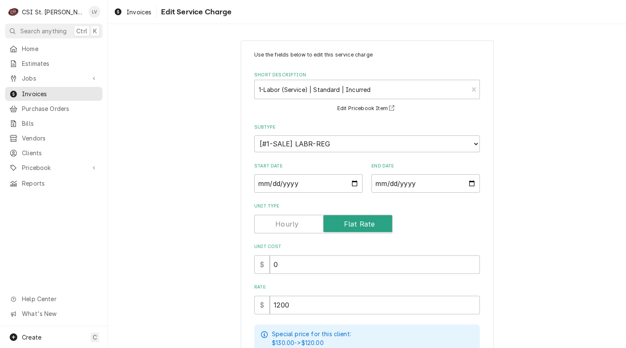
scroll to position [127, 0]
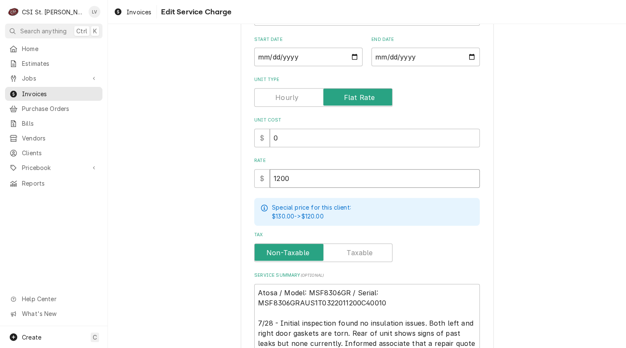
drag, startPoint x: 312, startPoint y: 175, endPoint x: 246, endPoint y: 183, distance: 66.6
click at [246, 183] on div "Use the fields below to edit this service charge Short Description 1-Labor (Ser…" at bounding box center [367, 186] width 253 height 544
type textarea "x"
type input "4"
type textarea "x"
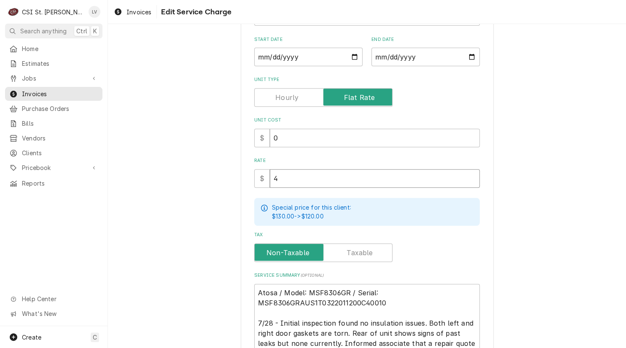
type input "42"
type textarea "x"
type input "420"
click at [197, 183] on div "Use the fields below to edit this service charge Short Description 1-Labor (Ser…" at bounding box center [367, 185] width 518 height 559
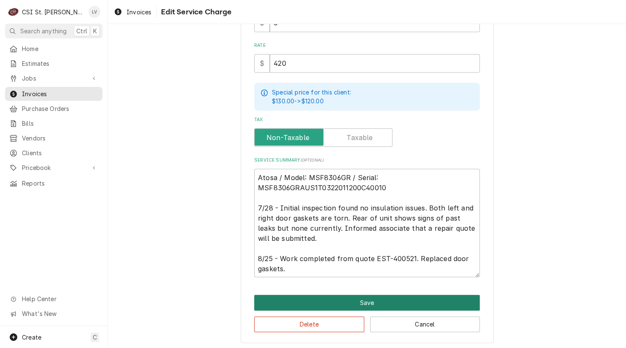
click at [358, 301] on button "Save" at bounding box center [367, 303] width 226 height 16
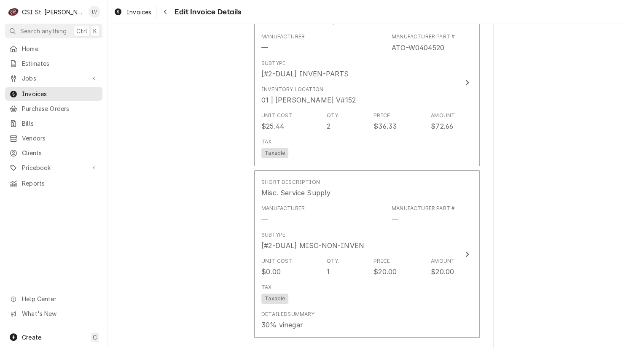
scroll to position [1223, 0]
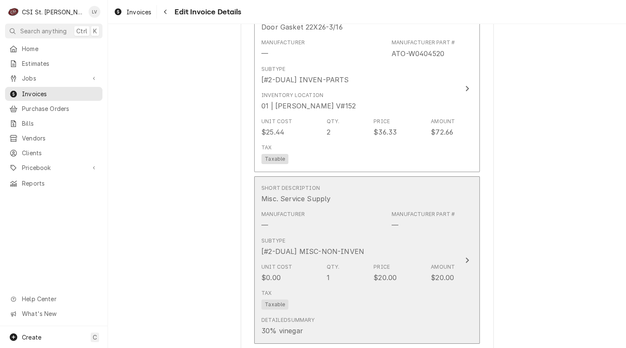
click at [428, 227] on div "Manufacturer Part # —" at bounding box center [423, 220] width 63 height 19
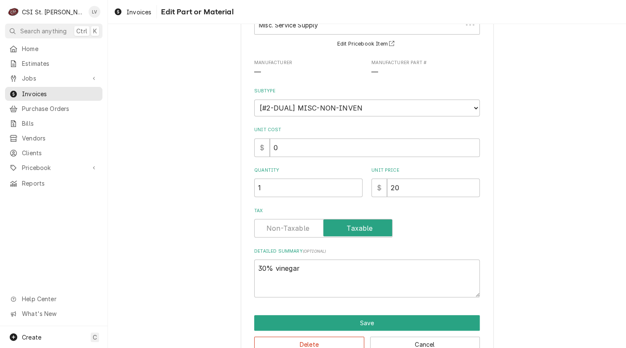
scroll to position [85, 0]
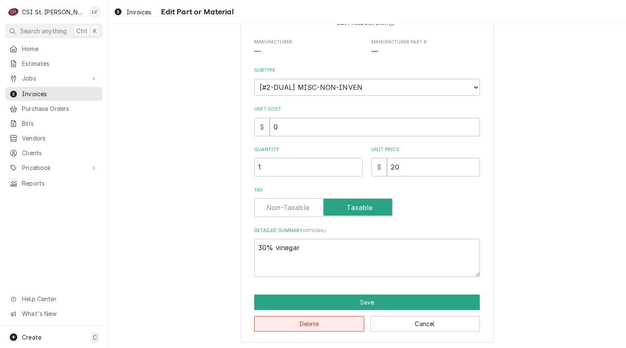
click at [306, 321] on button "Delete" at bounding box center [309, 324] width 110 height 16
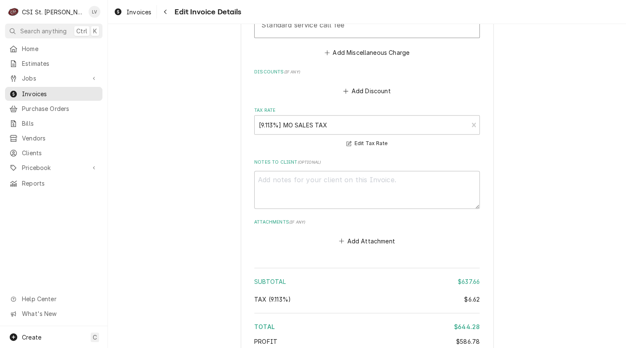
scroll to position [1745, 0]
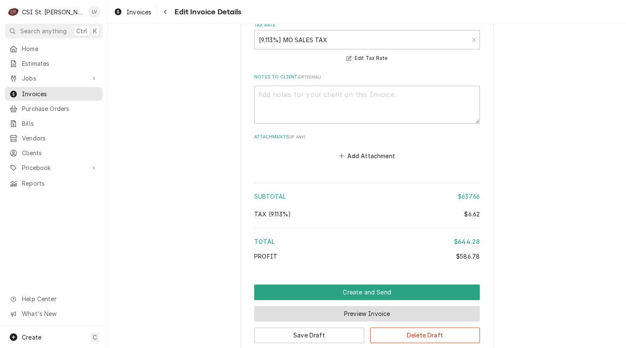
click at [371, 313] on button "Preview Invoice" at bounding box center [367, 314] width 226 height 16
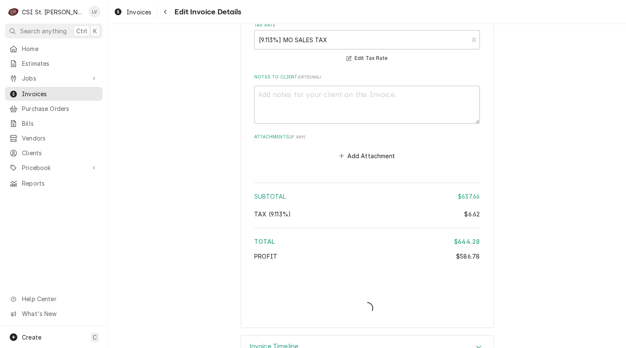
type textarea "x"
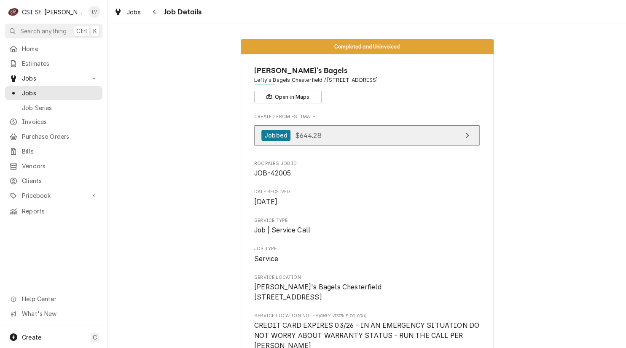
click at [302, 132] on span "$644.28" at bounding box center [308, 135] width 27 height 8
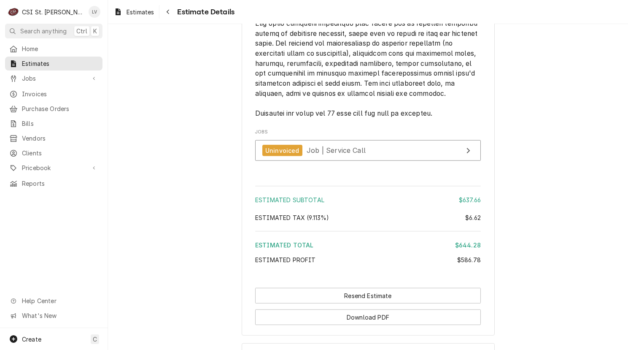
scroll to position [1754, 0]
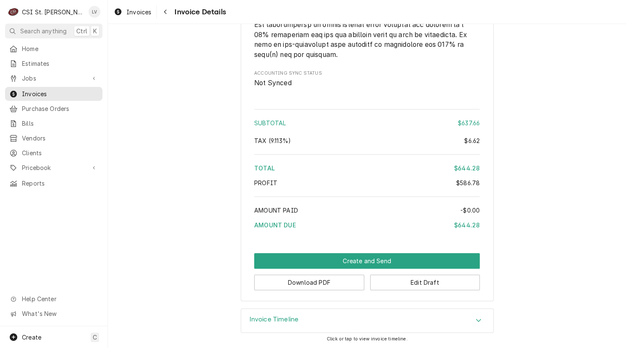
scroll to position [1537, 0]
click at [313, 285] on button "Download PDF" at bounding box center [309, 283] width 110 height 16
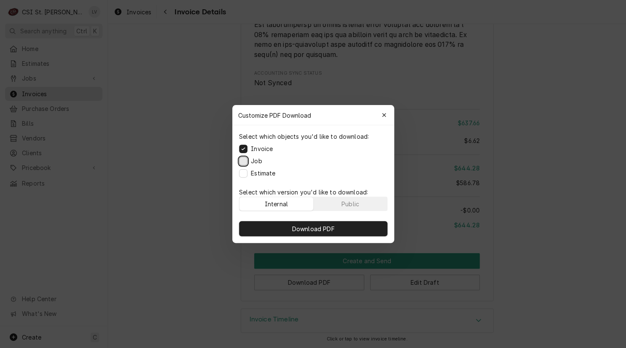
click at [245, 162] on button "Job" at bounding box center [243, 161] width 8 height 8
click at [243, 171] on button "Estimate" at bounding box center [243, 173] width 8 height 8
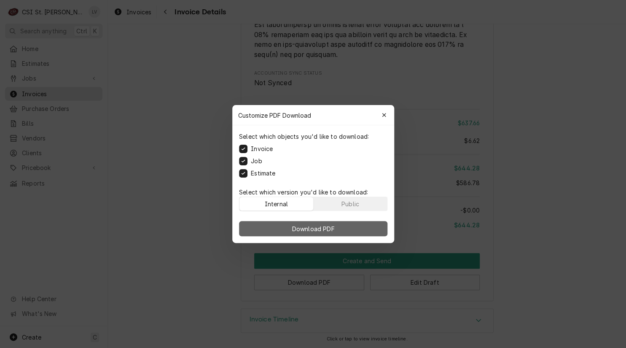
click at [310, 226] on span "Download PDF" at bounding box center [313, 228] width 46 height 9
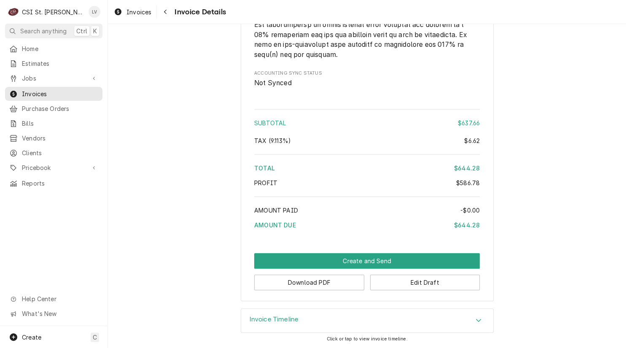
drag, startPoint x: 123, startPoint y: 5, endPoint x: 128, endPoint y: 4, distance: 5.3
click at [123, 5] on link "Invoices" at bounding box center [133, 12] width 44 height 14
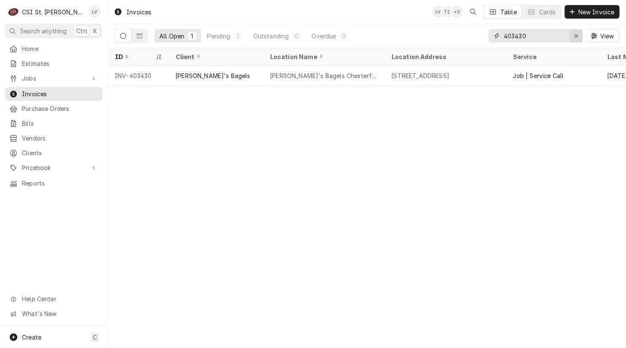
click at [575, 37] on icon "Erase input" at bounding box center [576, 36] width 5 height 6
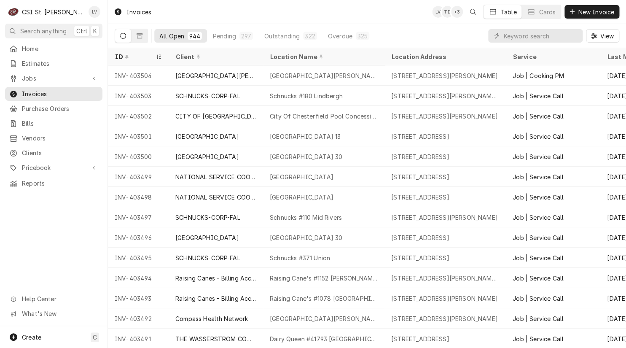
click at [55, 252] on div "Home Estimates Jobs Jobs Job Series Invoices Purchase Orders Bills Vendors Clie…" at bounding box center [54, 184] width 108 height 284
